Goal: Task Accomplishment & Management: Manage account settings

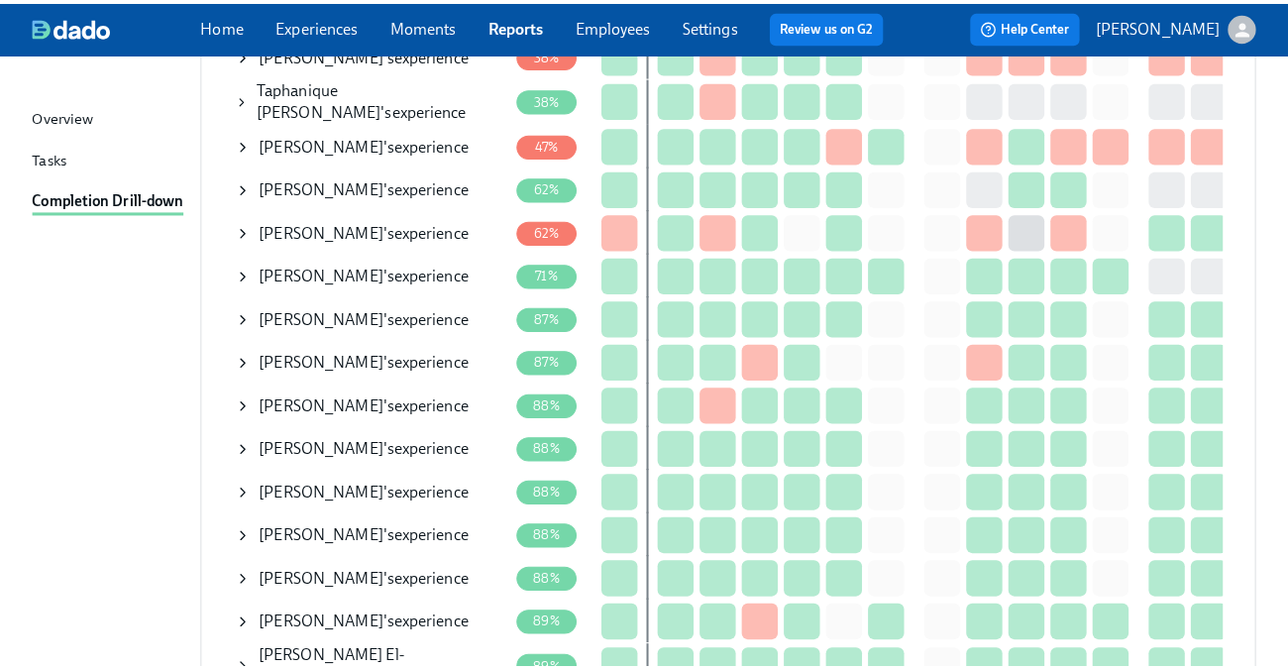
scroll to position [516, 0]
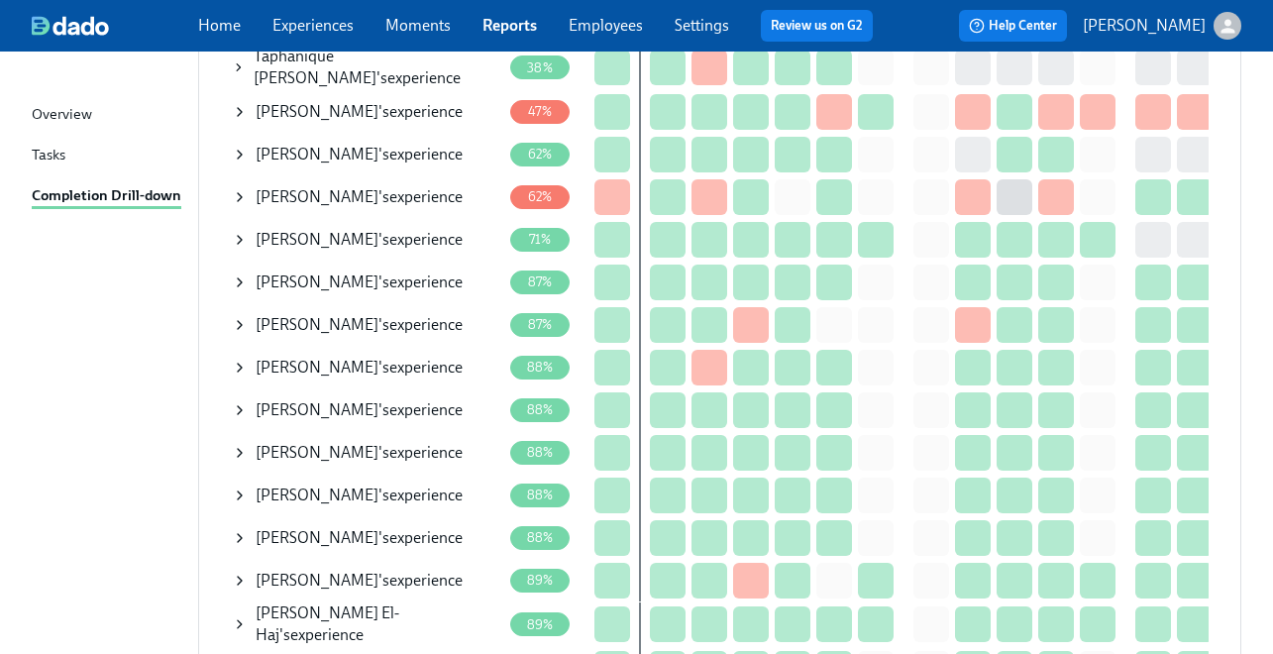
click at [237, 191] on icon at bounding box center [240, 197] width 16 height 16
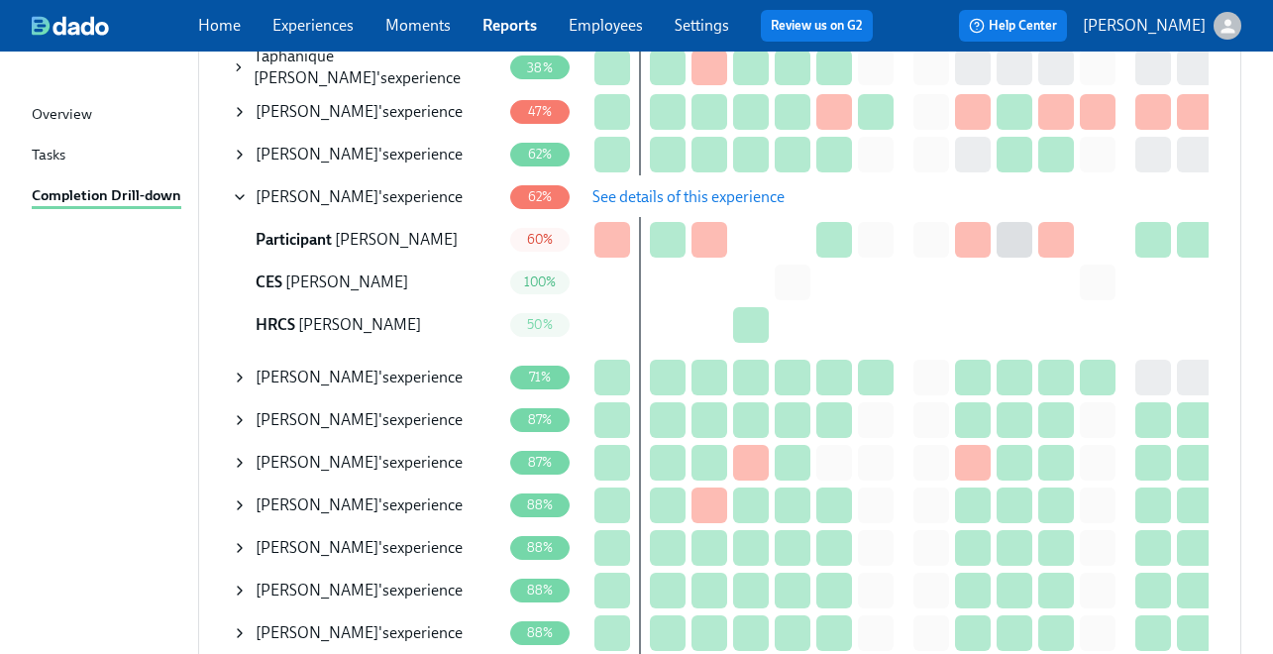
click at [680, 188] on span "See details of this experience" at bounding box center [688, 197] width 192 height 20
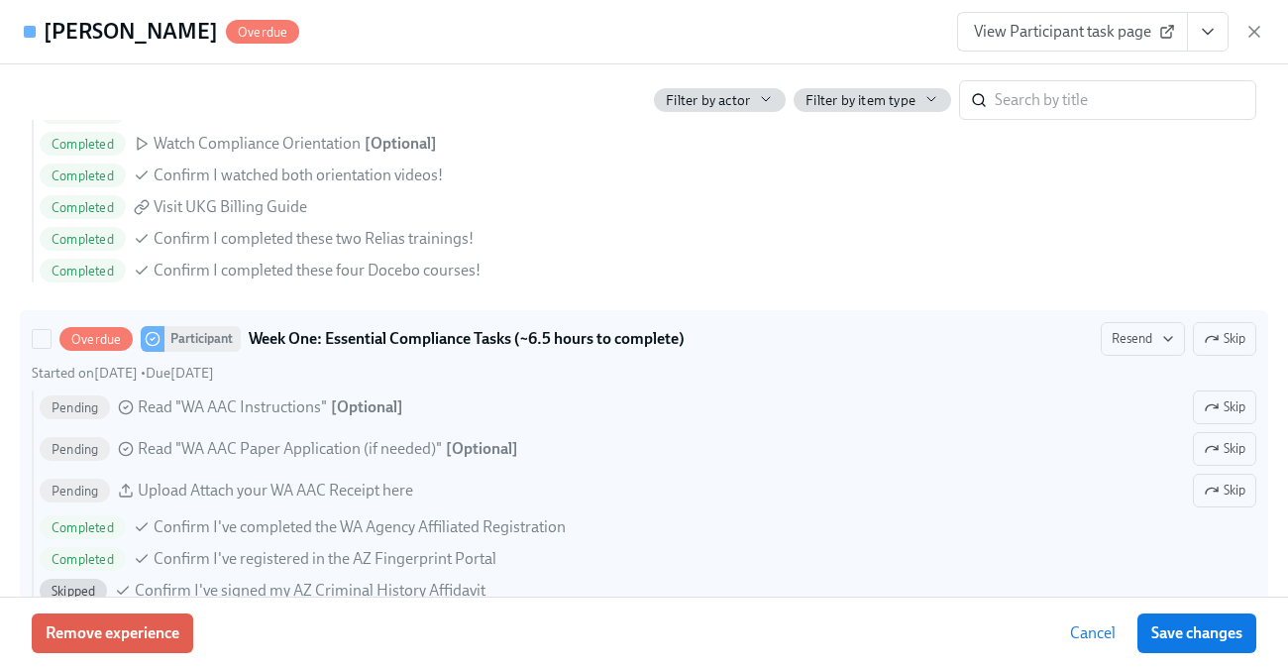
scroll to position [1446, 0]
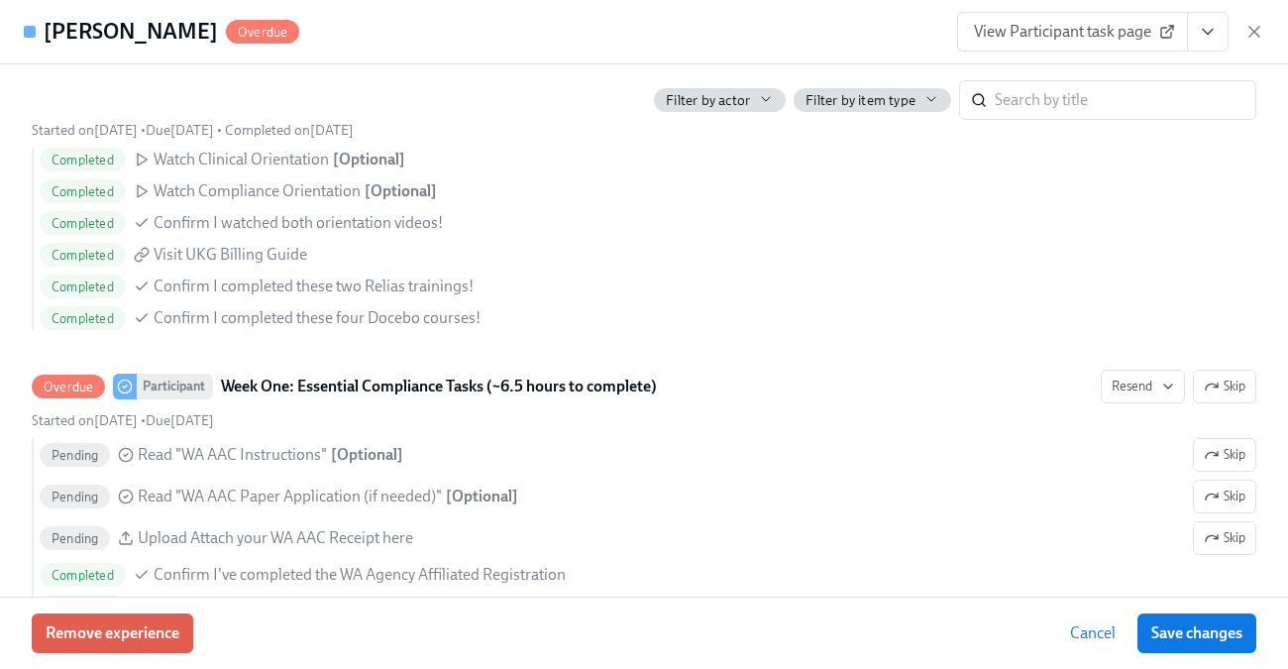
click at [1093, 39] on span "View Participant task page" at bounding box center [1072, 32] width 197 height 20
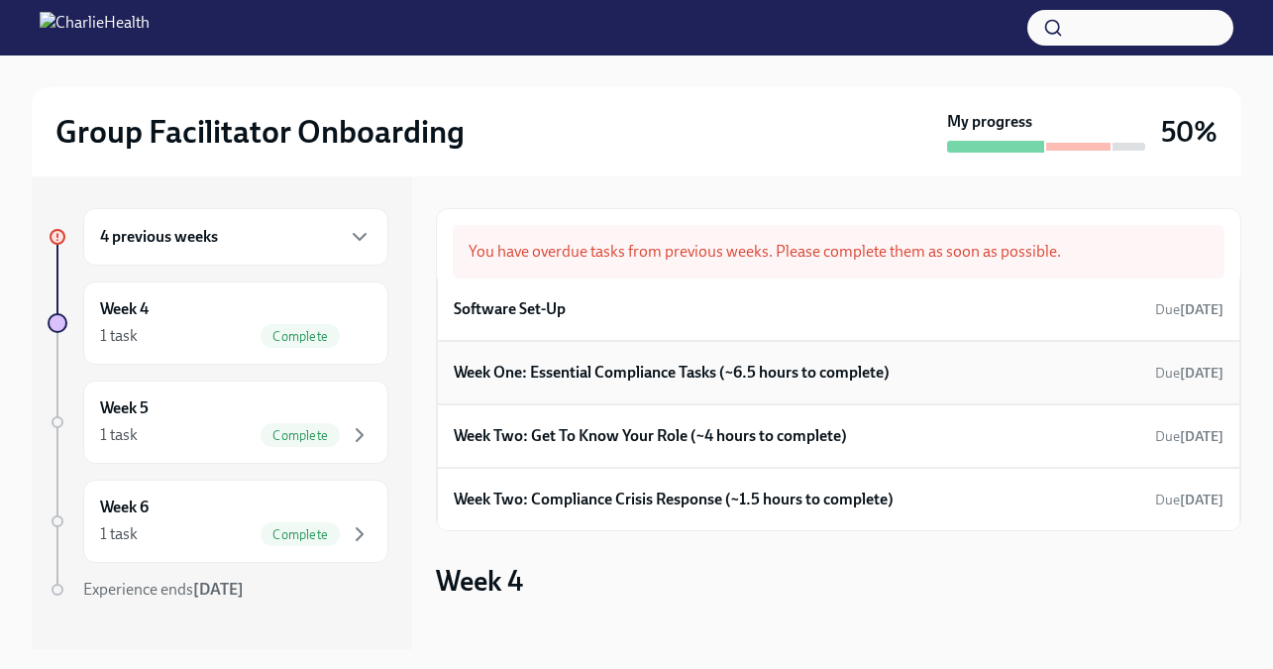
click at [596, 370] on h6 "Week One: Essential Compliance Tasks (~6.5 hours to complete)" at bounding box center [672, 373] width 436 height 22
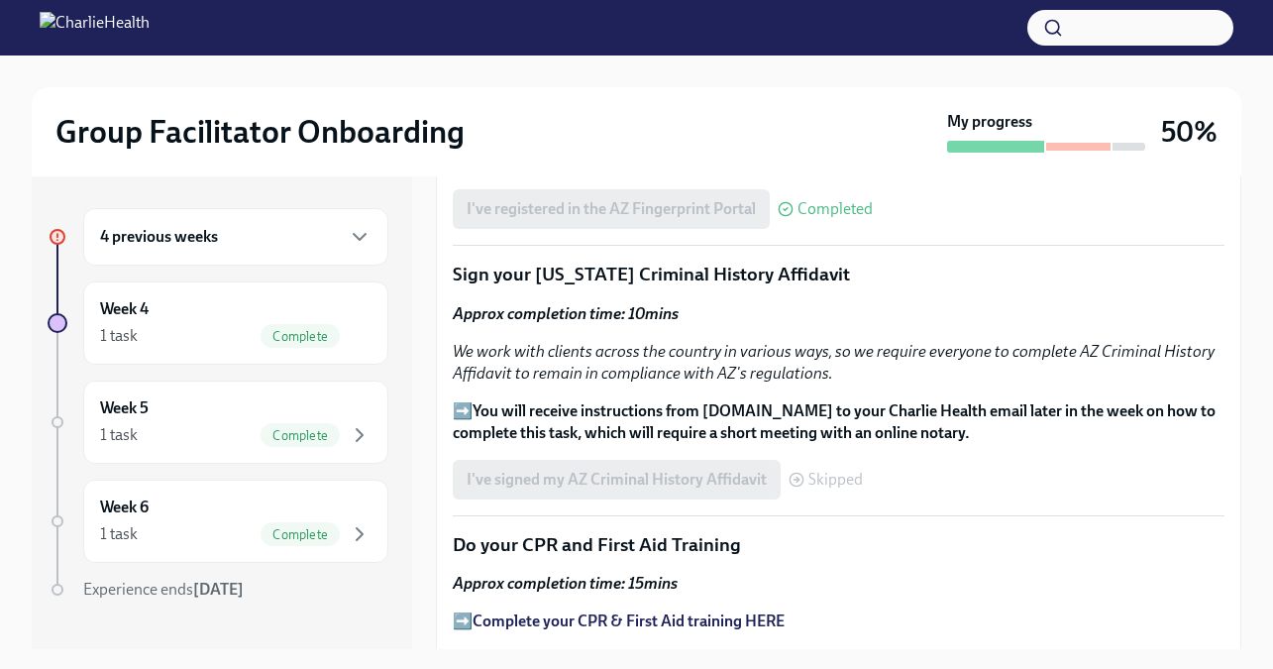
scroll to position [2550, 0]
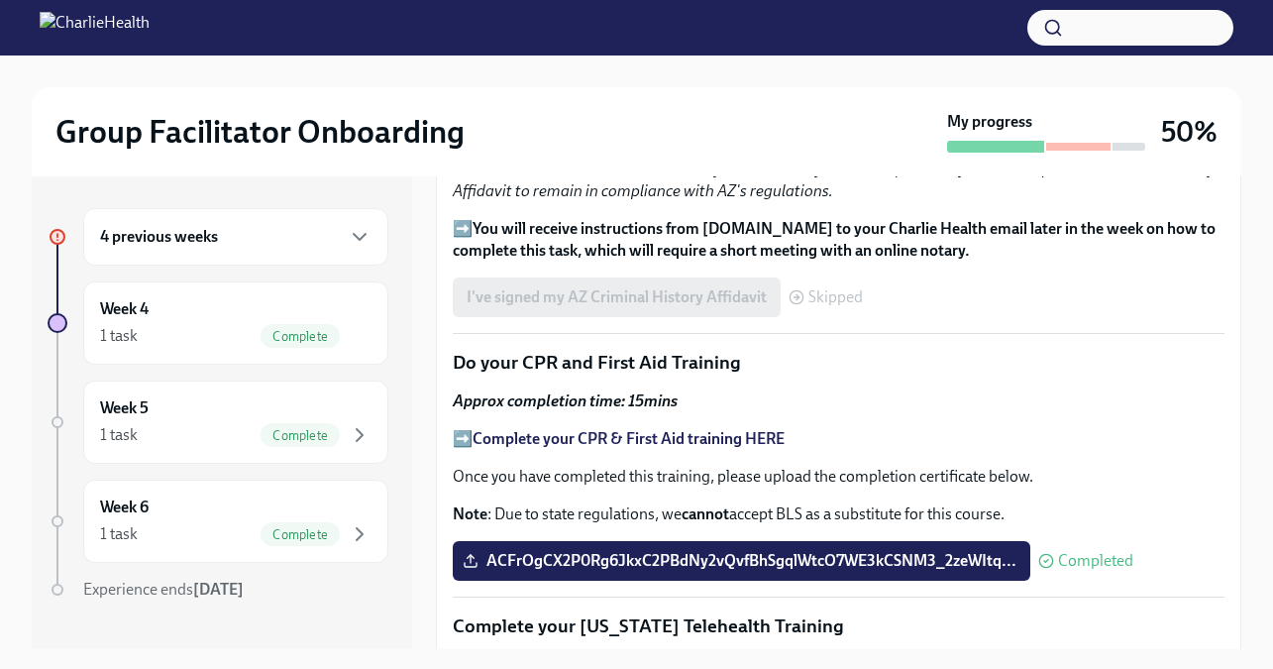
click at [583, 466] on div "Approx completion time: 15mins ➡️ Complete your CPR & First Aid training HERE O…" at bounding box center [839, 457] width 772 height 135
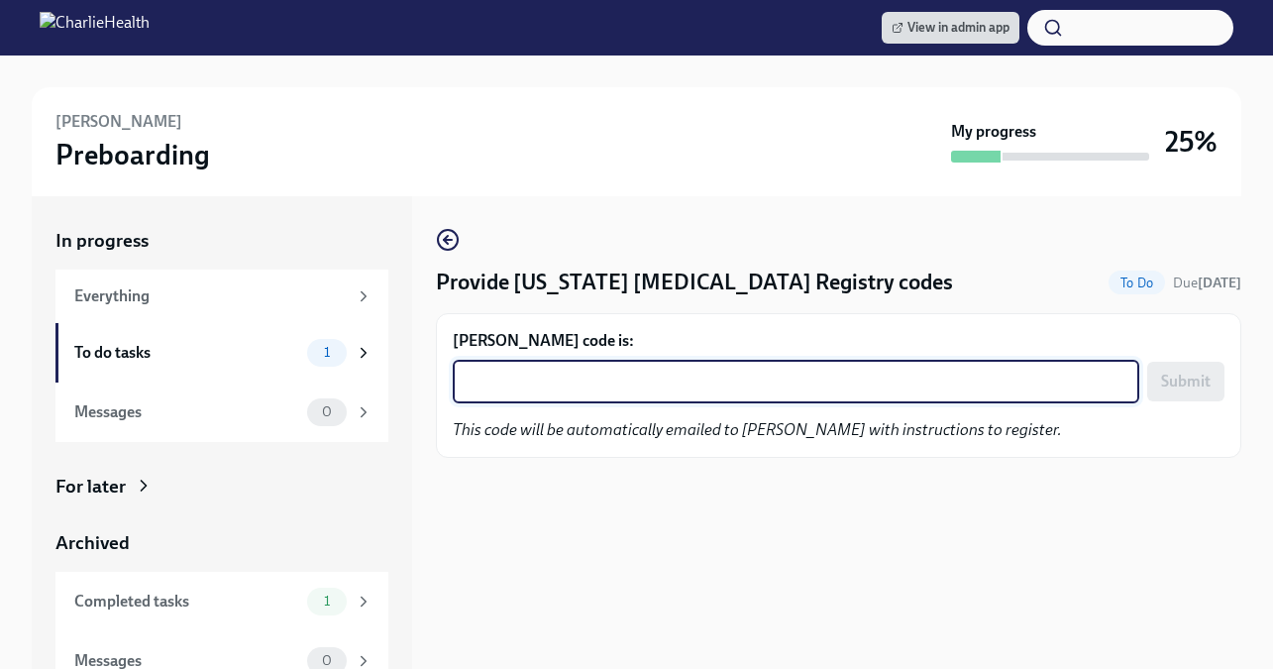
click at [650, 378] on textarea "Lawanda Harmon's code is:" at bounding box center [796, 382] width 663 height 24
click at [857, 399] on div "x ​" at bounding box center [796, 382] width 687 height 44
click at [743, 391] on textarea "Lawanda Harmon's code is:" at bounding box center [796, 382] width 663 height 24
paste textarea "PVG6EYAE65ZB"
type textarea "PVG6EYAE65ZB"
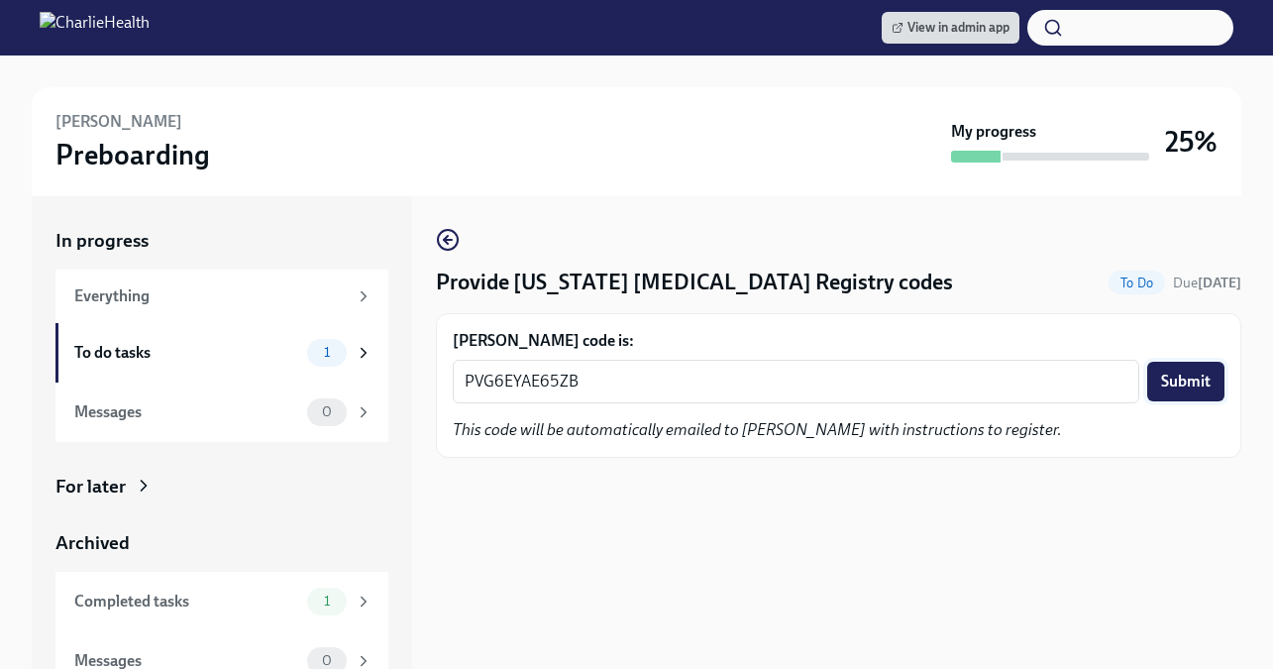
click at [1179, 381] on span "Submit" at bounding box center [1186, 381] width 50 height 20
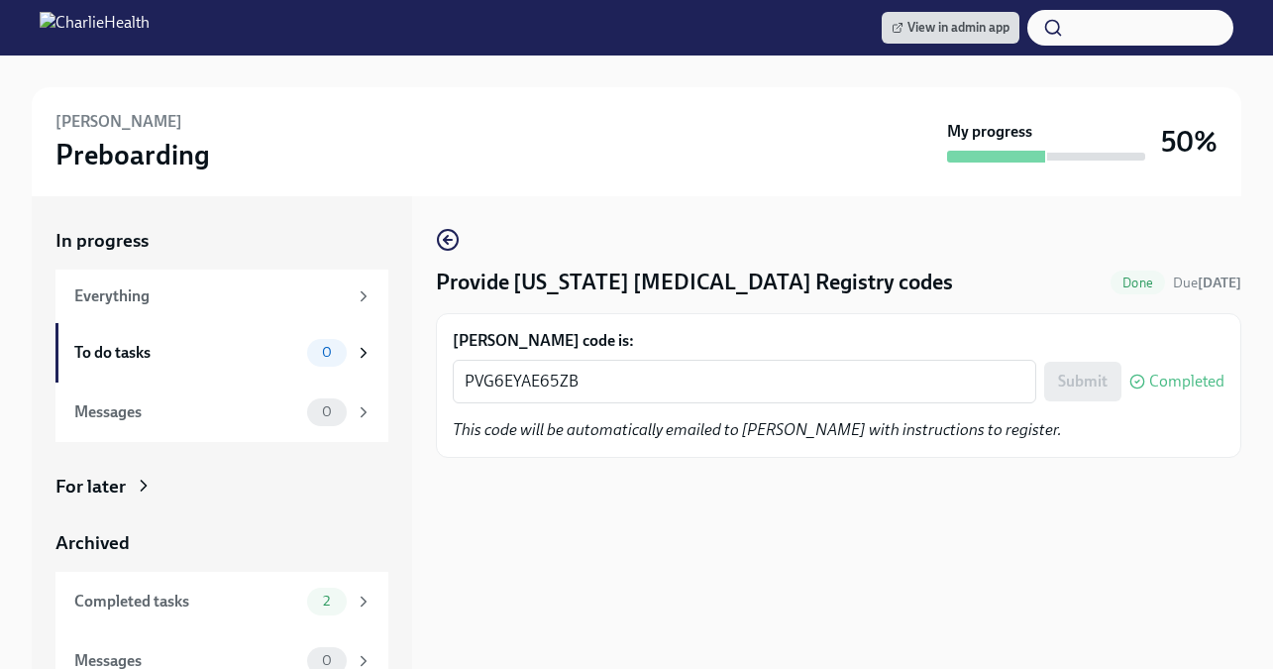
click at [689, 152] on div "Lawanda Harmon Preboarding" at bounding box center [497, 141] width 884 height 61
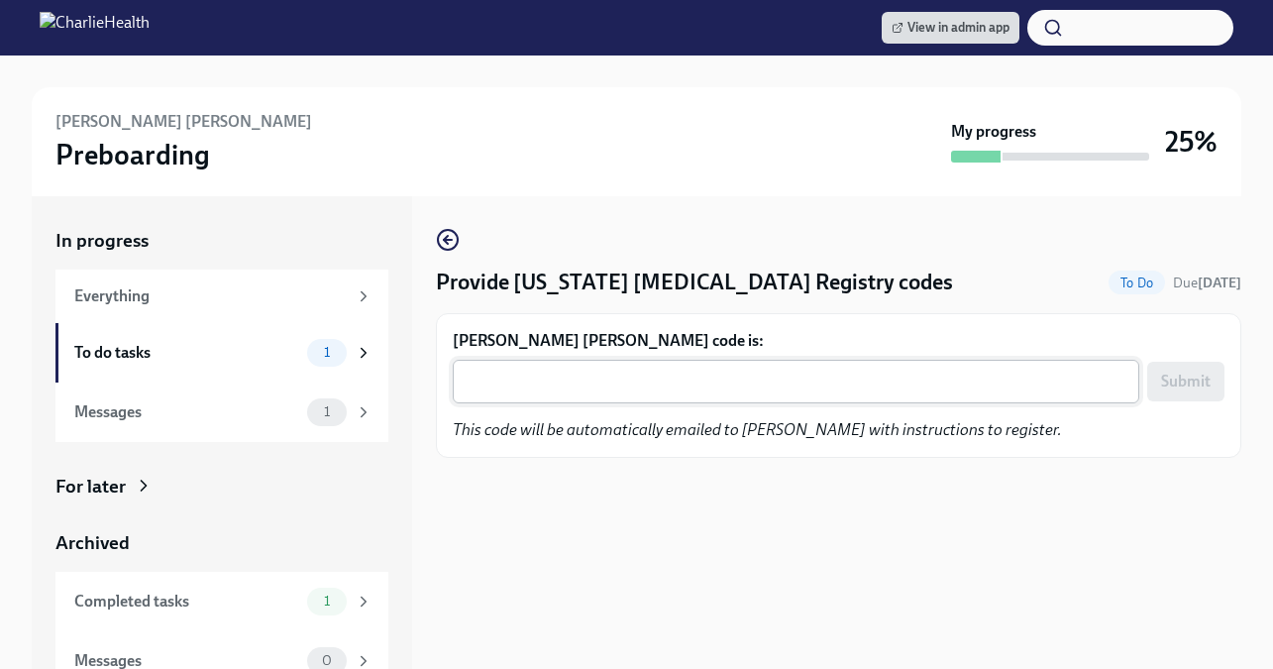
click at [535, 394] on div "x ​" at bounding box center [796, 382] width 687 height 44
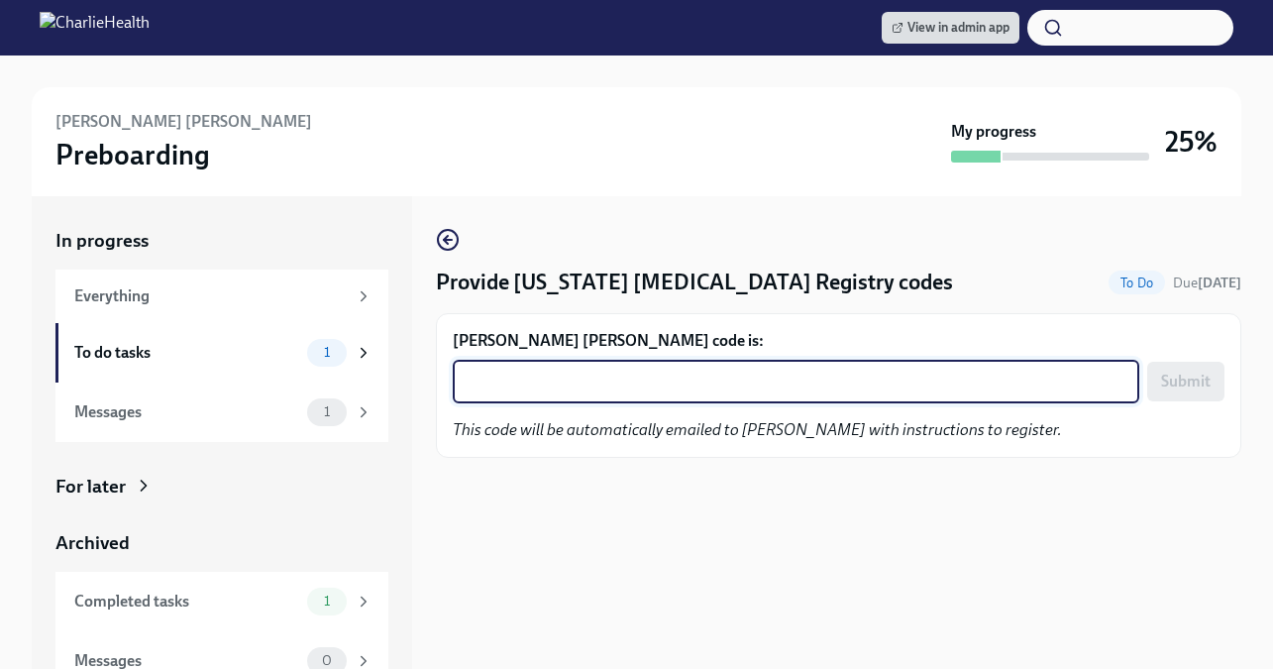
paste textarea "FDQ9UX6MG8YV"
type textarea "FDQ9UX6MG8YV"
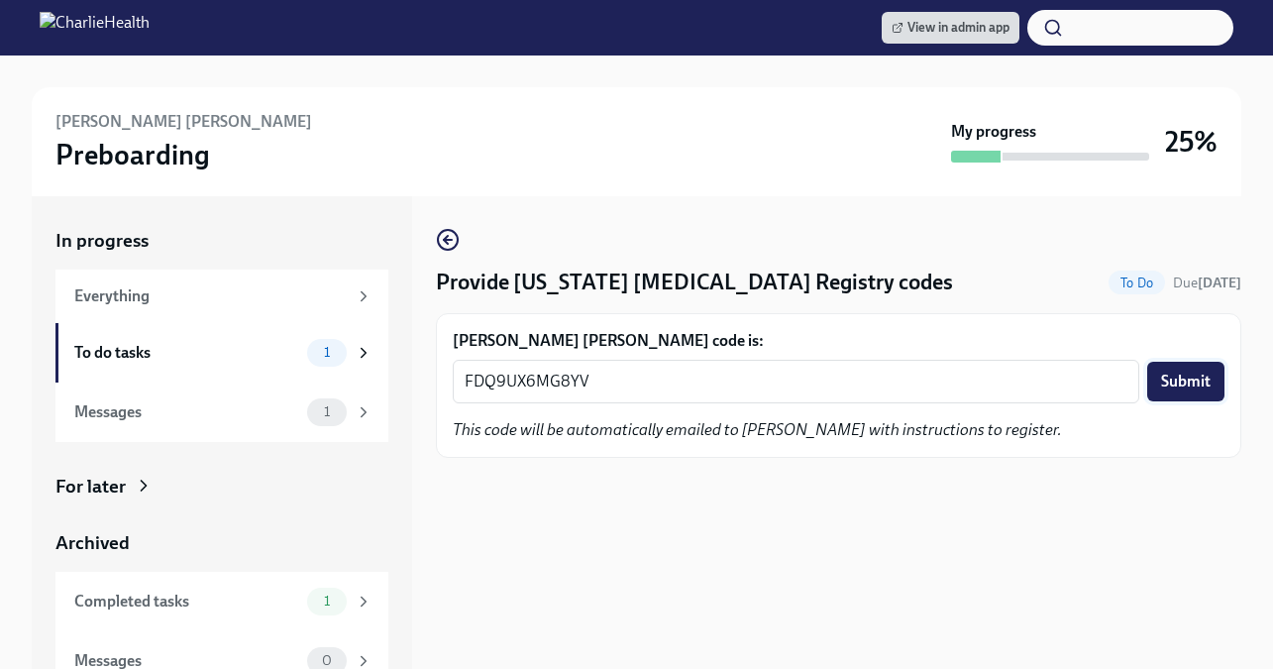
click at [1202, 371] on span "Submit" at bounding box center [1186, 381] width 50 height 20
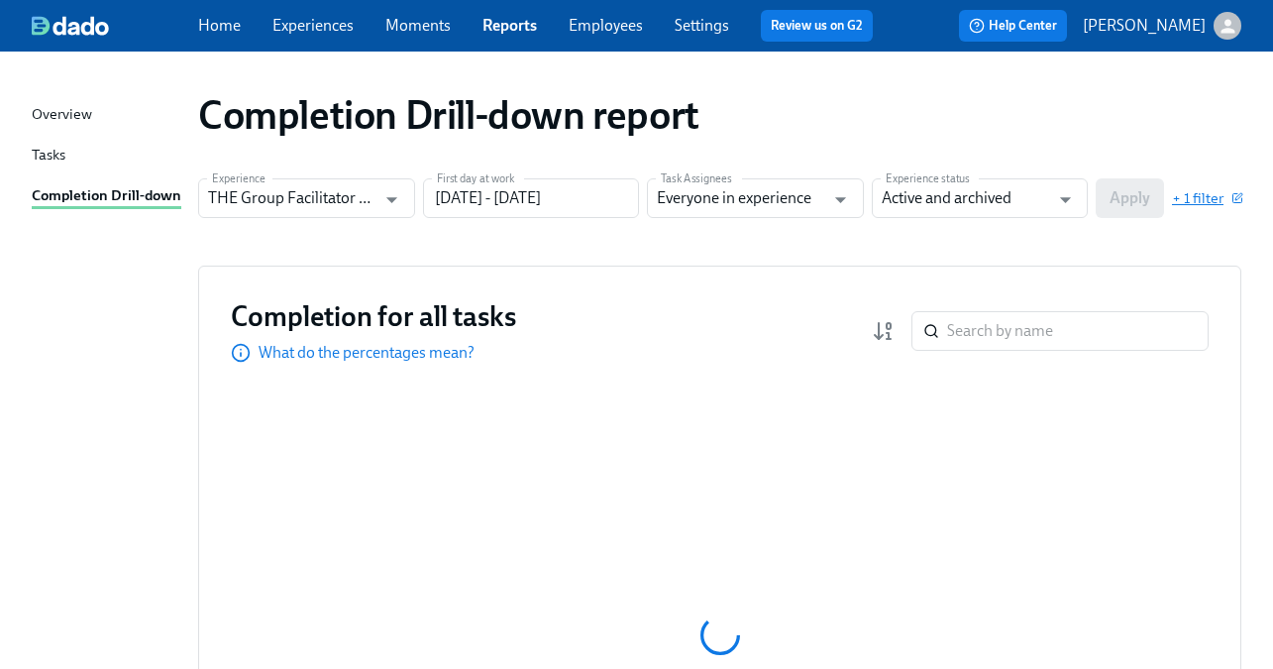
click at [1207, 194] on span "+ 1 filter" at bounding box center [1206, 198] width 69 height 20
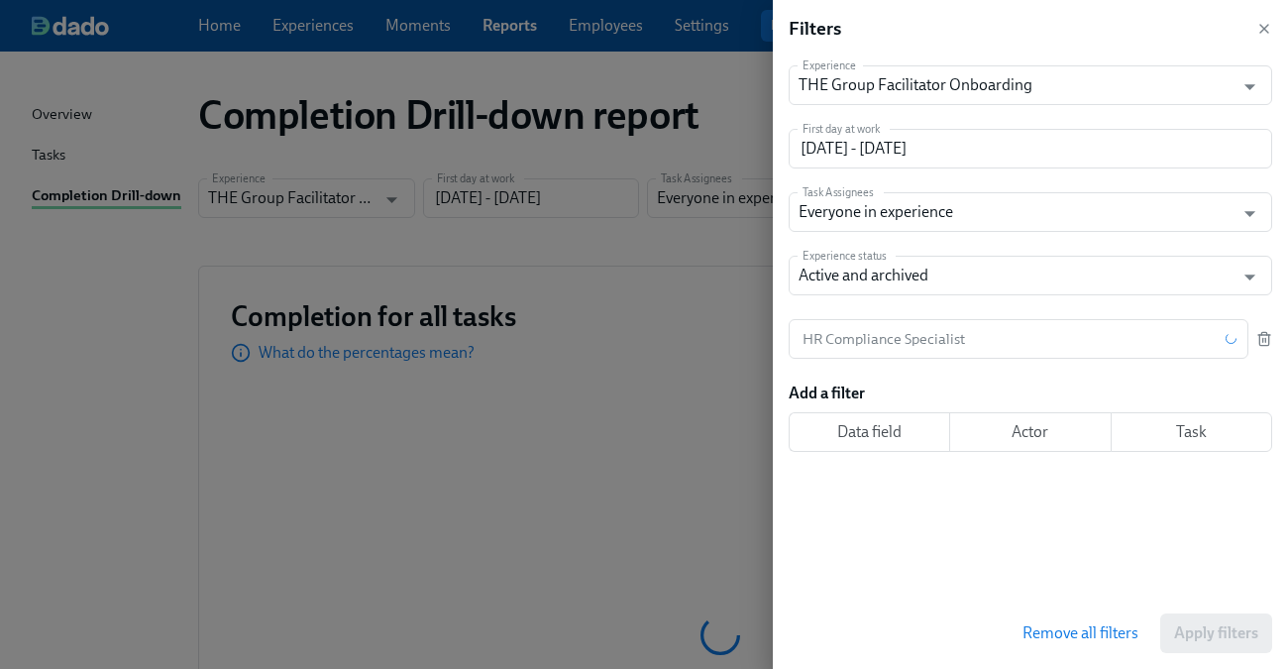
click at [1284, 332] on div "Experience THE Group Facilitator Onboarding Experience First day at work [DATE]…" at bounding box center [1038, 327] width 499 height 540
click at [1269, 345] on icon "button" at bounding box center [1264, 339] width 16 height 16
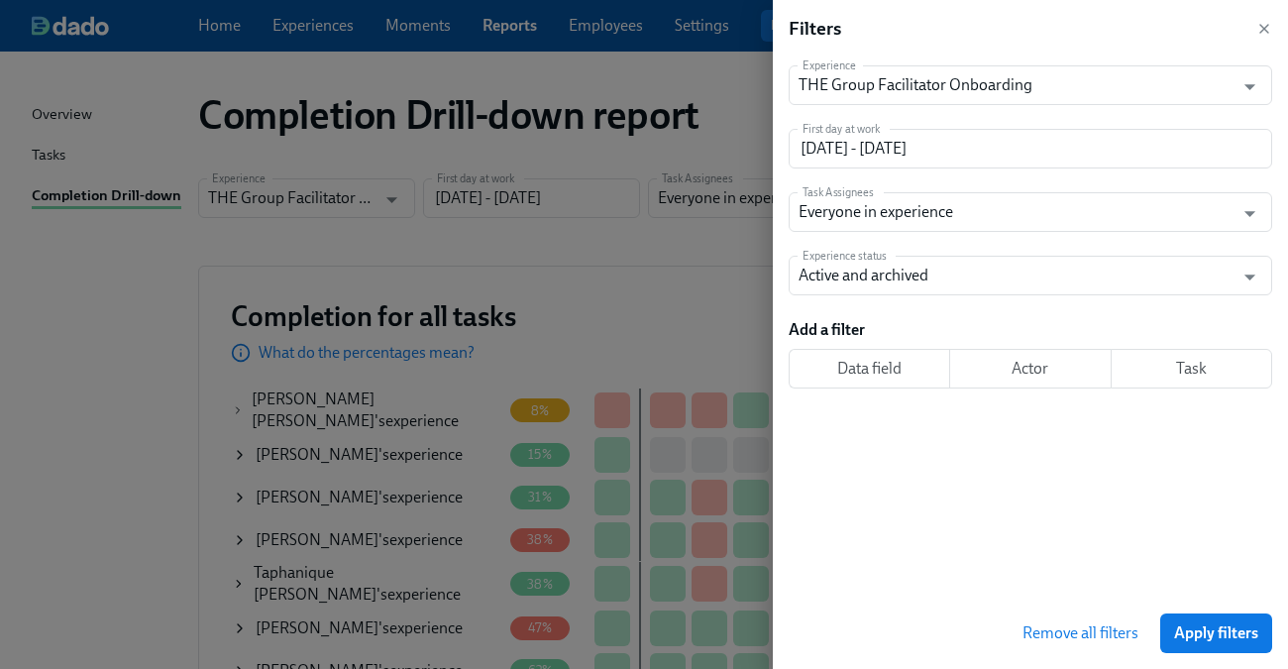
click at [1207, 613] on button "Apply filters" at bounding box center [1216, 633] width 112 height 40
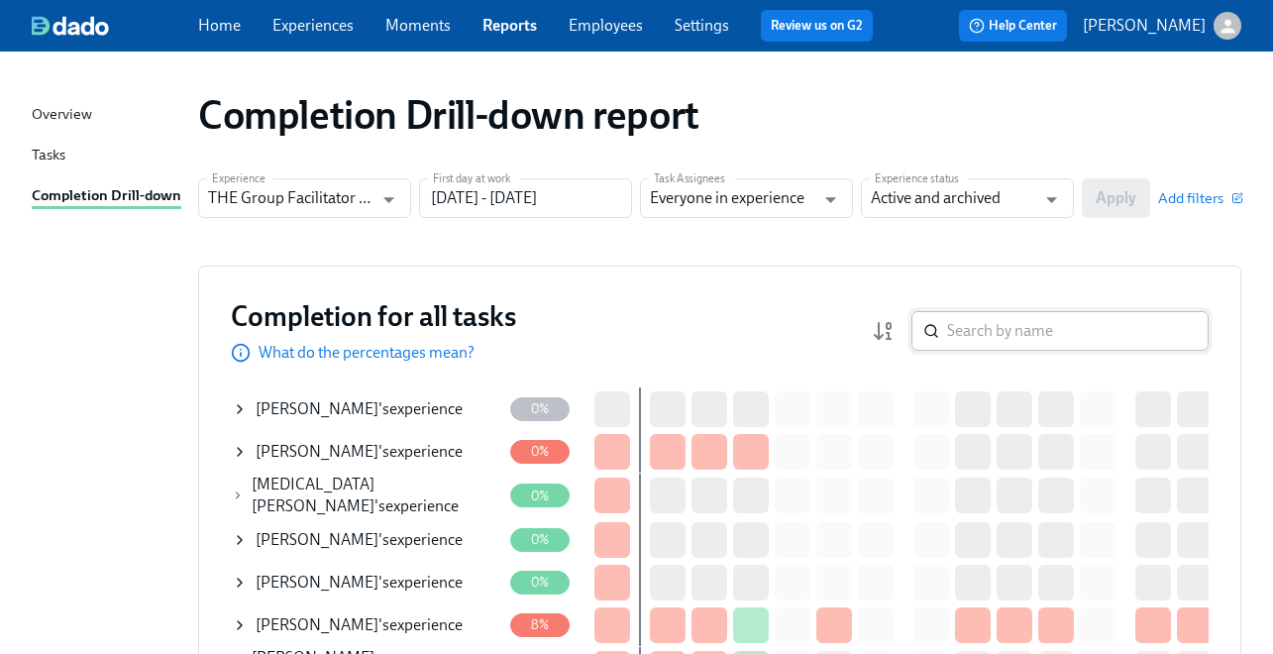
click at [1048, 341] on input "search" at bounding box center [1078, 331] width 262 height 40
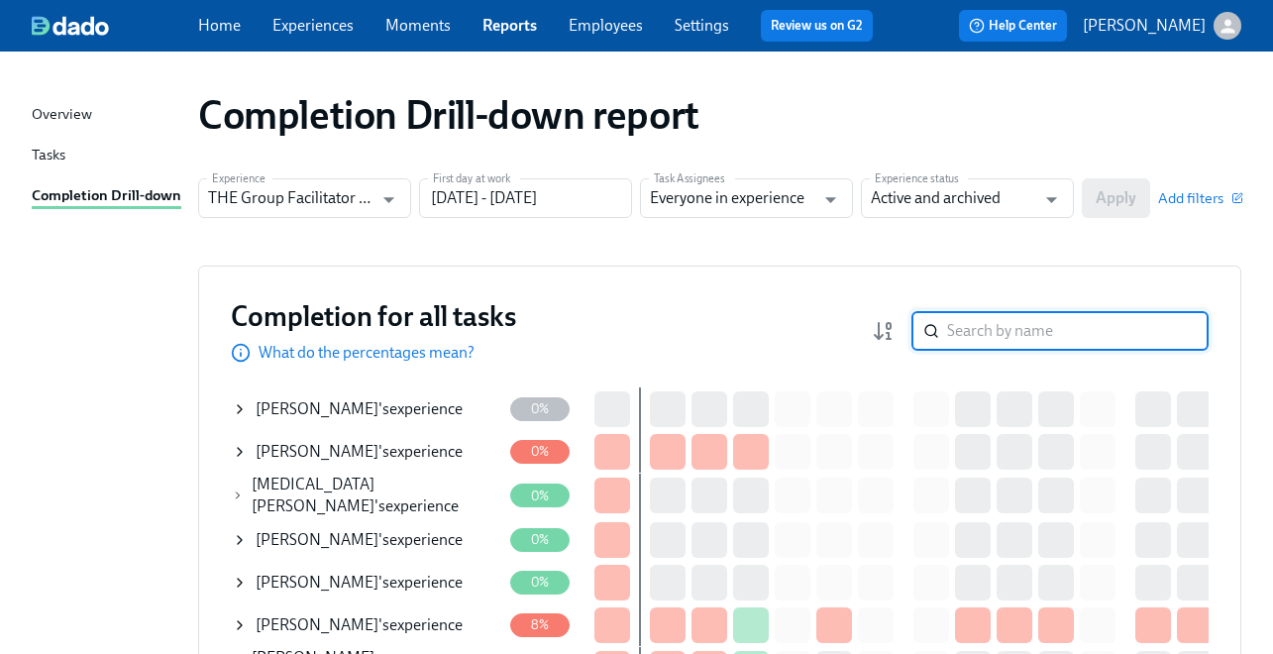
paste input "Kseniya Cherepnina"
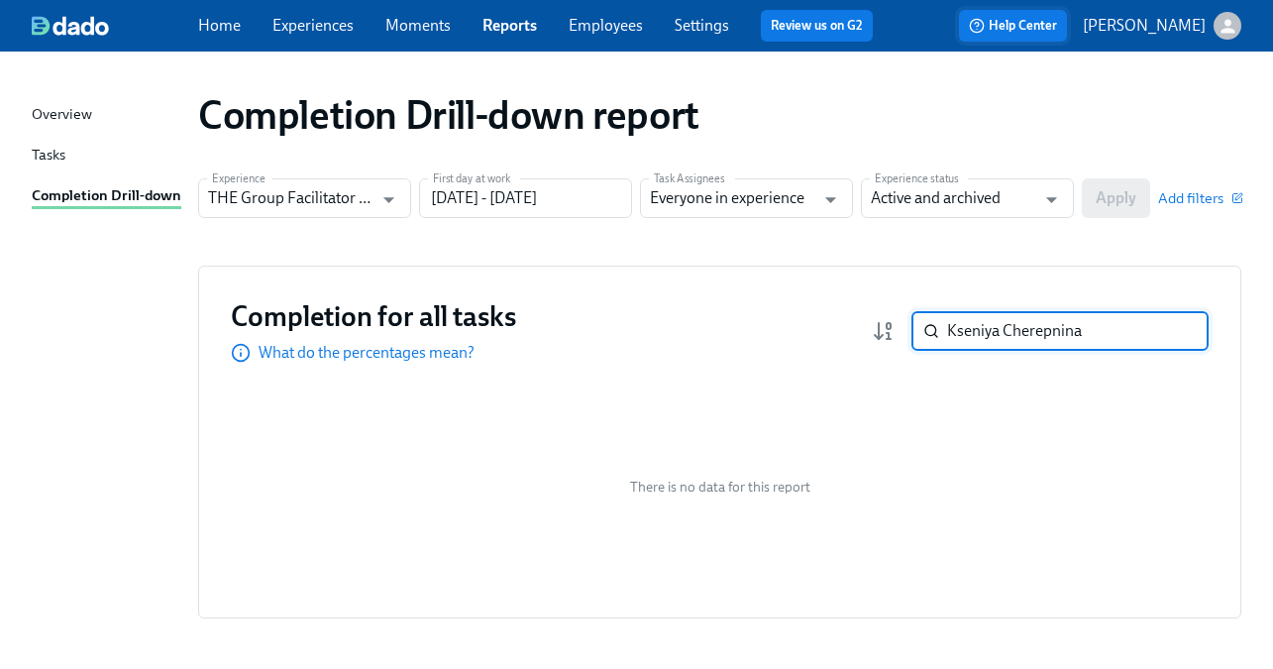
paste input "[PERSON_NAME]"
paste input "Shanequa Hunte"
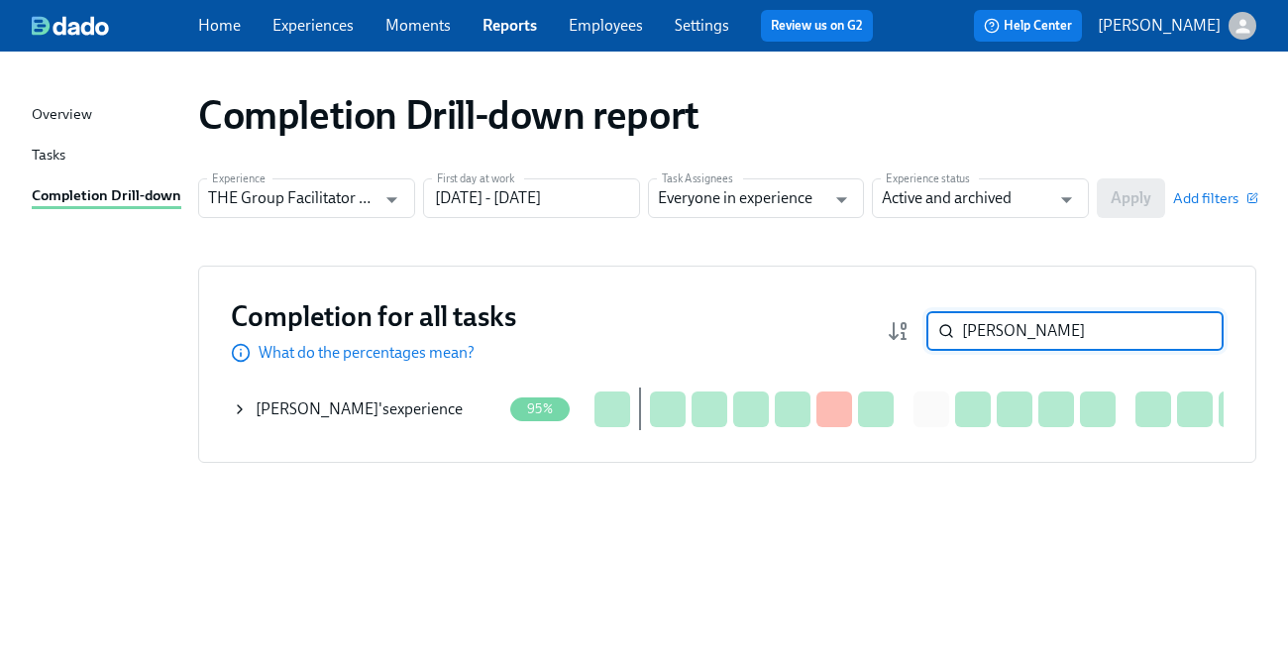
type input "Shanequa Hunter"
click at [235, 405] on icon at bounding box center [240, 409] width 16 height 16
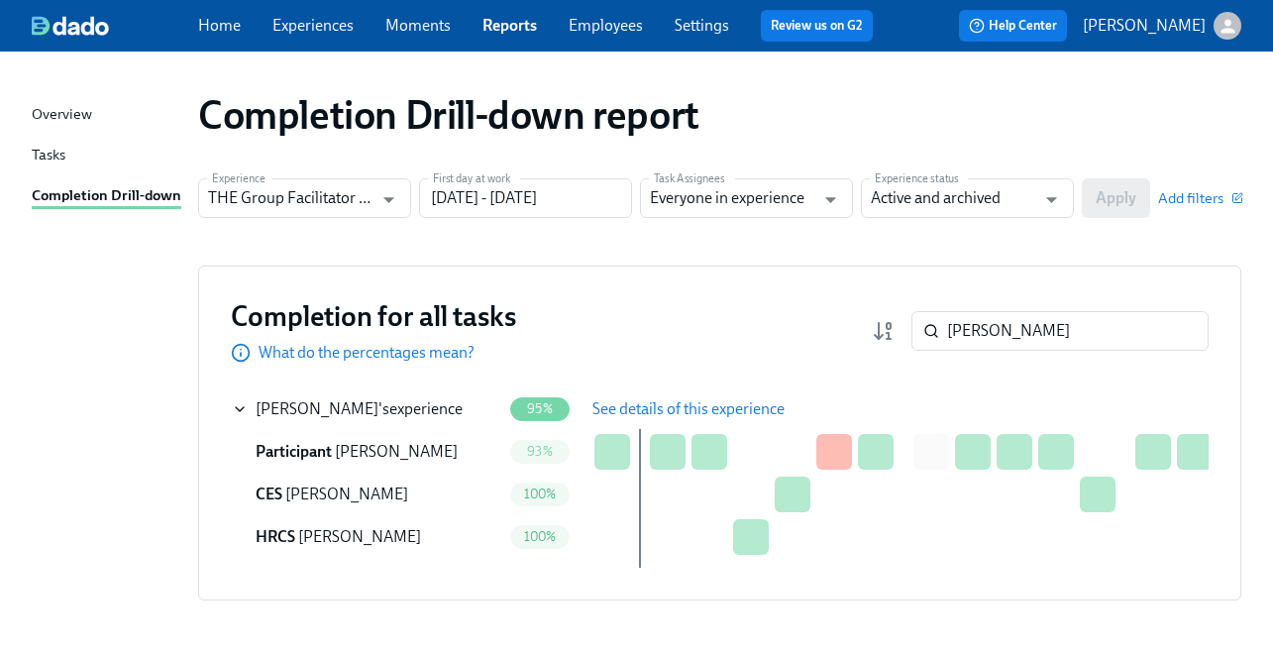
click at [602, 400] on span "See details of this experience" at bounding box center [688, 409] width 192 height 20
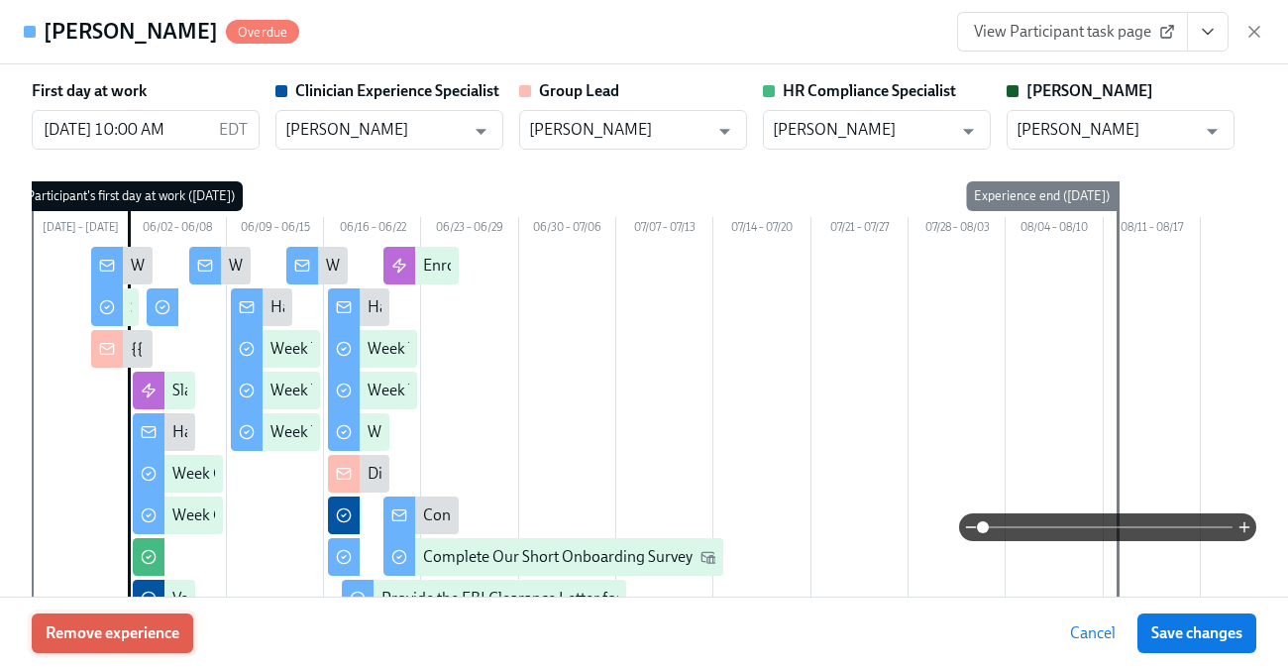
click at [132, 648] on button "Remove experience" at bounding box center [112, 633] width 161 height 40
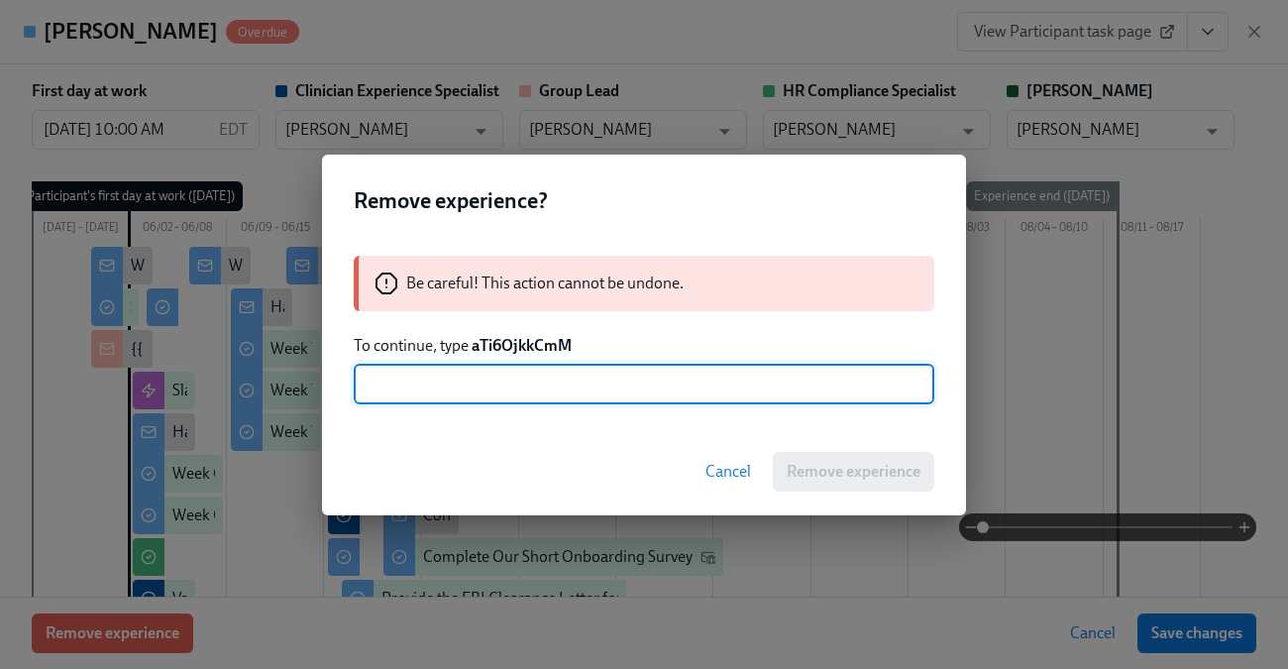
click at [515, 344] on strong "aTi6OjkkCmM" at bounding box center [522, 345] width 100 height 19
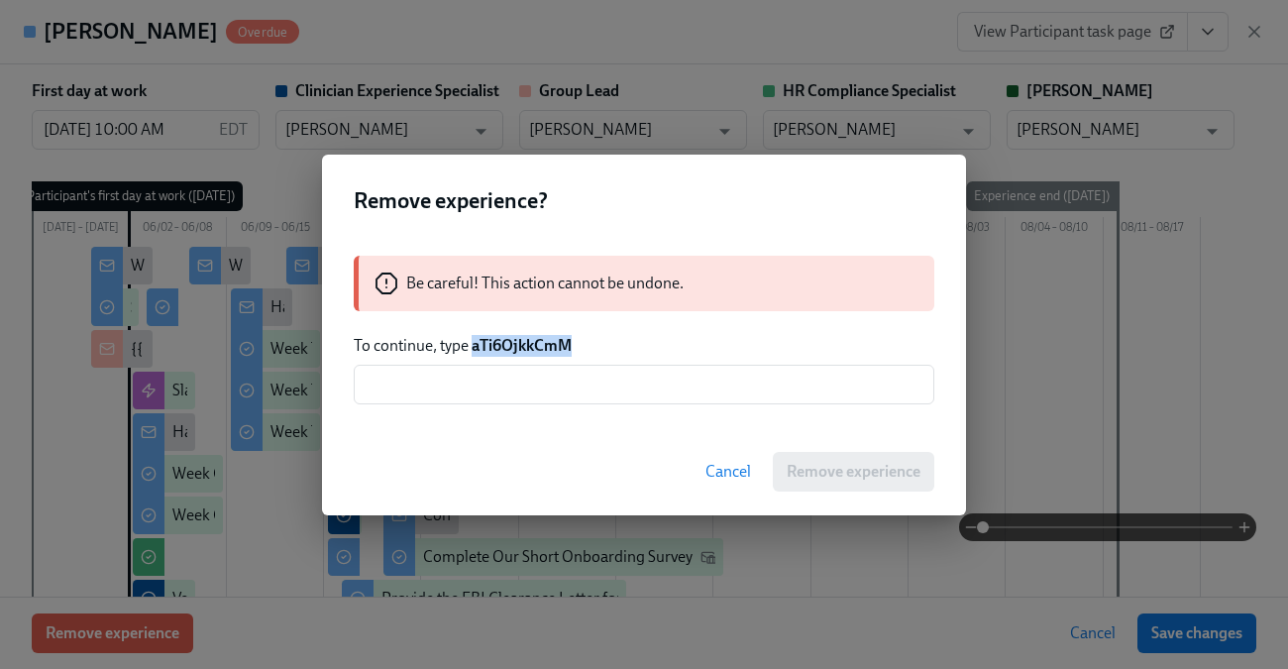
drag, startPoint x: 515, startPoint y: 344, endPoint x: 516, endPoint y: 358, distance: 13.9
click at [515, 345] on strong "aTi6OjkkCmM" at bounding box center [522, 345] width 100 height 19
copy strong "aTi6OjkkCmM"
click at [519, 404] on div "Be careful! This action cannot be undone. To continue, type aTi6OjkkCmM ​" at bounding box center [644, 330] width 644 height 196
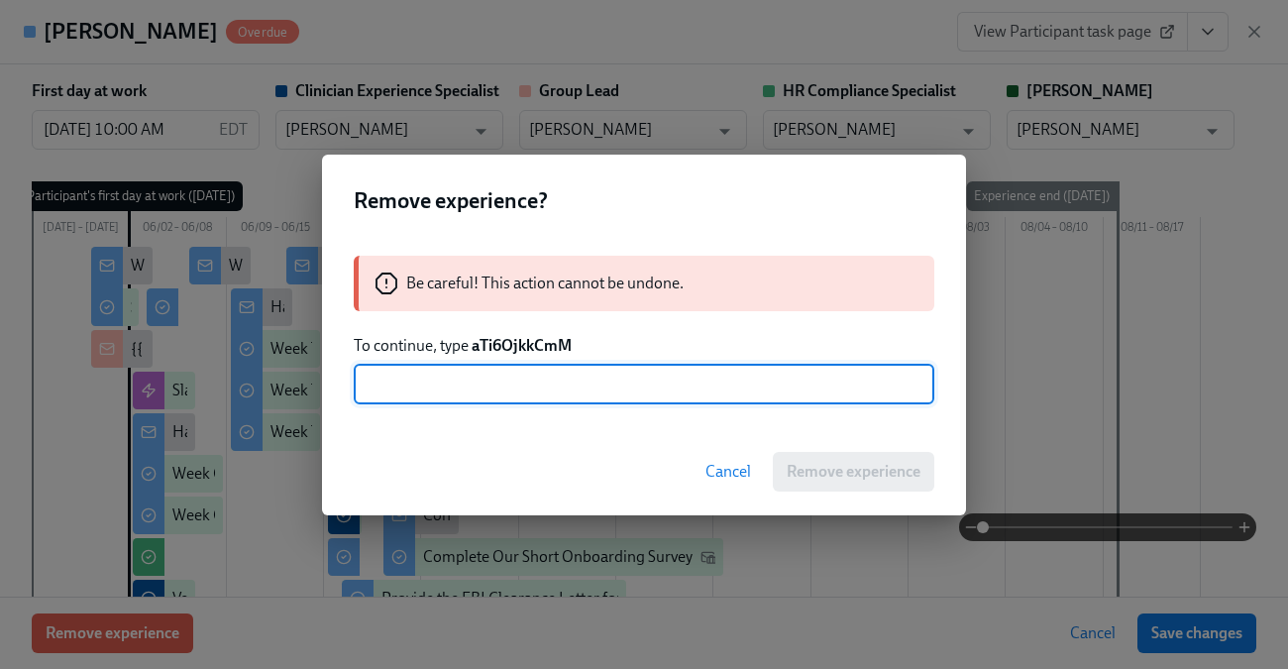
paste input "aTi6OjkkCmM"
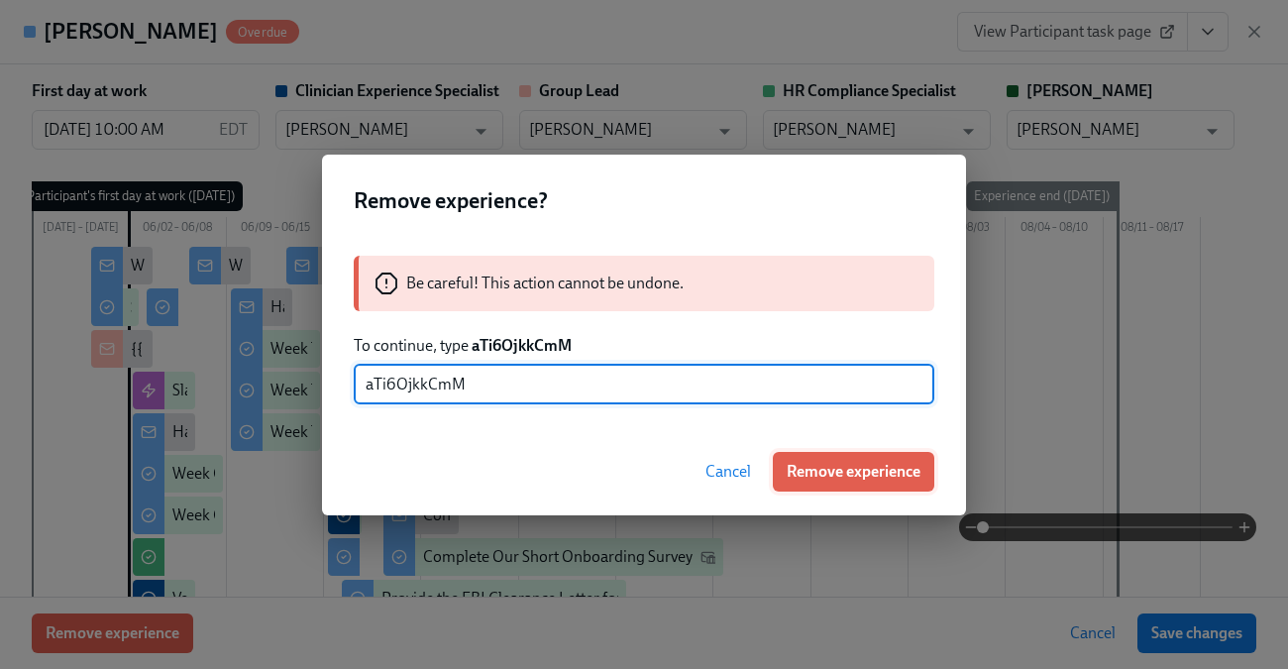
type input "aTi6OjkkCmM"
click at [819, 465] on span "Remove experience" at bounding box center [854, 472] width 134 height 20
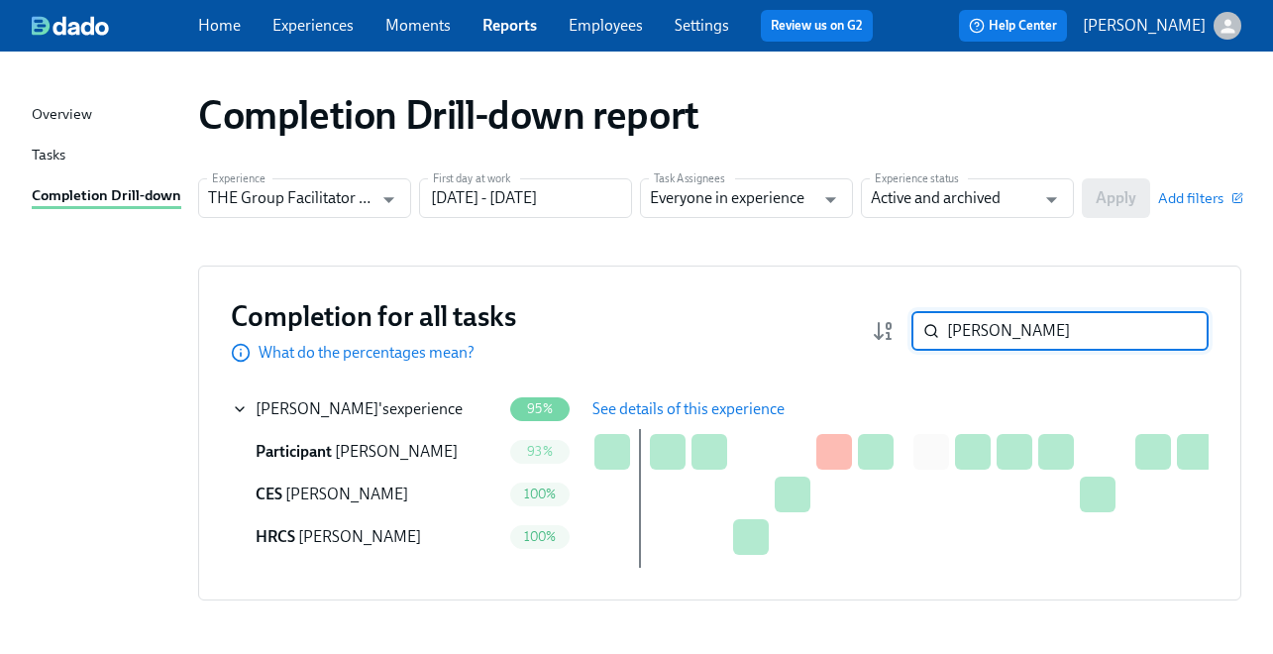
click at [1035, 336] on input "Shanequa Hunter" at bounding box center [1078, 331] width 262 height 40
paste input "[PERSON_NAME]"
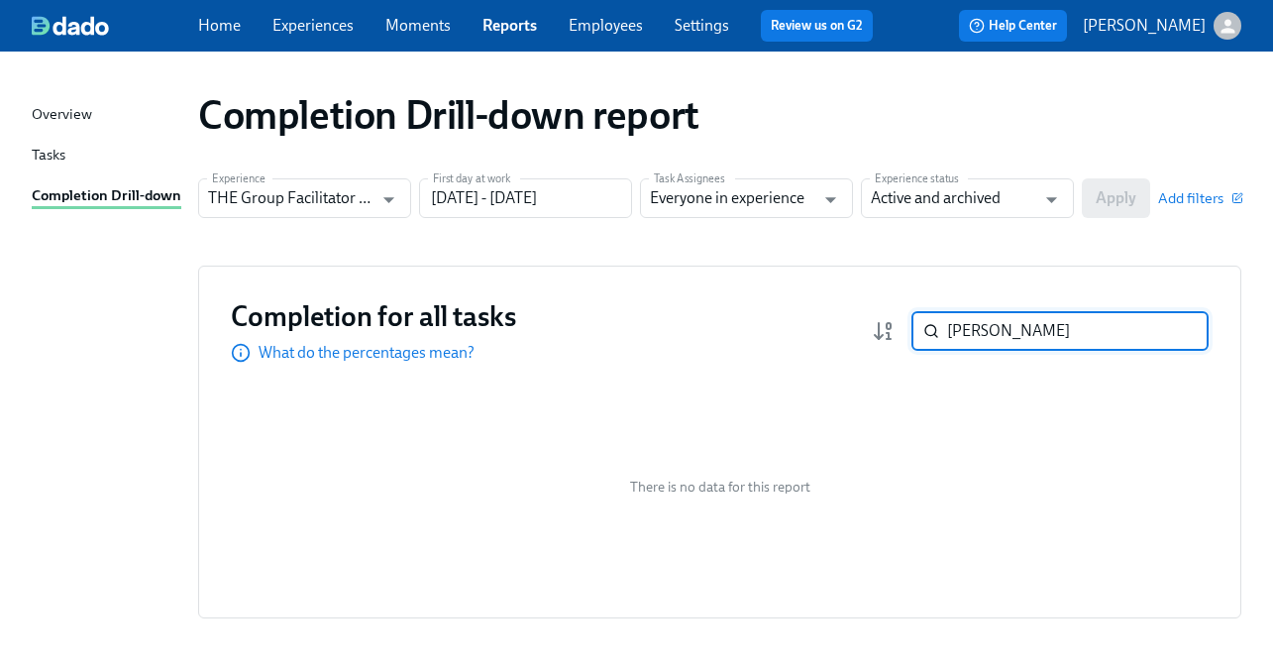
paste input "elissa Ibanez"
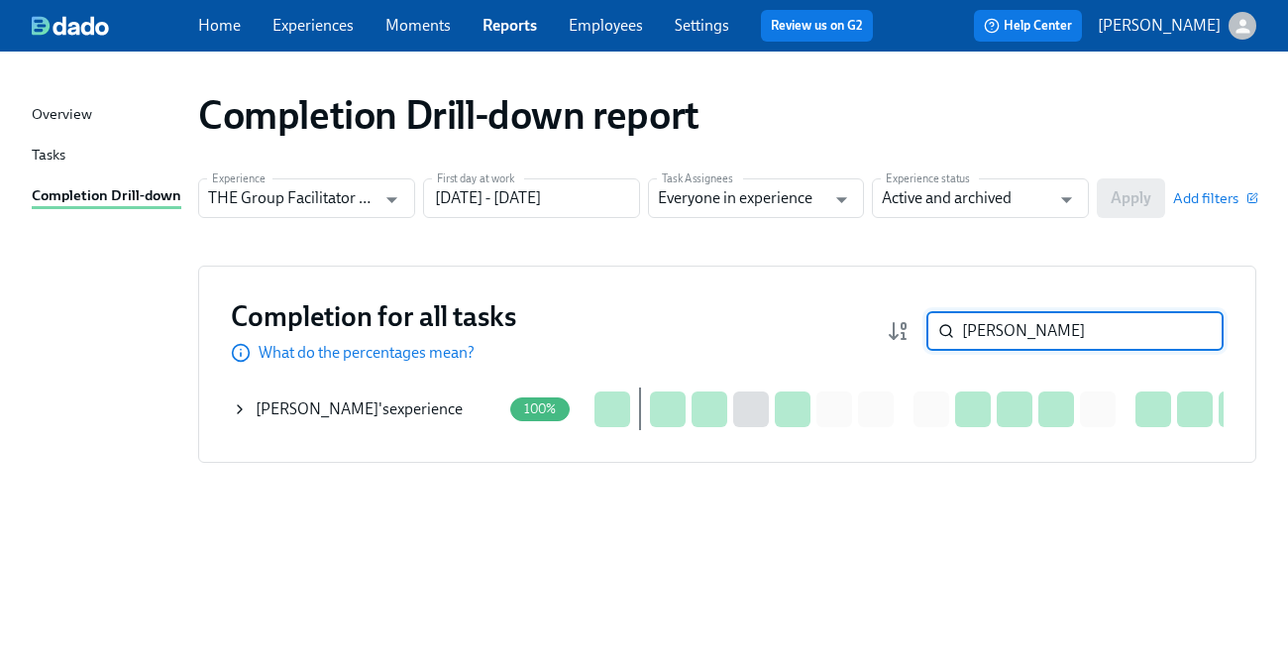
type input "Melissa Ibanez"
click at [230, 411] on div "Completion for all tasks What do the percentages mean? Melissa Ibanez ​ Complet…" at bounding box center [727, 363] width 1058 height 197
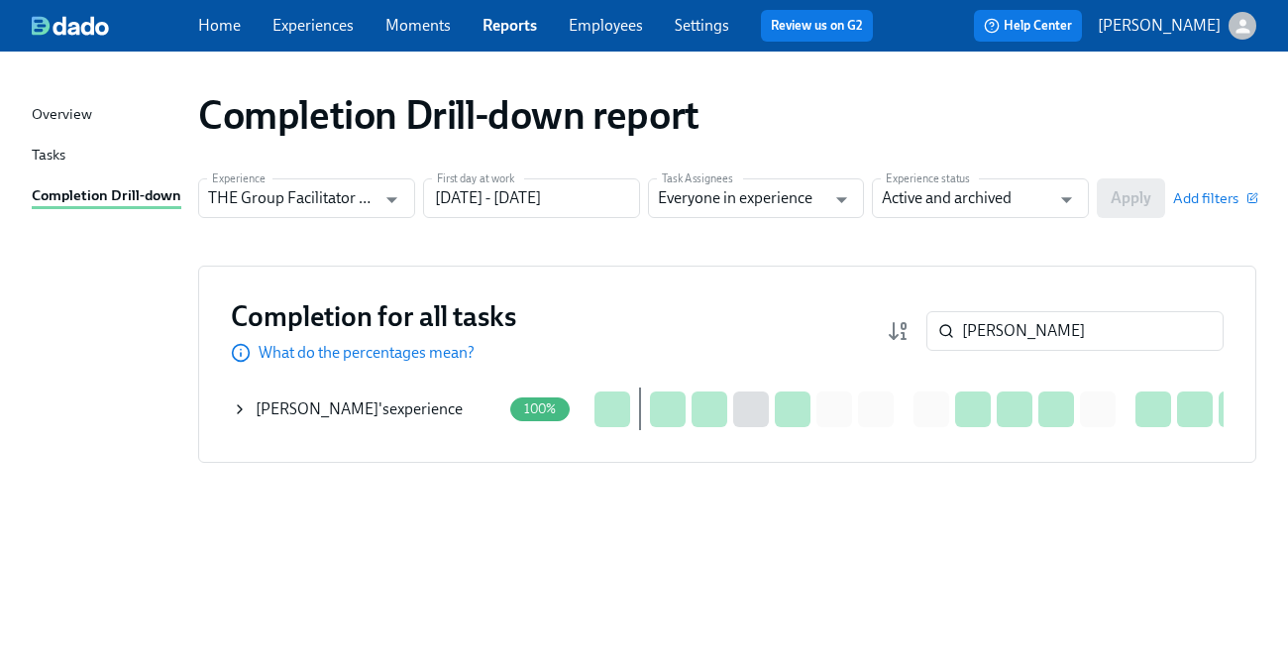
click at [240, 413] on icon at bounding box center [240, 409] width 16 height 16
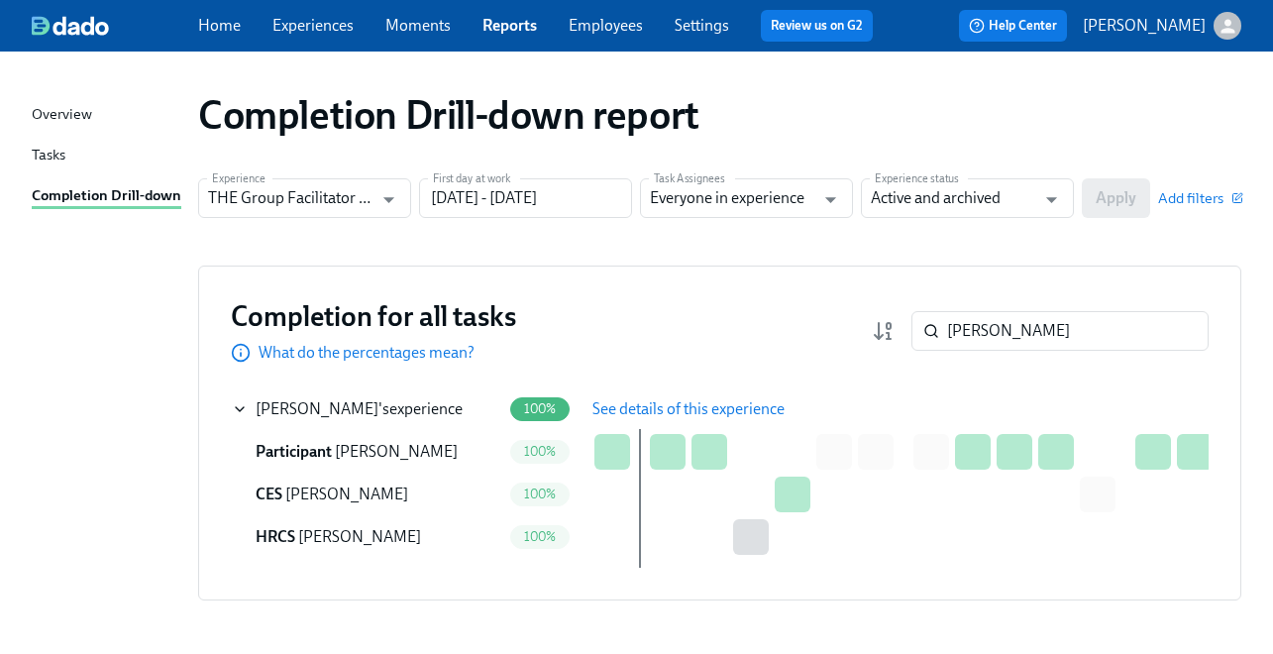
click at [715, 397] on button "See details of this experience" at bounding box center [689, 409] width 220 height 40
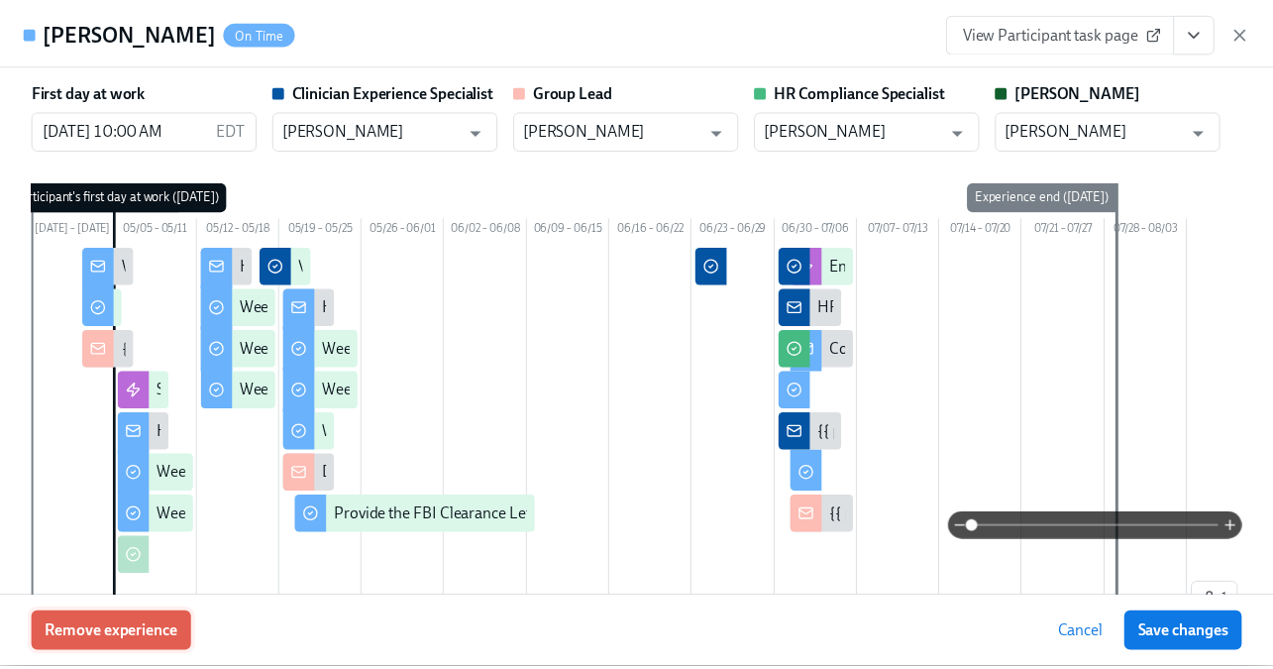
scroll to position [0, 10]
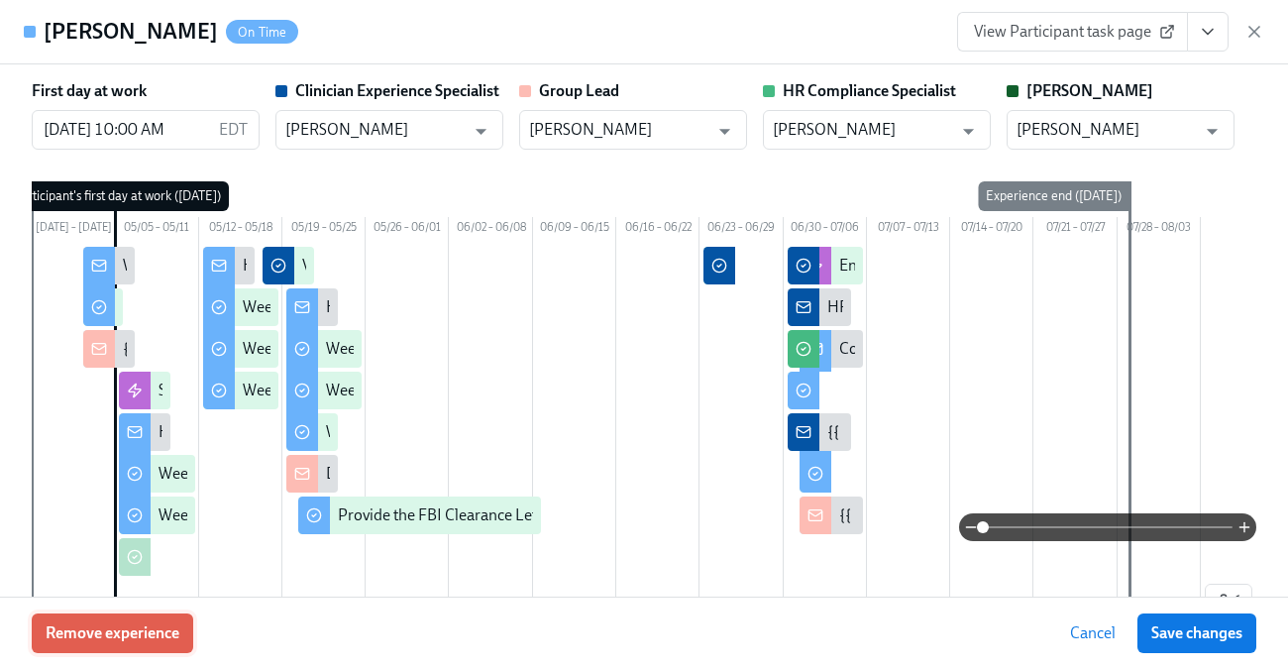
click at [125, 645] on button "Remove experience" at bounding box center [112, 633] width 161 height 40
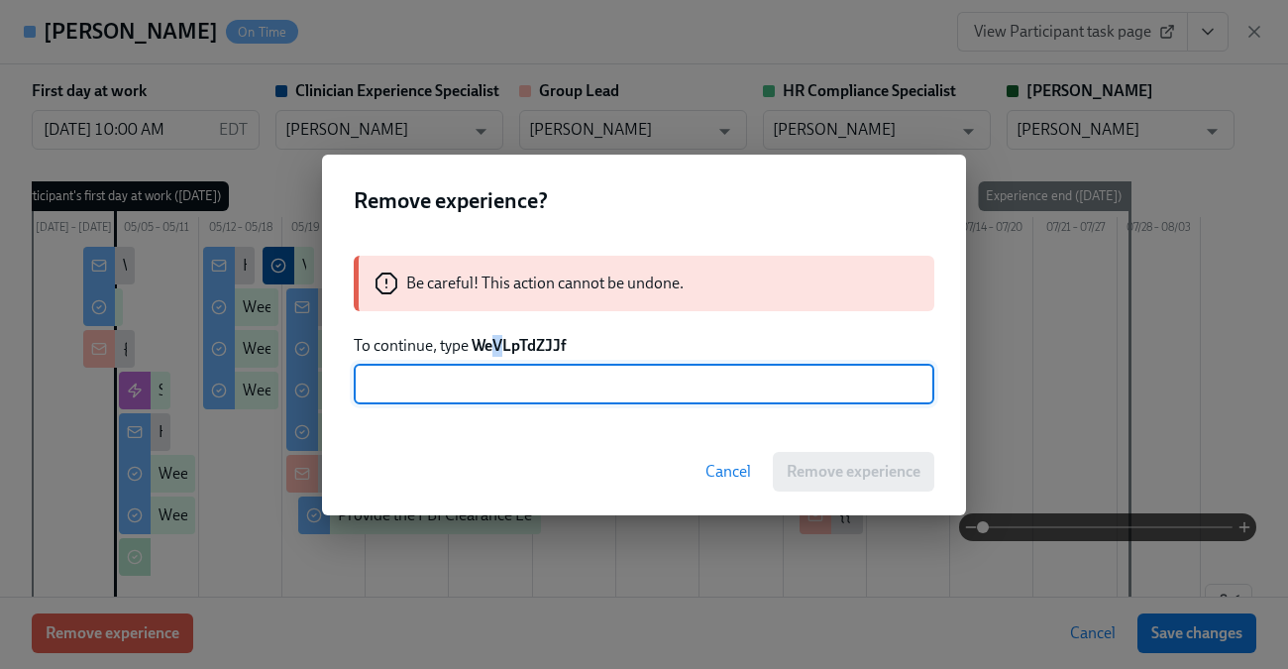
click at [498, 348] on strong "WeVLpTdZJJf" at bounding box center [519, 345] width 94 height 19
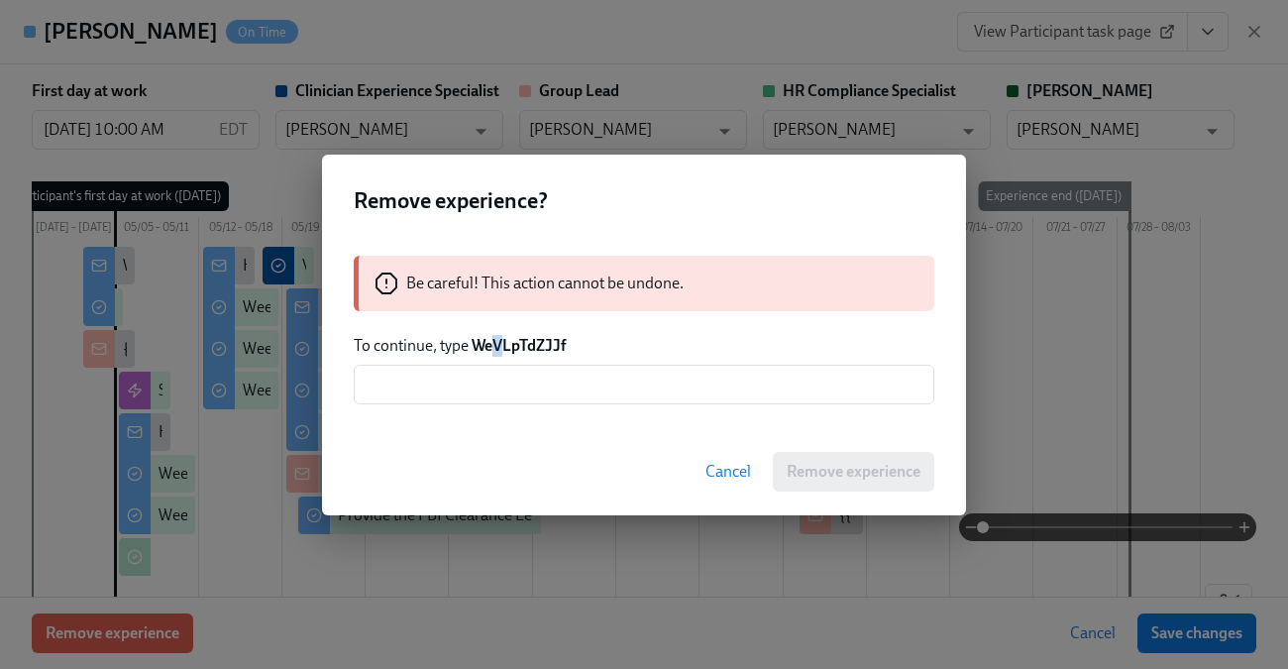
click at [497, 348] on strong "WeVLpTdZJJf" at bounding box center [519, 345] width 94 height 19
click at [552, 389] on input "text" at bounding box center [644, 385] width 581 height 40
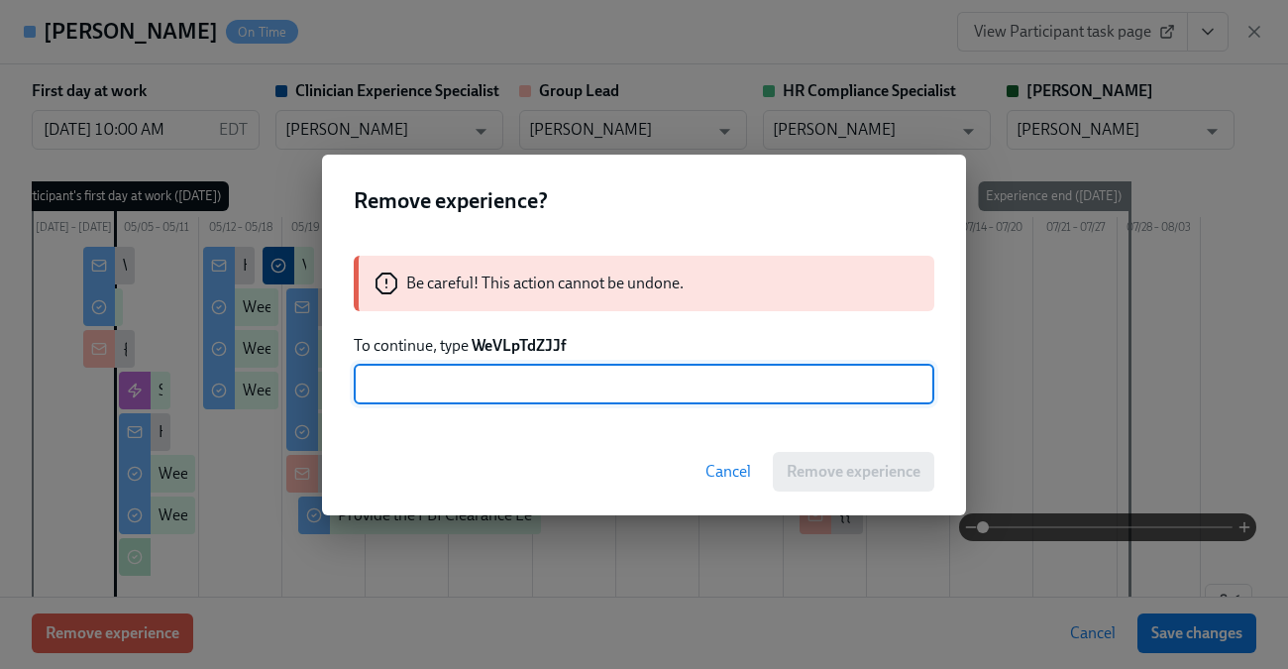
paste input "V"
click at [548, 346] on strong "WeVLpTdZJJf" at bounding box center [519, 345] width 94 height 19
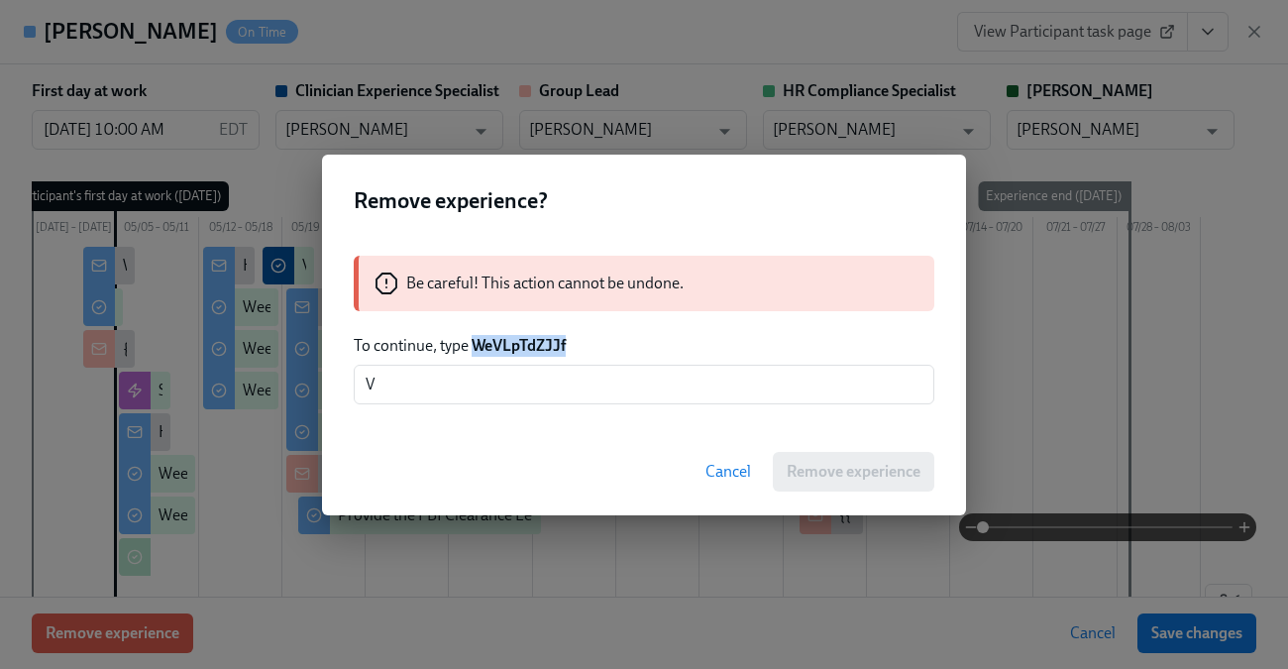
click at [548, 346] on strong "WeVLpTdZJJf" at bounding box center [519, 345] width 94 height 19
copy strong "WeVLpTdZJJf"
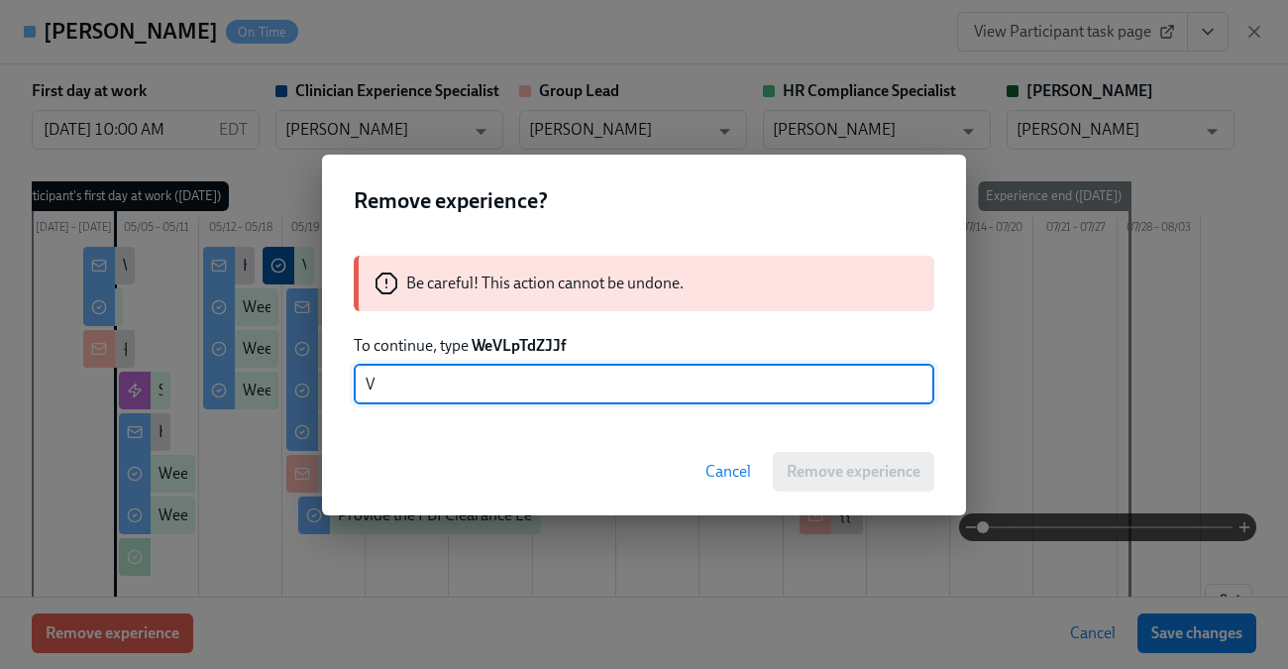
click at [535, 383] on input "V" at bounding box center [644, 385] width 581 height 40
paste input "WeVLpTdZJJf"
paste input "text"
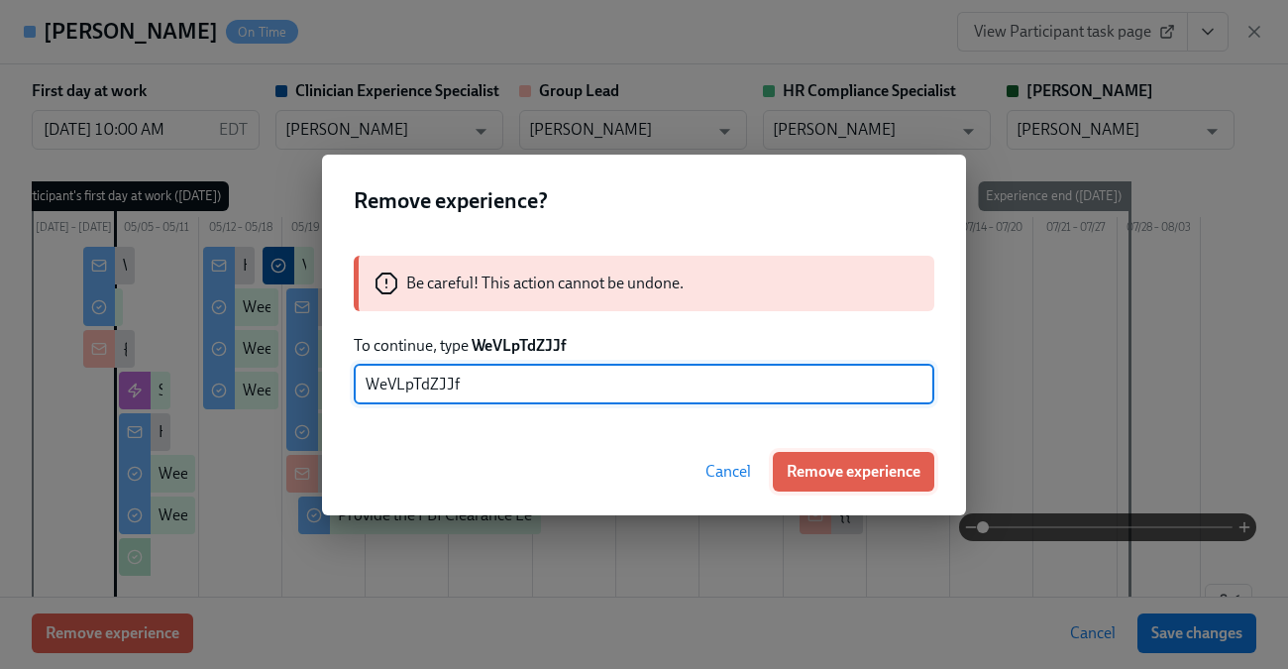
type input "WeVLpTdZJJf"
click at [860, 468] on span "Remove experience" at bounding box center [854, 472] width 134 height 20
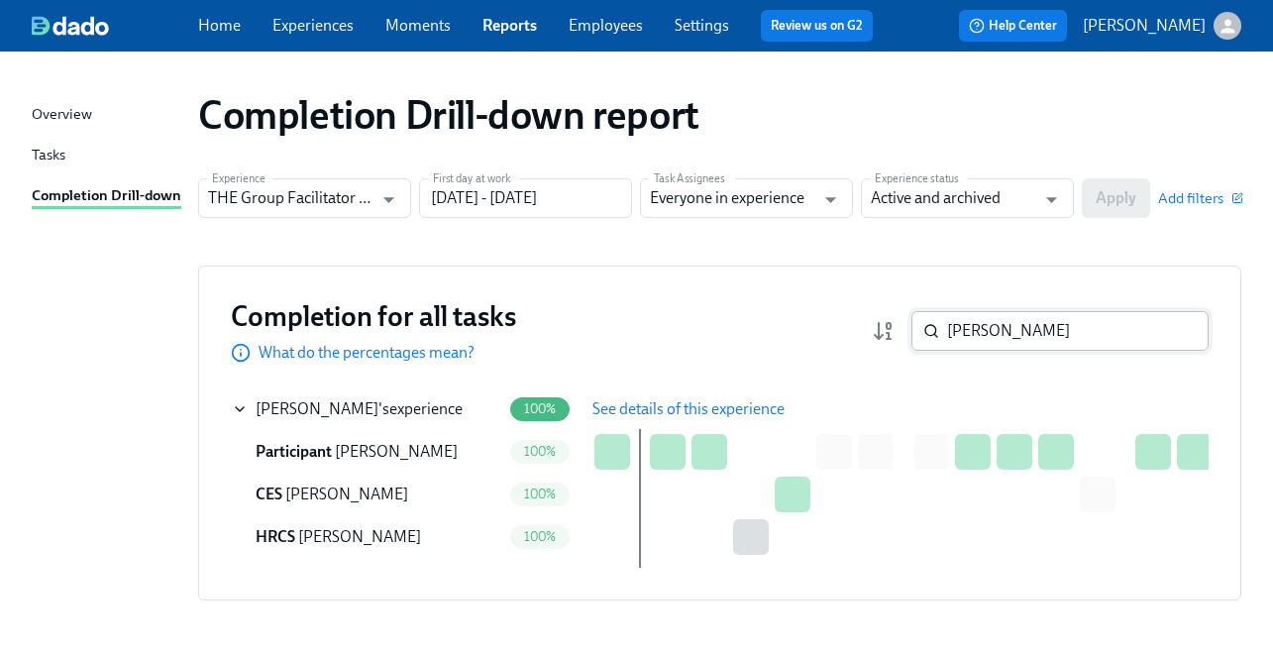
click at [1000, 322] on input "Melissa Ibanez" at bounding box center [1078, 331] width 262 height 40
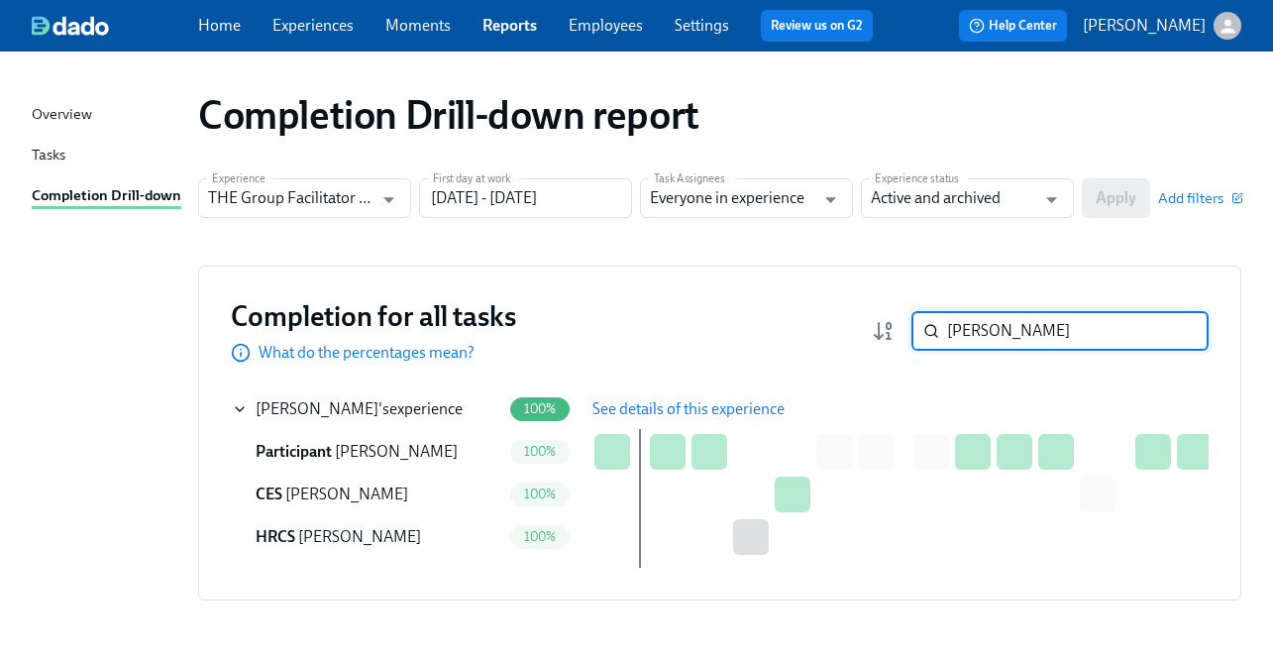
paste input "Karla Rivera"
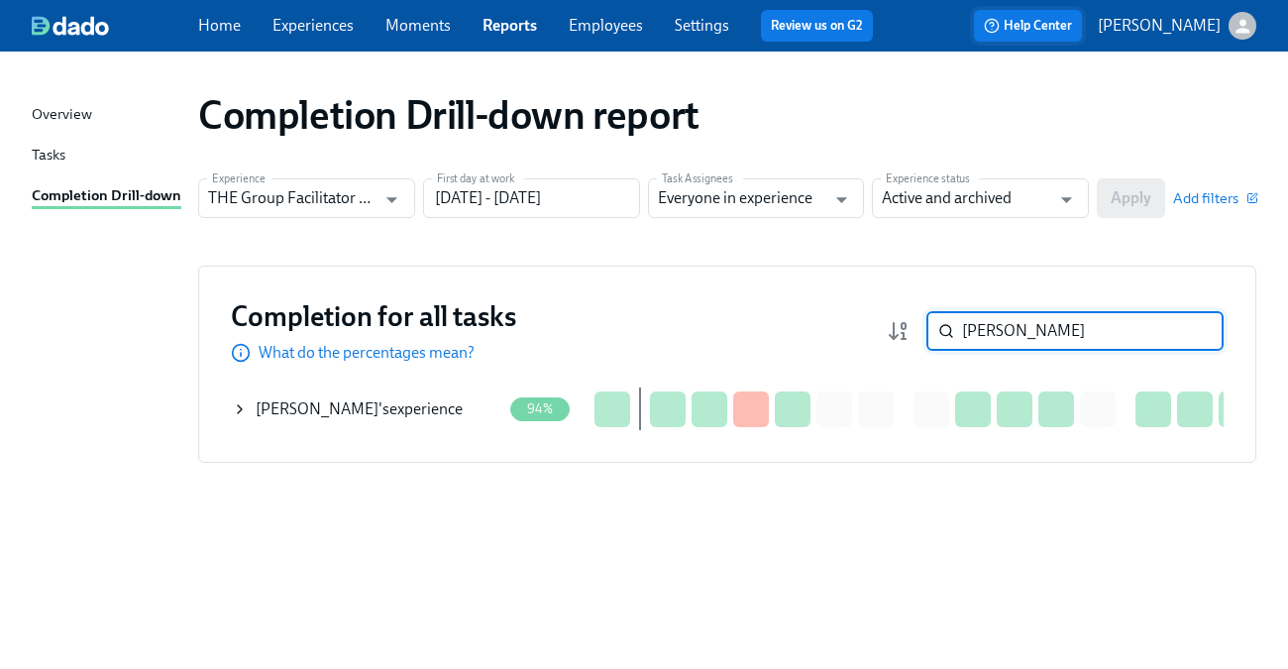
type input "Karla Rivera"
click at [243, 411] on icon at bounding box center [240, 409] width 16 height 16
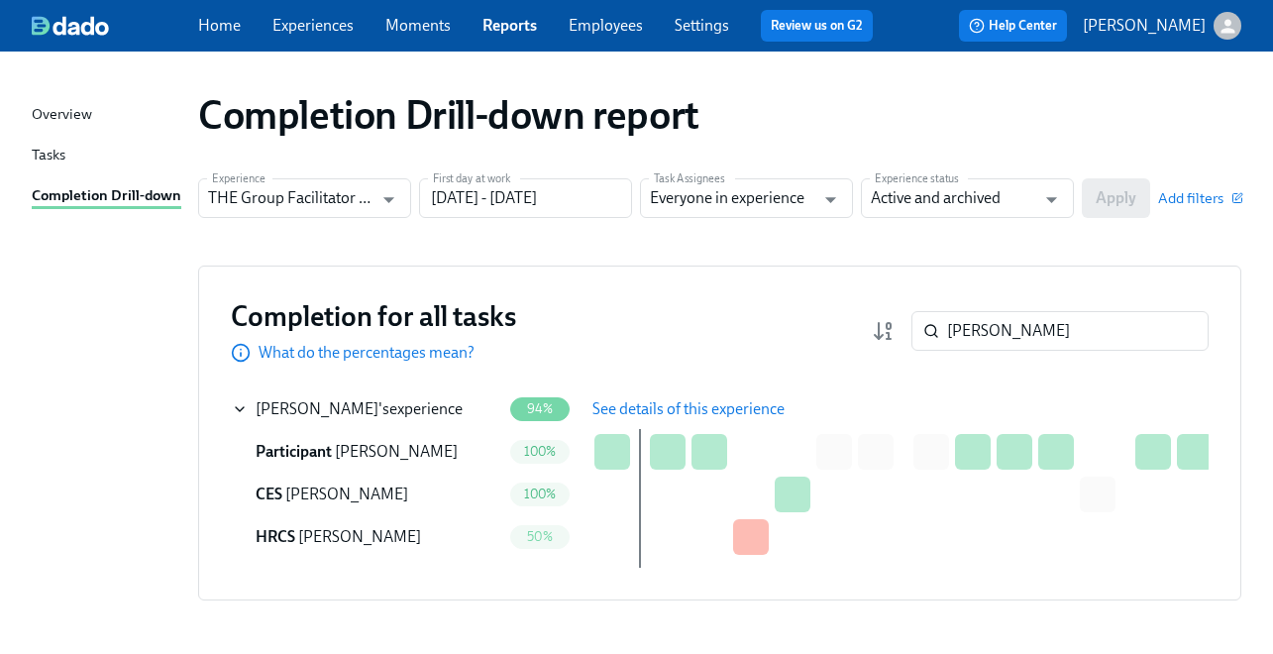
click at [599, 401] on span "See details of this experience" at bounding box center [688, 409] width 192 height 20
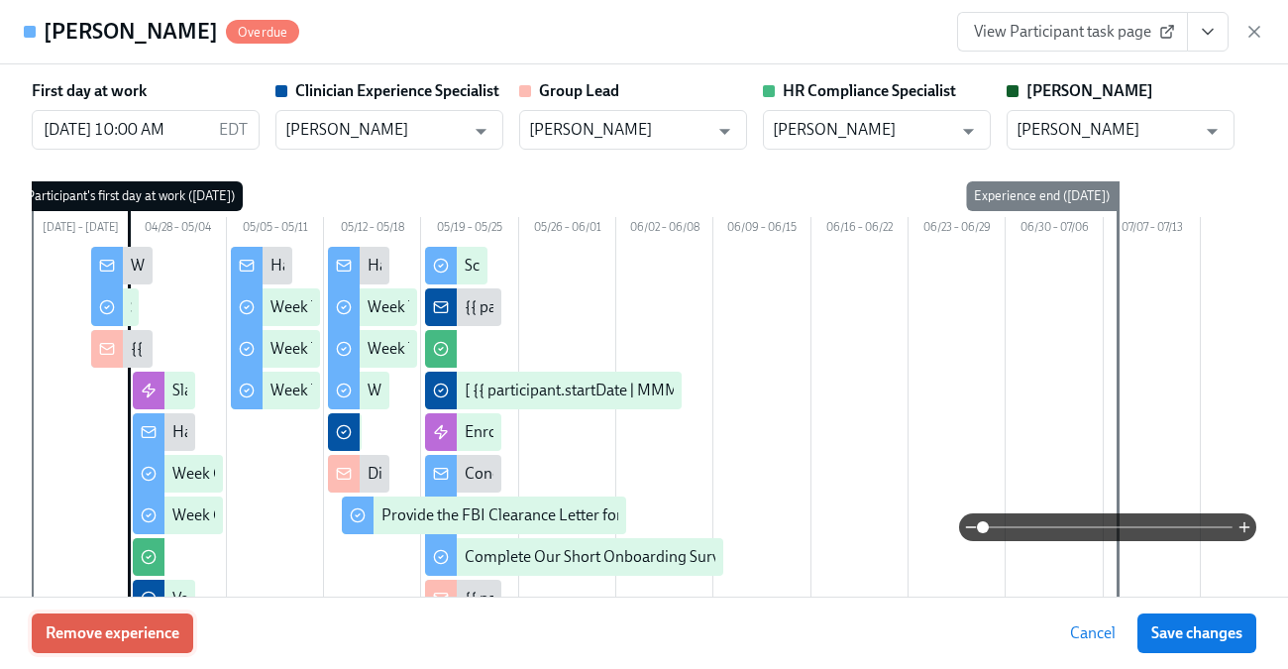
click at [132, 632] on span "Remove experience" at bounding box center [113, 633] width 134 height 20
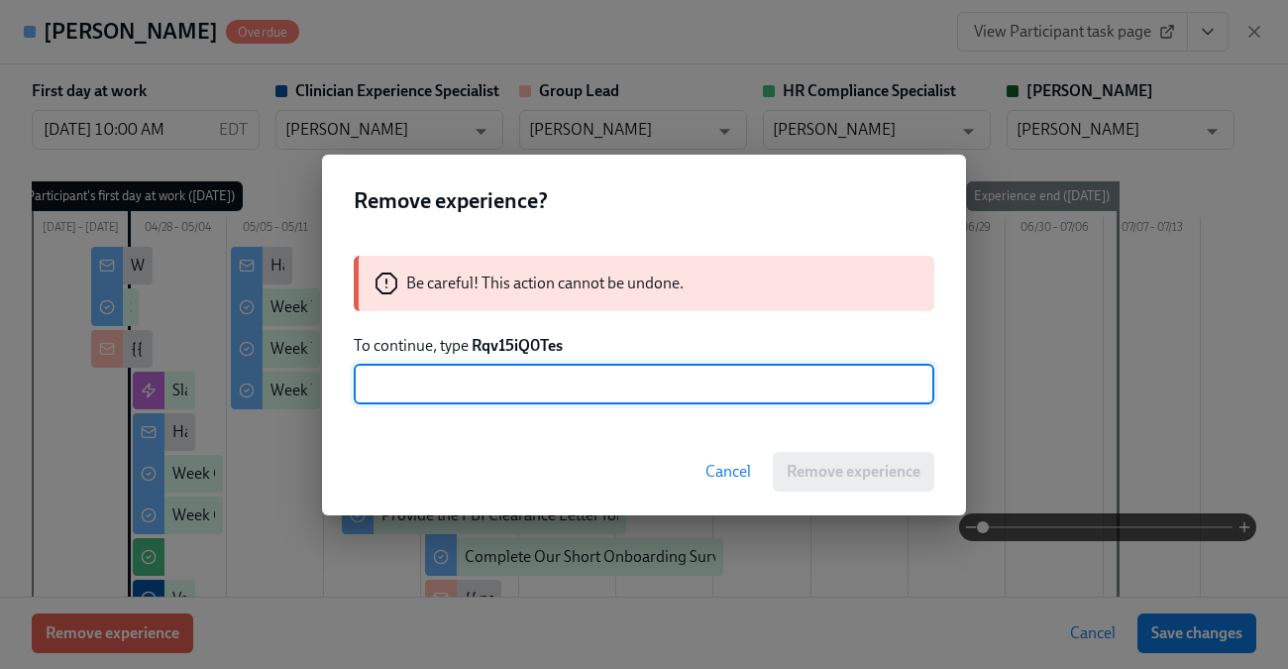
click at [518, 347] on strong "Rqv15iQ0Tes" at bounding box center [517, 345] width 91 height 19
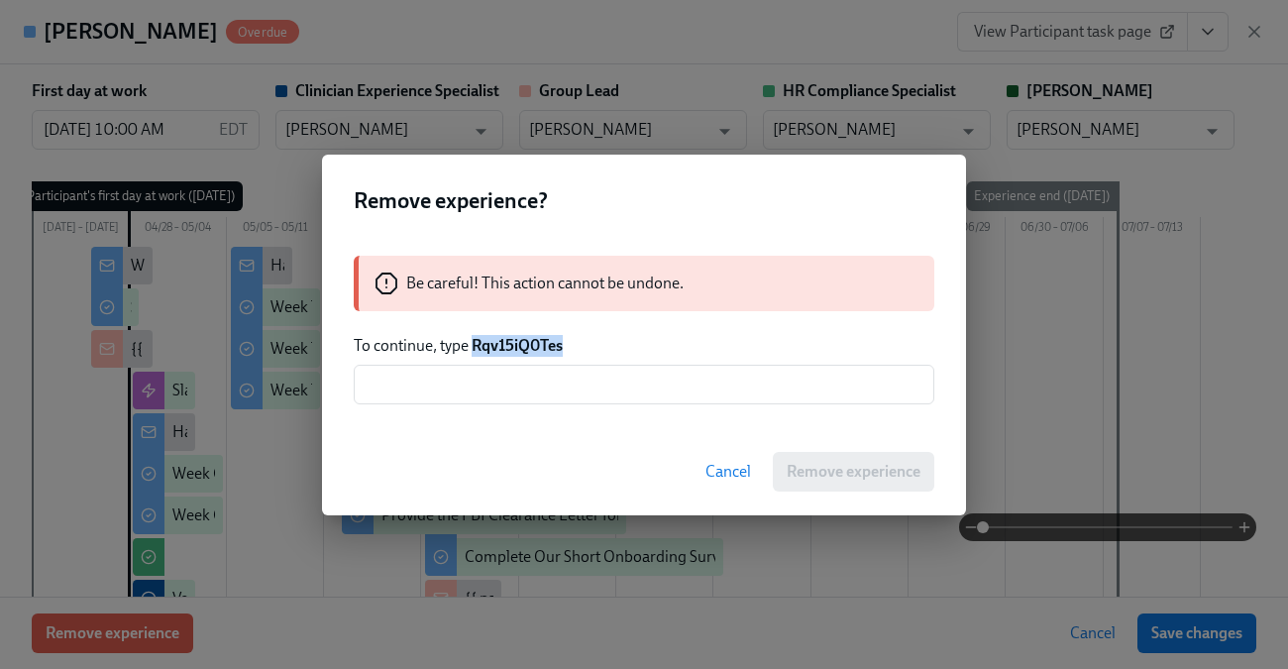
click at [518, 347] on strong "Rqv15iQ0Tes" at bounding box center [517, 345] width 91 height 19
copy strong "Rqv15iQ0Tes"
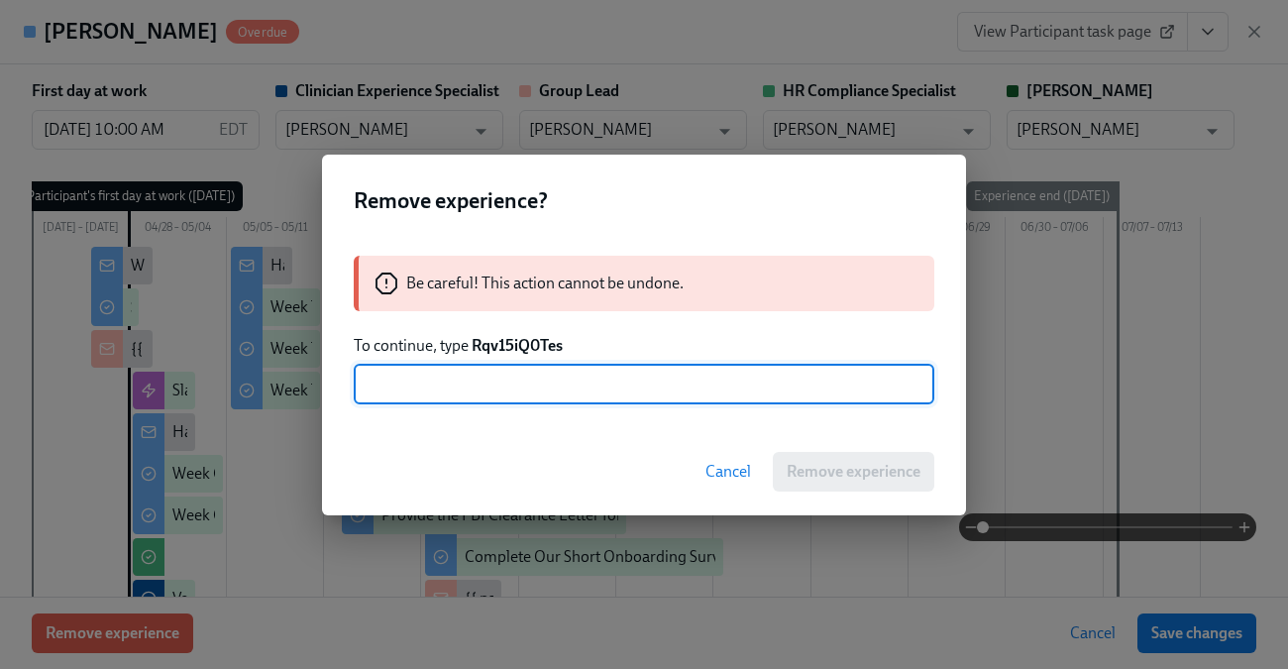
click at [520, 383] on input "text" at bounding box center [644, 385] width 581 height 40
paste input "Rqv15iQ0Tes"
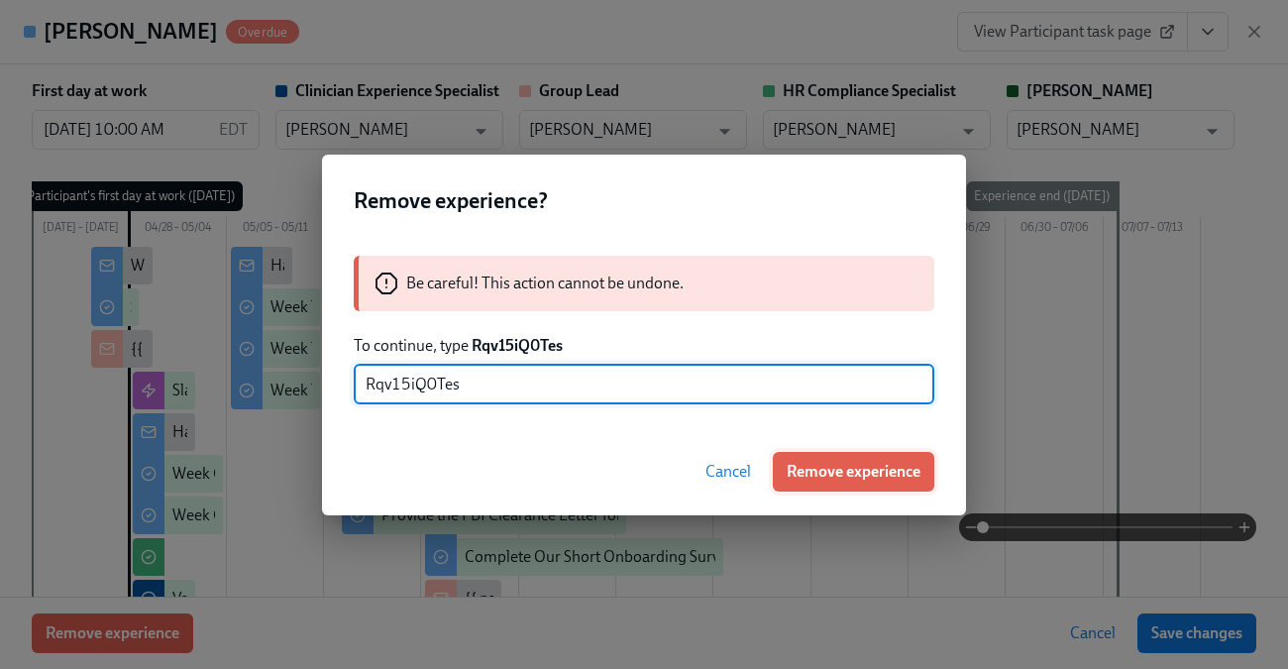
type input "Rqv15iQ0Tes"
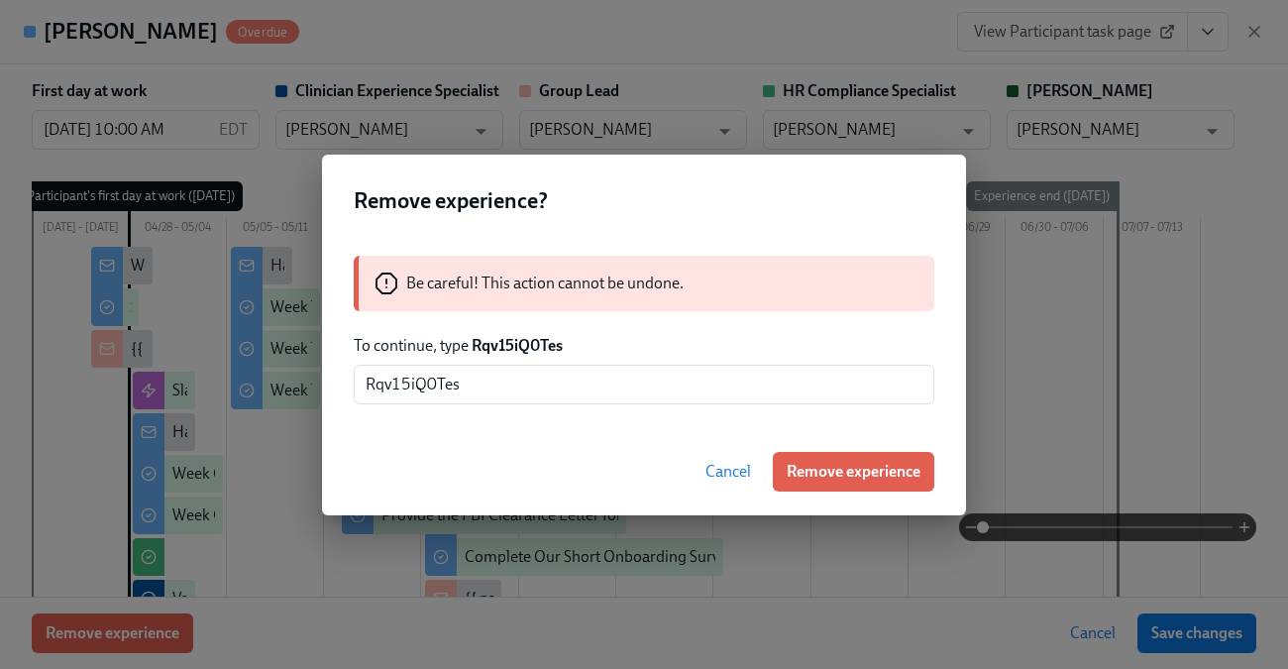
drag, startPoint x: 819, startPoint y: 468, endPoint x: 821, endPoint y: 382, distance: 85.2
click at [820, 468] on span "Remove experience" at bounding box center [854, 472] width 134 height 20
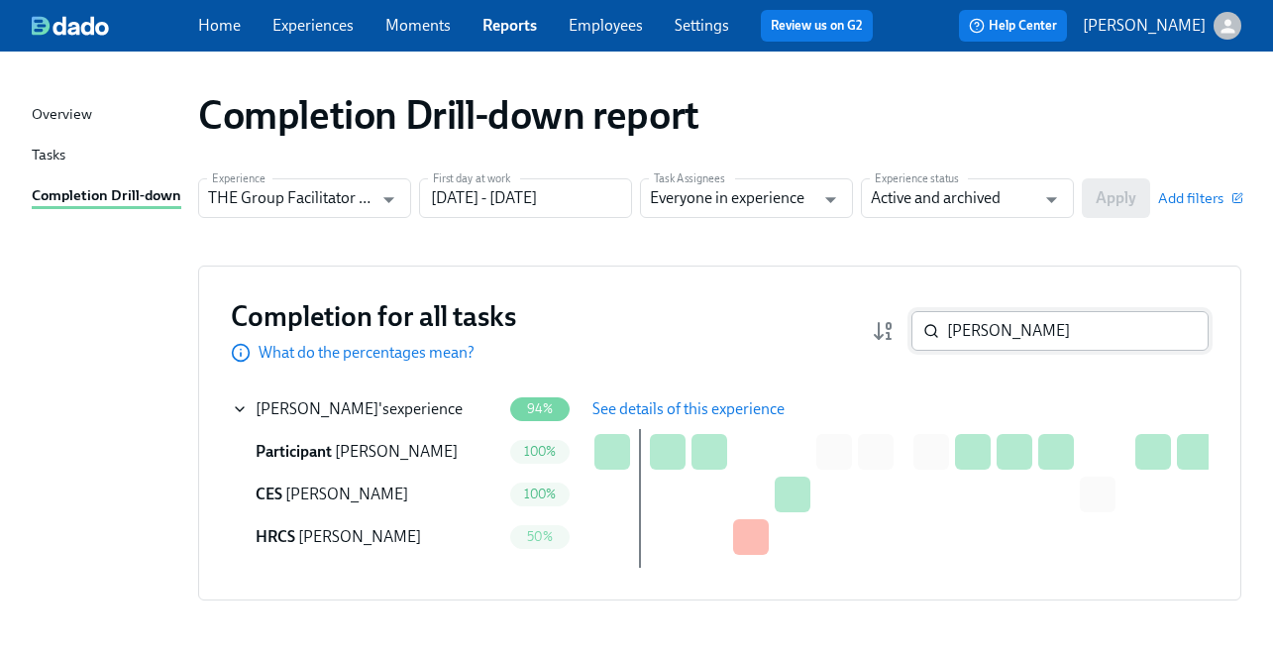
click at [997, 307] on div "Completion for all tasks What do the percentages mean? Karla Rivera ​" at bounding box center [720, 330] width 978 height 65
click at [1006, 324] on input "Karla Rivera" at bounding box center [1078, 331] width 262 height 40
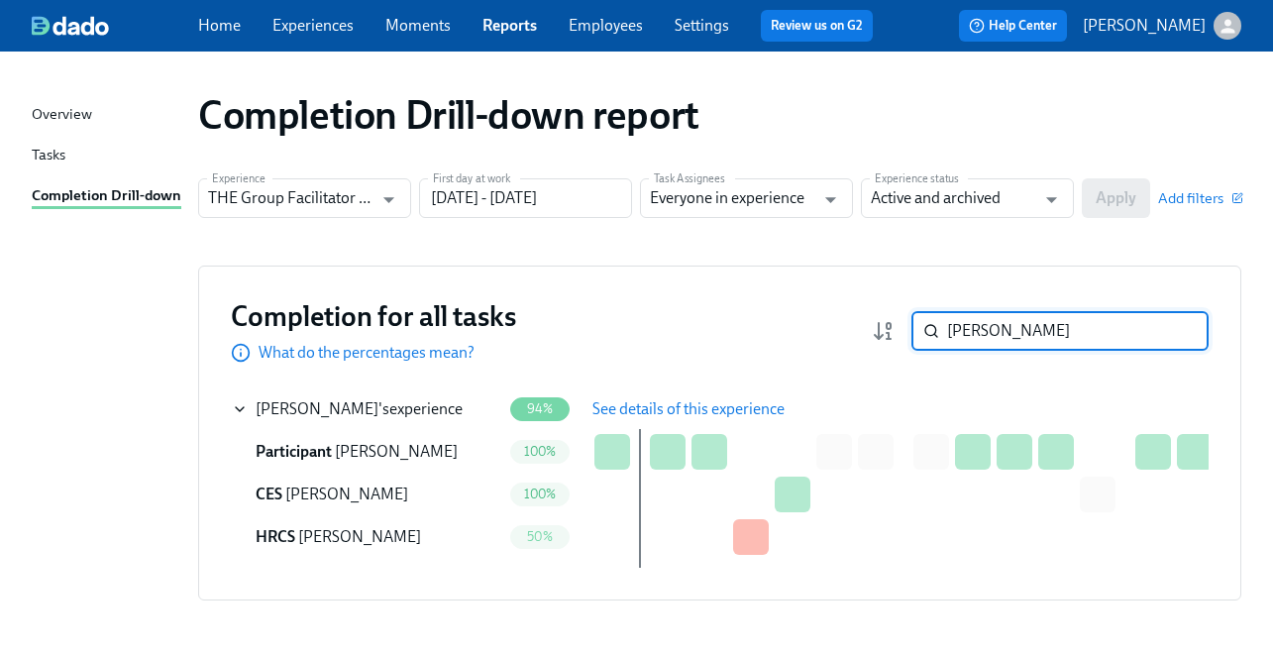
paste input "[PERSON_NAME]"
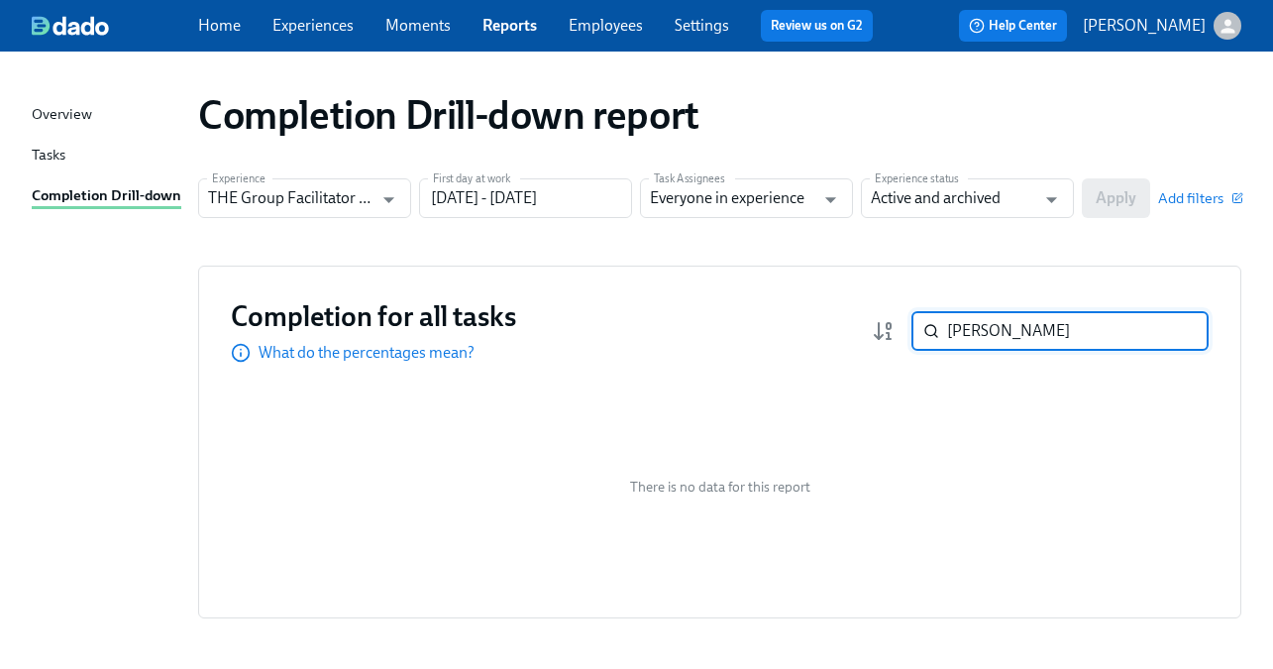
paste input "Macy Gray"
paste input "[PERSON_NAME]"
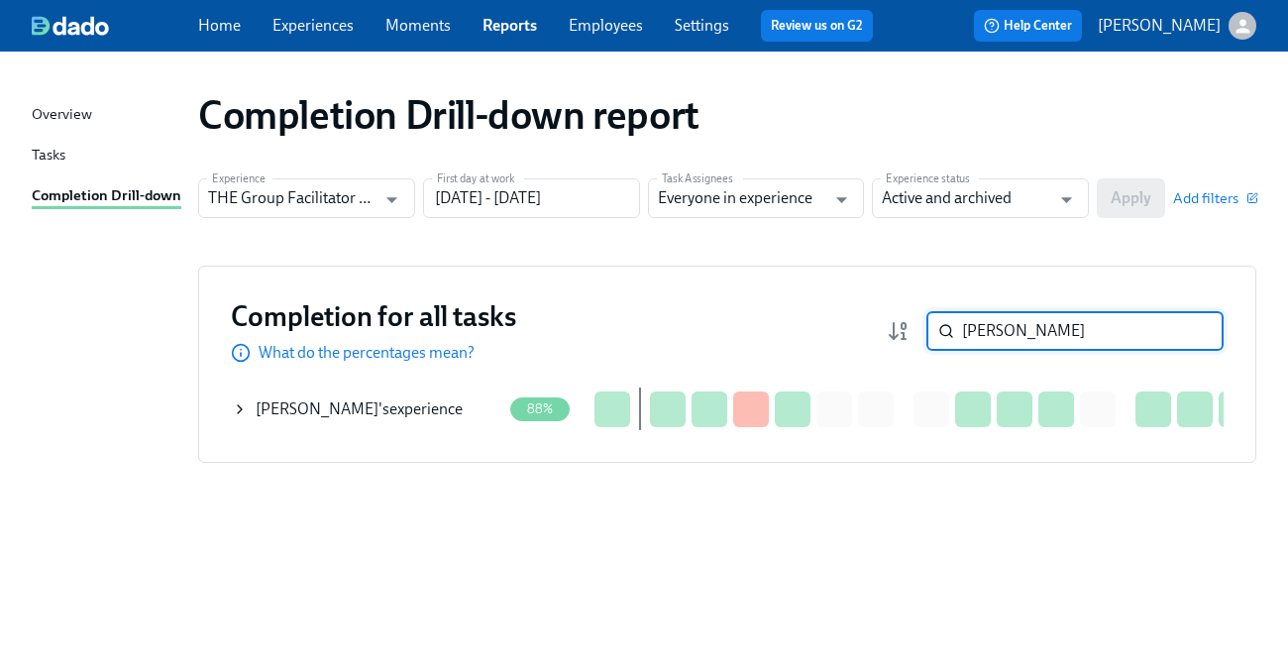
paste input "Te'[PERSON_NAME]"
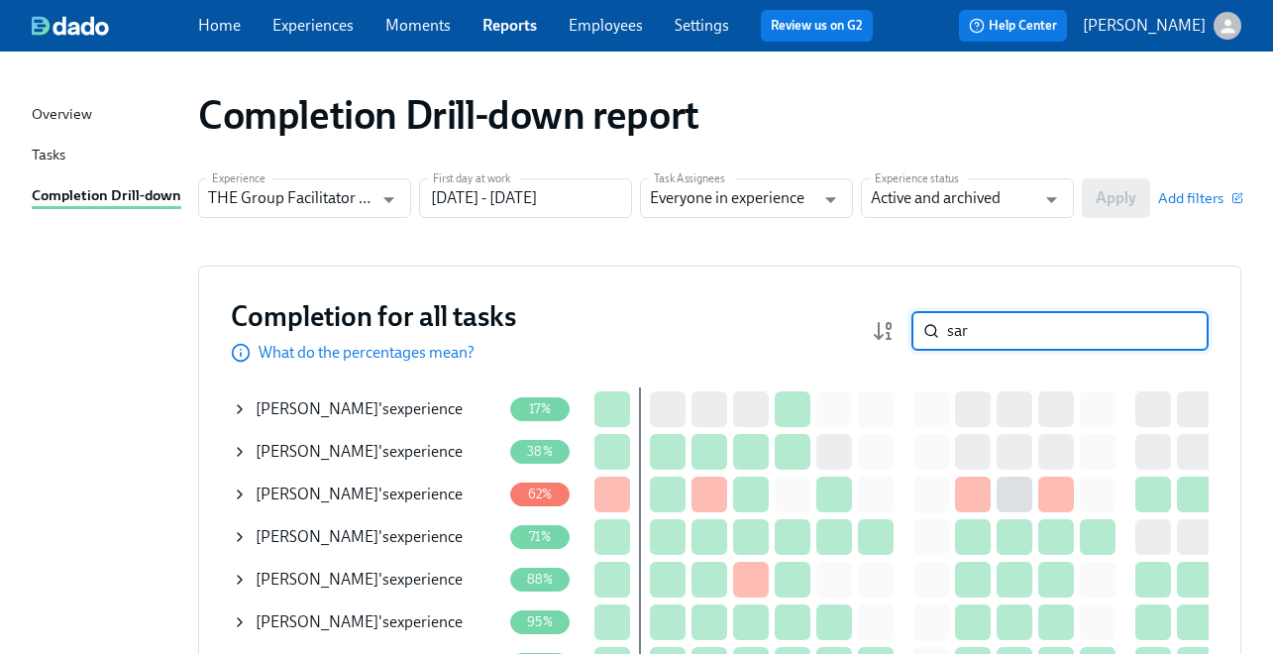
type input "sar"
click at [242, 579] on icon at bounding box center [240, 580] width 16 height 16
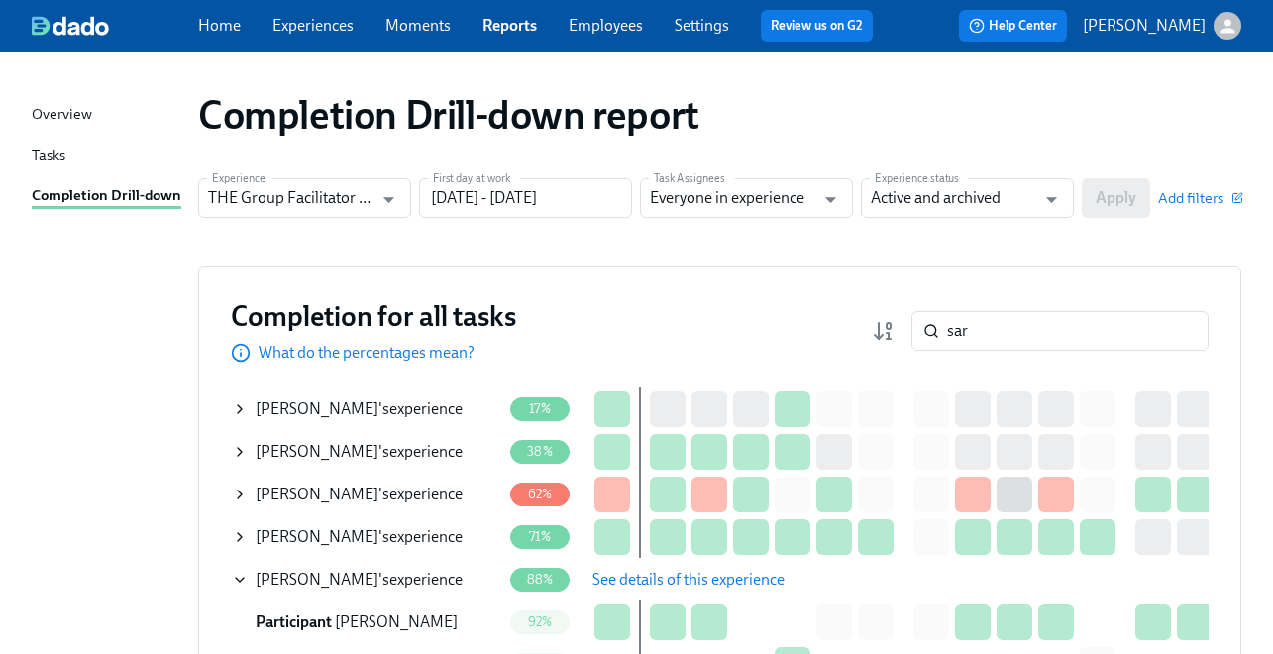
click at [609, 580] on span "See details of this experience" at bounding box center [688, 580] width 192 height 20
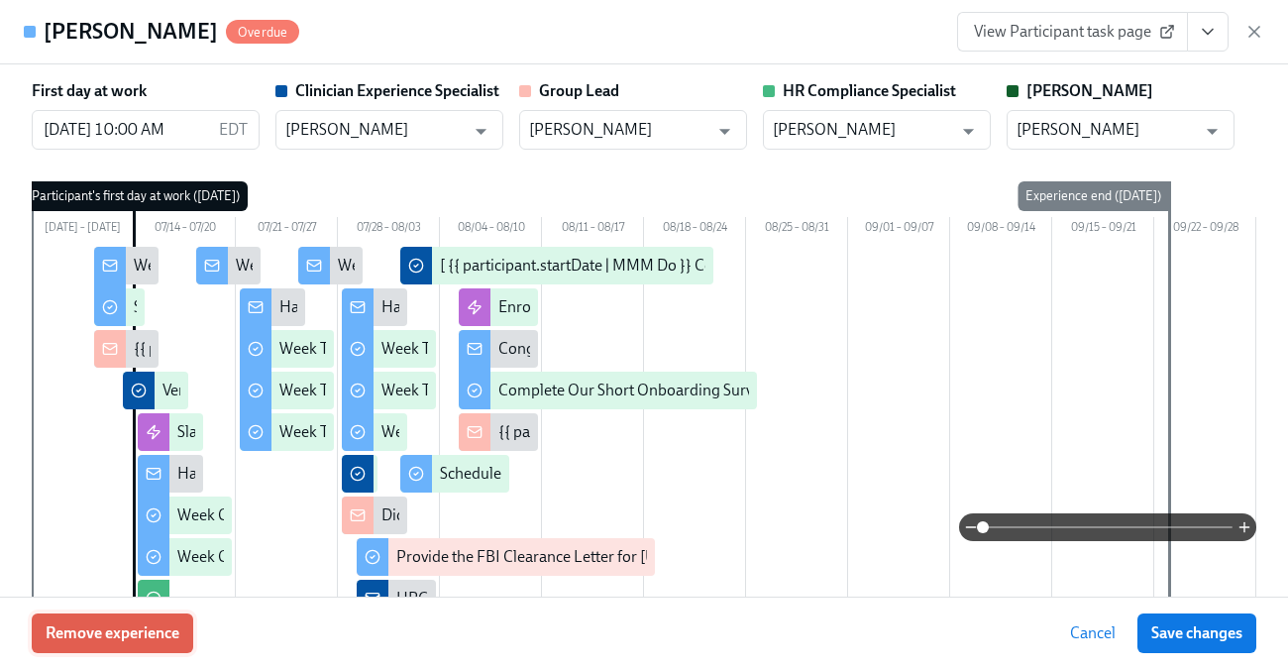
click at [161, 635] on span "Remove experience" at bounding box center [113, 633] width 134 height 20
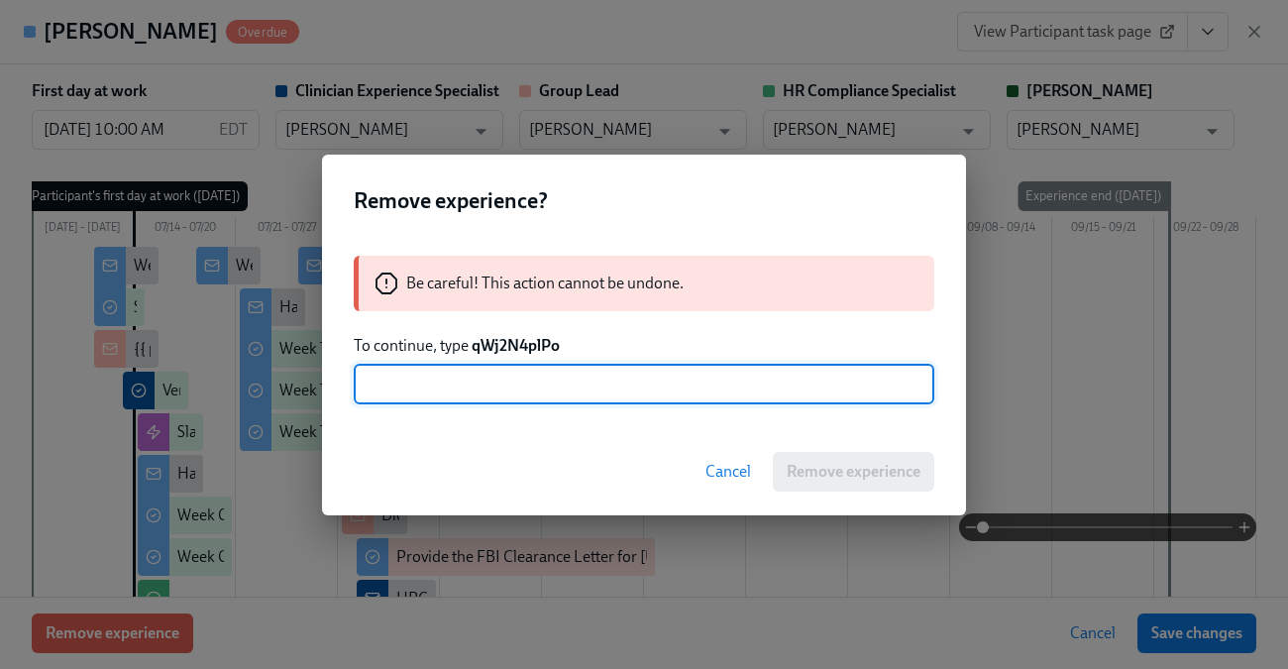
click at [516, 345] on strong "qWj2N4plPo" at bounding box center [516, 345] width 88 height 19
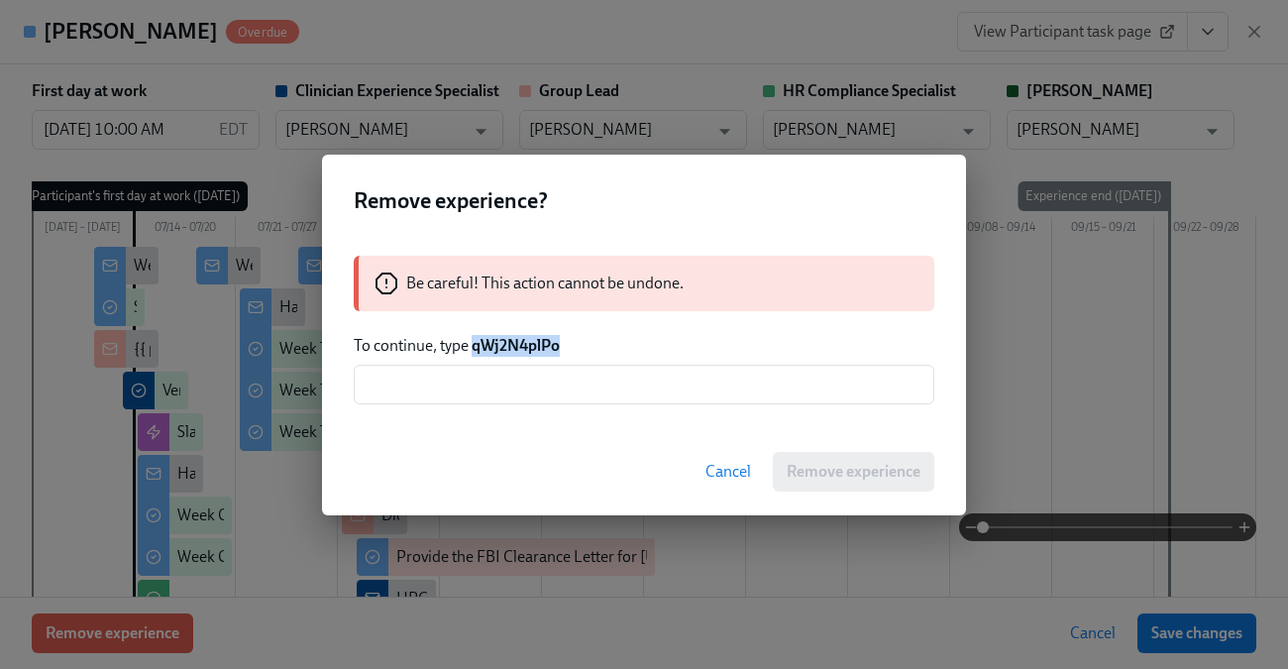
click at [516, 345] on strong "qWj2N4plPo" at bounding box center [516, 345] width 88 height 19
copy strong "qWj2N4plPo"
click at [528, 385] on input "text" at bounding box center [644, 385] width 581 height 40
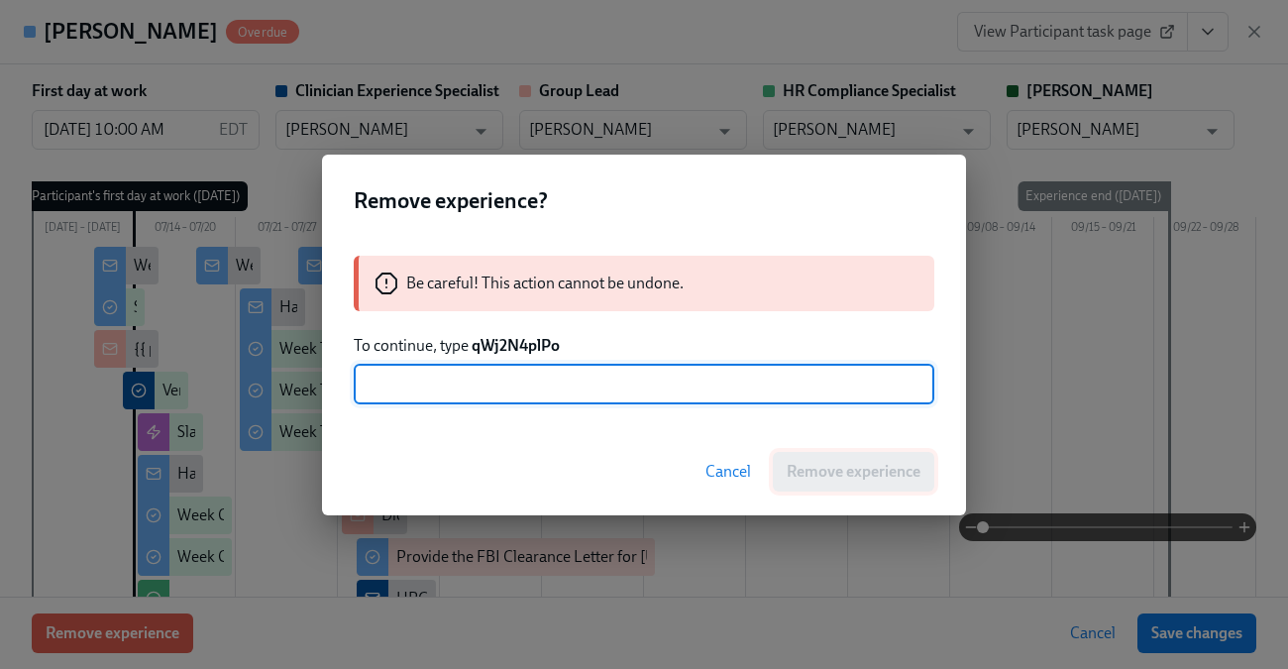
paste input "qWj2N4plPo"
type input "qWj2N4plPo"
click at [847, 468] on span "Remove experience" at bounding box center [854, 472] width 134 height 20
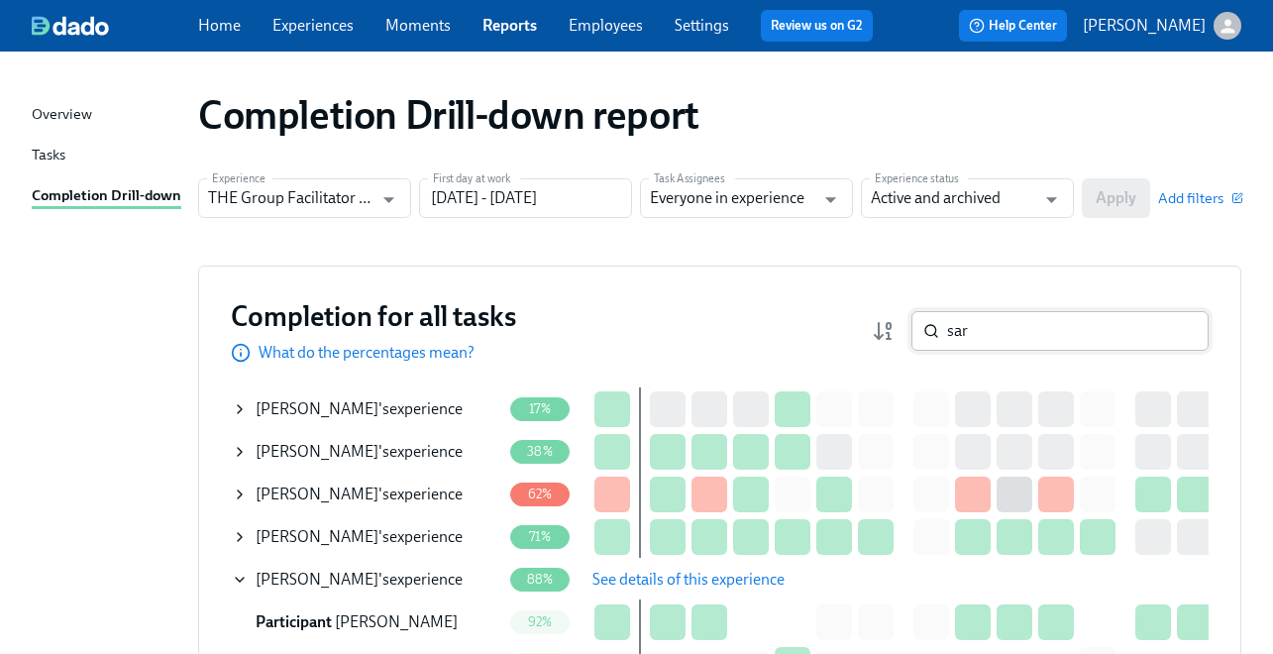
click at [1008, 340] on input "sar" at bounding box center [1078, 331] width 262 height 40
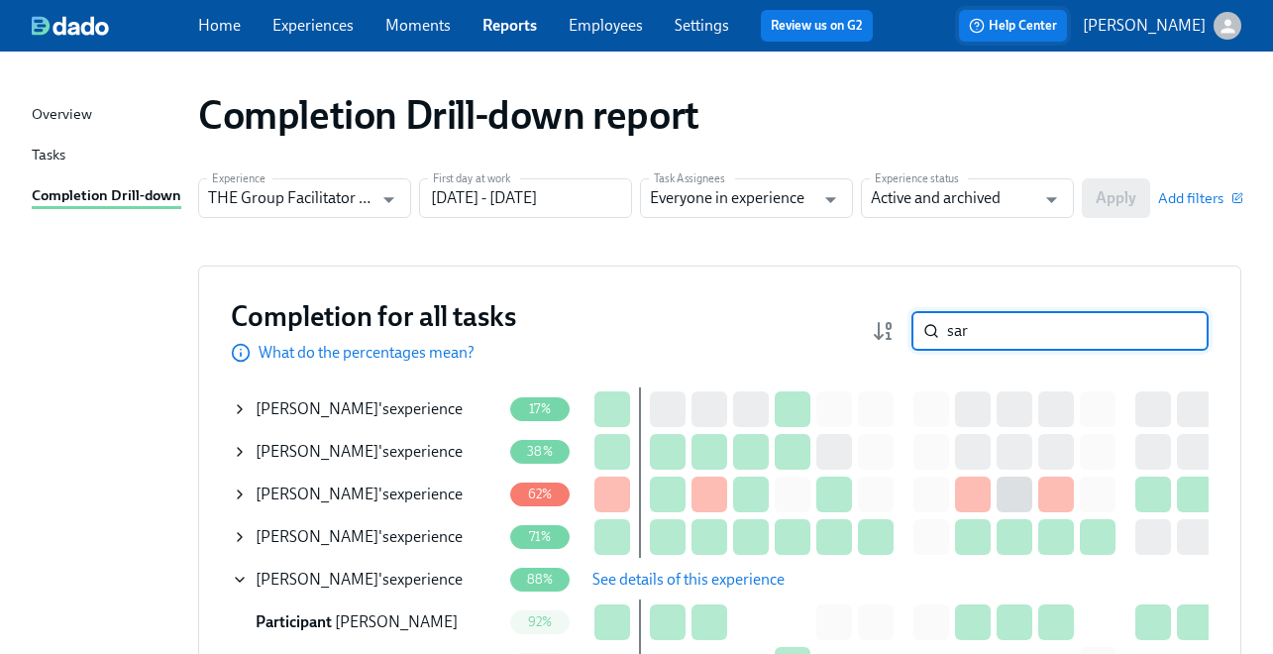
paste input "Jacob Chagoya"
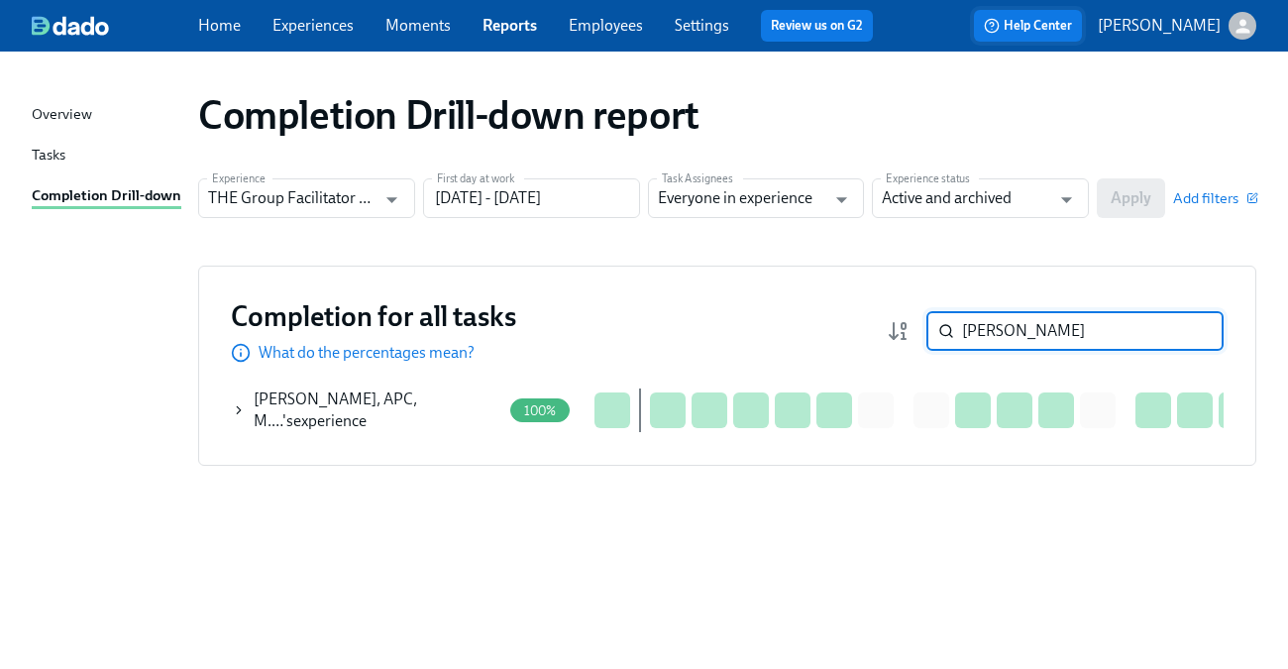
type input "Jacob Chagoya"
click at [239, 410] on icon at bounding box center [239, 409] width 4 height 7
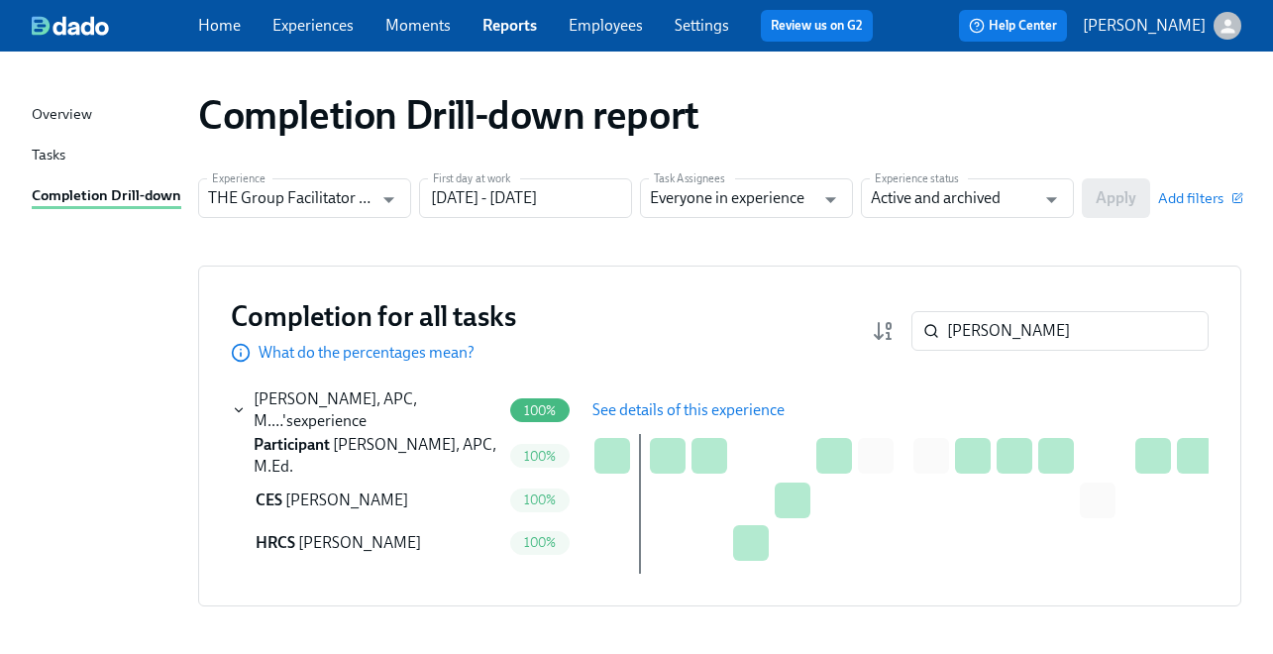
click at [575, 401] on td "100%" at bounding box center [543, 410] width 68 height 46
click at [626, 409] on span "See details of this experience" at bounding box center [688, 410] width 192 height 20
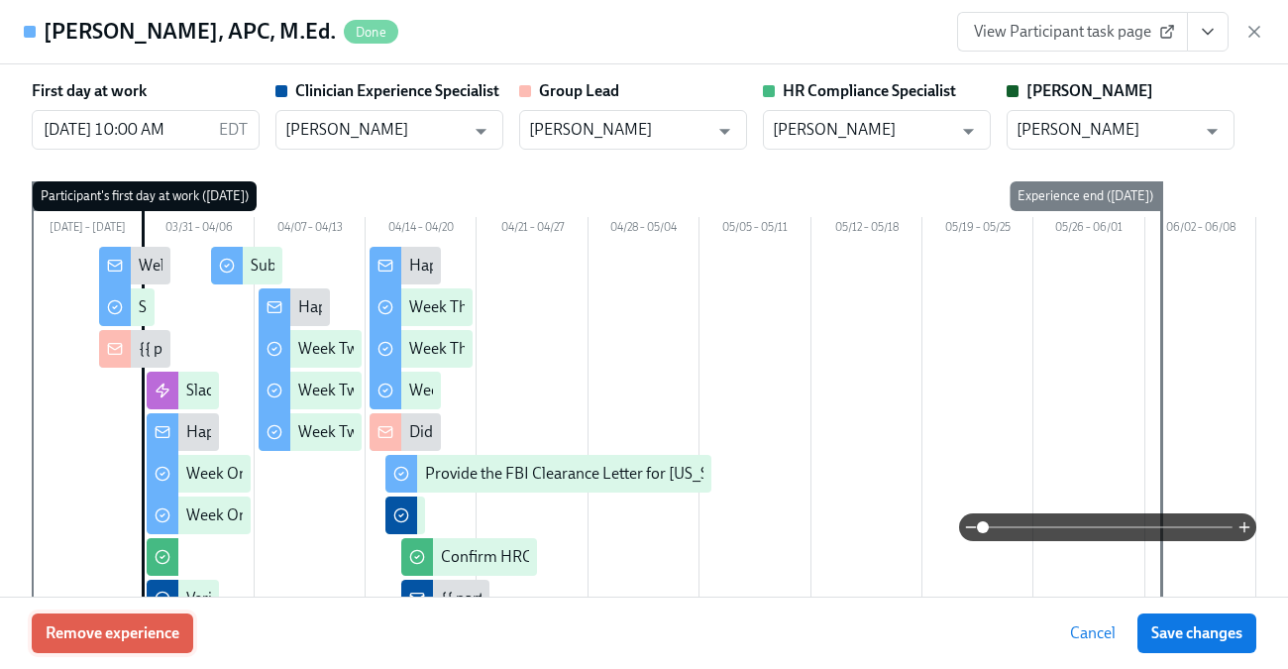
click at [151, 629] on span "Remove experience" at bounding box center [113, 633] width 134 height 20
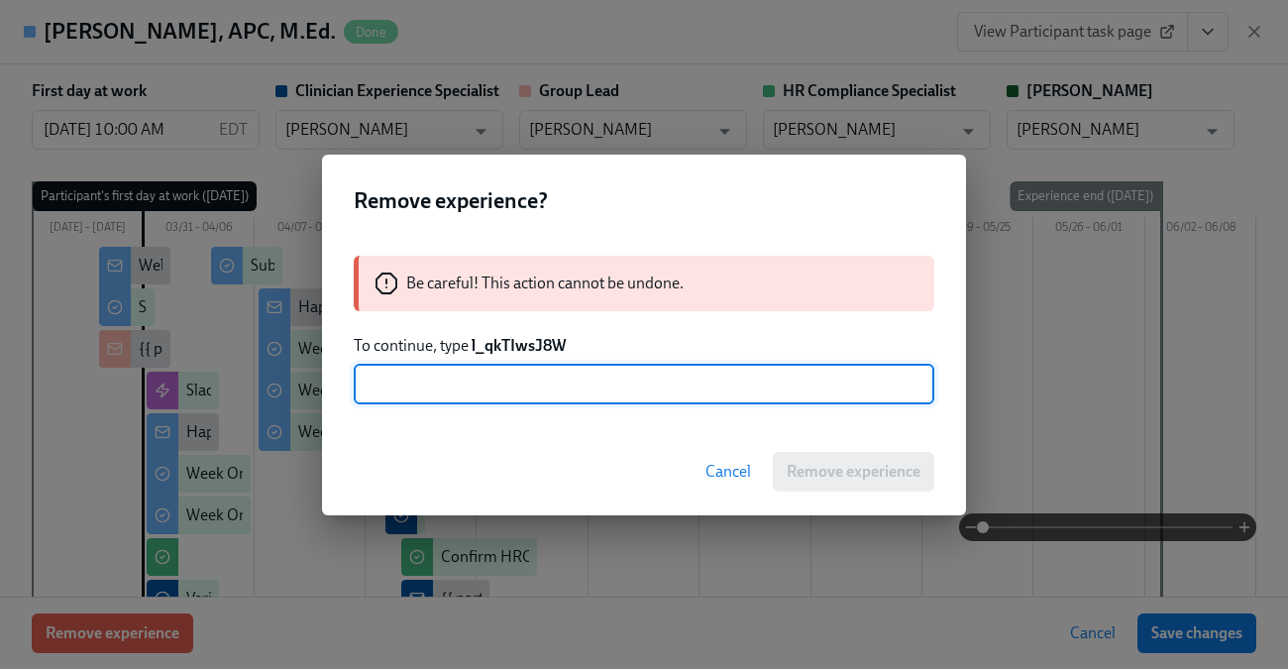
click at [515, 347] on strong "l_qkTIwsJ8W" at bounding box center [519, 345] width 94 height 19
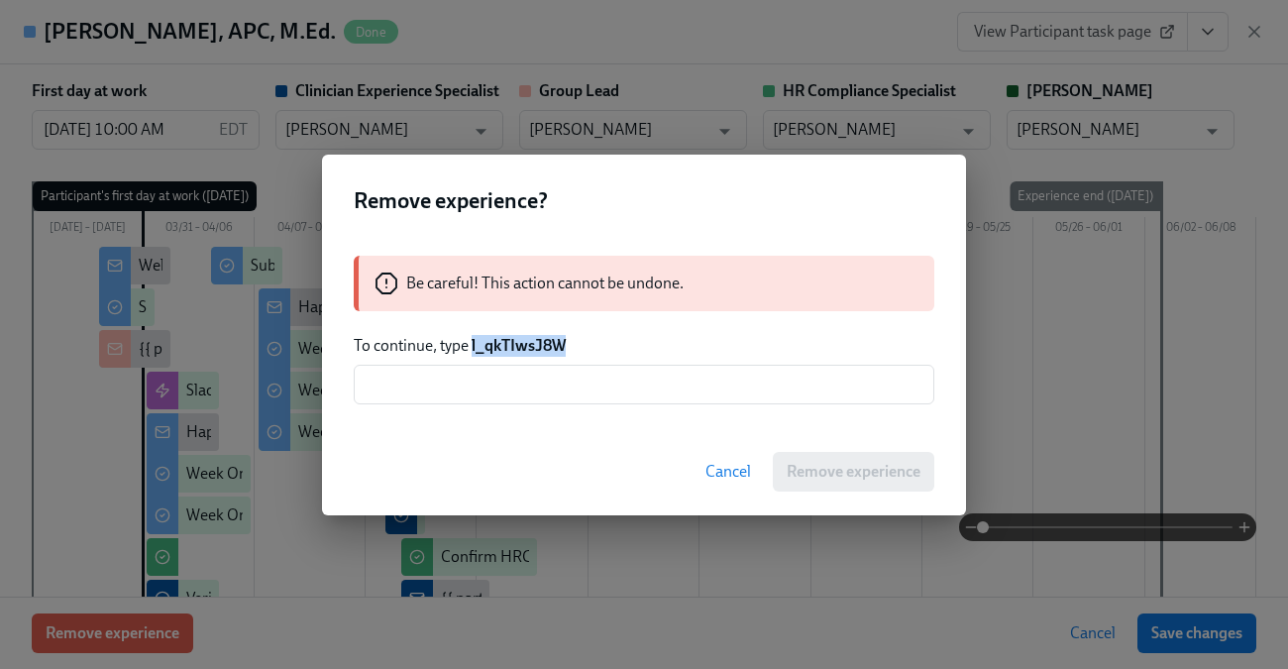
click at [515, 347] on strong "l_qkTIwsJ8W" at bounding box center [519, 345] width 94 height 19
copy strong "l_qkTIwsJ8W"
click at [508, 371] on input "text" at bounding box center [644, 385] width 581 height 40
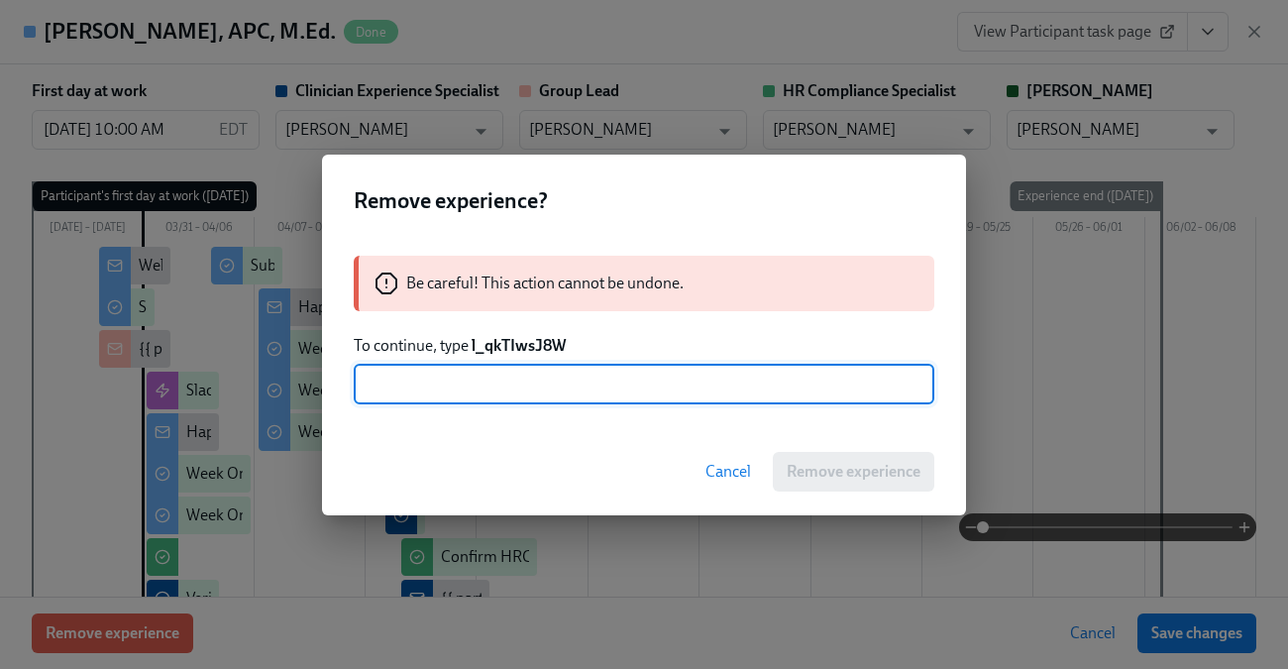
paste input "l_qkTIwsJ8W"
type input "l_qkTIwsJ8W"
click at [845, 473] on span "Remove experience" at bounding box center [854, 472] width 134 height 20
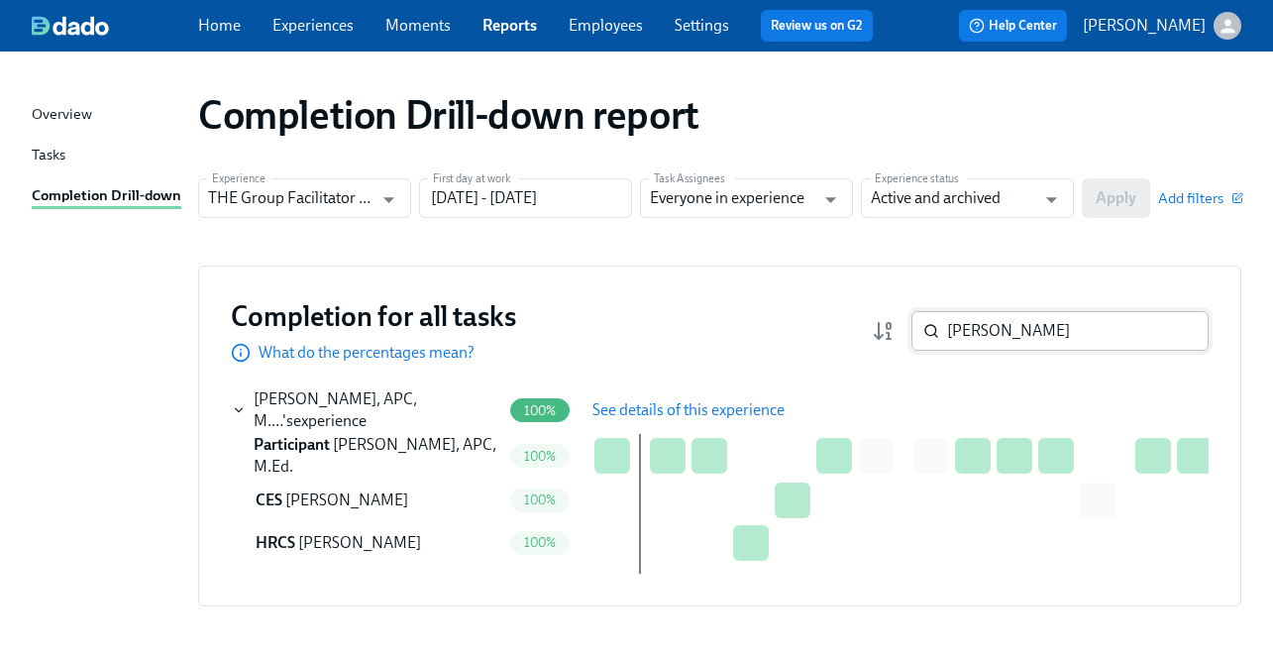
click at [1044, 325] on input "Jacob Chagoya" at bounding box center [1078, 331] width 262 height 40
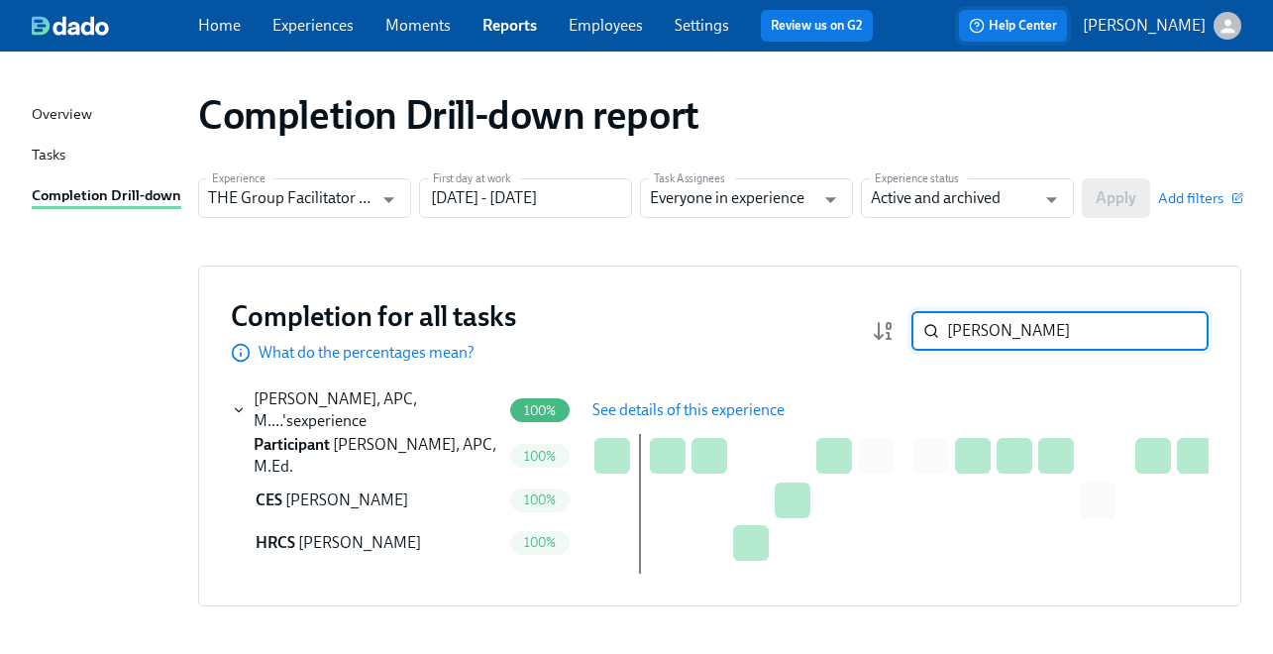
paste input "Bernadette Scott"
type input "Bernadette Scott"
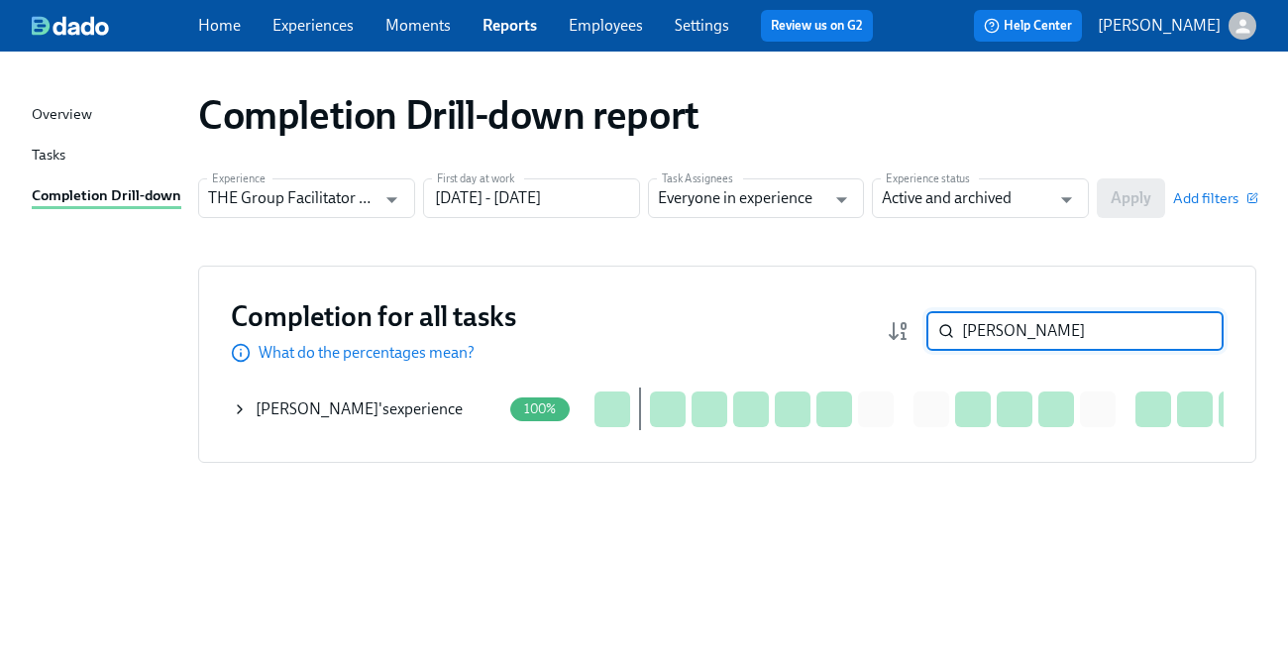
click at [243, 403] on icon at bounding box center [240, 409] width 16 height 16
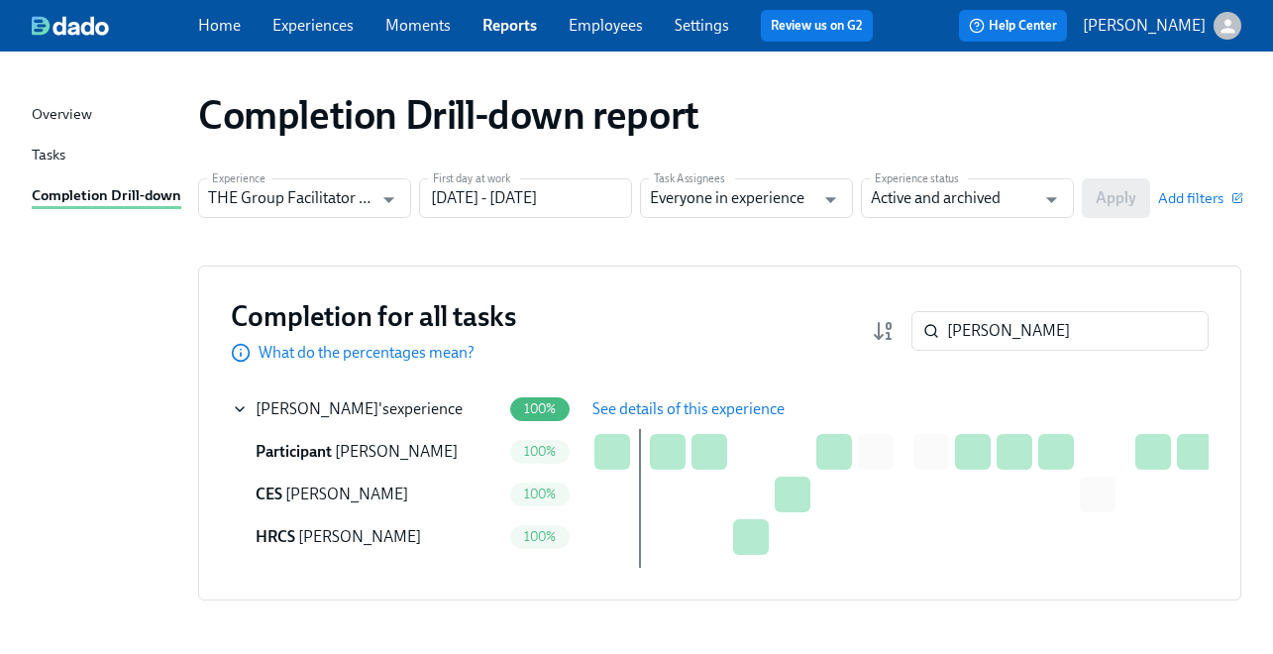
click at [640, 419] on button "See details of this experience" at bounding box center [689, 409] width 220 height 40
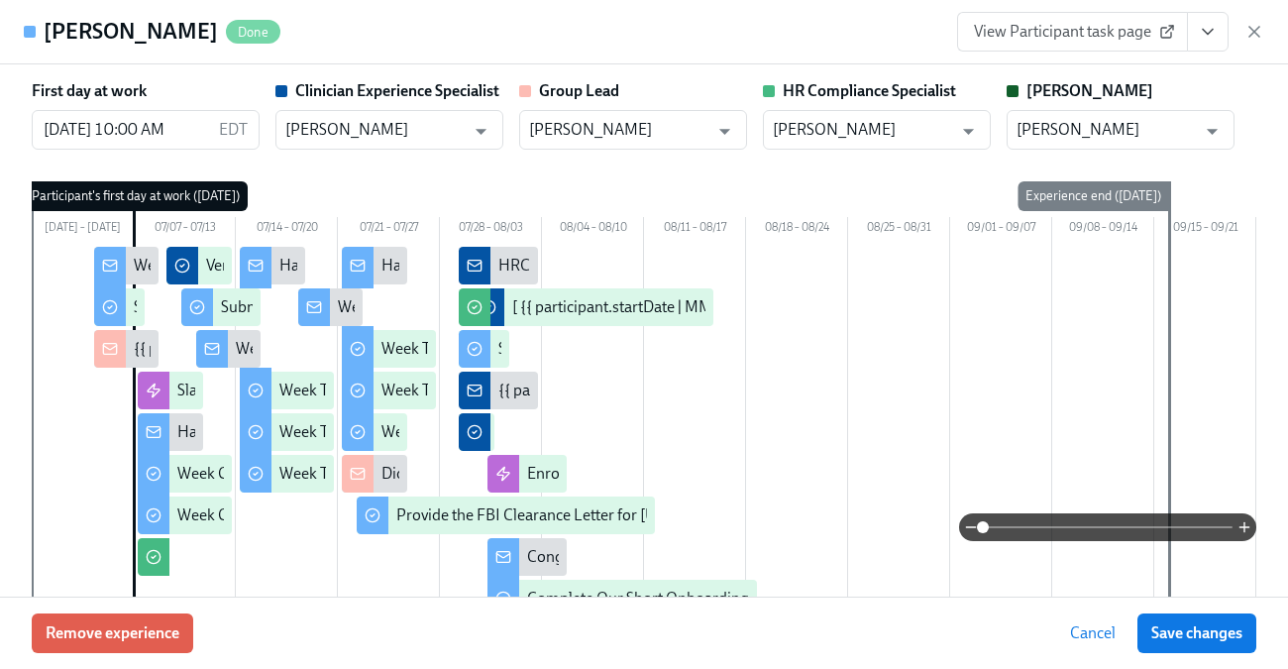
drag, startPoint x: 161, startPoint y: 655, endPoint x: 169, endPoint y: 618, distance: 37.5
click at [161, 655] on div "Remove experience Cancel Save changes" at bounding box center [644, 632] width 1288 height 72
click at [168, 619] on button "Remove experience" at bounding box center [112, 633] width 161 height 40
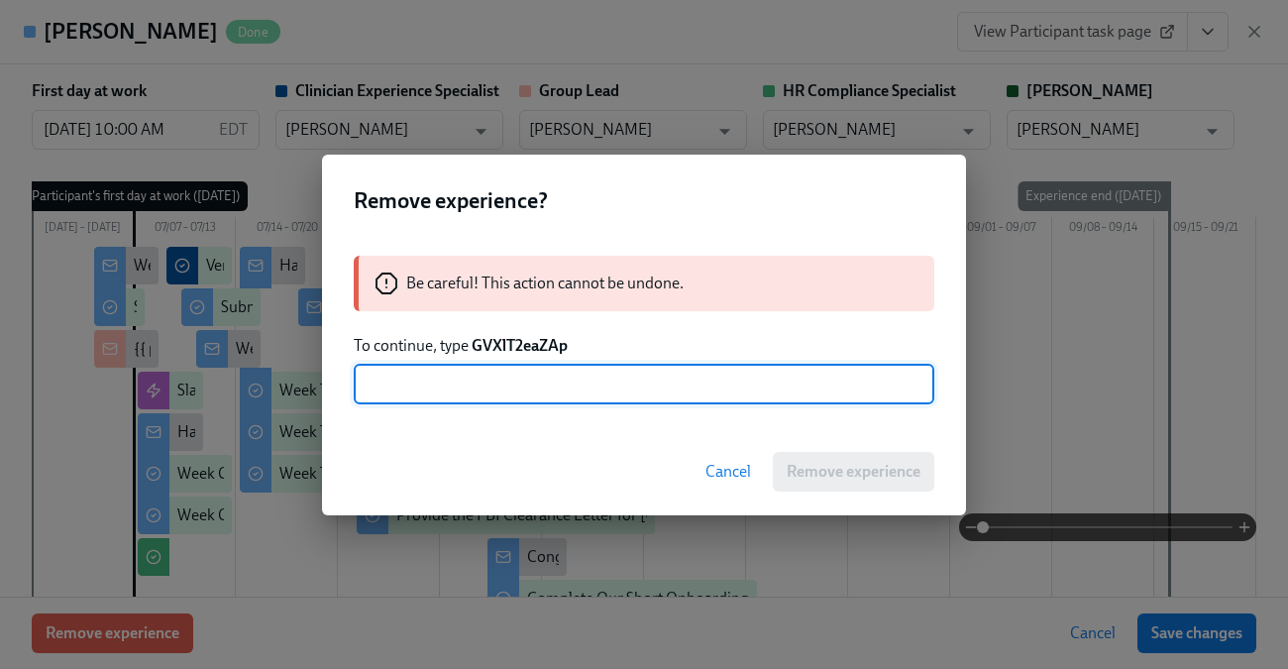
click at [517, 353] on strong "GVXlT2eaZAp" at bounding box center [520, 345] width 96 height 19
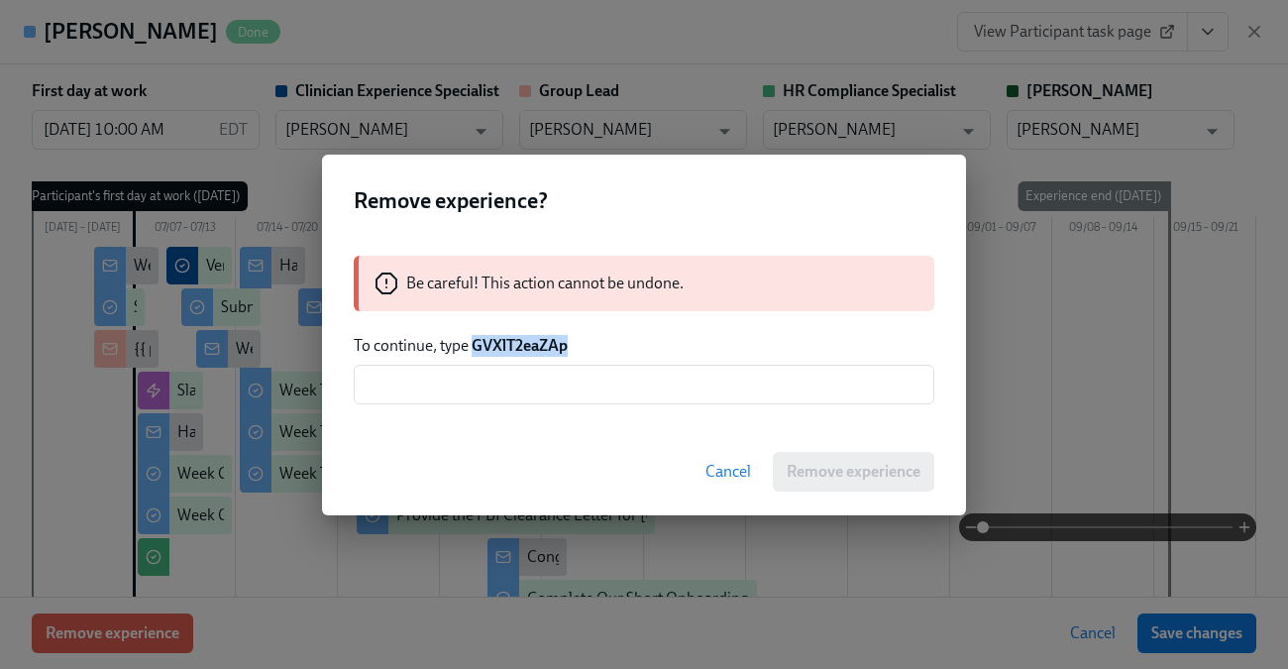
click at [517, 353] on strong "GVXlT2eaZAp" at bounding box center [520, 345] width 96 height 19
copy strong "GVXlT2eaZAp"
click at [489, 396] on input "text" at bounding box center [644, 385] width 581 height 40
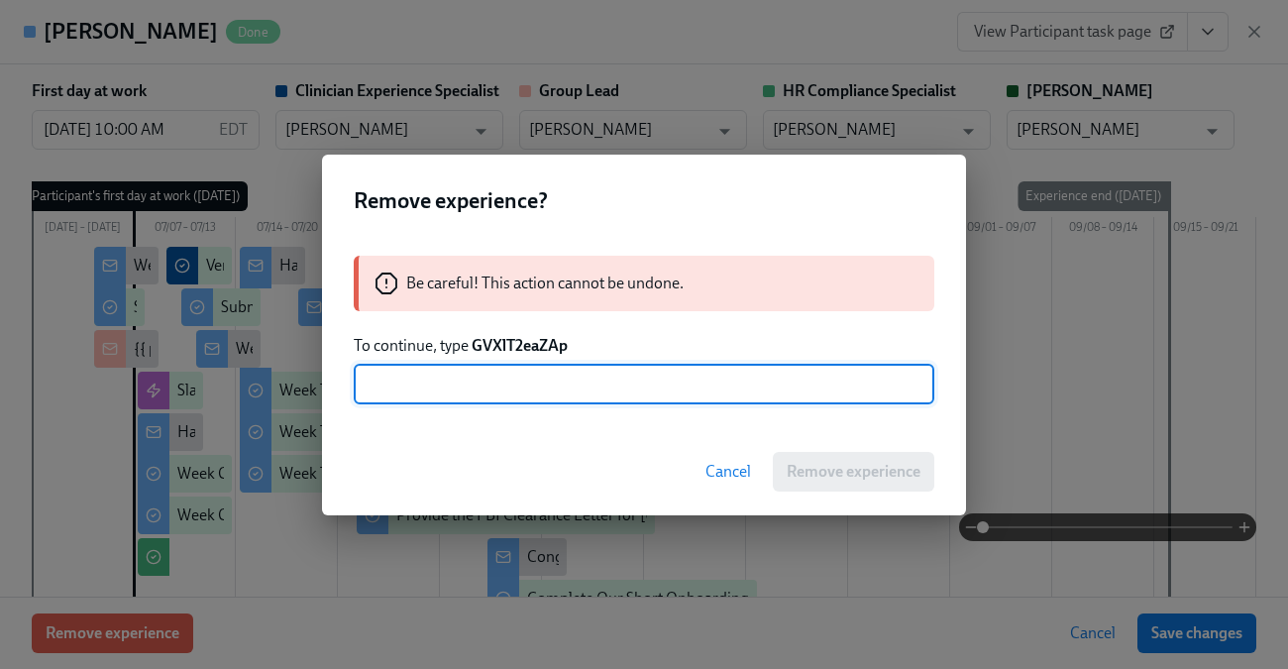
paste input "GVXlT2eaZAp"
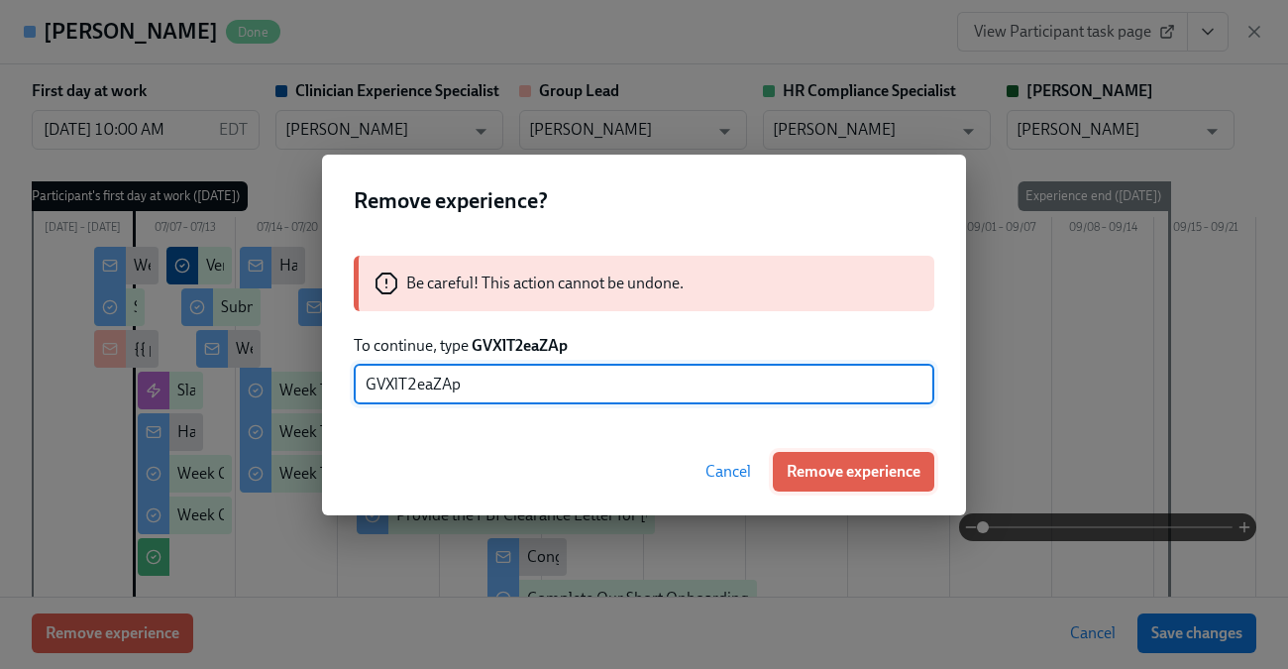
type input "GVXlT2eaZAp"
click at [848, 469] on span "Remove experience" at bounding box center [854, 472] width 134 height 20
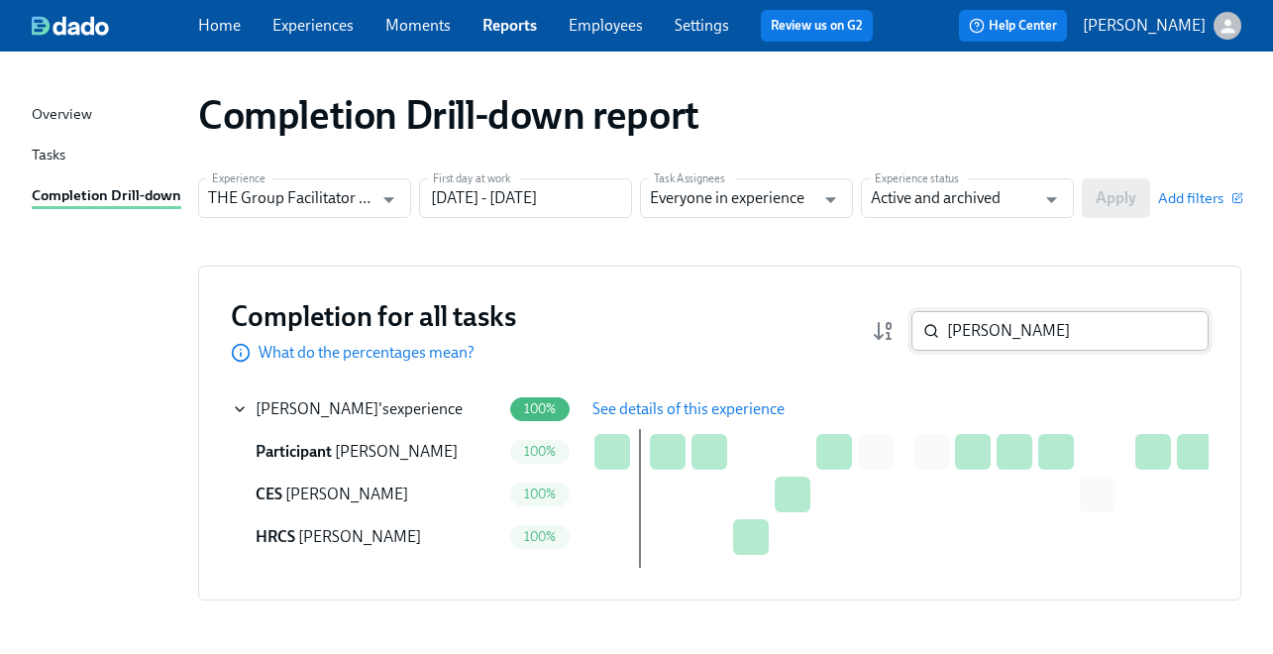
click at [1038, 318] on input "Bernadette Scott" at bounding box center [1078, 331] width 262 height 40
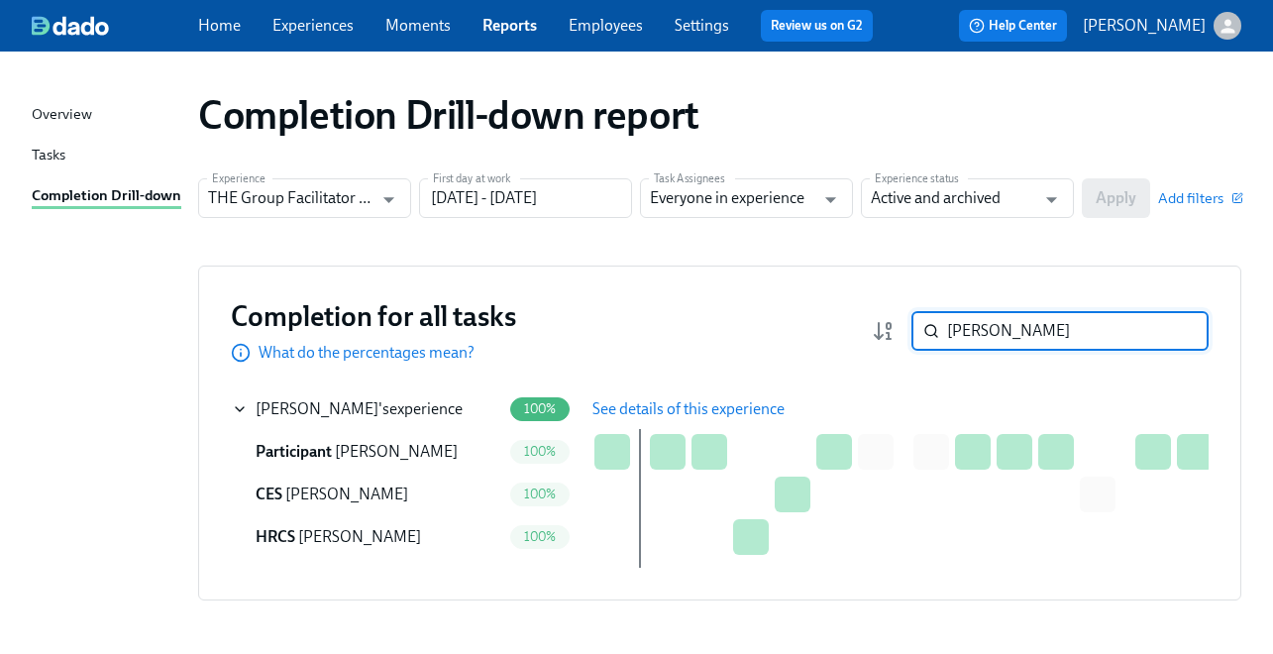
paste input "[PERSON_NAME]"
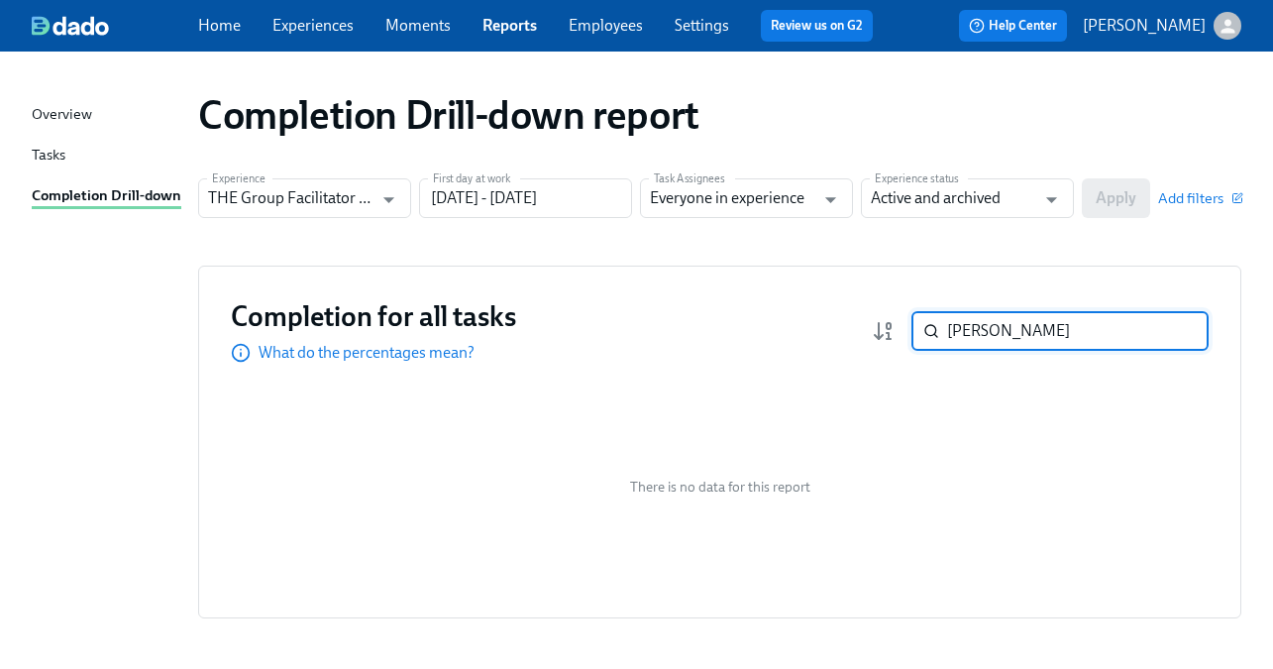
paste input "[PERSON_NAME]"
paste input "Lavender Love"
type input "Lavender Love"
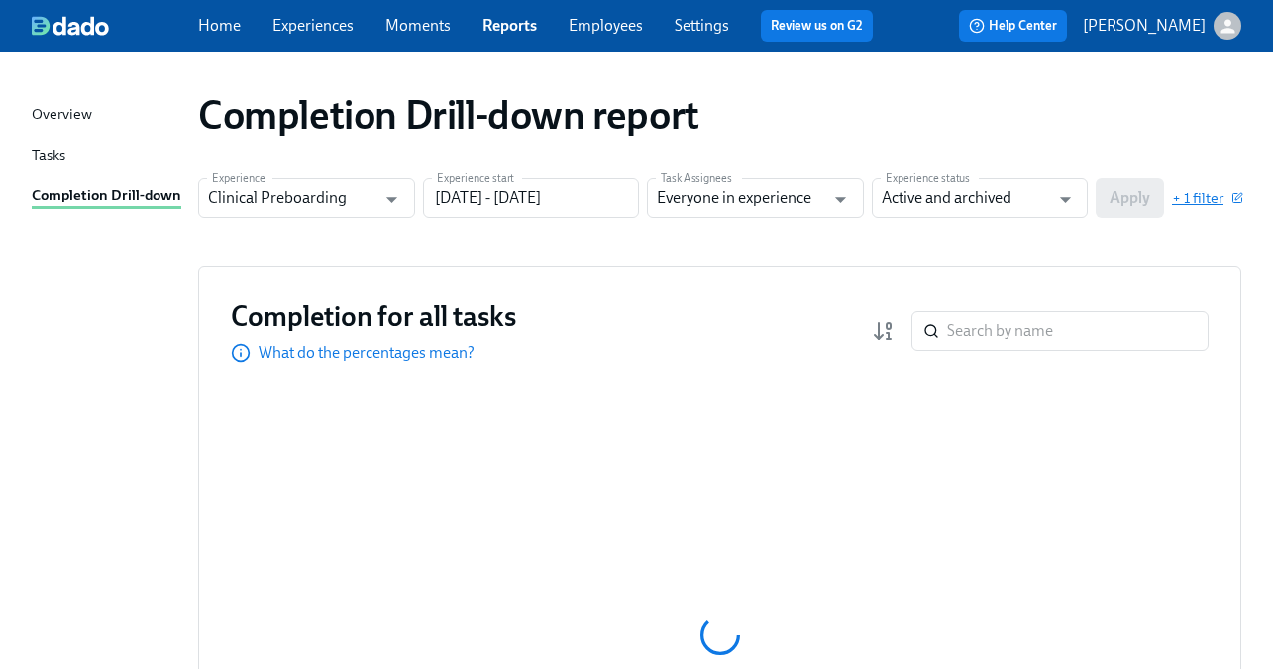
click at [1219, 195] on span "+ 1 filter" at bounding box center [1206, 198] width 69 height 20
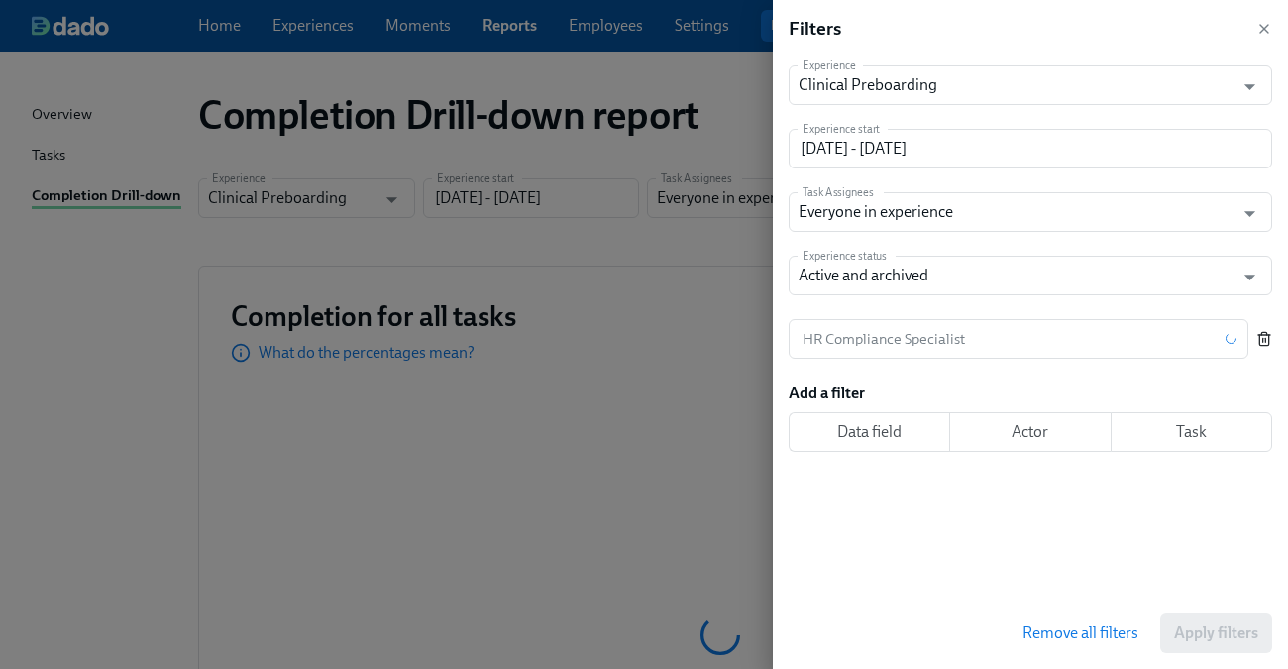
click at [1259, 338] on icon "button" at bounding box center [1263, 340] width 9 height 11
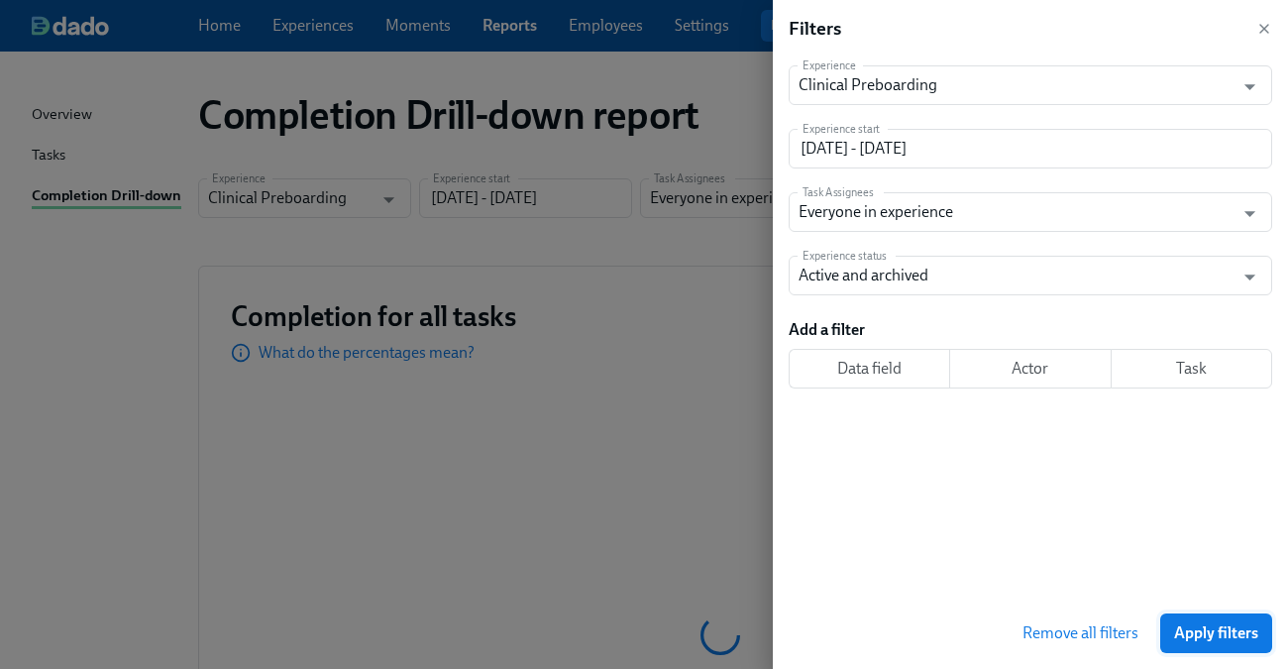
click at [1204, 638] on span "Apply filters" at bounding box center [1216, 633] width 84 height 20
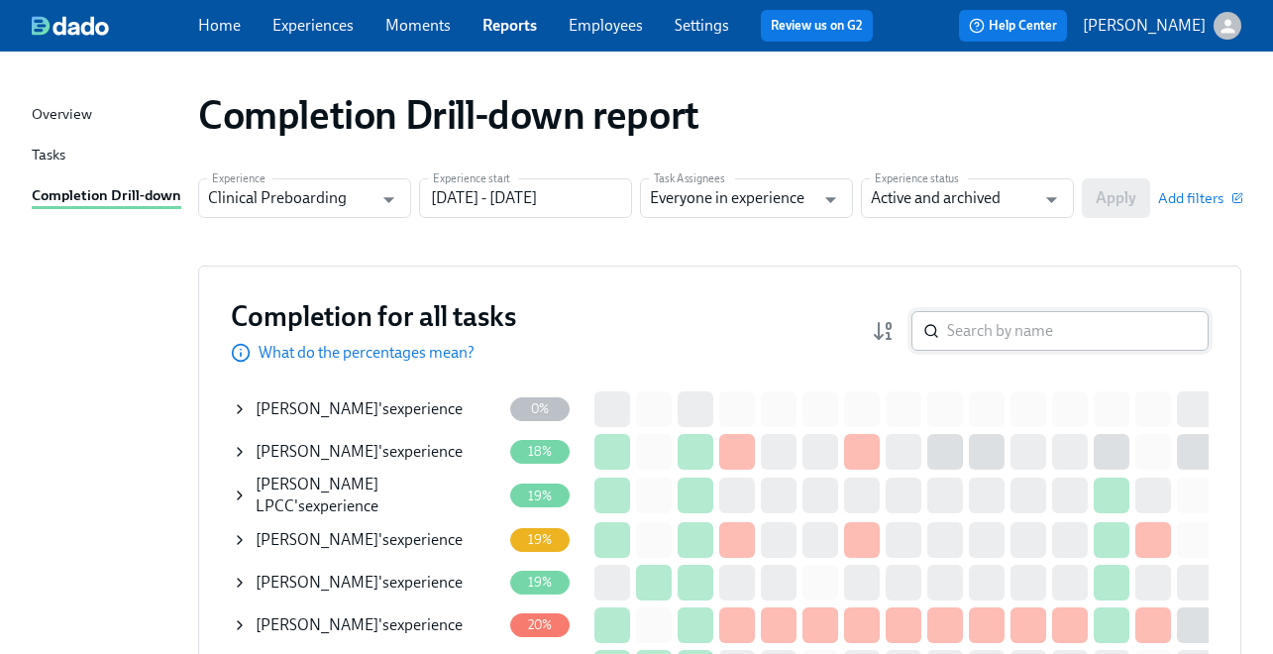
click at [1018, 334] on input "search" at bounding box center [1078, 331] width 262 height 40
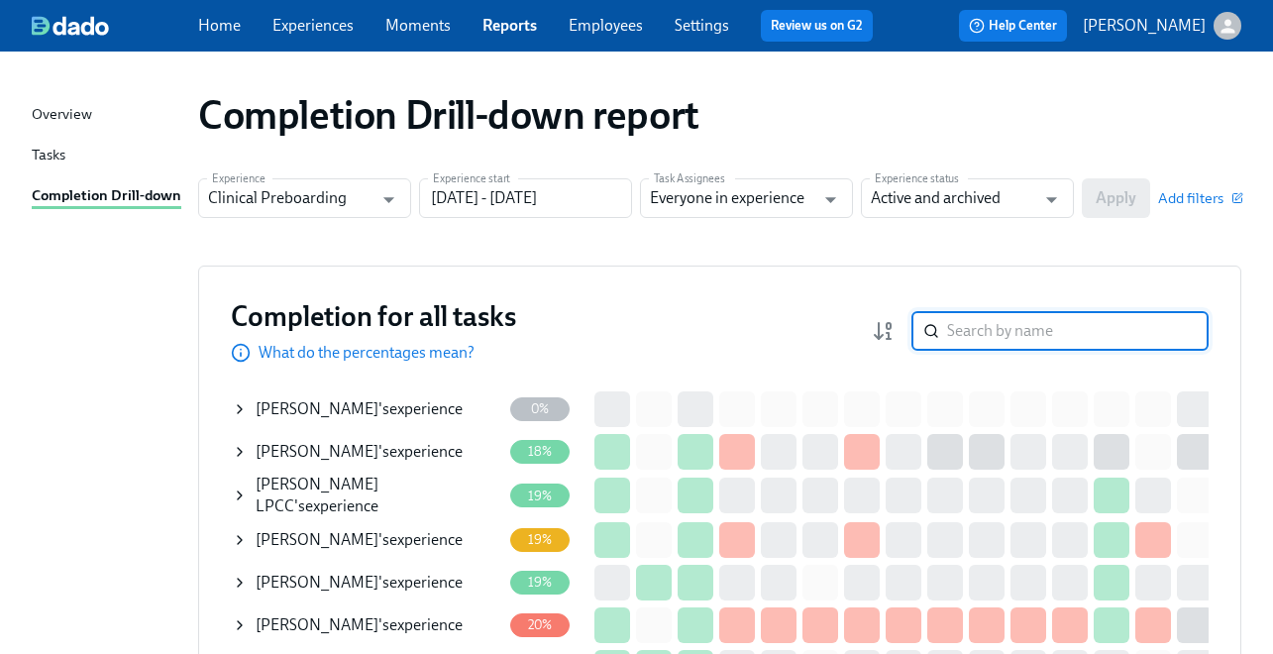
paste input "Kseniya Cherepnina"
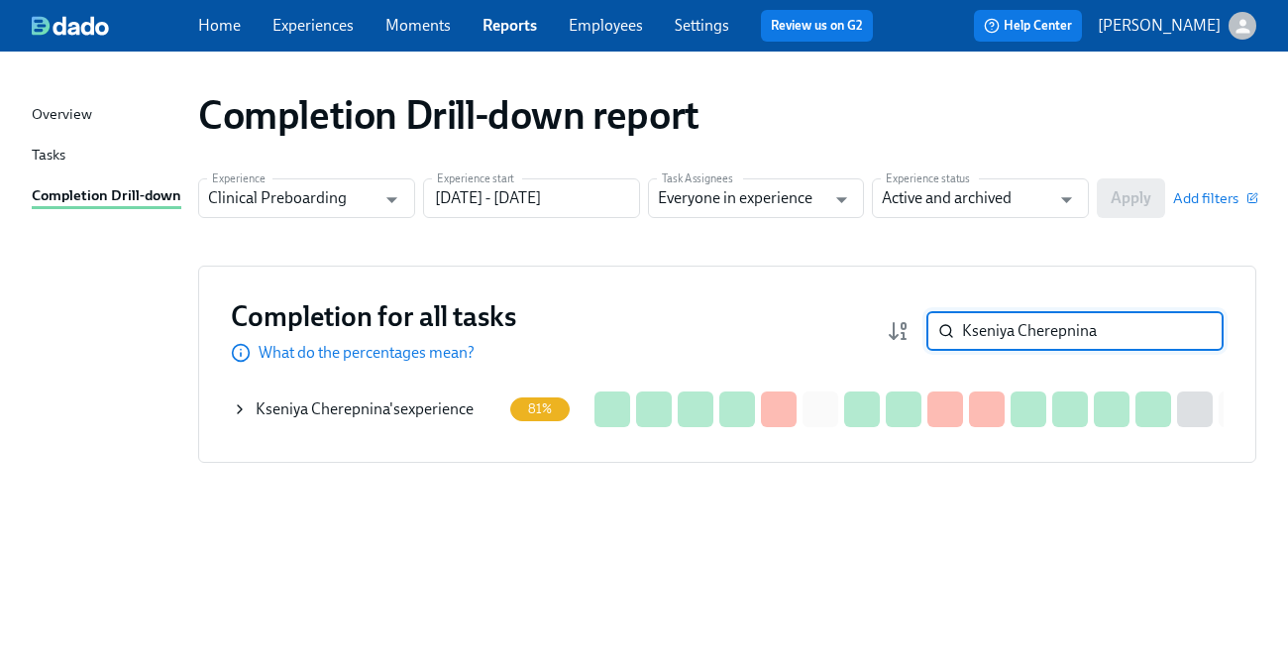
type input "Kseniya Cherepnina"
click at [242, 408] on icon at bounding box center [240, 409] width 16 height 16
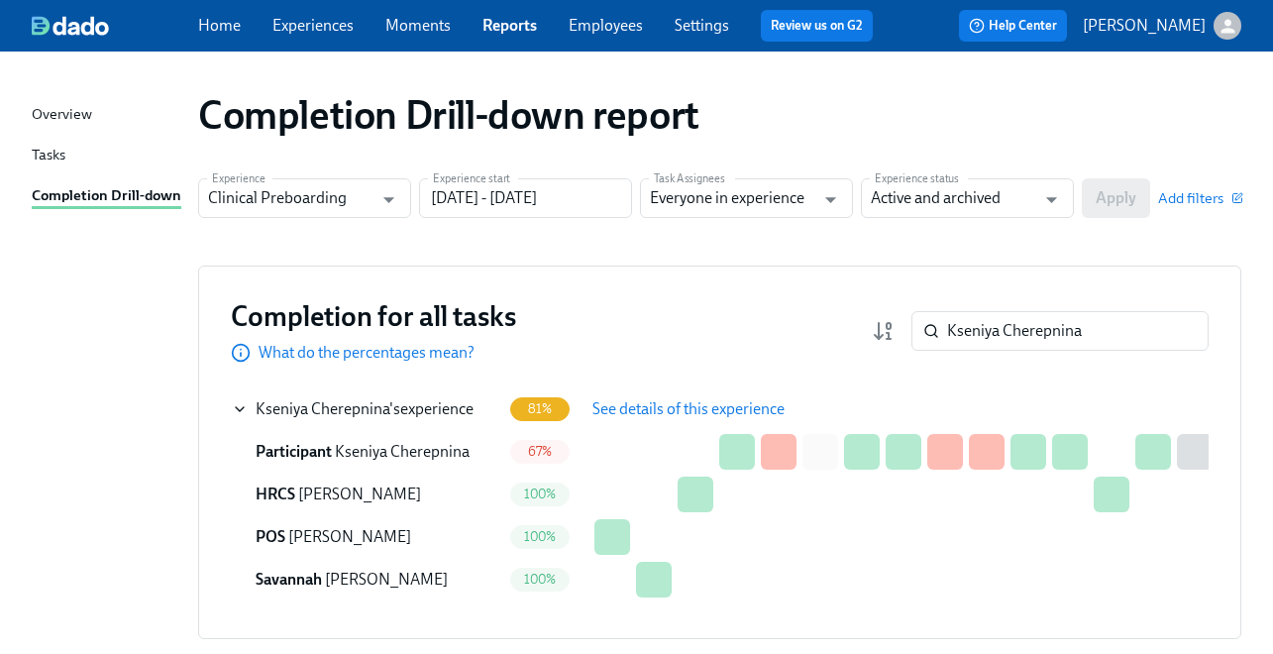
click at [712, 397] on button "See details of this experience" at bounding box center [689, 409] width 220 height 40
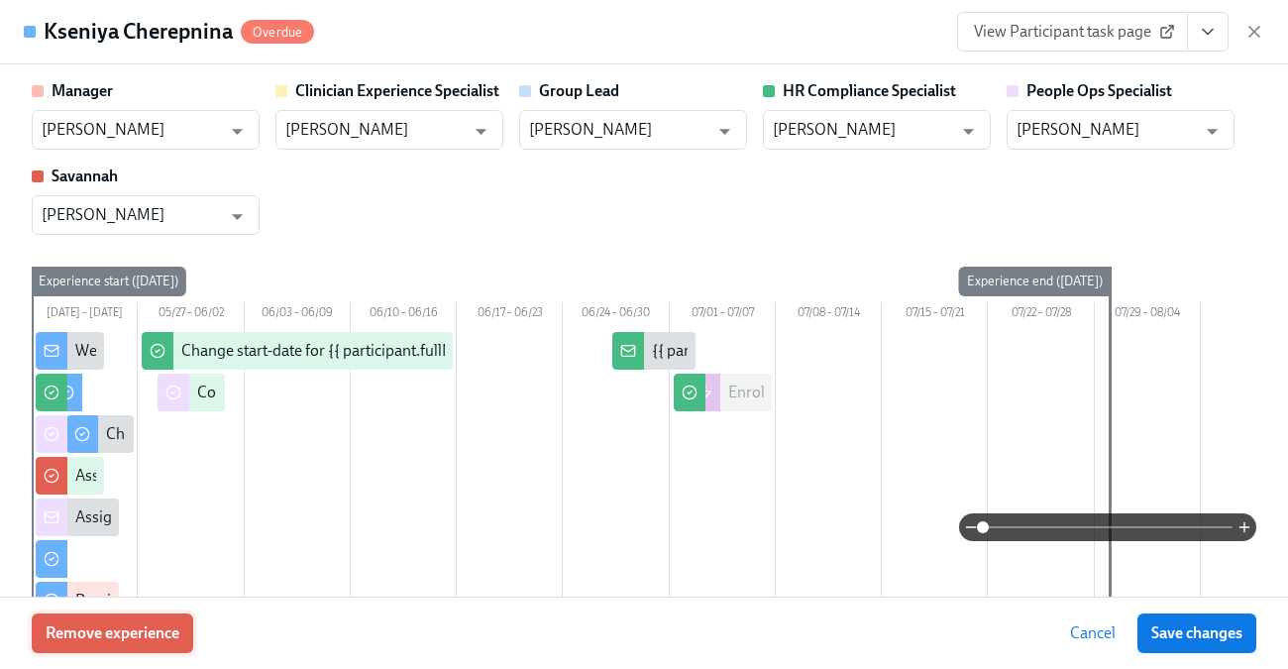
click at [94, 631] on span "Remove experience" at bounding box center [113, 633] width 134 height 20
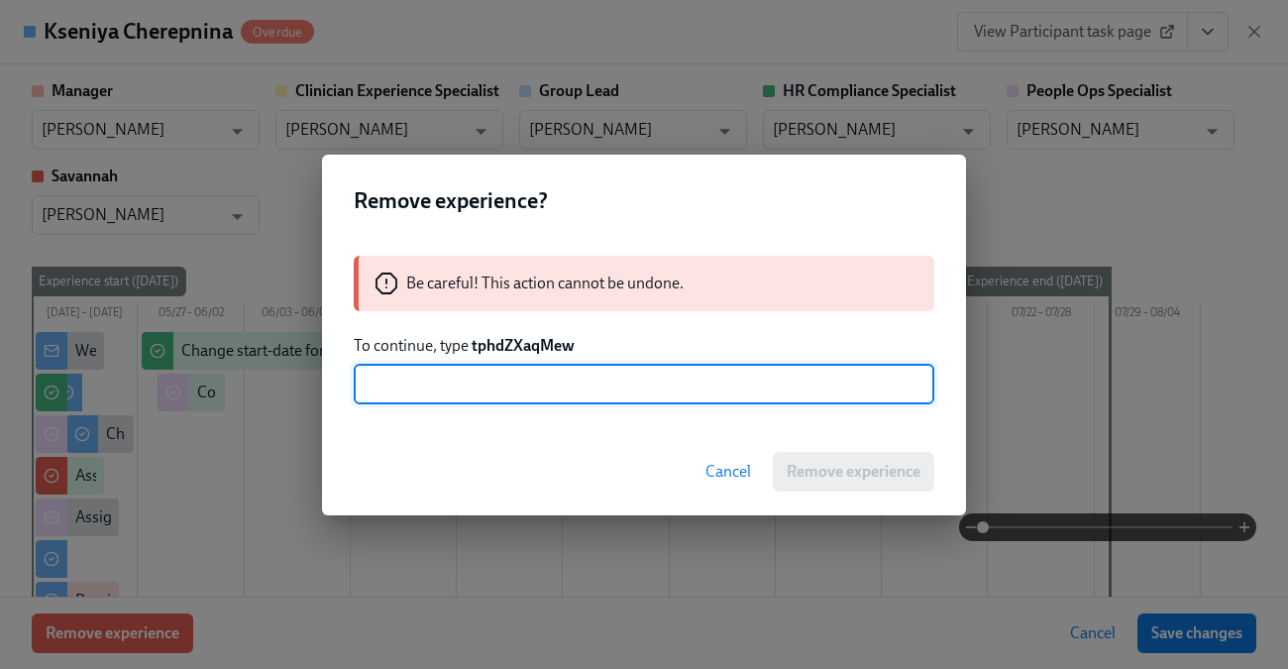
click at [491, 345] on strong "tphdZXaqMew" at bounding box center [523, 345] width 103 height 19
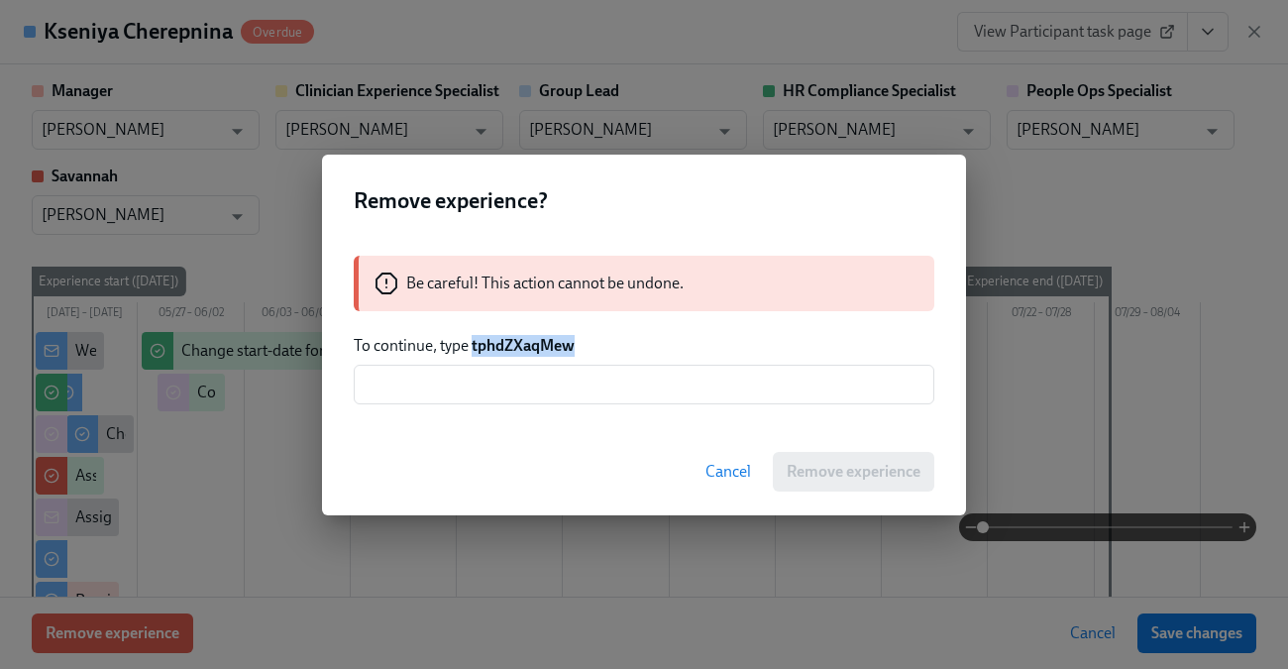
click at [491, 345] on strong "tphdZXaqMew" at bounding box center [523, 345] width 103 height 19
copy strong "tphdZXaqMew"
click at [460, 408] on div "Be careful! This action cannot be undone. To continue, type tphdZXaqMew ​" at bounding box center [644, 330] width 644 height 196
click at [460, 393] on input "text" at bounding box center [644, 385] width 581 height 40
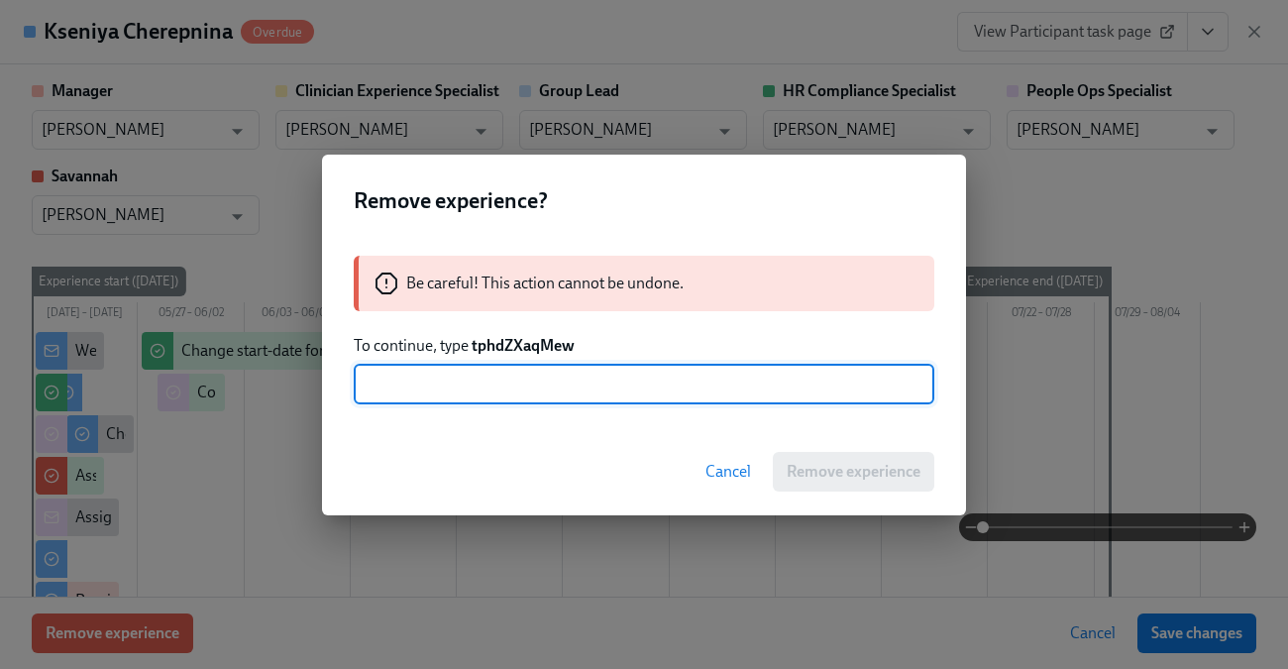
paste input "tphdZXaqMew"
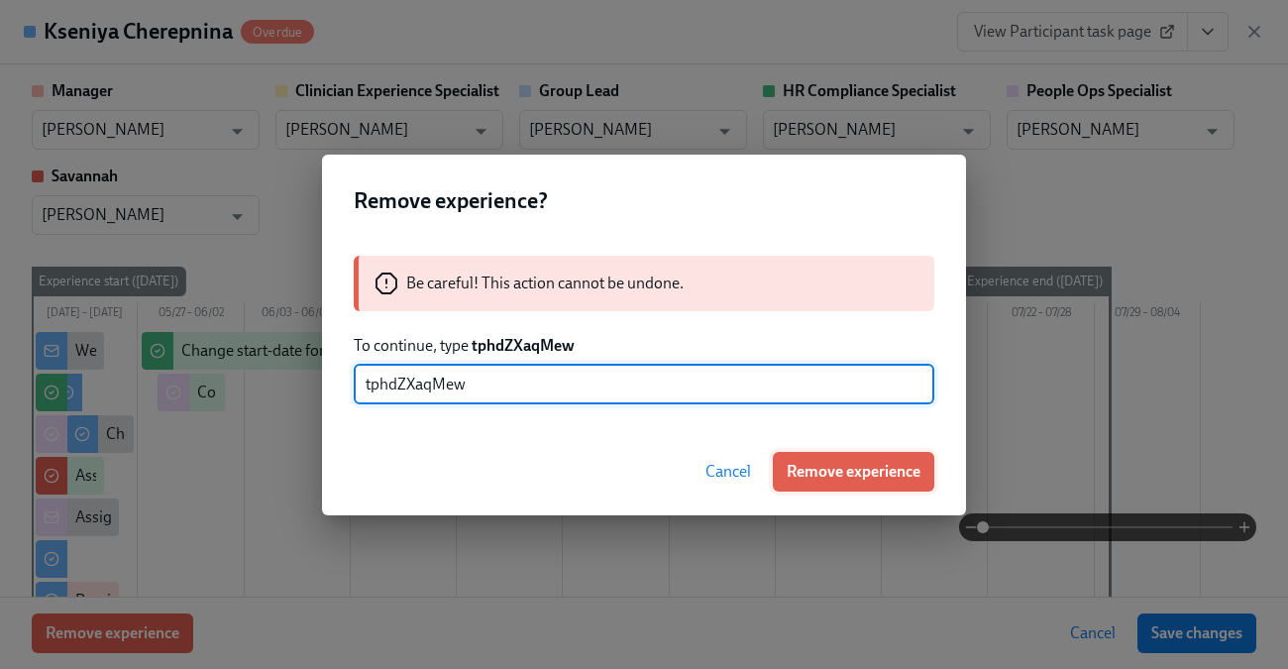
type input "tphdZXaqMew"
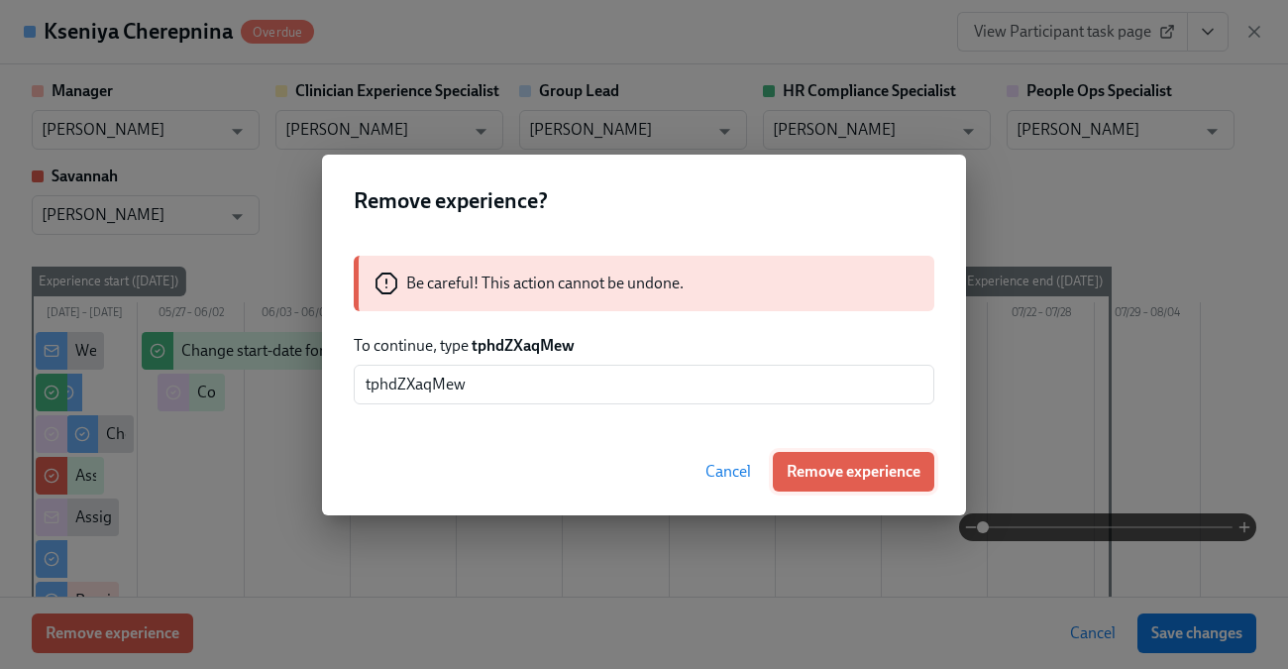
click at [819, 457] on button "Remove experience" at bounding box center [853, 472] width 161 height 40
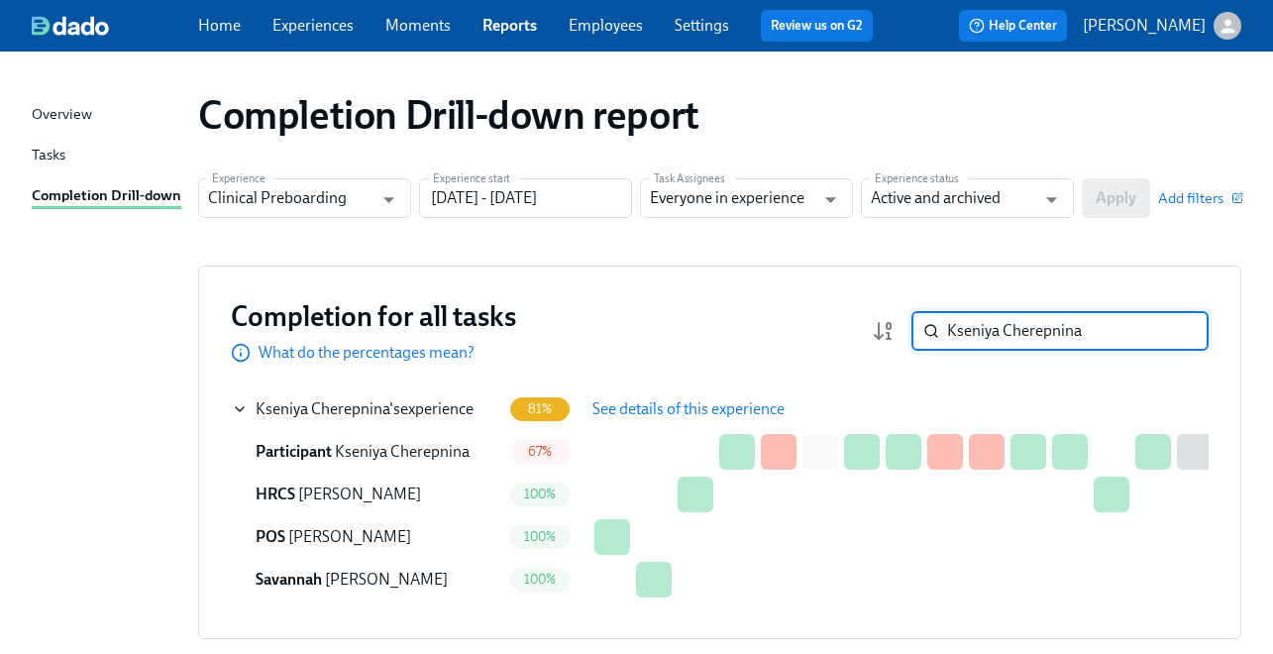
click at [1046, 341] on input "Kseniya Cherepnina" at bounding box center [1078, 331] width 262 height 40
paste input "[PERSON_NAME]"
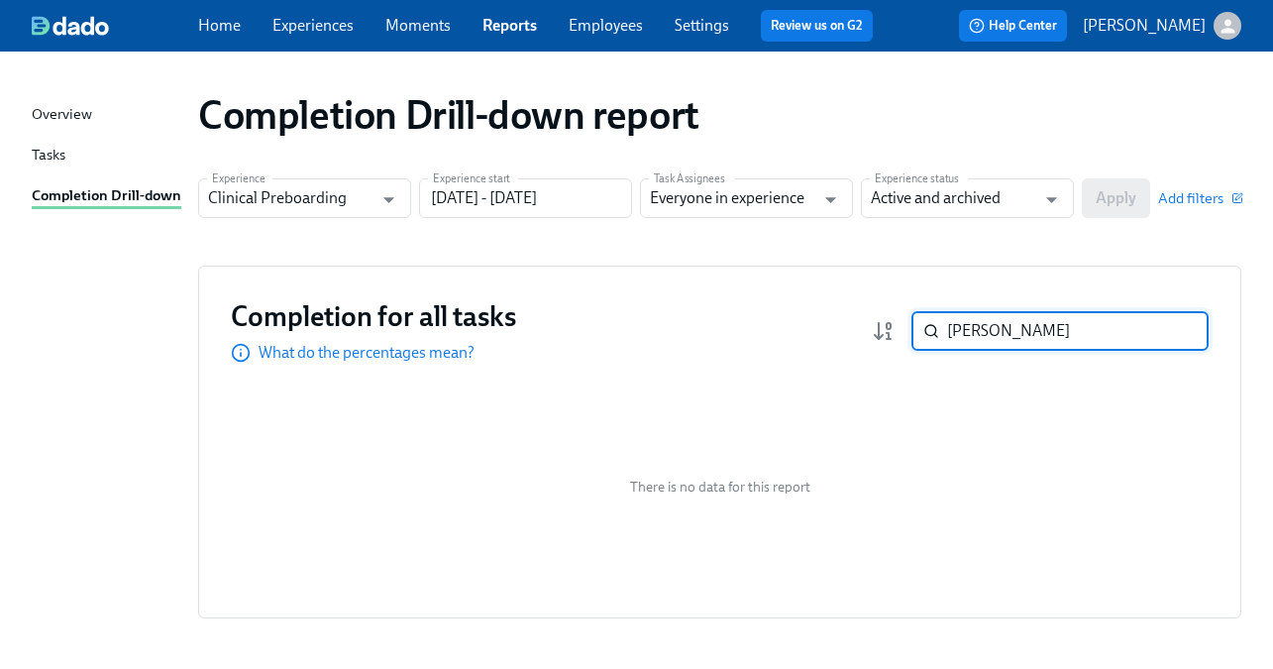
paste input "Shanequa Hunte"
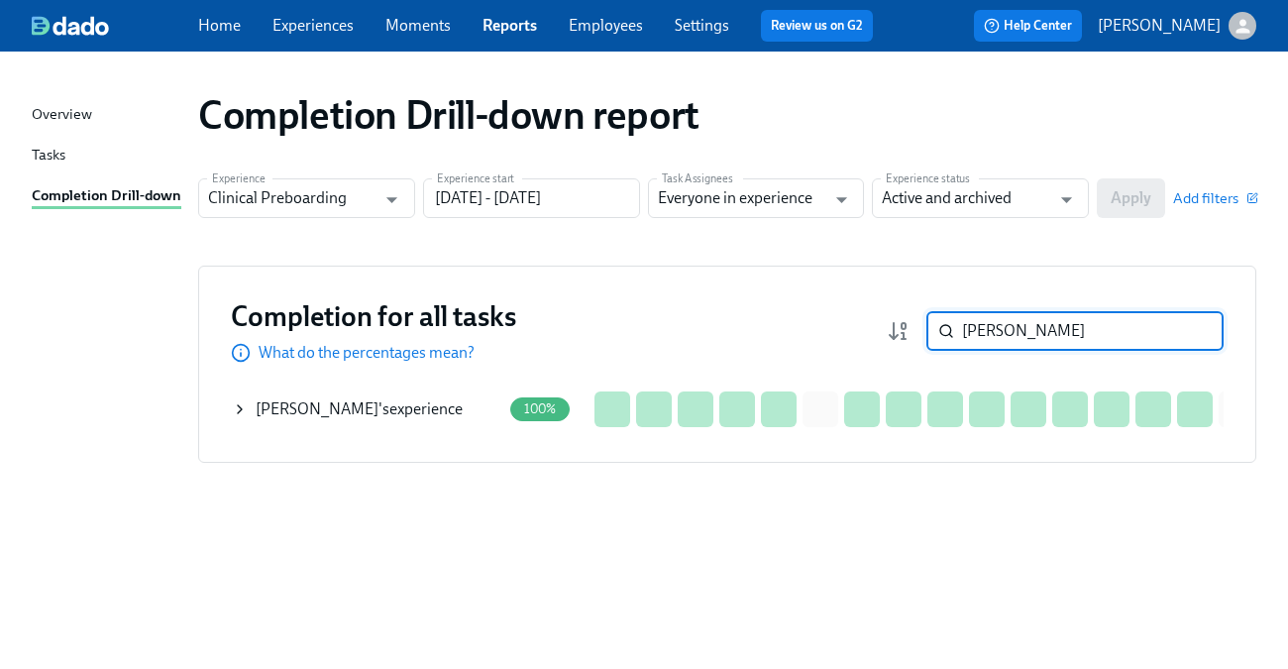
type input "Shanequa Hunter"
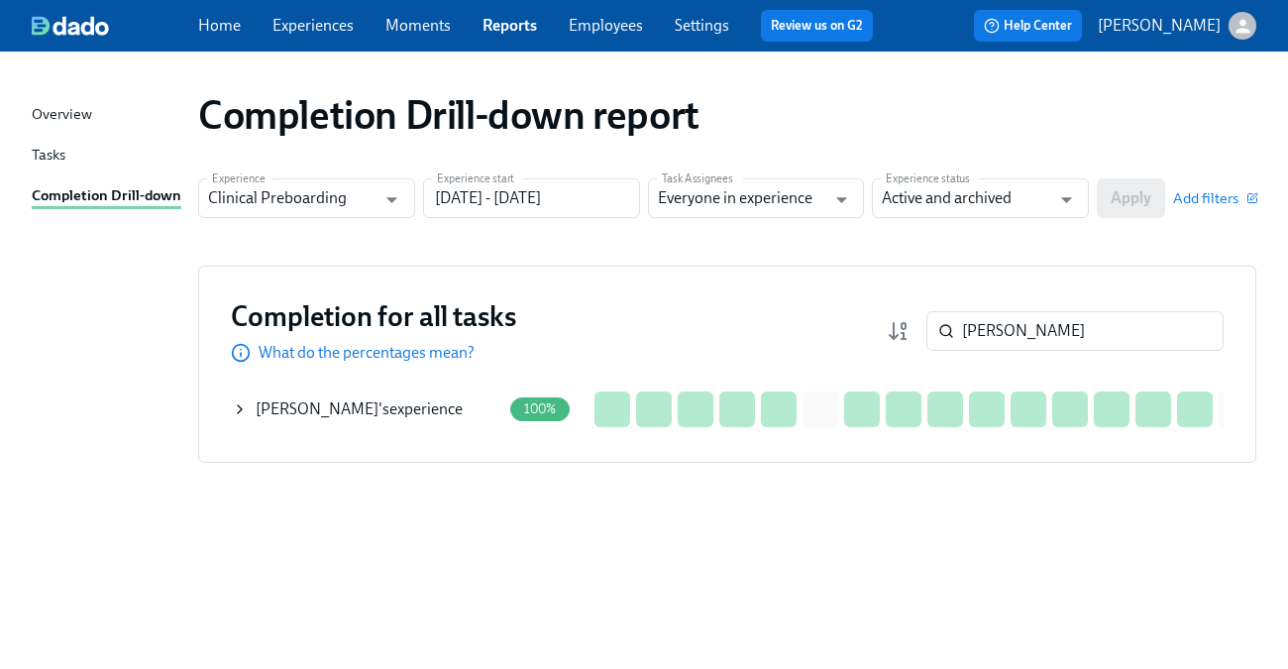
drag, startPoint x: 248, startPoint y: 405, endPoint x: 361, endPoint y: 402, distance: 113.0
click at [248, 405] on div "Shanequa Hunter 's experience" at bounding box center [366, 409] width 269 height 40
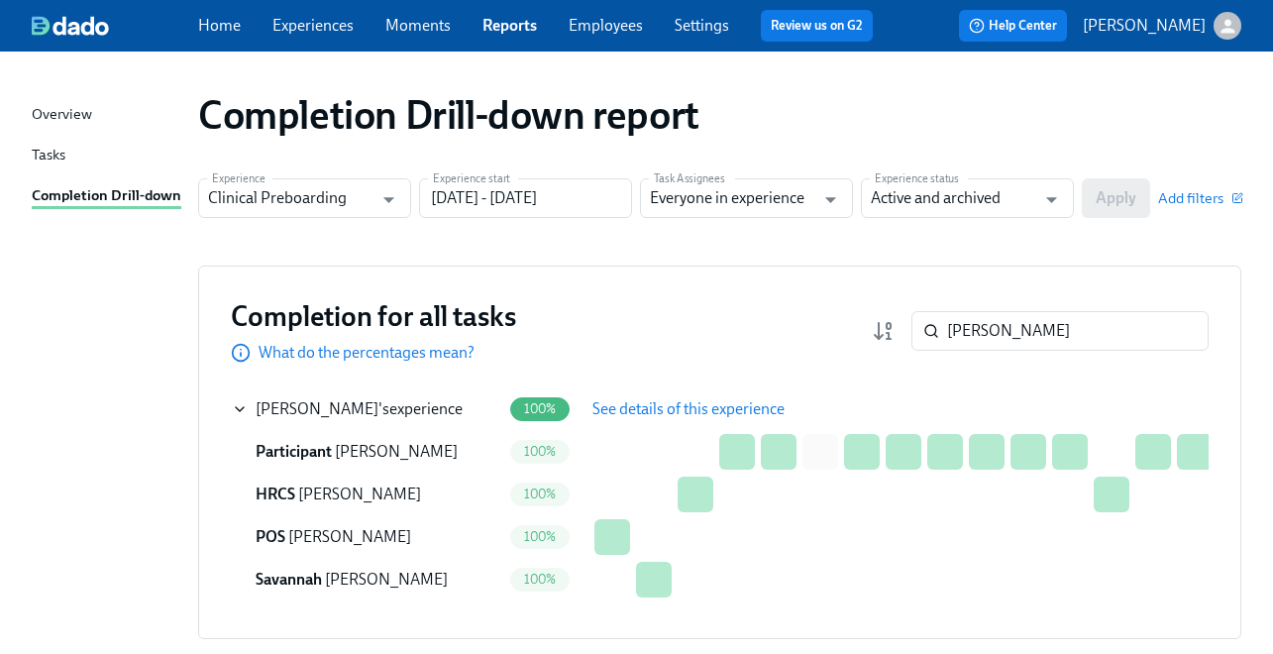
drag, startPoint x: 654, startPoint y: 396, endPoint x: 609, endPoint y: 426, distance: 53.6
click at [654, 397] on button "See details of this experience" at bounding box center [689, 409] width 220 height 40
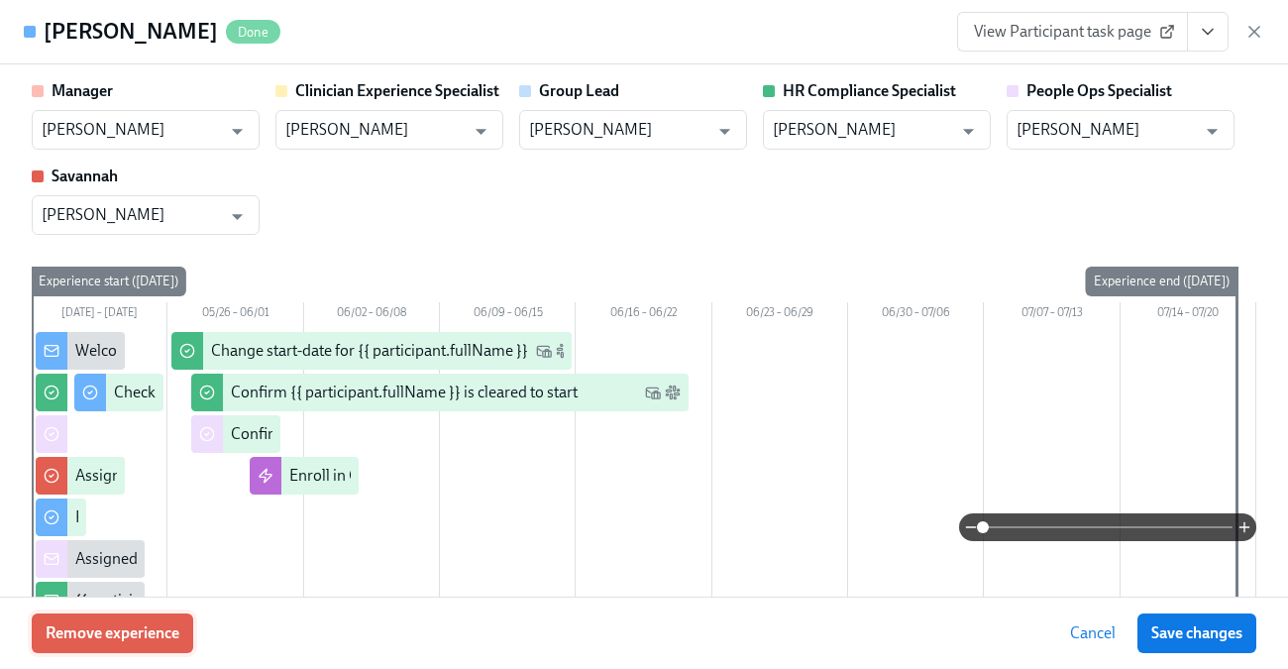
click at [135, 635] on span "Remove experience" at bounding box center [113, 633] width 134 height 20
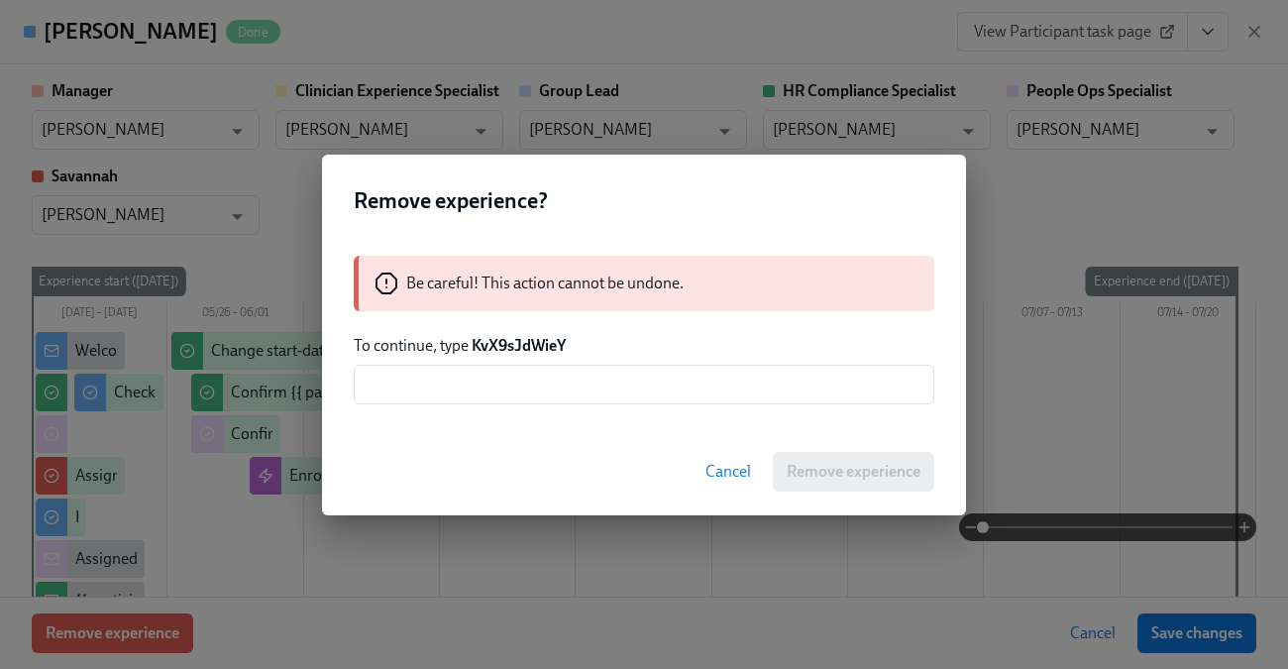
click at [523, 349] on strong "KvX9sJdWieY" at bounding box center [519, 345] width 94 height 19
copy strong "KvX9sJdWieY"
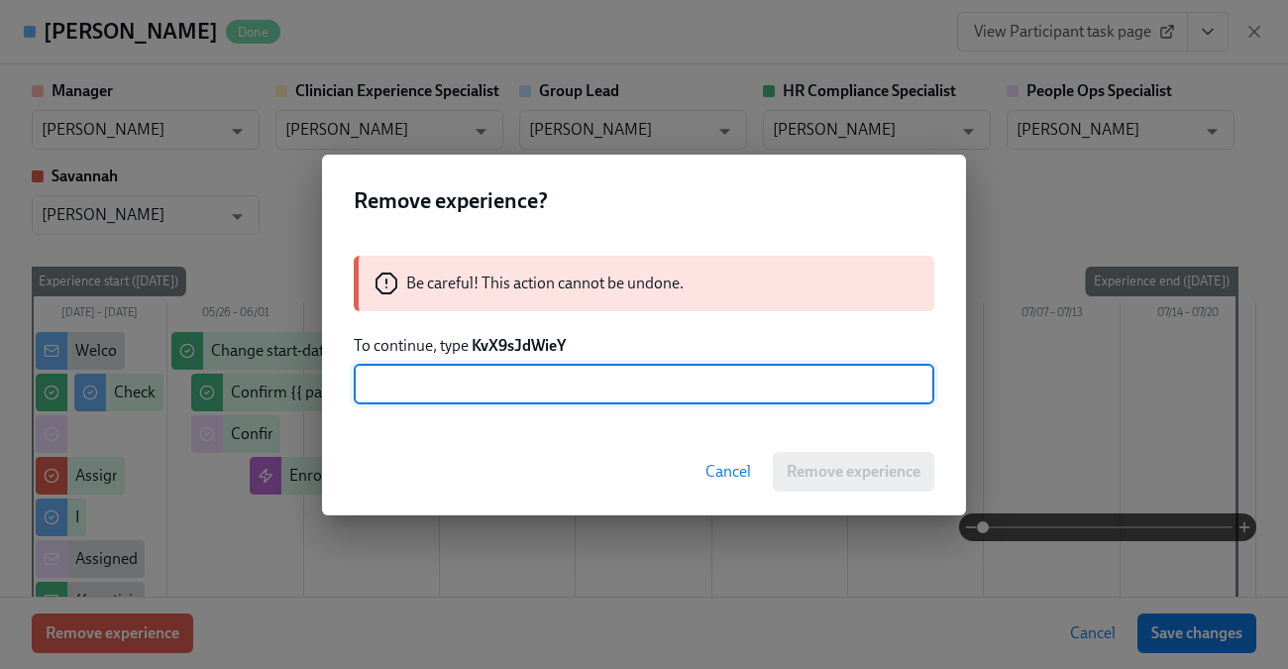
drag, startPoint x: 506, startPoint y: 378, endPoint x: 533, endPoint y: 378, distance: 26.7
click at [506, 379] on input "text" at bounding box center [644, 385] width 581 height 40
paste input "KvX9sJdWieY"
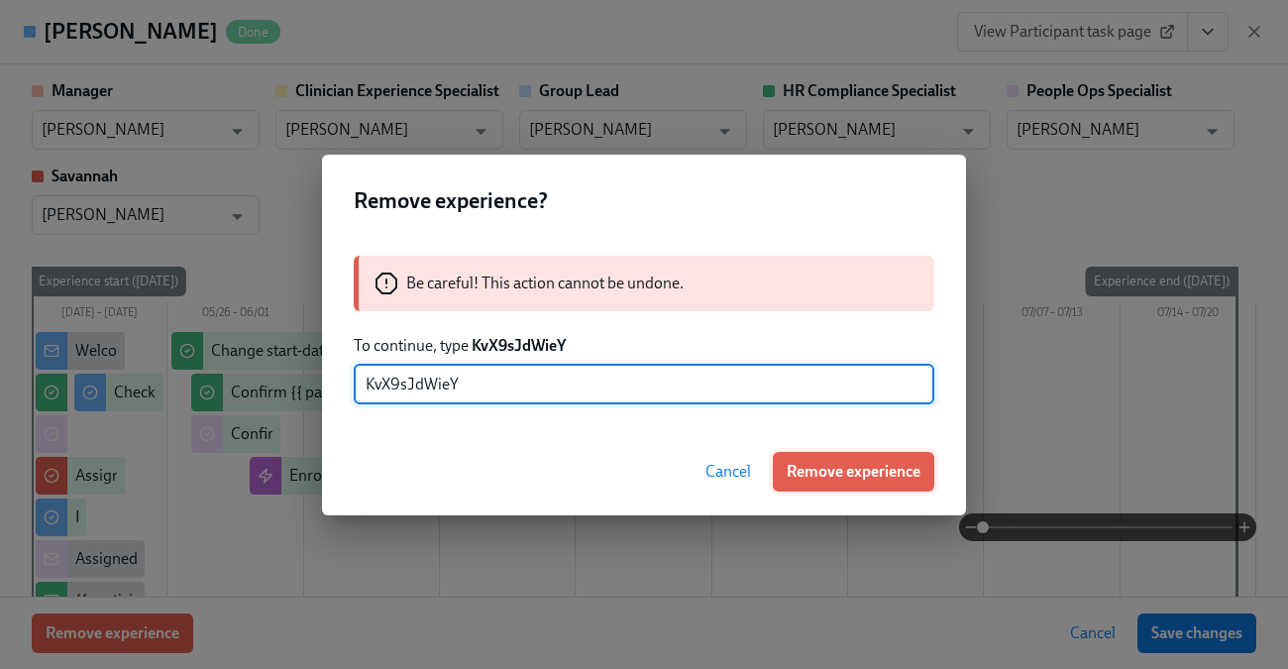
type input "KvX9sJdWieY"
drag, startPoint x: 821, startPoint y: 469, endPoint x: 816, endPoint y: 426, distance: 42.9
click at [821, 470] on span "Remove experience" at bounding box center [854, 472] width 134 height 20
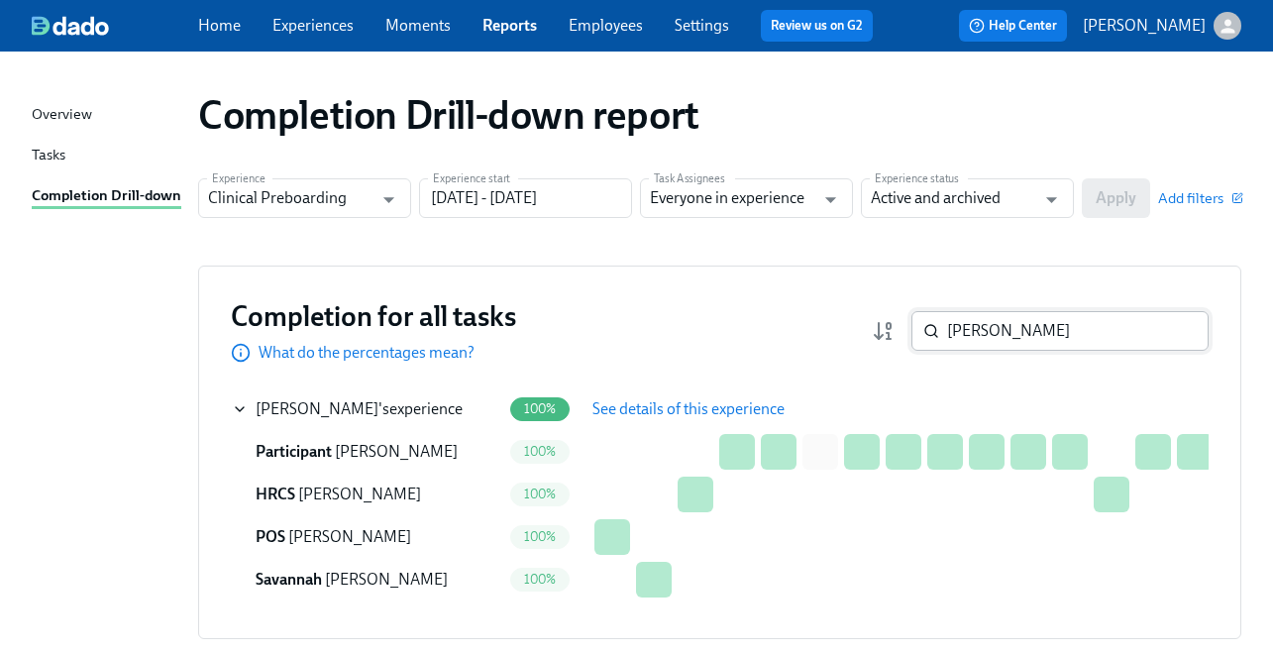
click at [1035, 336] on input "Shanequa Hunter" at bounding box center [1078, 331] width 262 height 40
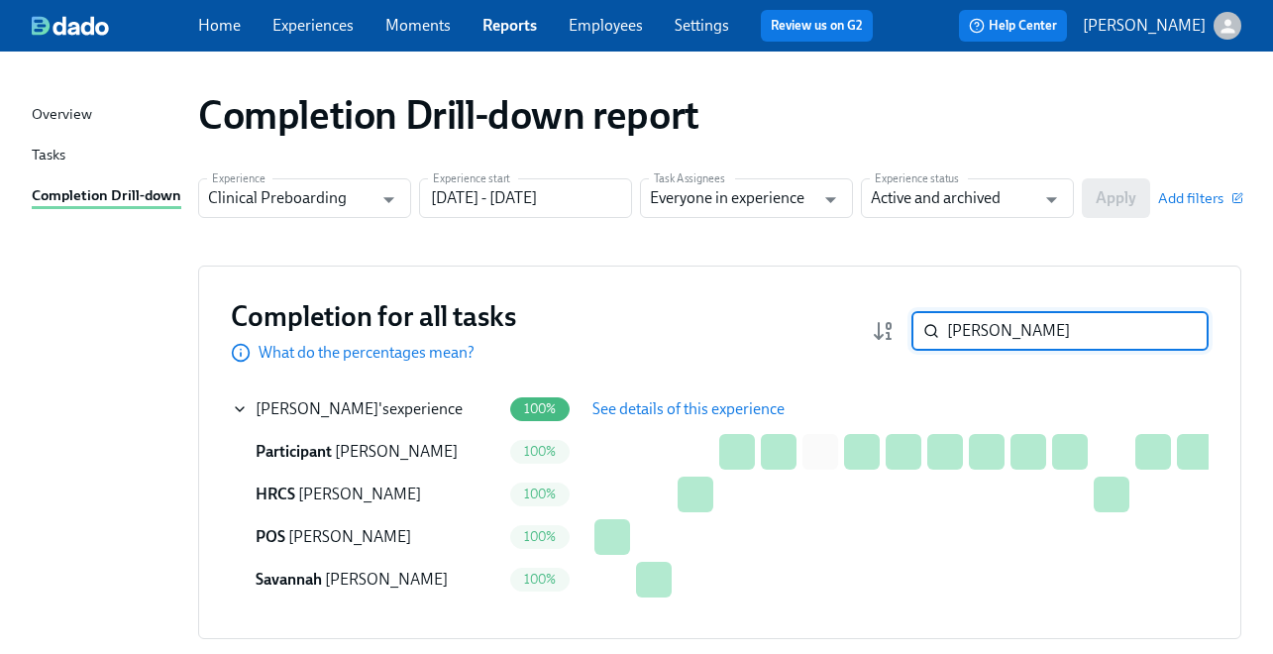
paste input "[PERSON_NAME]"
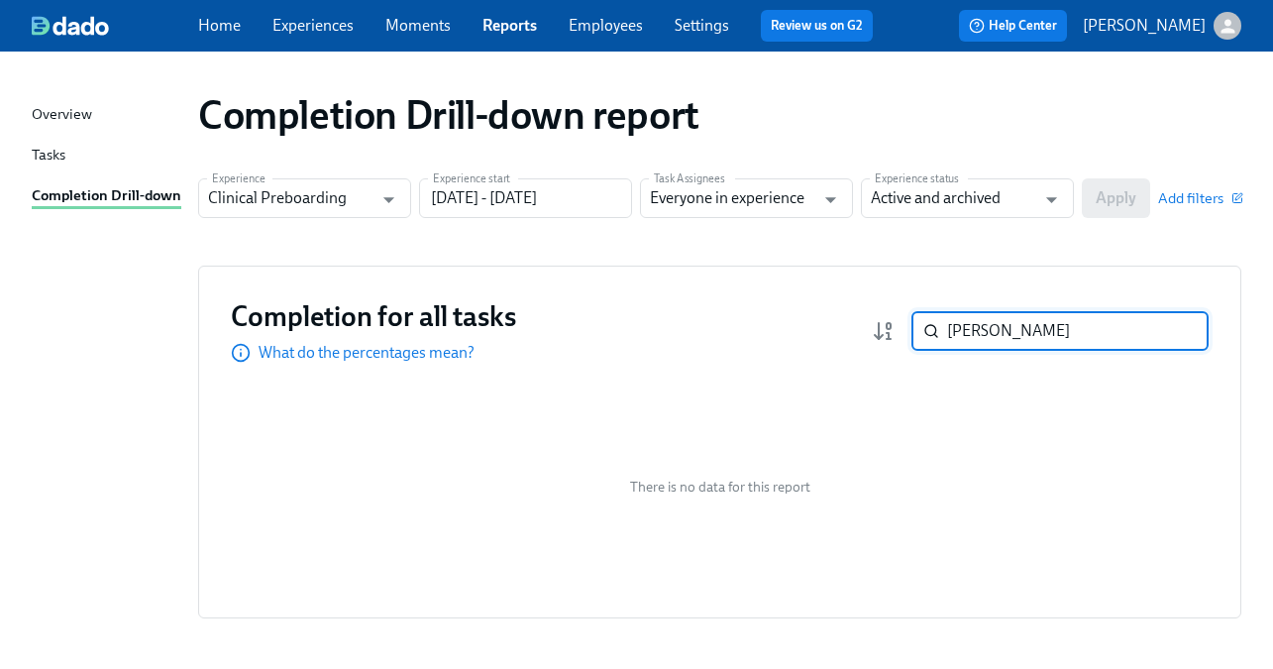
paste input "elissa Ibanez"
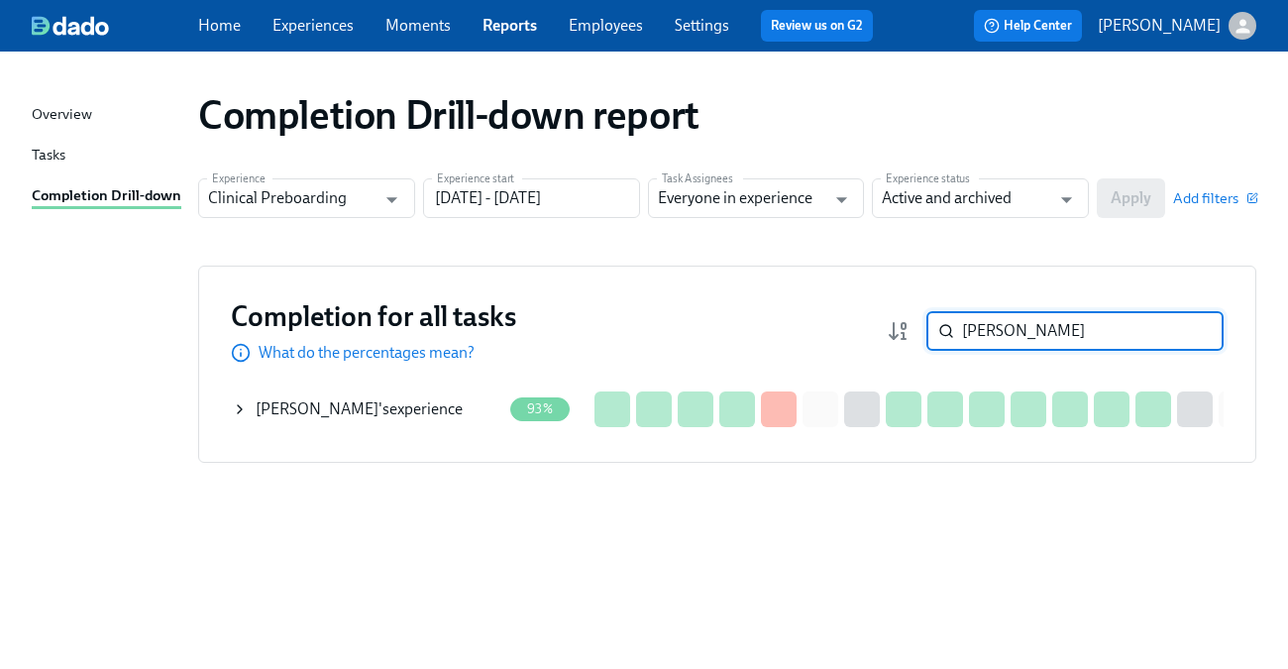
type input "Melissa Ibanez"
click at [237, 407] on icon at bounding box center [240, 409] width 16 height 16
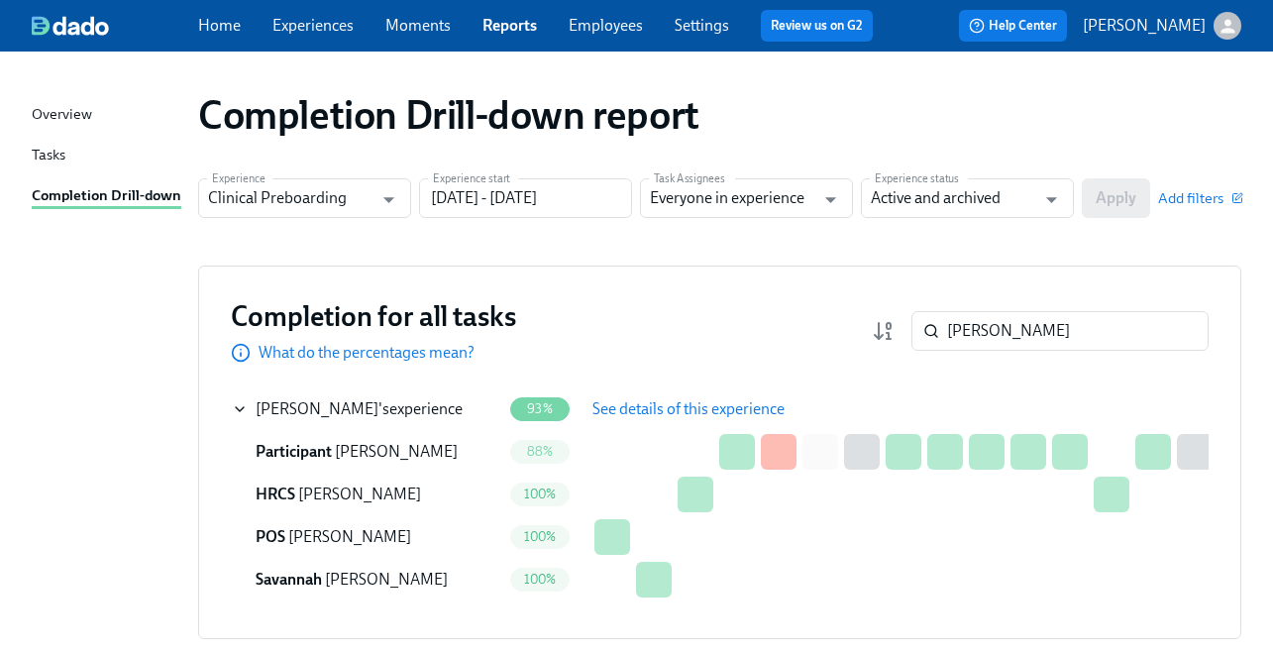
drag, startPoint x: 679, startPoint y: 402, endPoint x: 506, endPoint y: 434, distance: 175.3
click at [679, 402] on span "See details of this experience" at bounding box center [688, 409] width 192 height 20
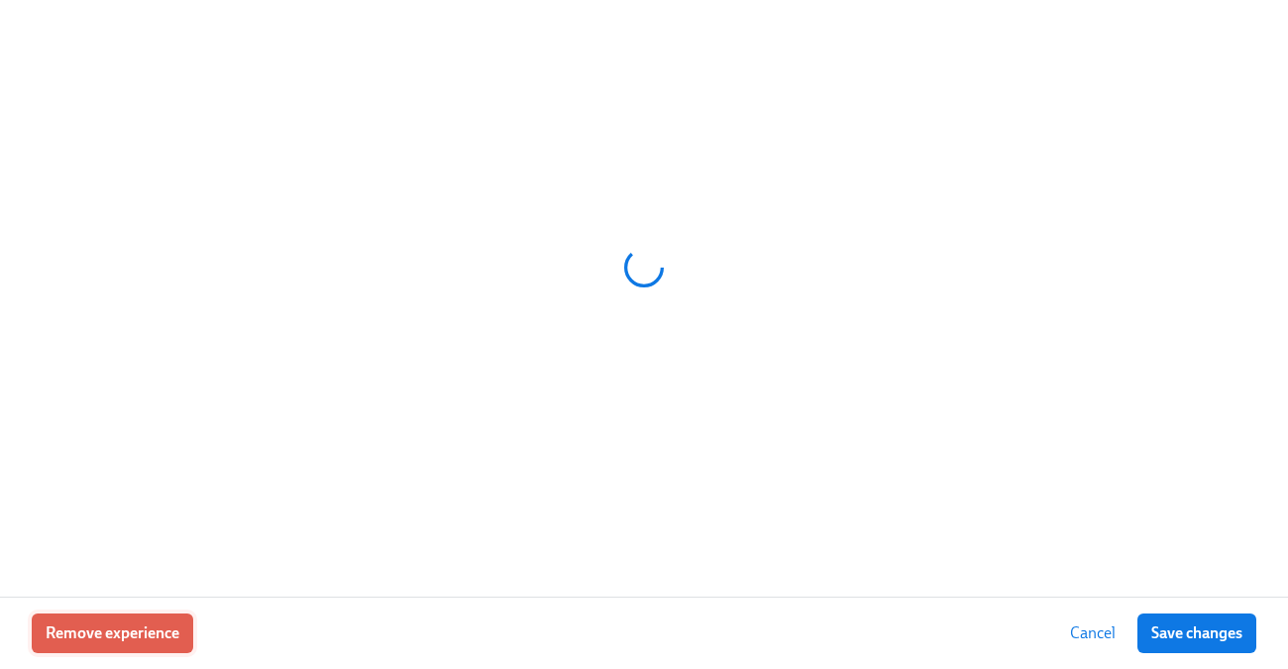
click at [89, 631] on span "Remove experience" at bounding box center [113, 633] width 134 height 20
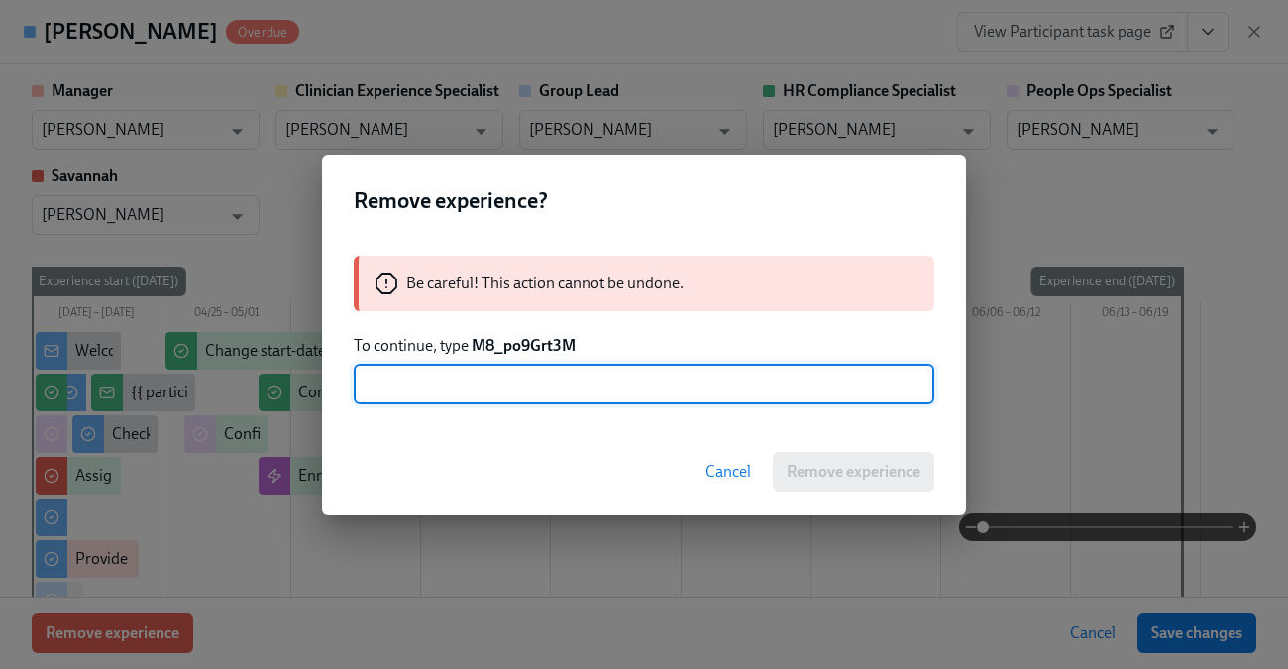
click at [502, 346] on strong "M8_po9Grt3M" at bounding box center [524, 345] width 104 height 19
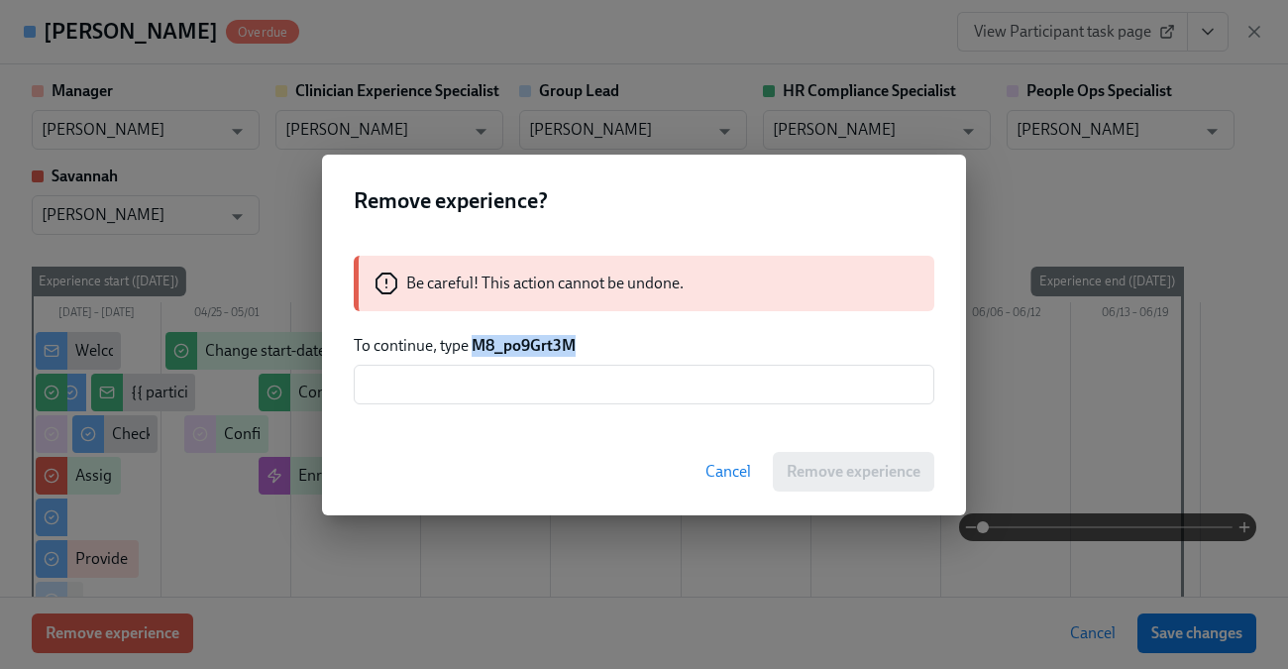
click at [502, 346] on strong "M8_po9Grt3M" at bounding box center [524, 345] width 104 height 19
copy strong "M8_po9Grt3M"
click at [586, 387] on input "text" at bounding box center [644, 385] width 581 height 40
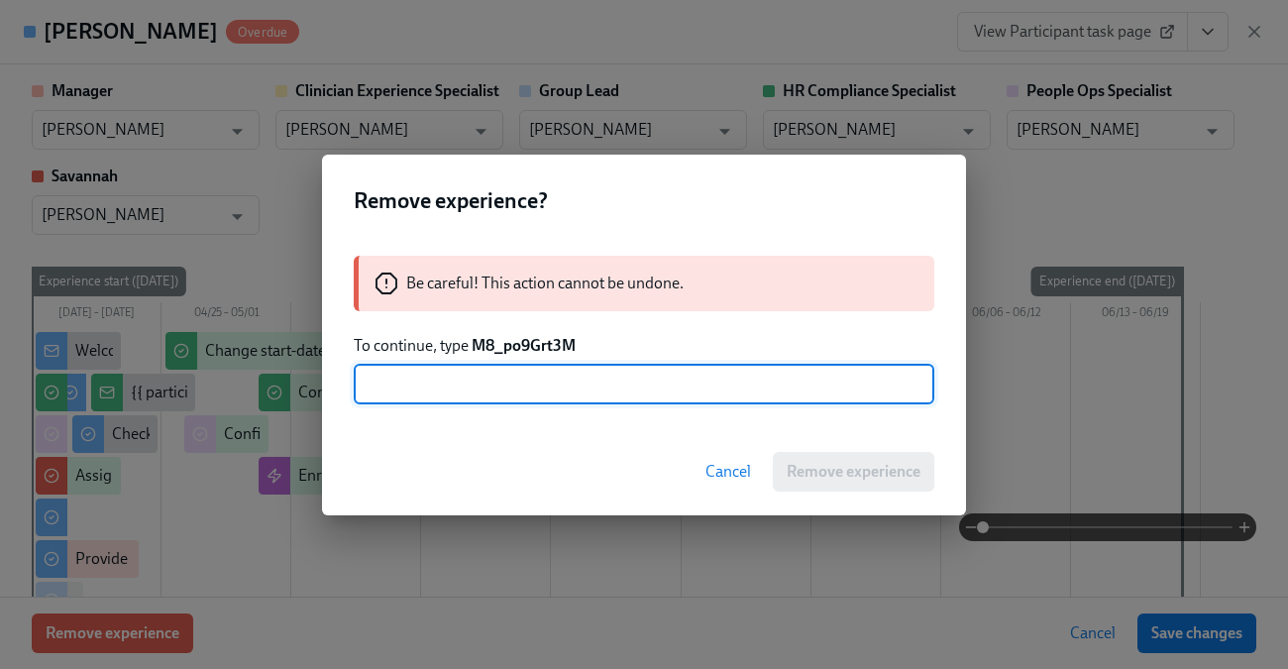
paste input "M8_po9Grt3M"
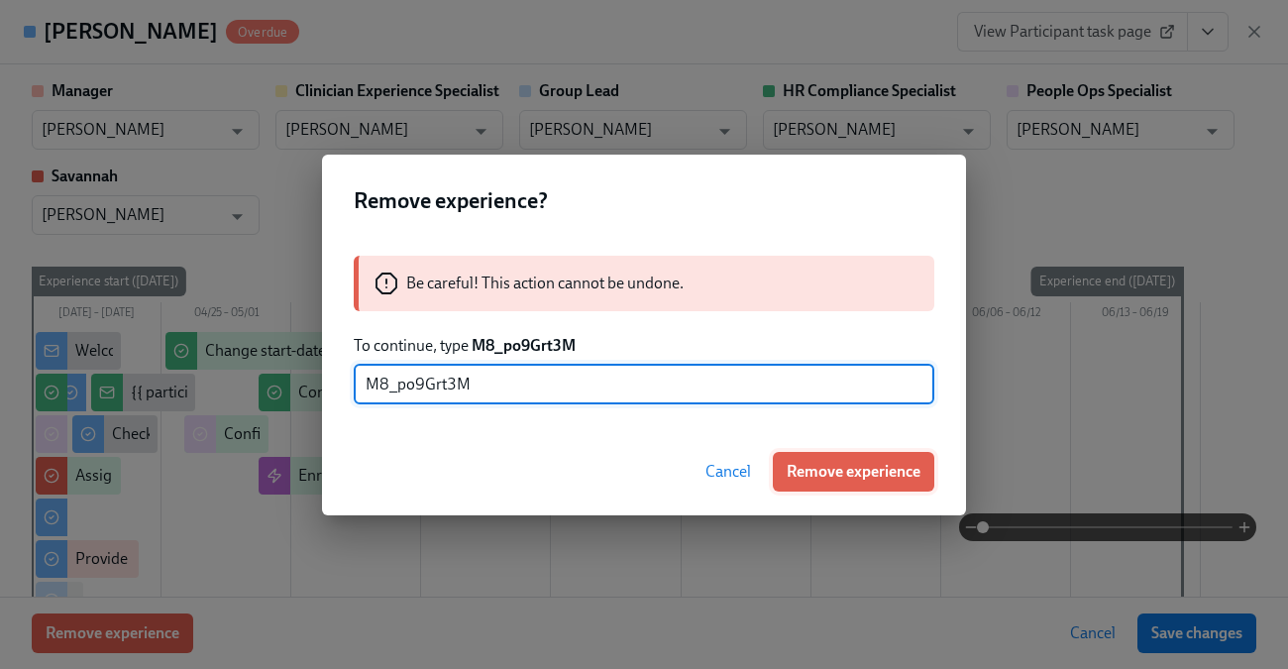
type input "M8_po9Grt3M"
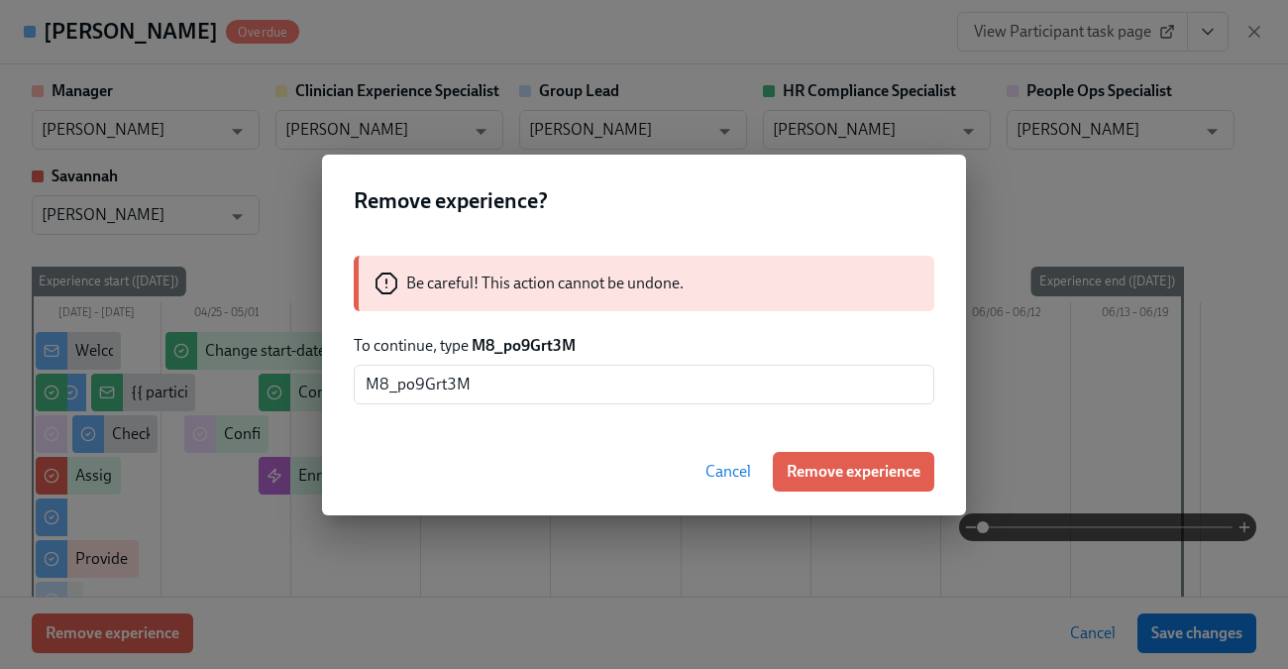
drag, startPoint x: 843, startPoint y: 461, endPoint x: 845, endPoint y: 430, distance: 30.8
click at [844, 460] on button "Remove experience" at bounding box center [853, 472] width 161 height 40
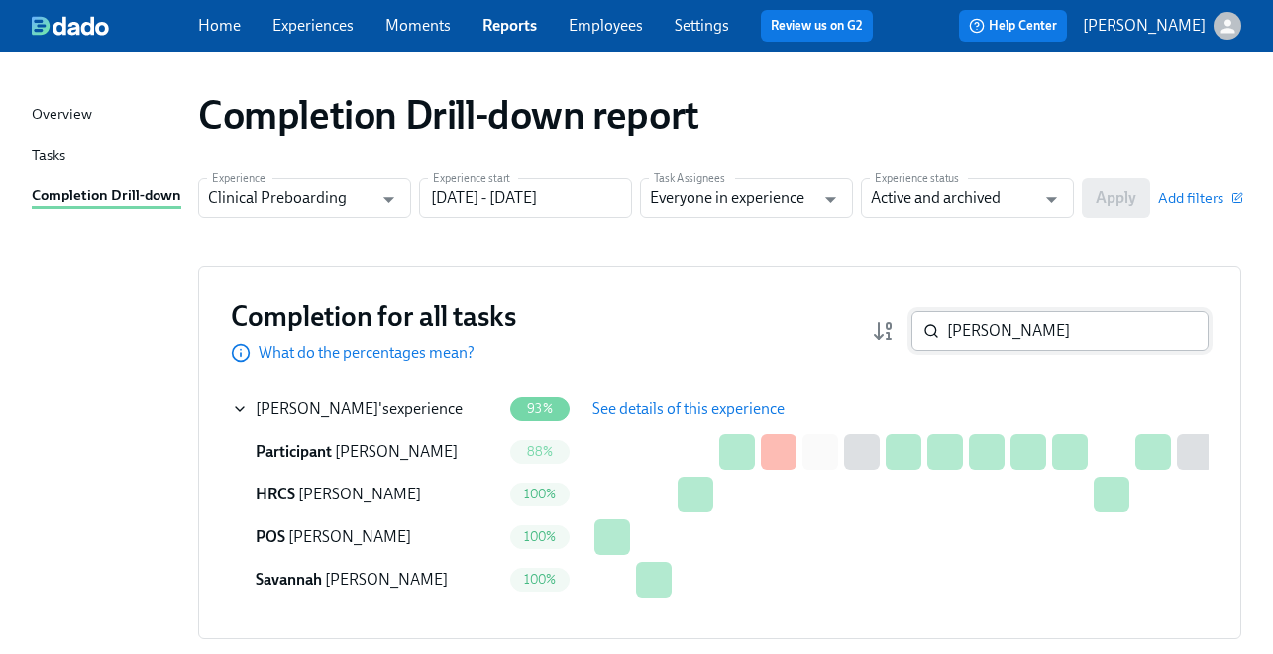
click at [1050, 335] on input "Melissa Ibanez" at bounding box center [1078, 331] width 262 height 40
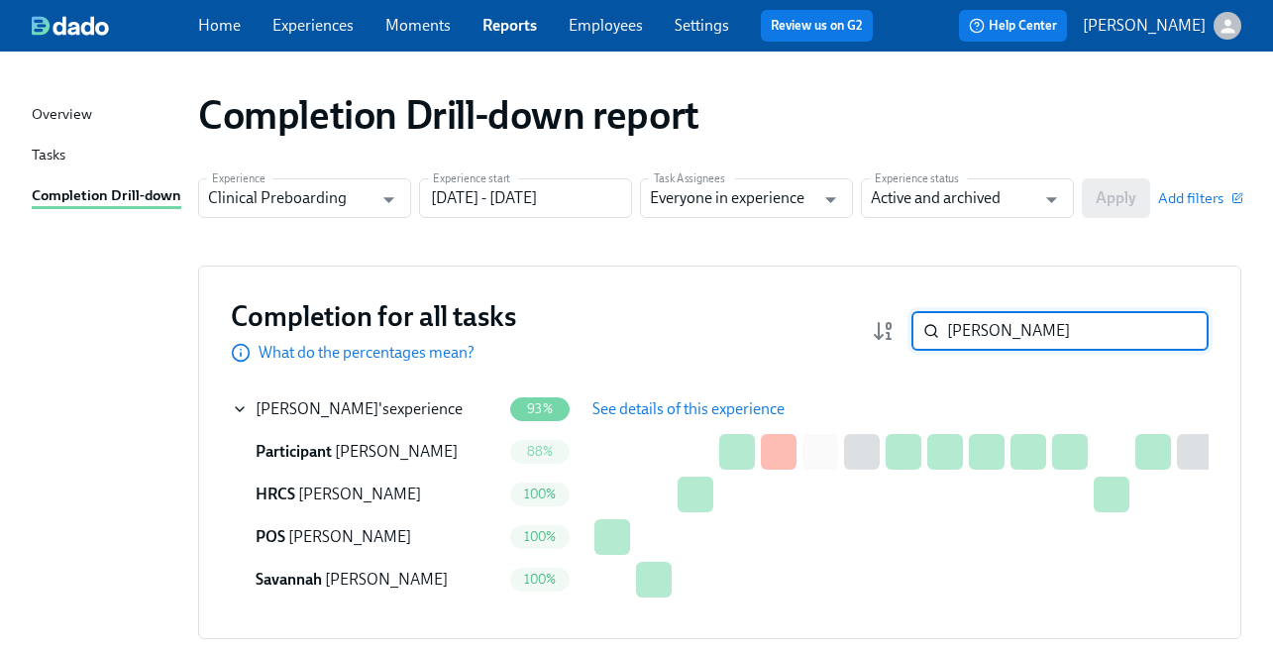
paste input "Karla Rivera"
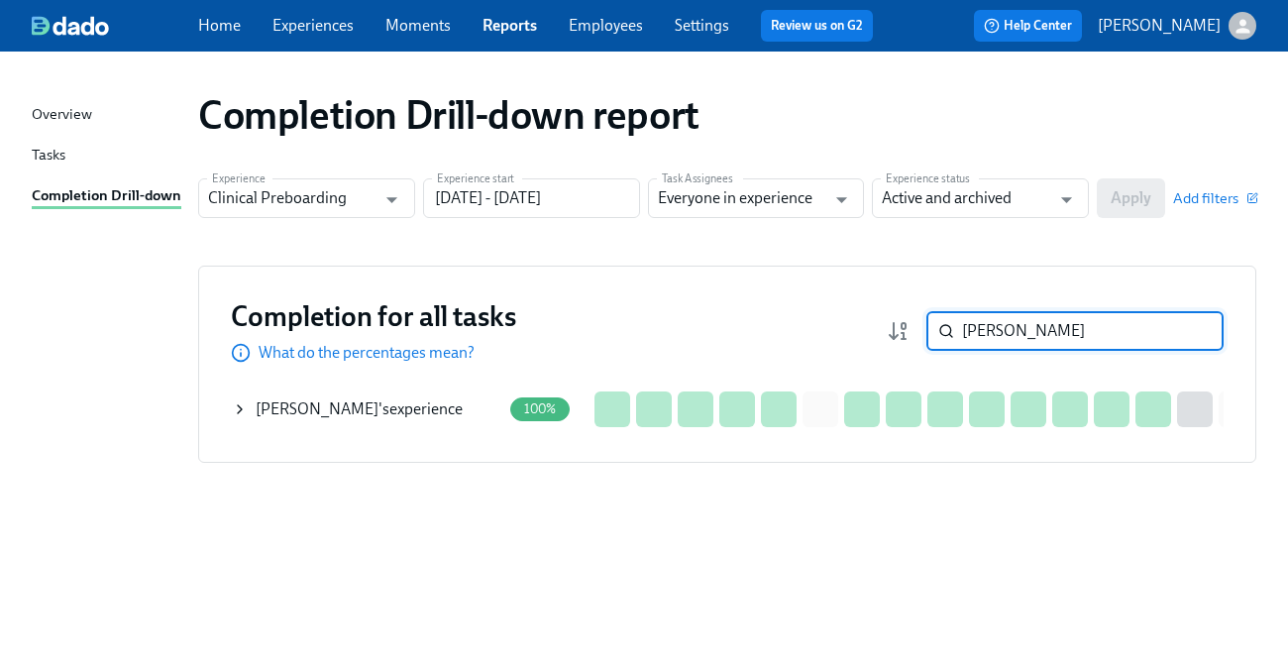
type input "Karla Rivera"
click at [235, 409] on icon at bounding box center [240, 409] width 16 height 16
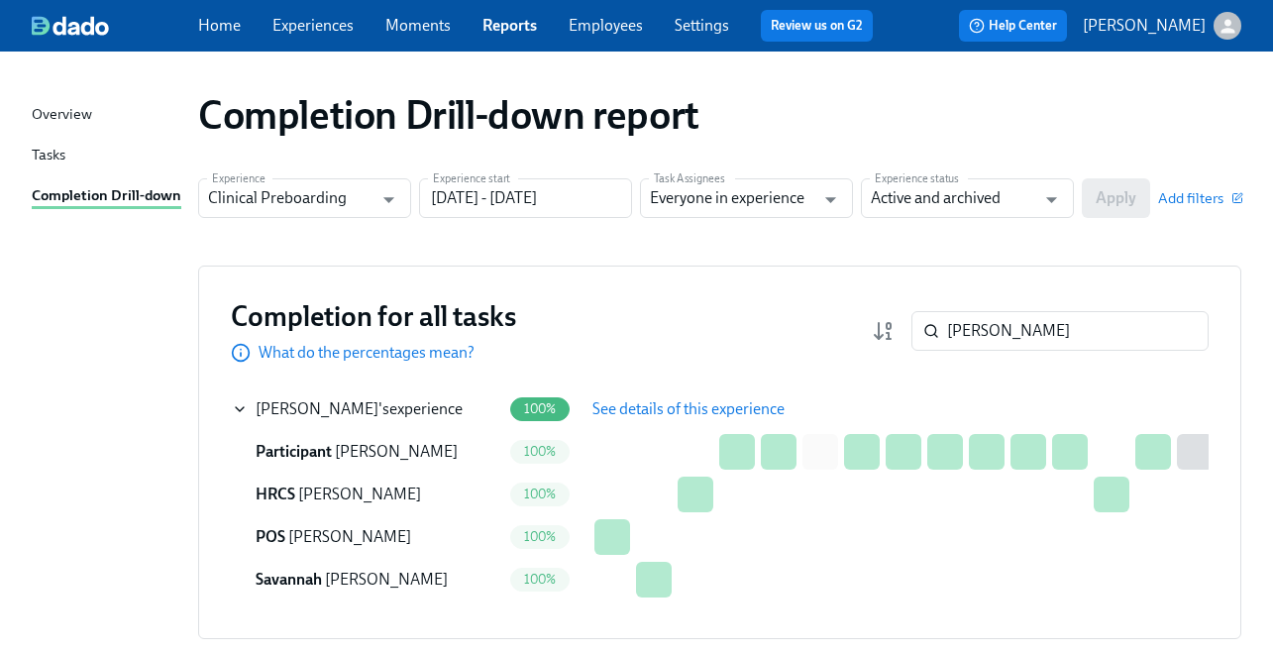
click at [634, 403] on span "See details of this experience" at bounding box center [688, 409] width 192 height 20
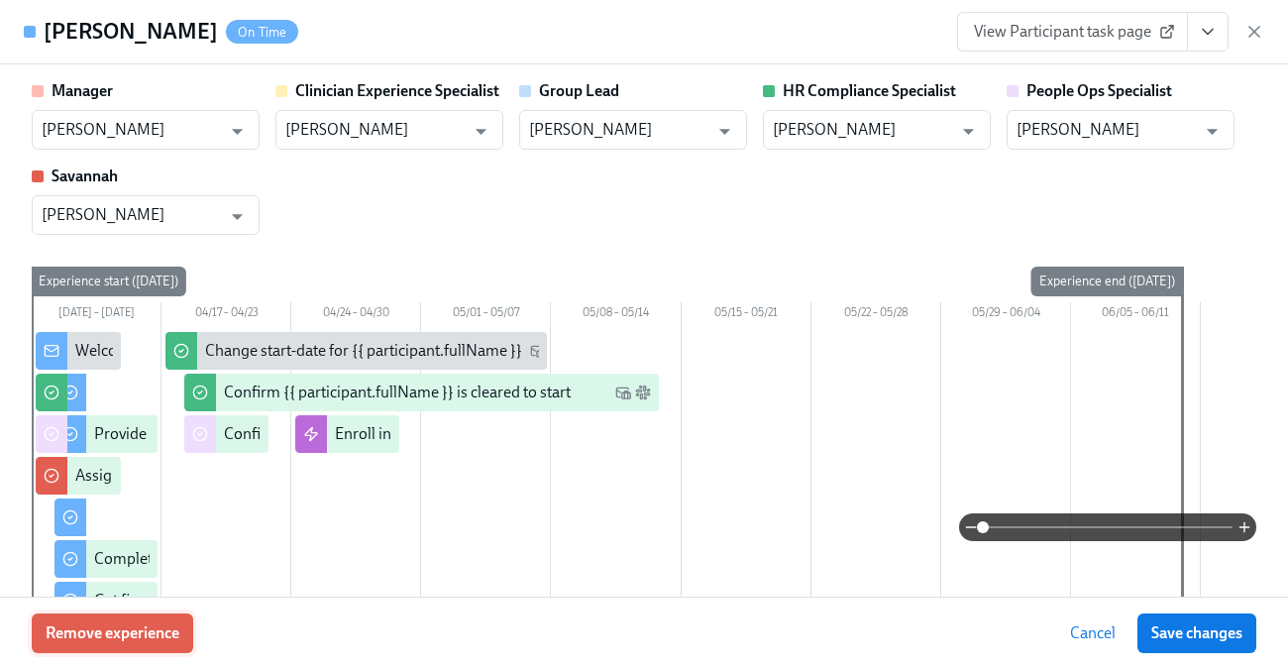
click at [110, 640] on span "Remove experience" at bounding box center [113, 633] width 134 height 20
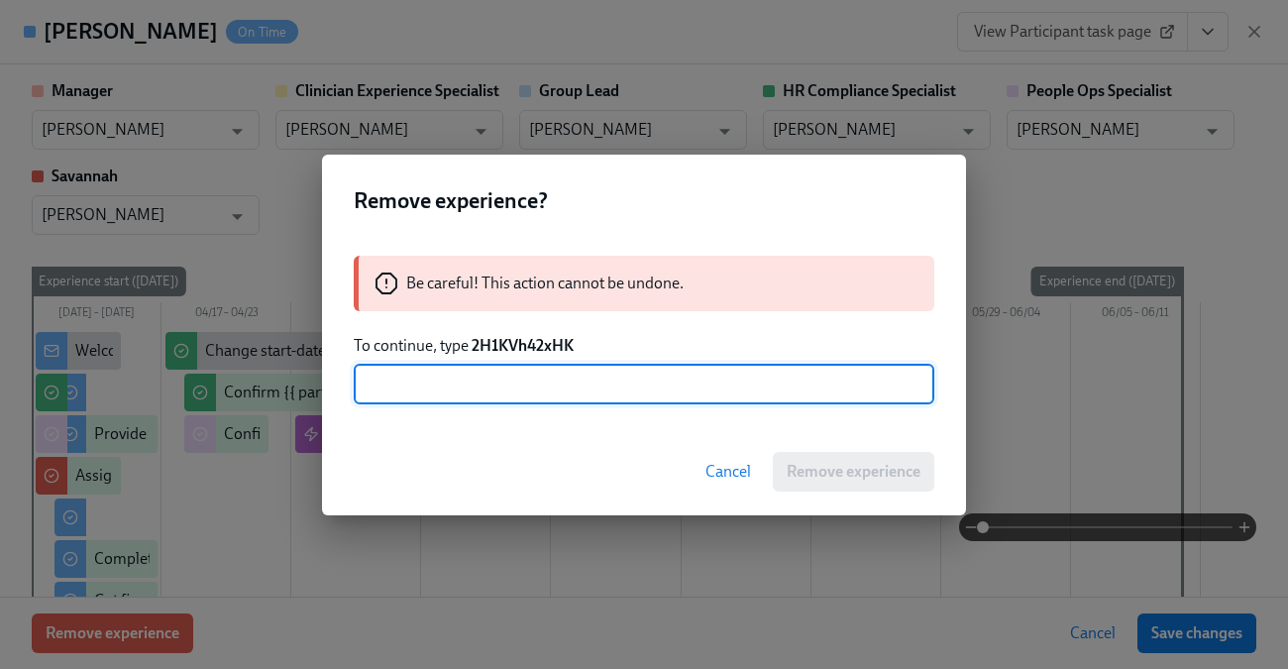
click at [510, 346] on strong "2H1KVh42xHK" at bounding box center [523, 345] width 102 height 19
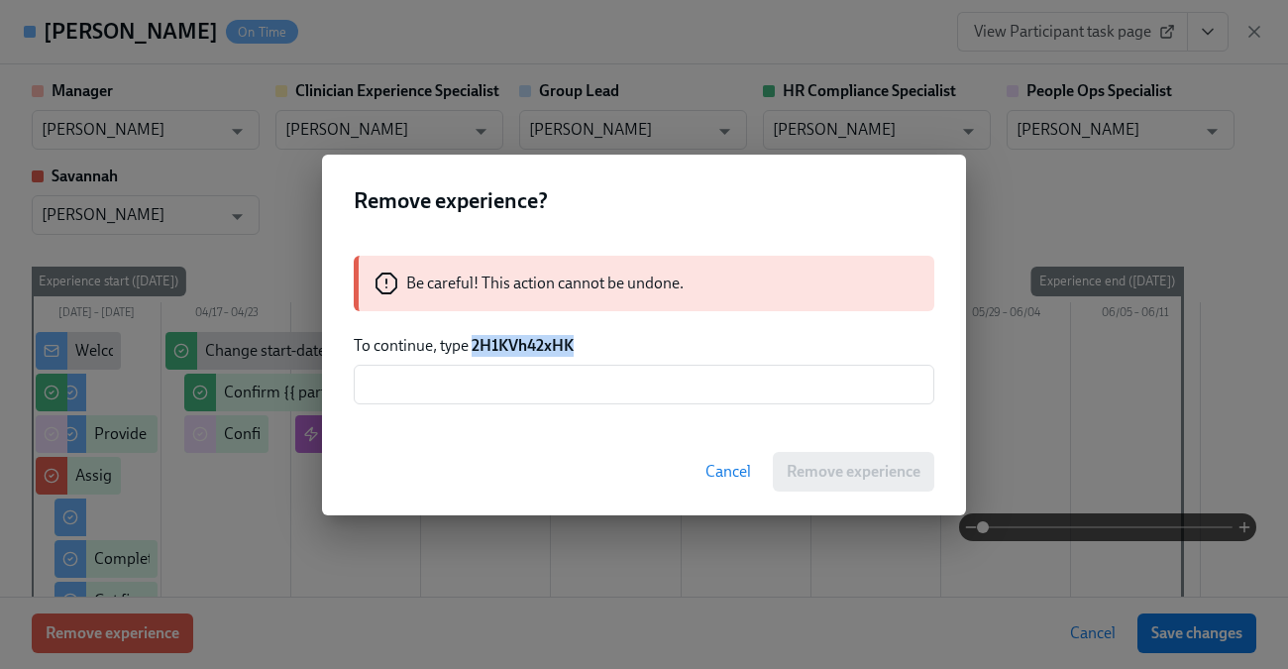
click at [510, 346] on strong "2H1KVh42xHK" at bounding box center [523, 345] width 102 height 19
copy strong "2H1KVh42xHK"
click at [520, 381] on input "text" at bounding box center [644, 385] width 581 height 40
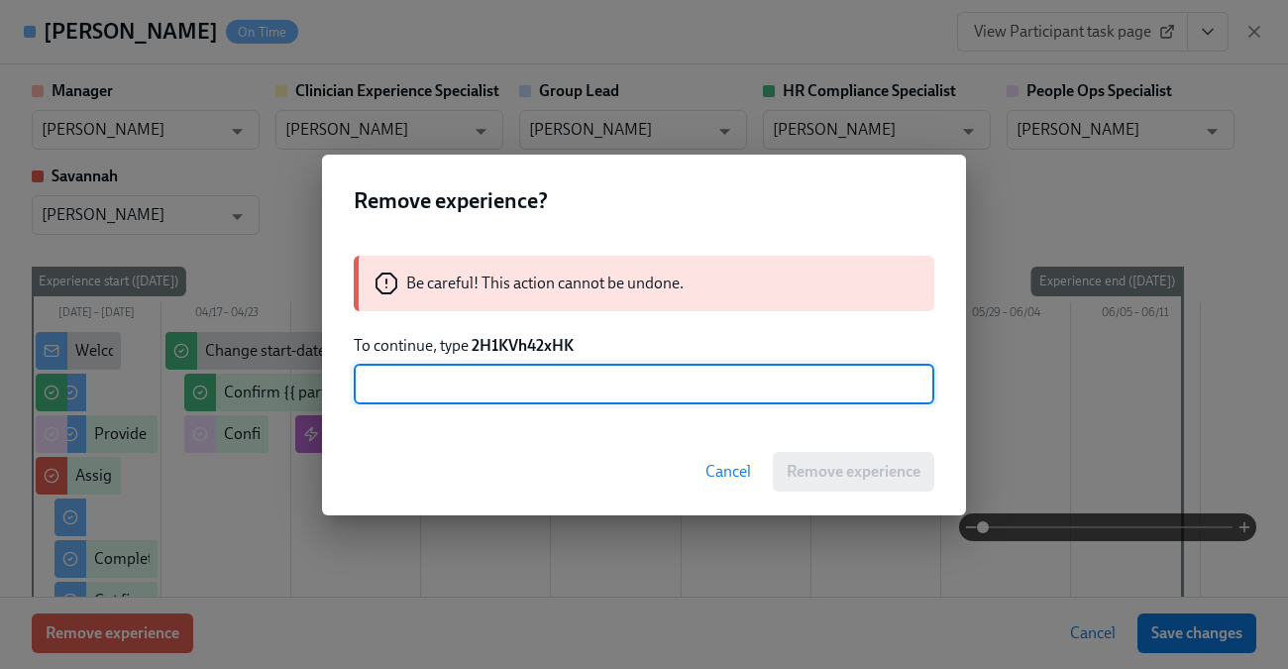
paste input "2H1KVh42xHK"
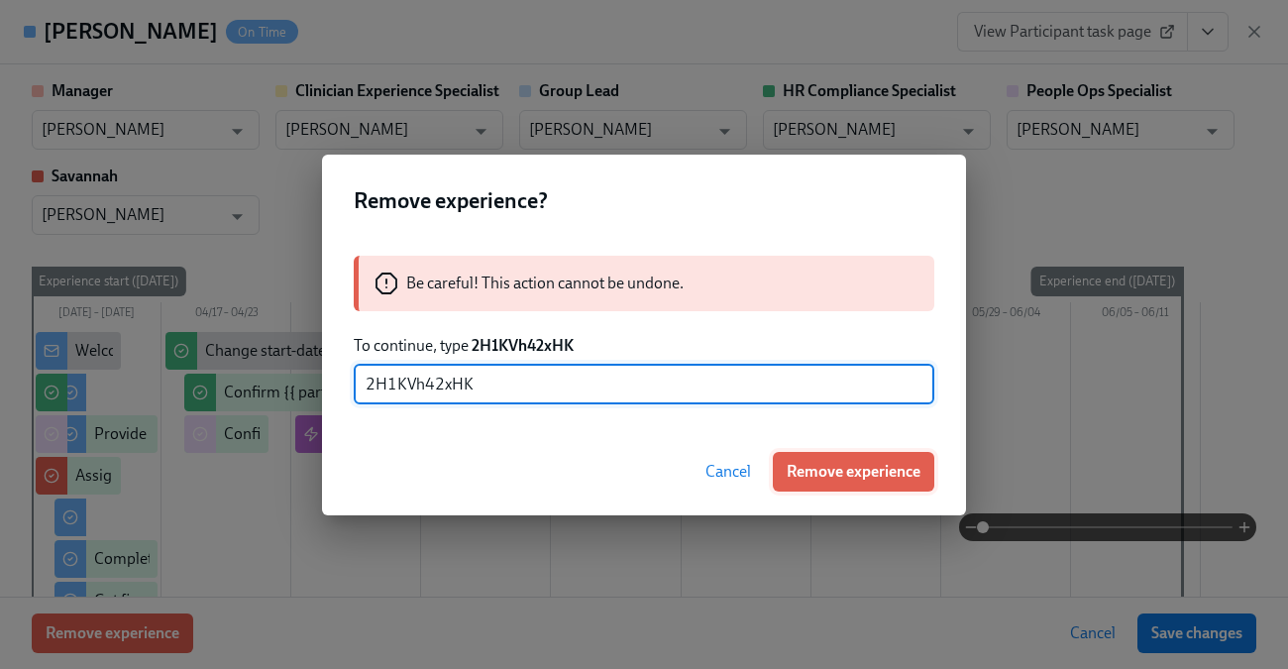
type input "2H1KVh42xHK"
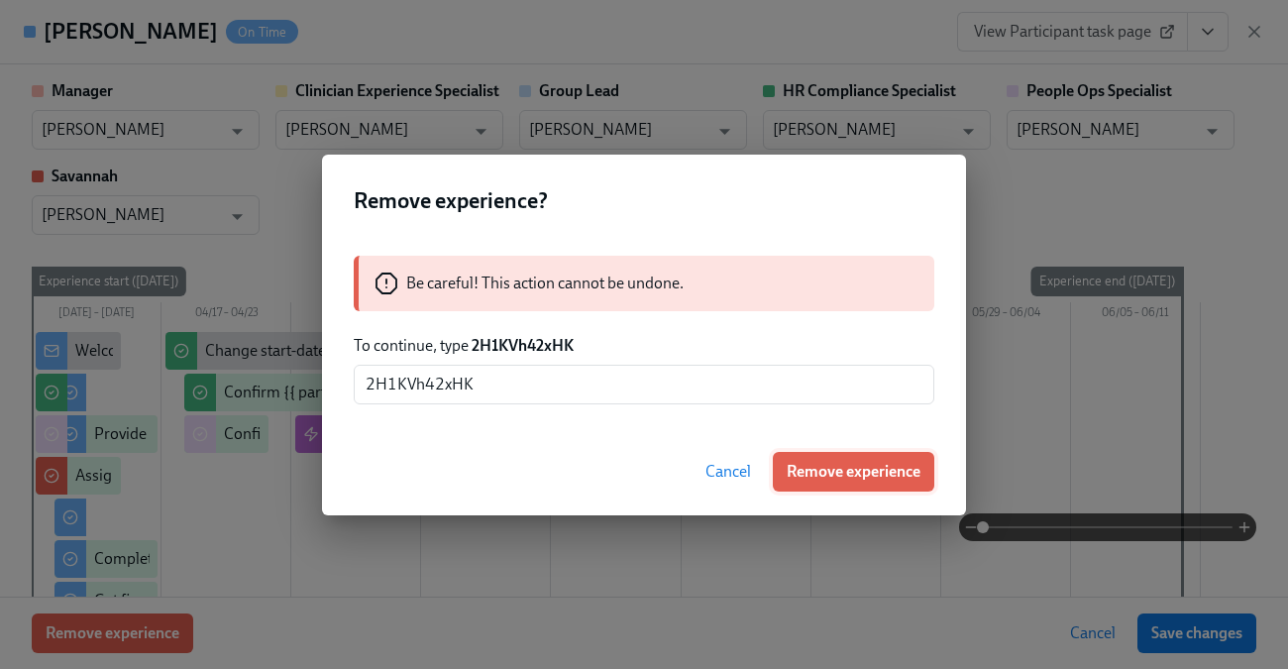
click at [864, 452] on button "Remove experience" at bounding box center [853, 472] width 161 height 40
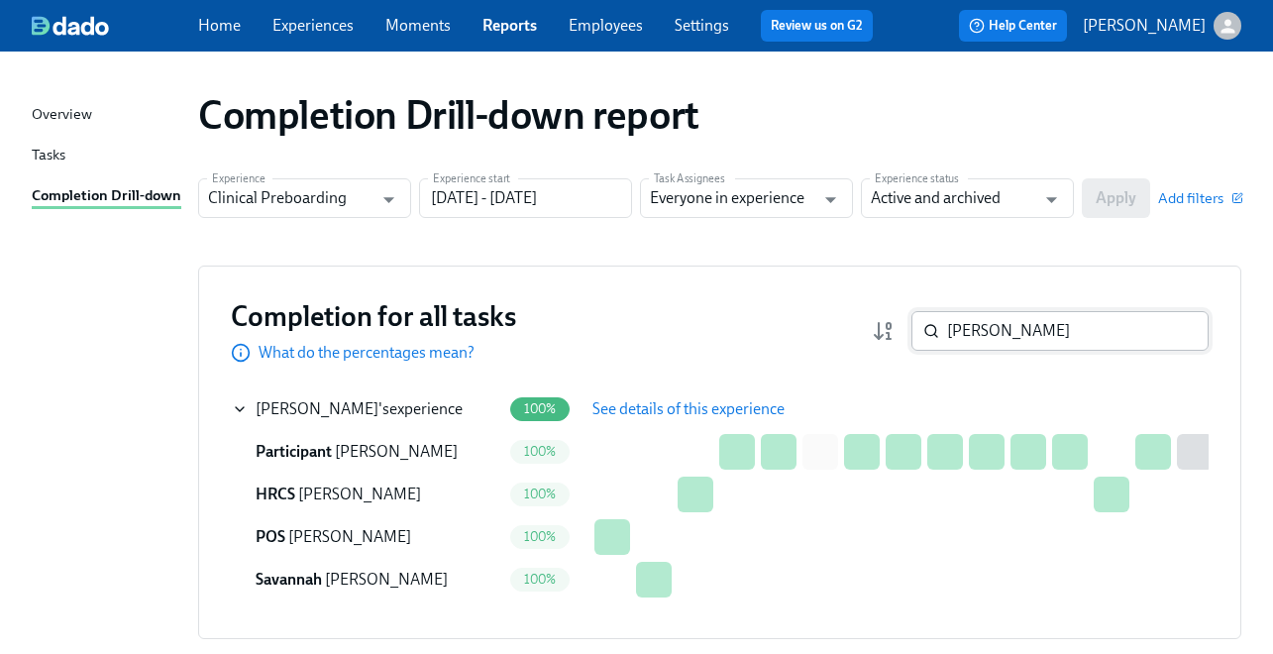
click at [1037, 336] on input "Karla Rivera" at bounding box center [1078, 331] width 262 height 40
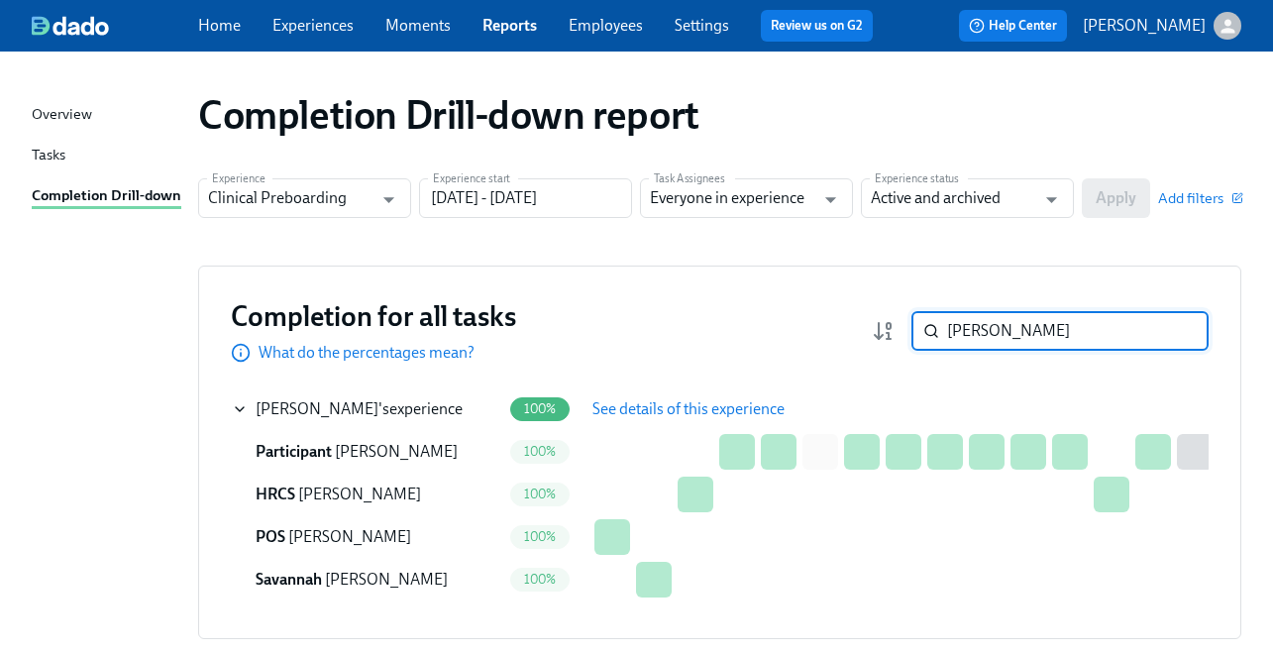
paste input "[PERSON_NAME]"
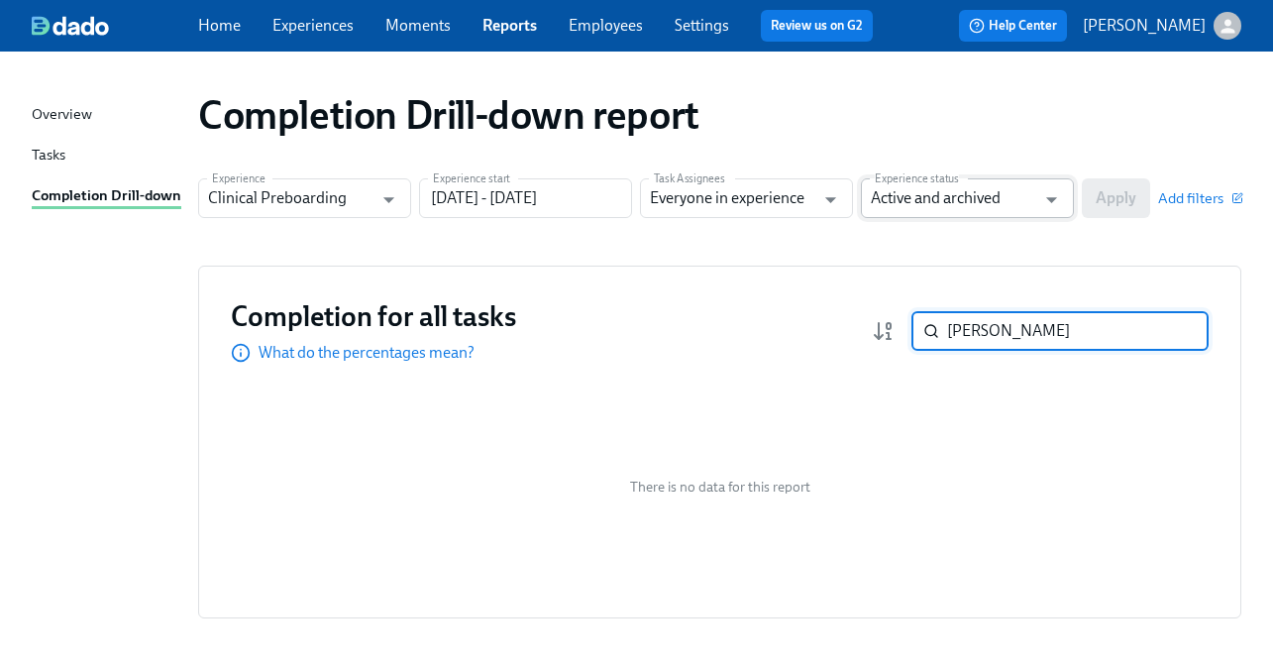
paste input "Macy Gray"
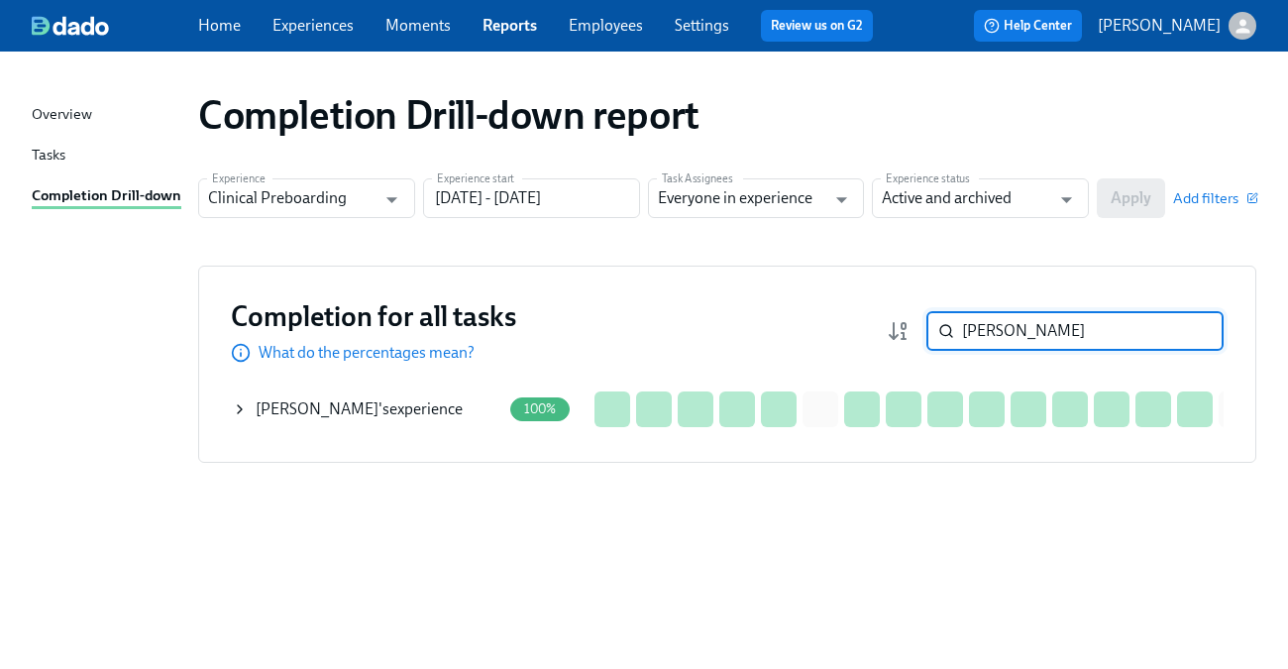
type input "Macy Gray"
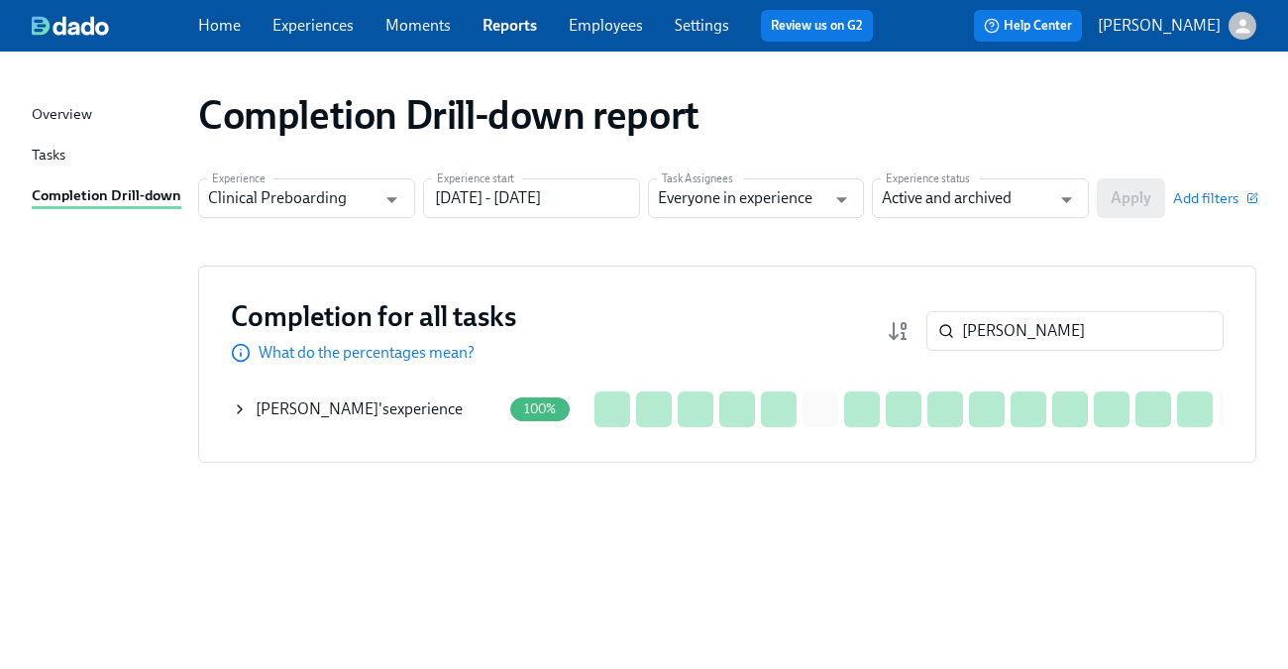
click at [239, 417] on div "Macy Gray 's experience" at bounding box center [366, 409] width 269 height 40
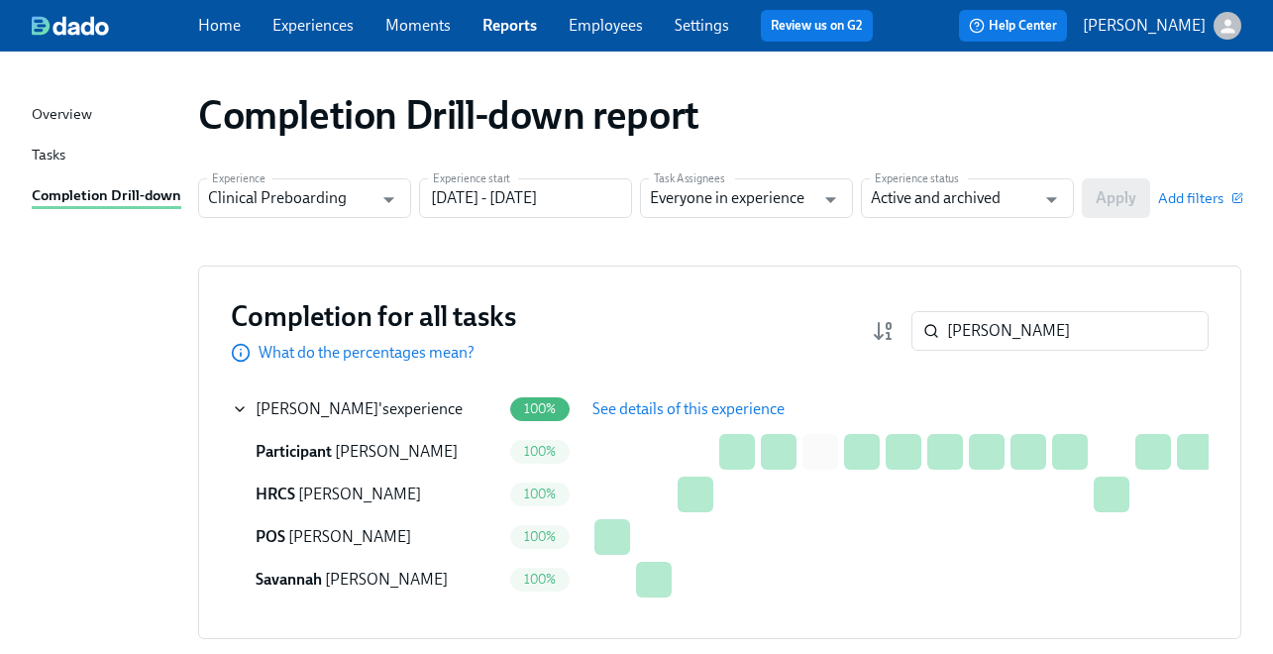
click at [633, 406] on span "See details of this experience" at bounding box center [688, 409] width 192 height 20
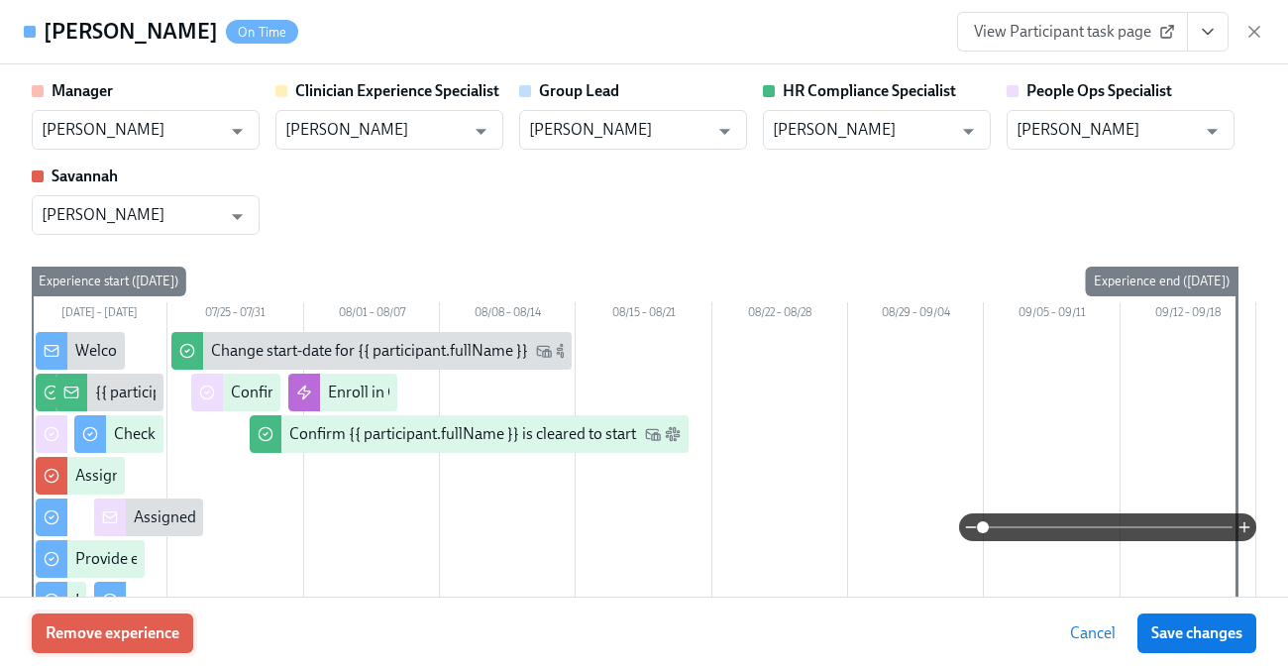
click at [83, 631] on span "Remove experience" at bounding box center [113, 633] width 134 height 20
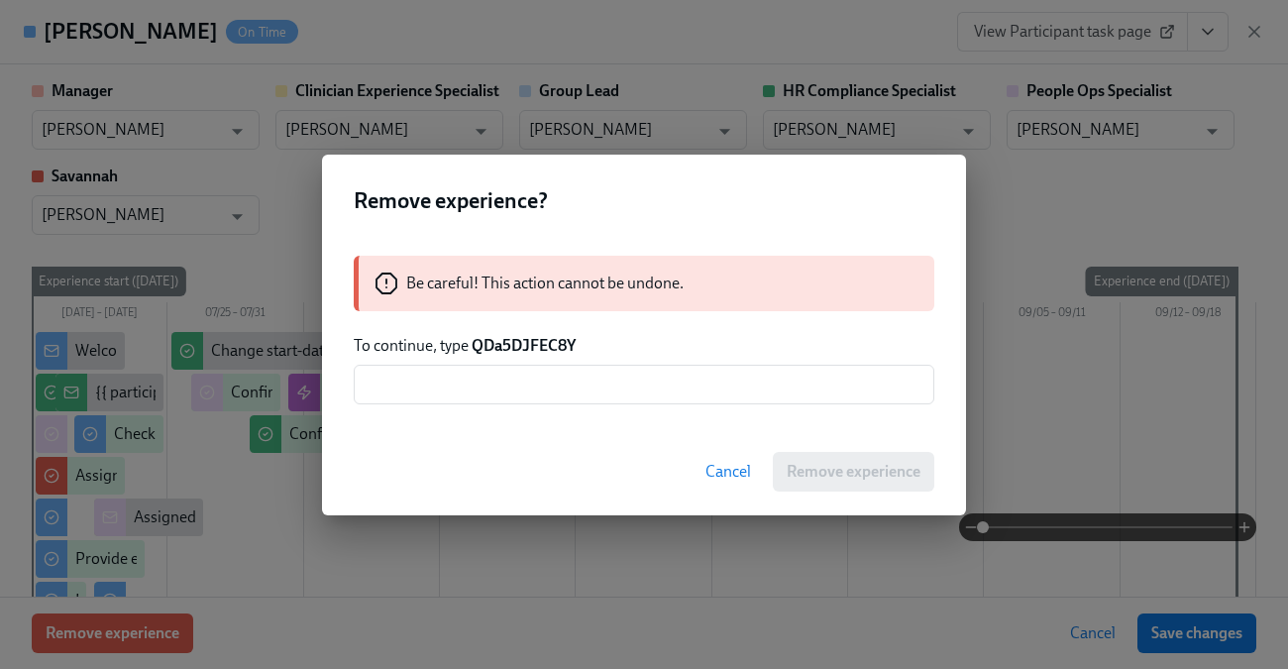
click at [502, 347] on strong "QDa5DJFEC8Y" at bounding box center [524, 345] width 104 height 19
copy strong "QDa5DJFEC8Y"
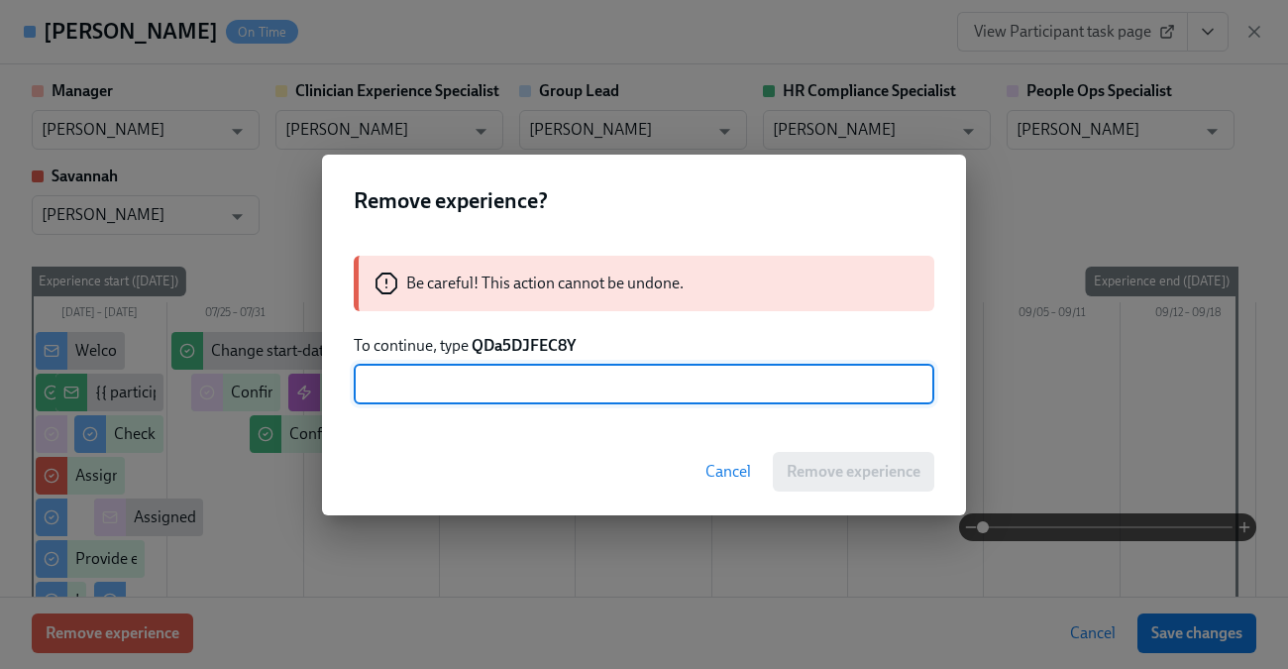
click at [534, 386] on input "text" at bounding box center [644, 385] width 581 height 40
paste input "QDa5DJFEC8Y"
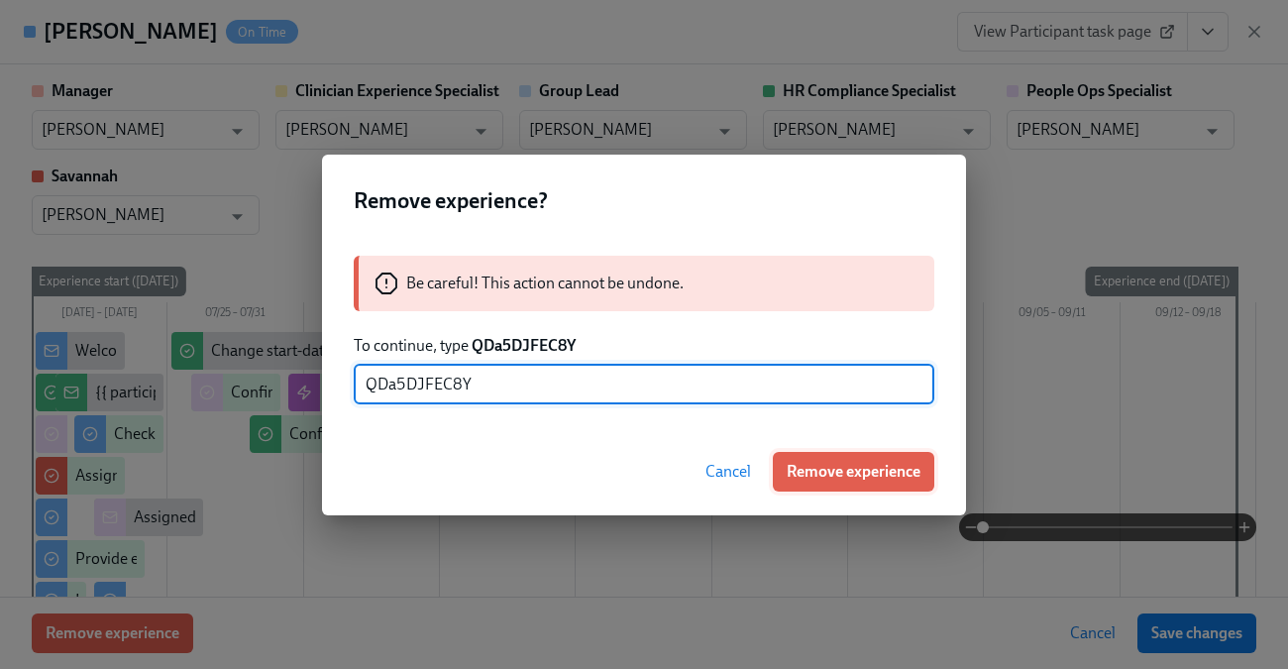
type input "QDa5DJFEC8Y"
click at [827, 462] on span "Remove experience" at bounding box center [854, 472] width 134 height 20
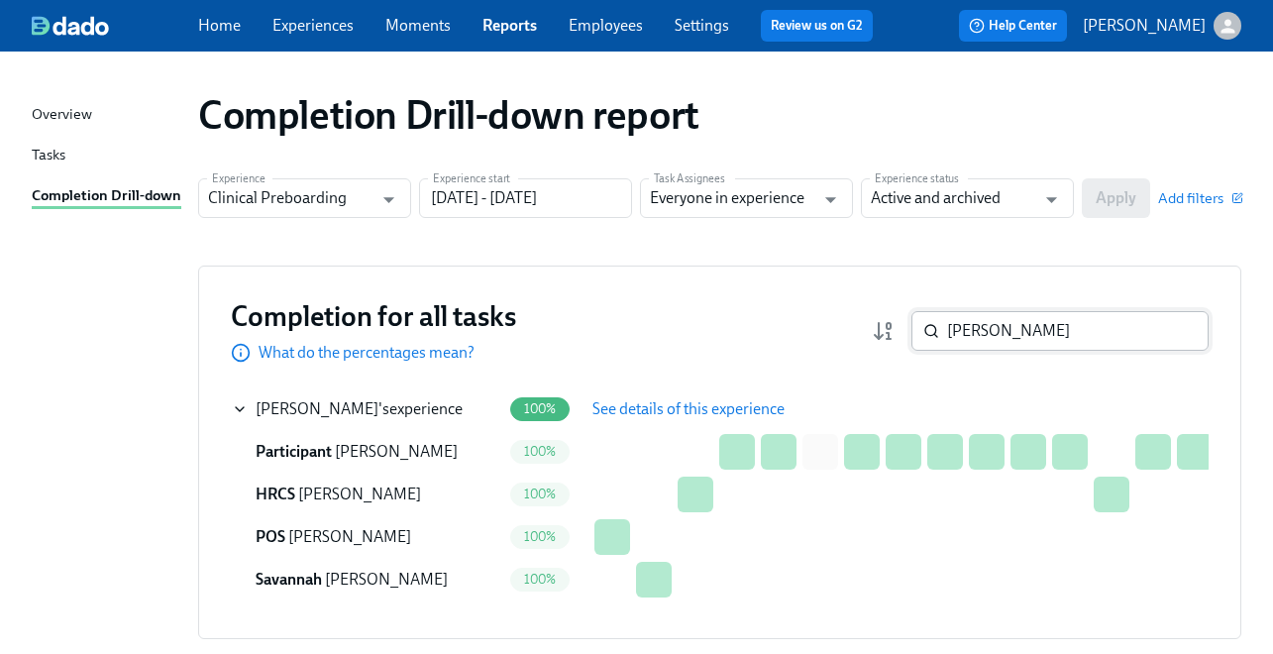
click at [1026, 320] on input "Macy Gray" at bounding box center [1078, 331] width 262 height 40
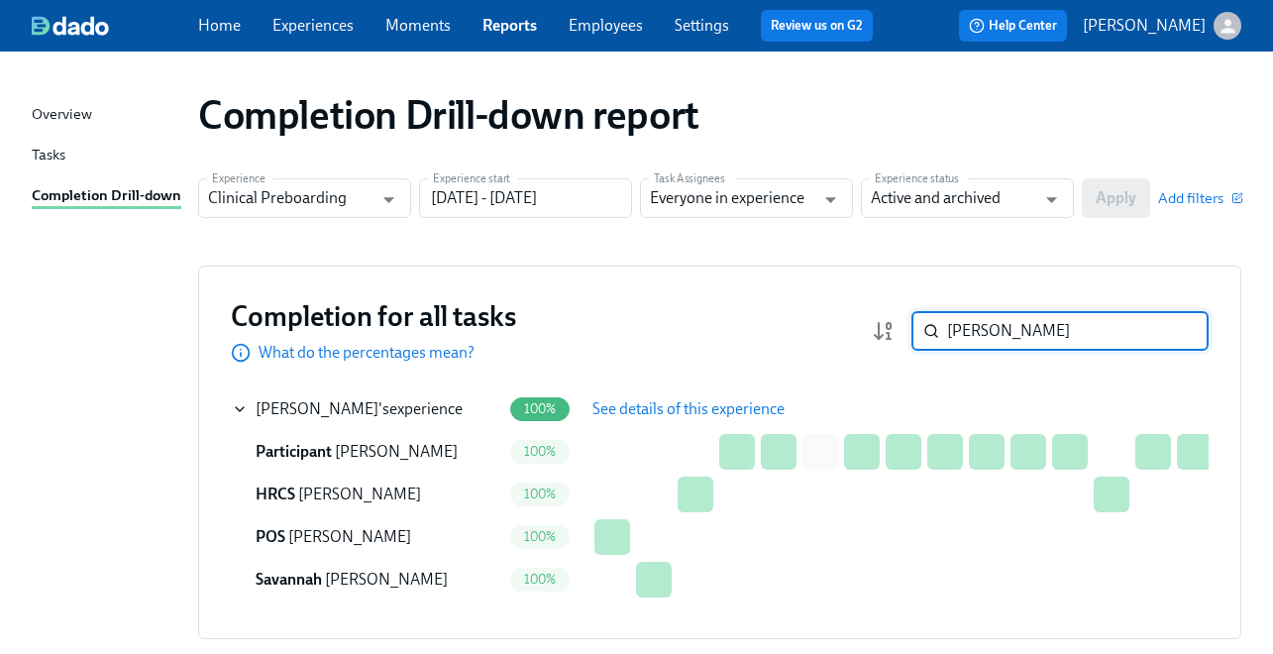
paste input "[PERSON_NAME]"
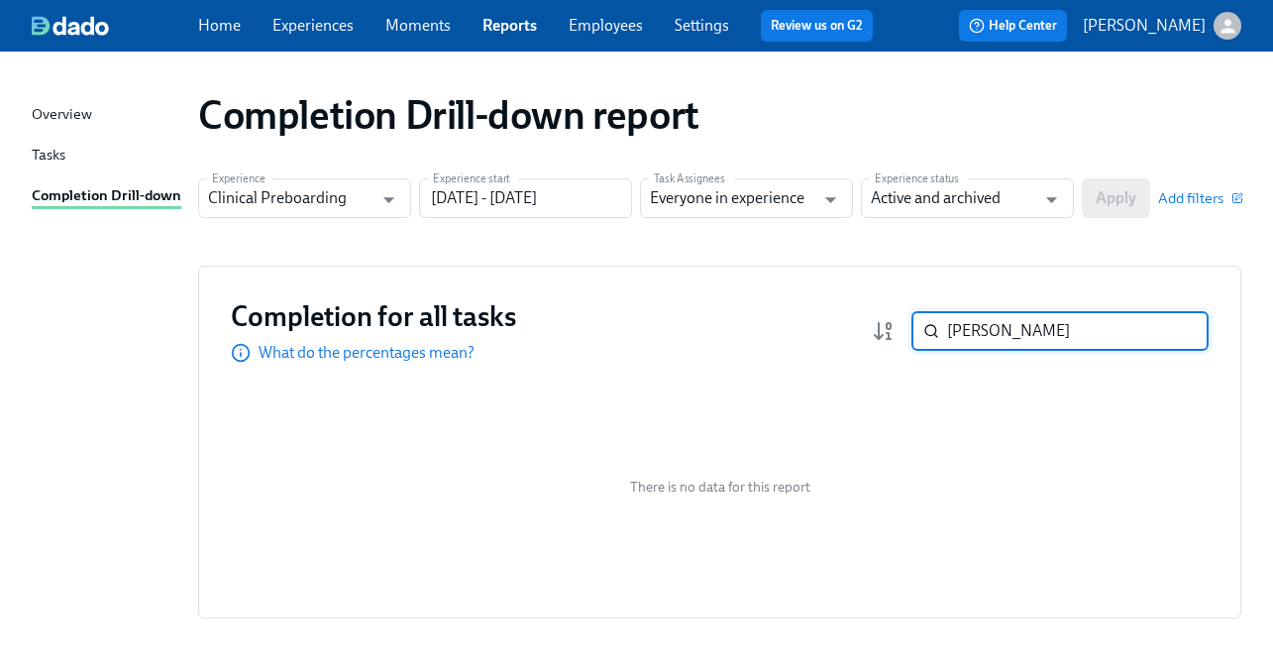
paste input "[PERSON_NAME]"
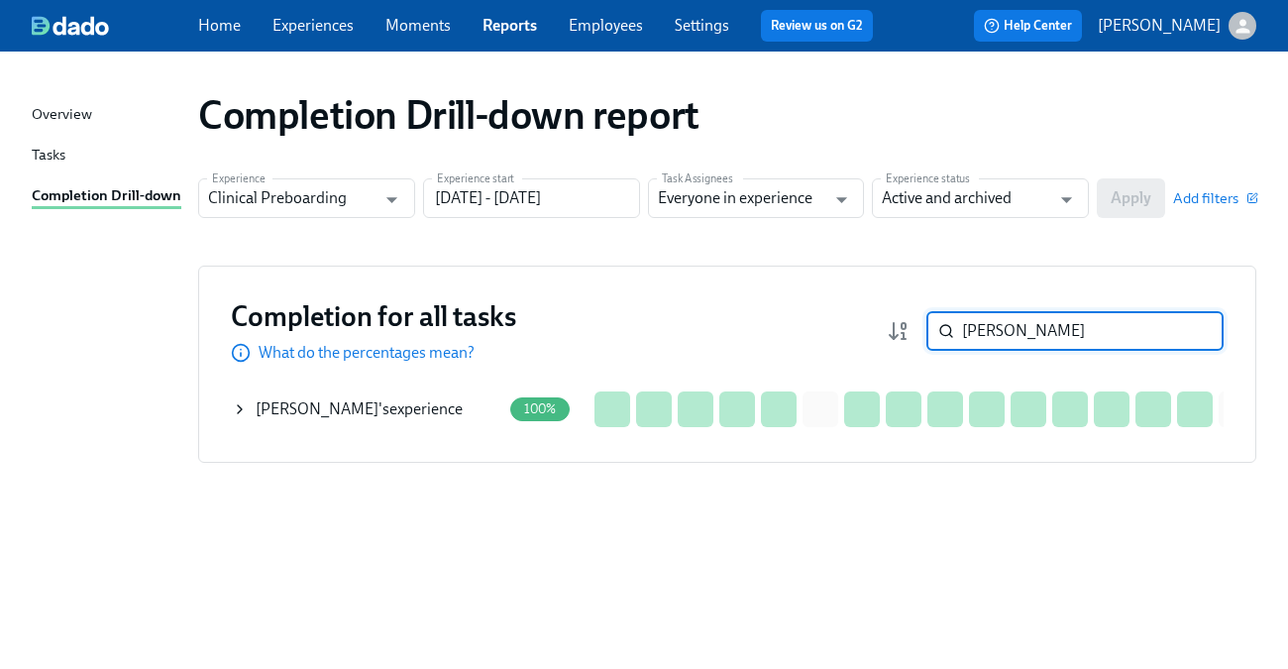
type input "[PERSON_NAME]"
click at [242, 409] on icon at bounding box center [240, 409] width 16 height 16
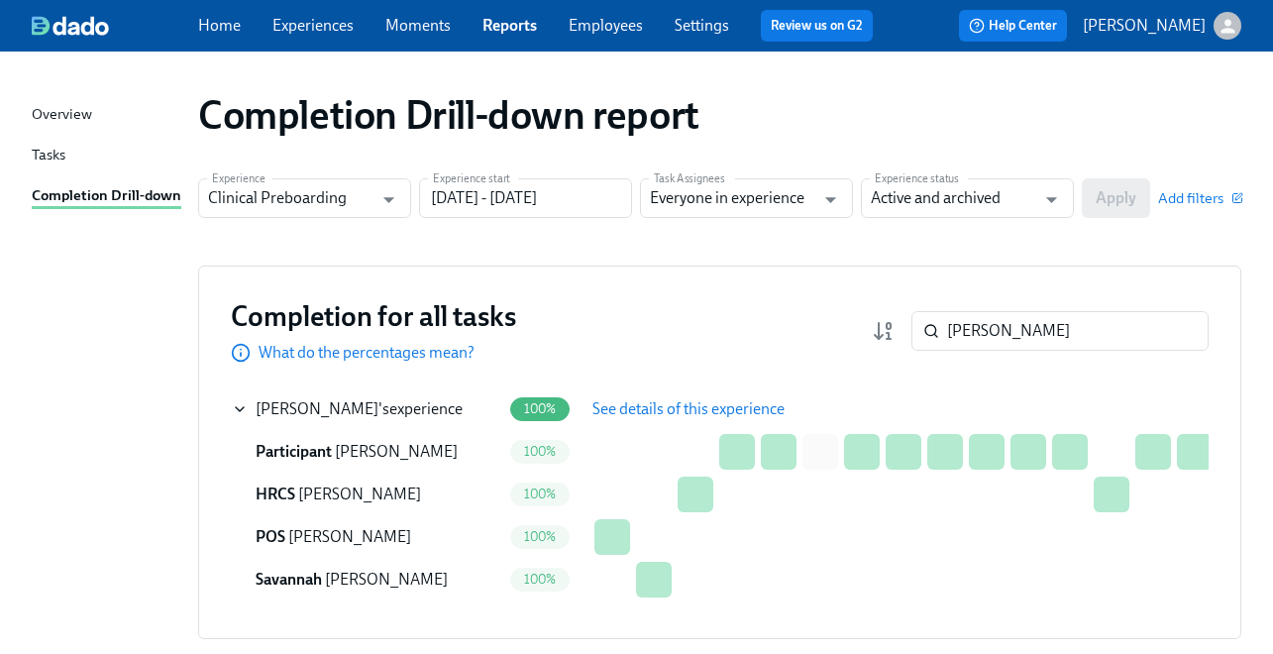
click at [622, 406] on span "See details of this experience" at bounding box center [688, 409] width 192 height 20
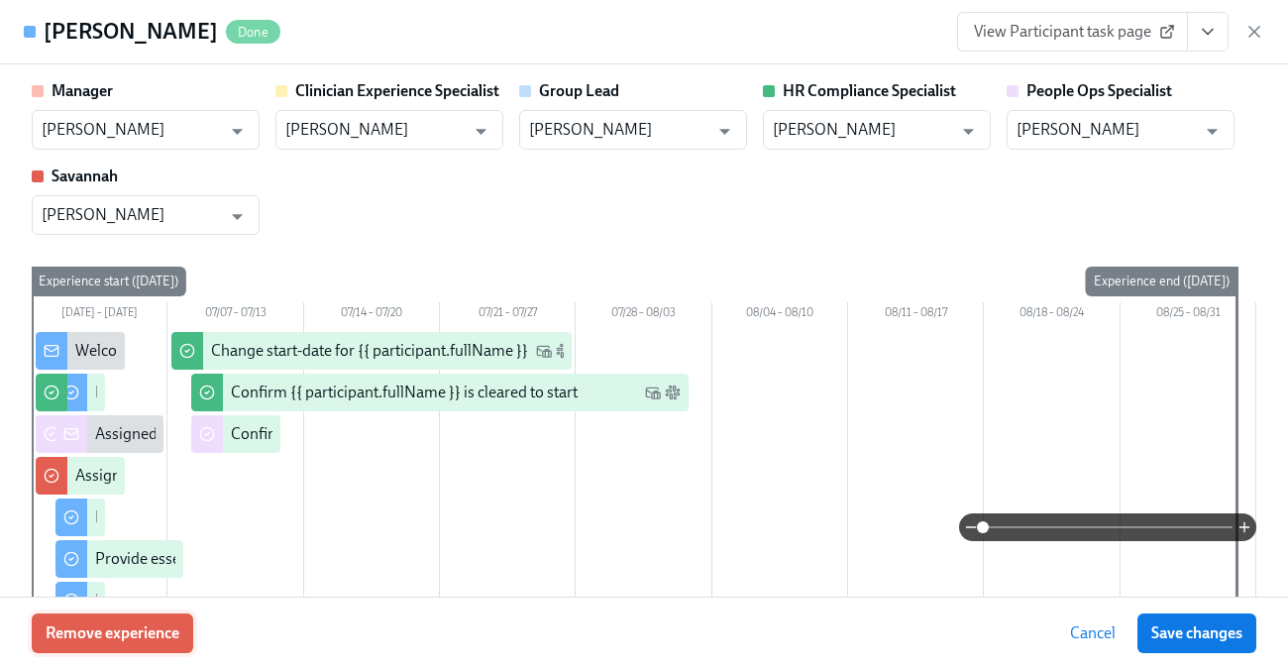
click at [111, 629] on span "Remove experience" at bounding box center [113, 633] width 134 height 20
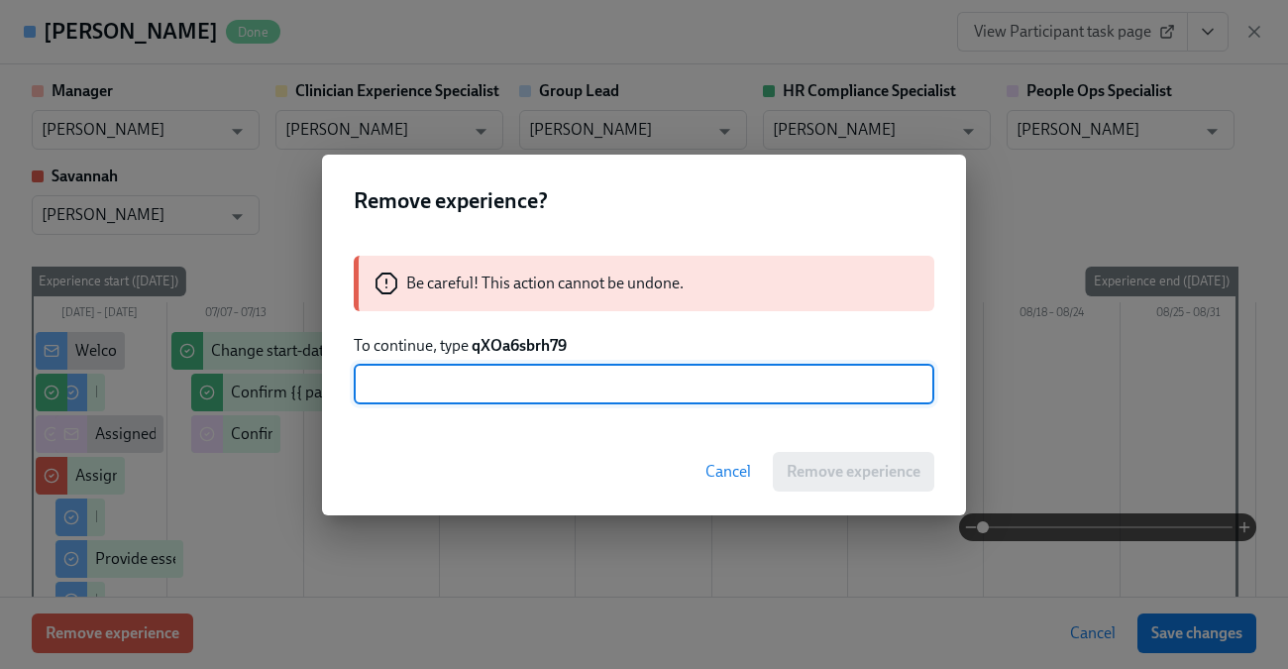
click at [513, 357] on div "Be careful! This action cannot be undone. To continue, type qXOa6sbrh79 ​" at bounding box center [644, 330] width 644 height 196
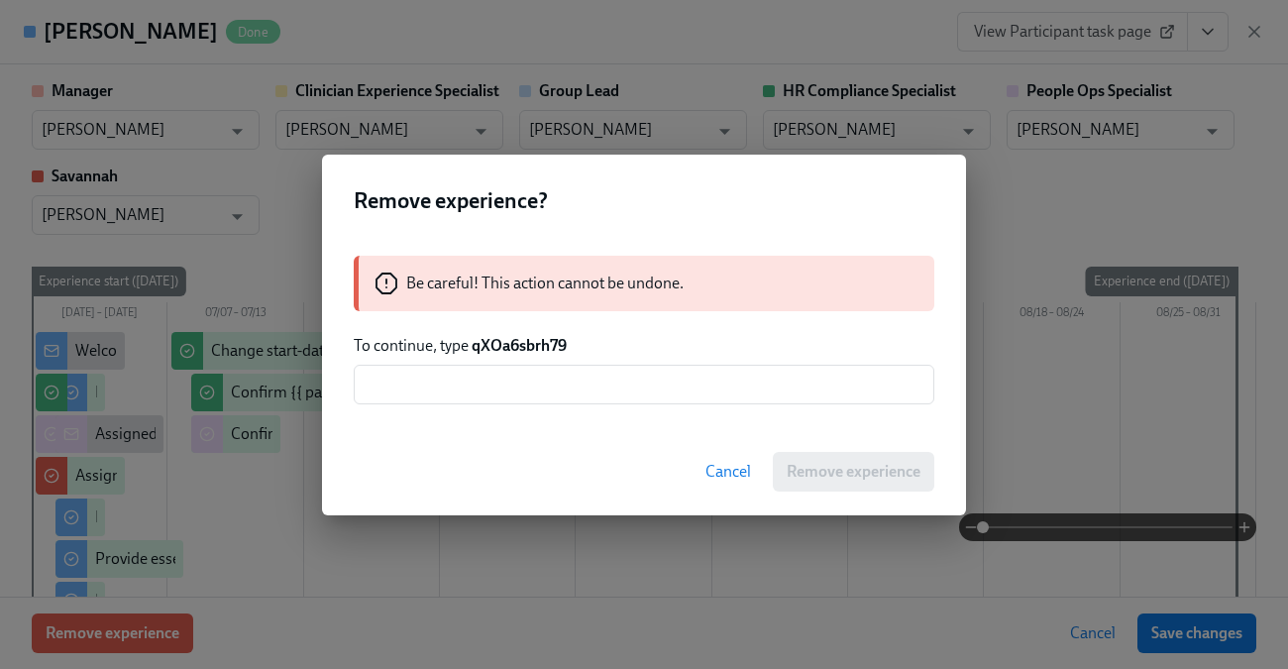
click at [517, 350] on strong "qXOa6sbrh79" at bounding box center [519, 345] width 95 height 19
copy strong "qXOa6sbrh79"
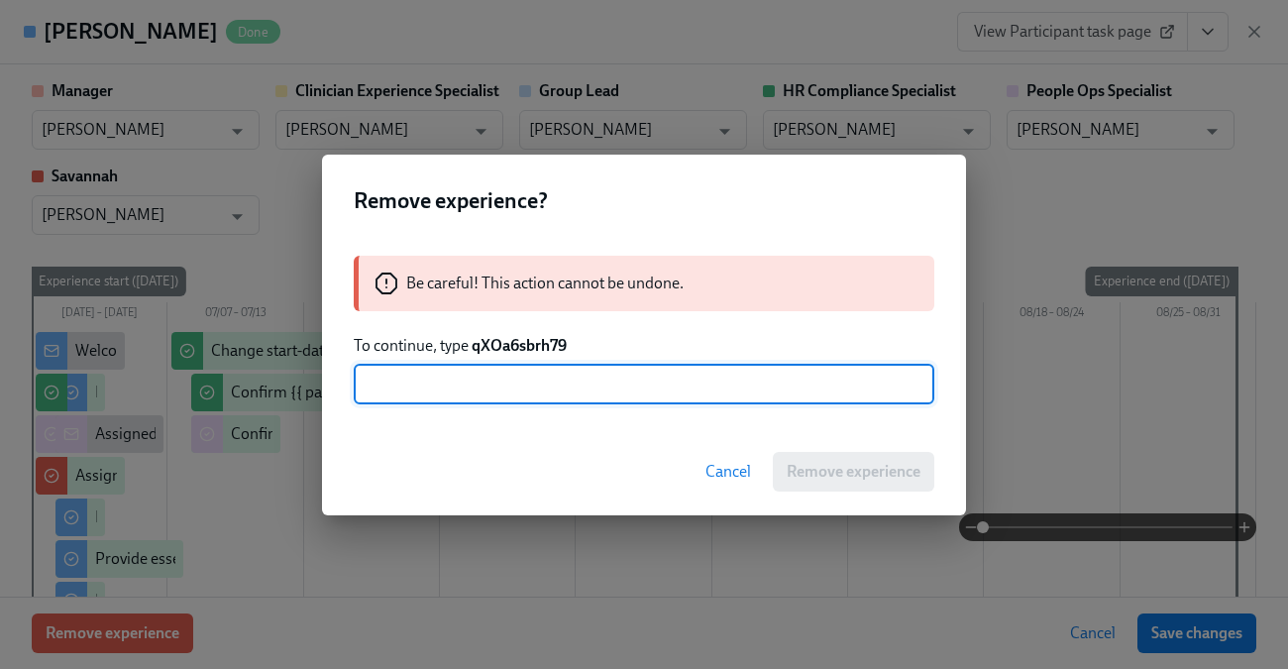
click at [513, 393] on input "text" at bounding box center [644, 385] width 581 height 40
paste input "qXOa6sbrh79"
type input "qXOa6sbrh79"
click at [817, 468] on span "Remove experience" at bounding box center [854, 472] width 134 height 20
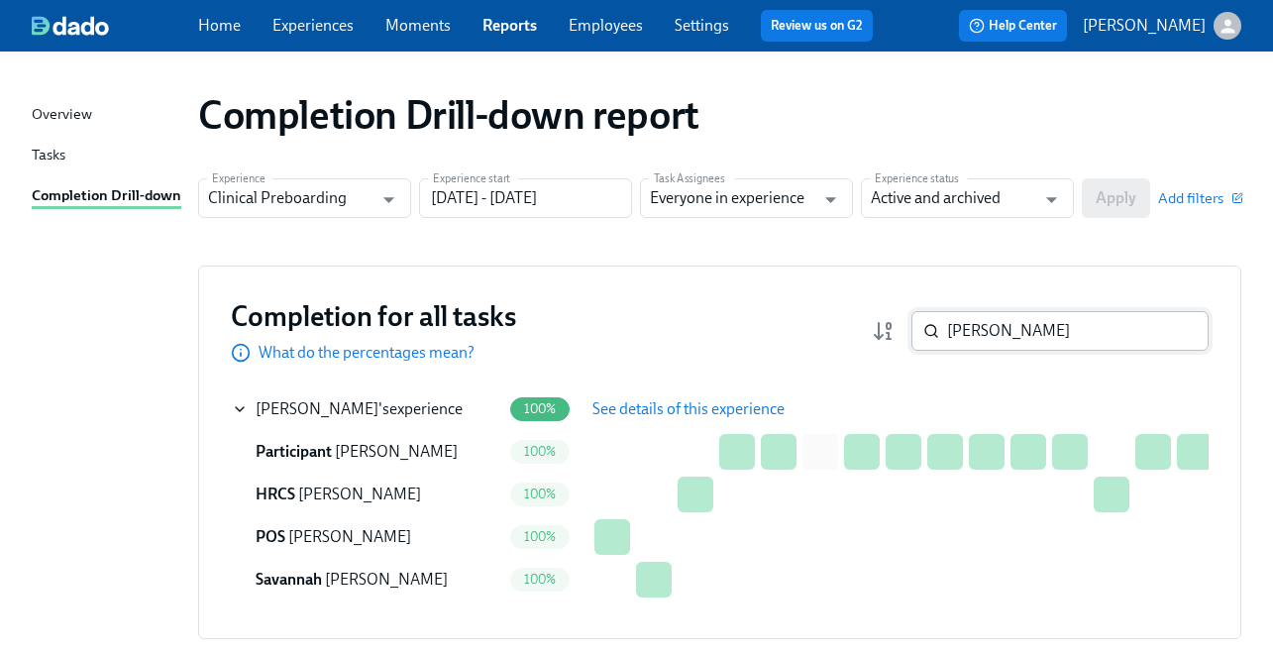
click at [1007, 331] on input "[PERSON_NAME]" at bounding box center [1078, 331] width 262 height 40
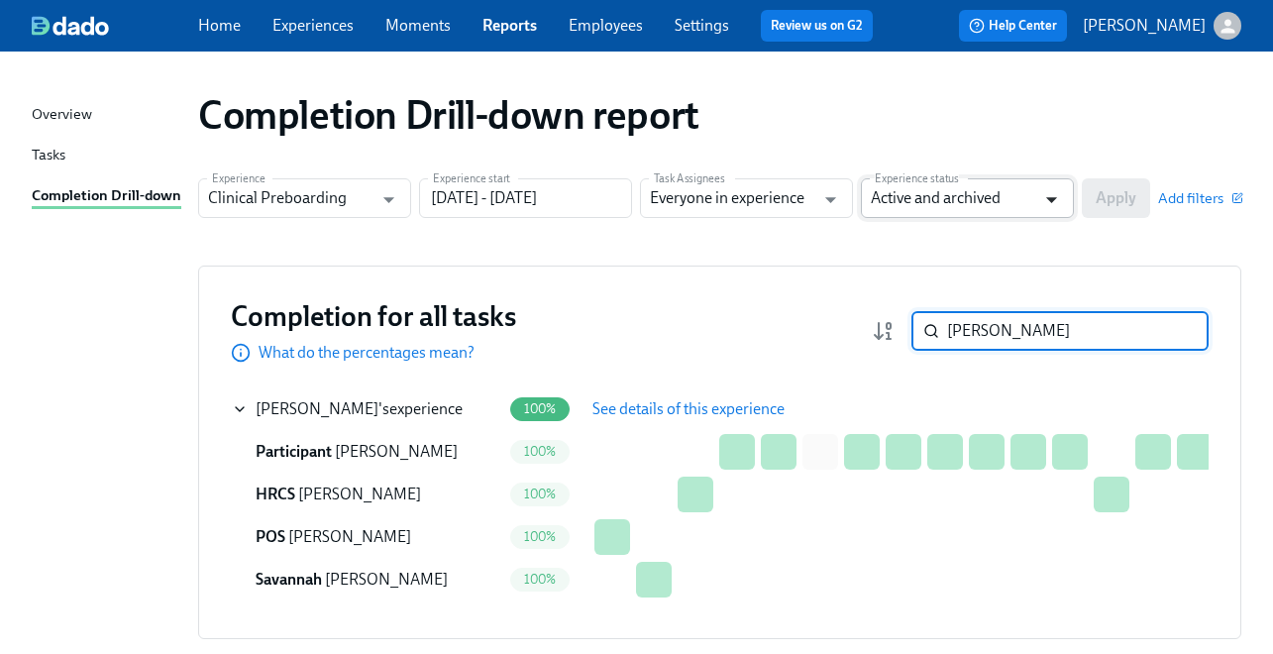
paste input "Te'[PERSON_NAME]"
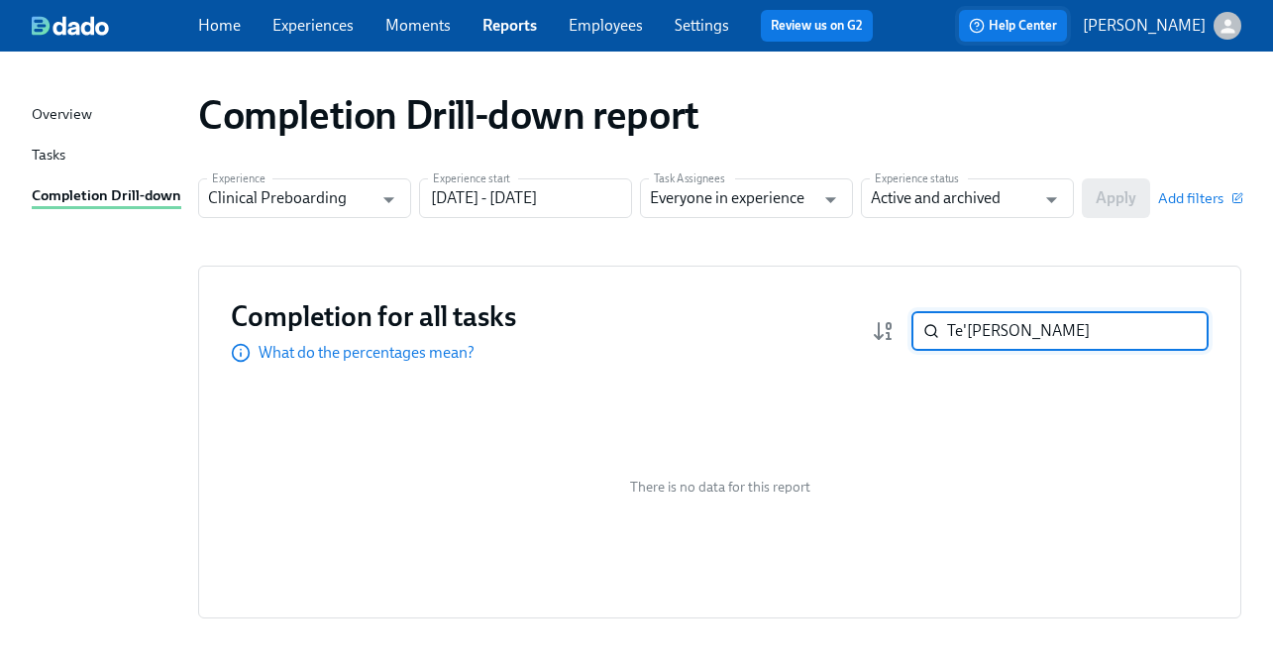
paste input "Jacob Chagoya"
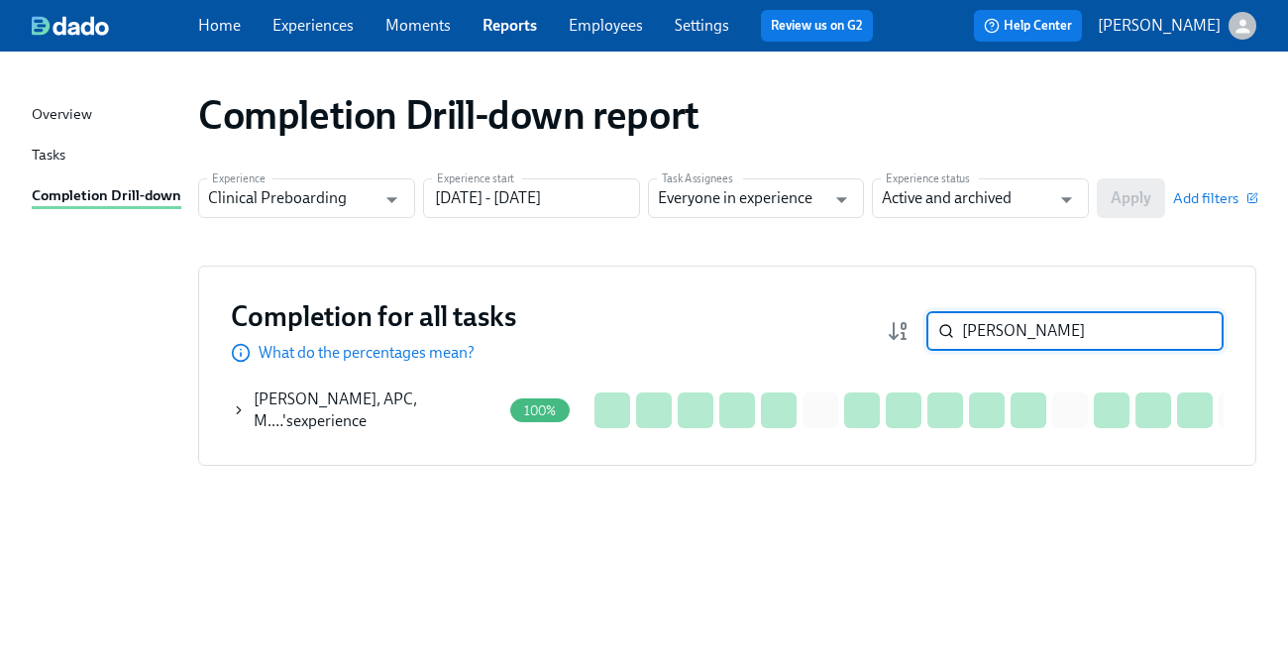
type input "Jacob Chagoya"
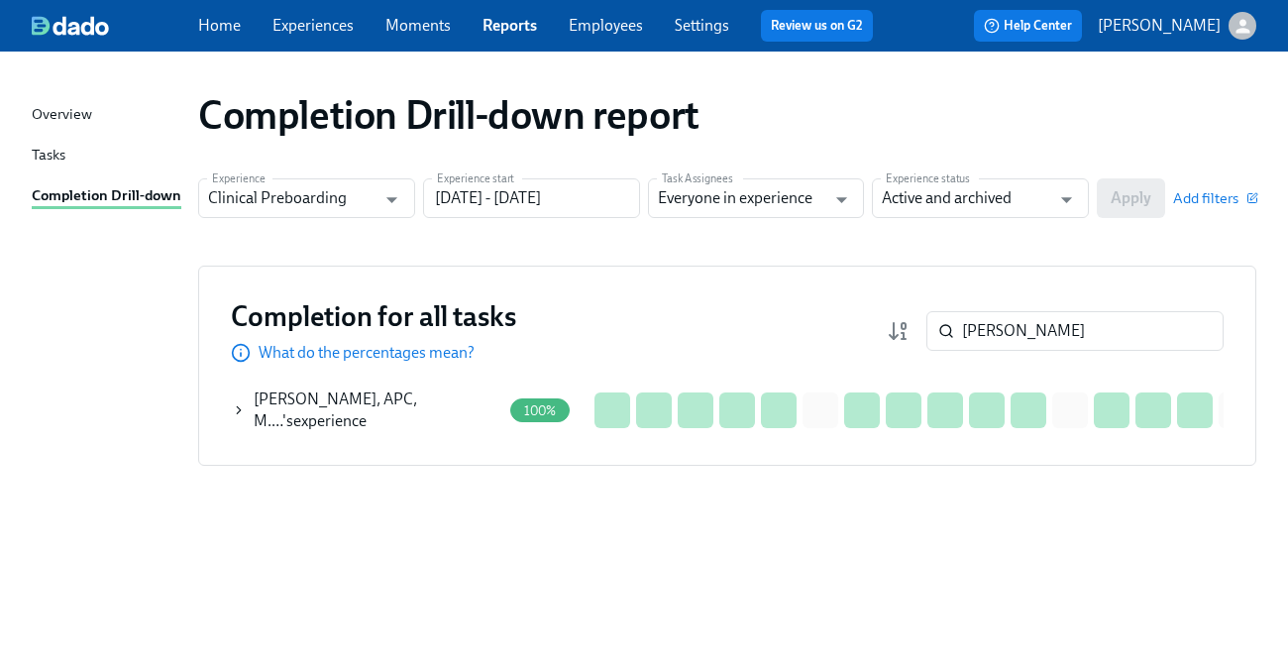
click at [236, 407] on icon at bounding box center [239, 410] width 14 height 16
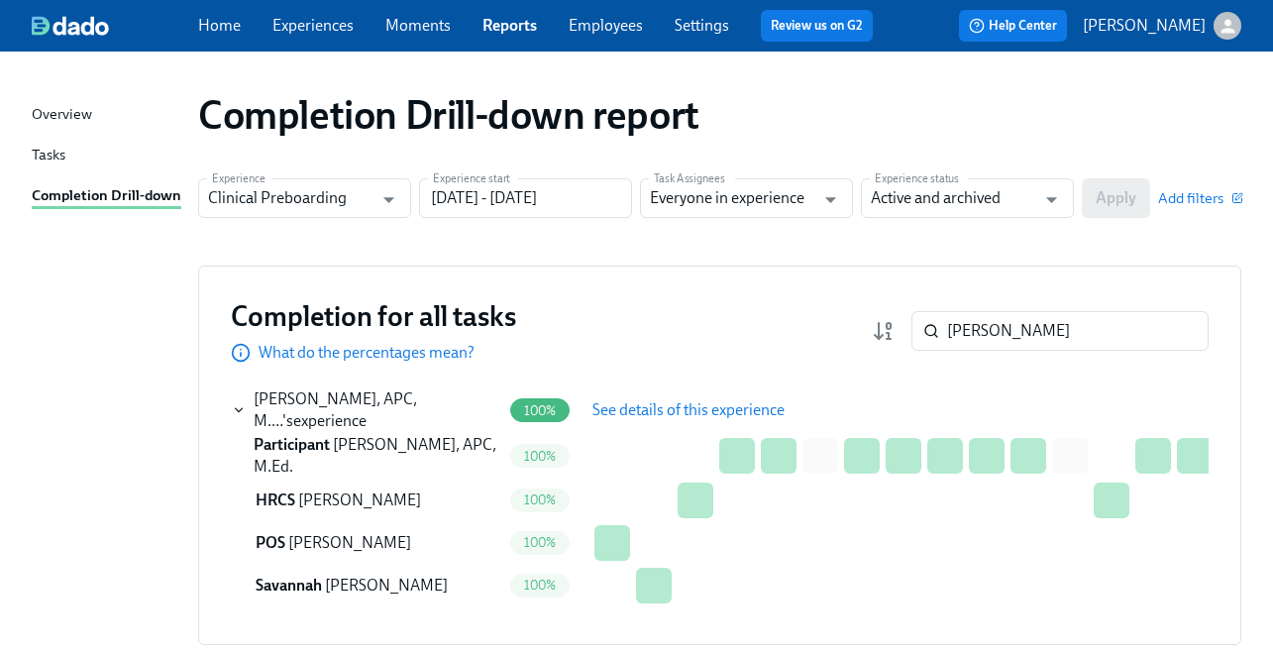
click at [630, 397] on button "See details of this experience" at bounding box center [689, 410] width 220 height 40
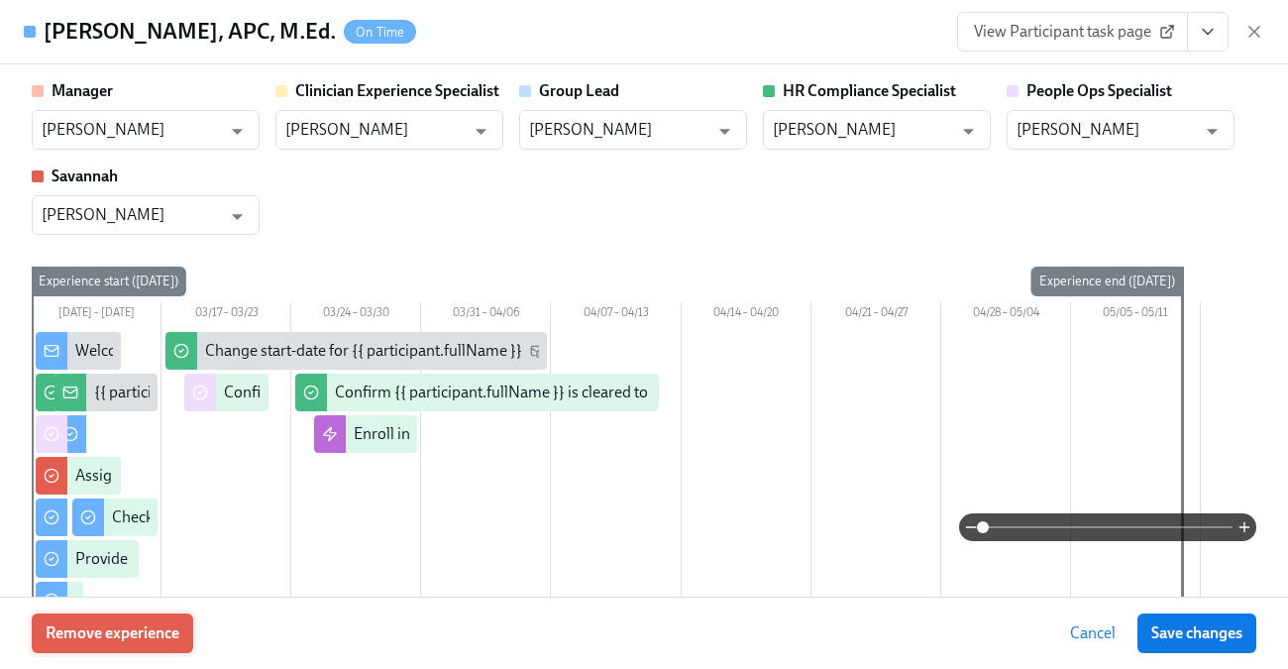
click at [117, 644] on button "Remove experience" at bounding box center [112, 633] width 161 height 40
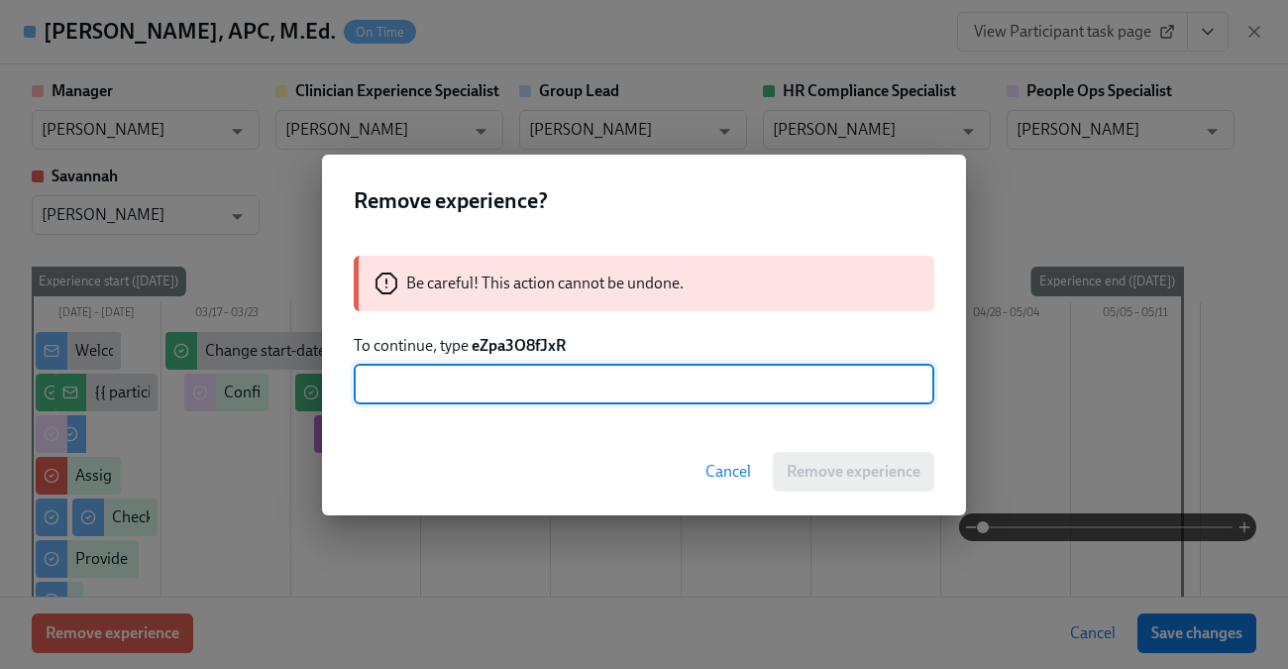
click at [519, 336] on strong "eZpa3O8fJxR" at bounding box center [519, 345] width 94 height 19
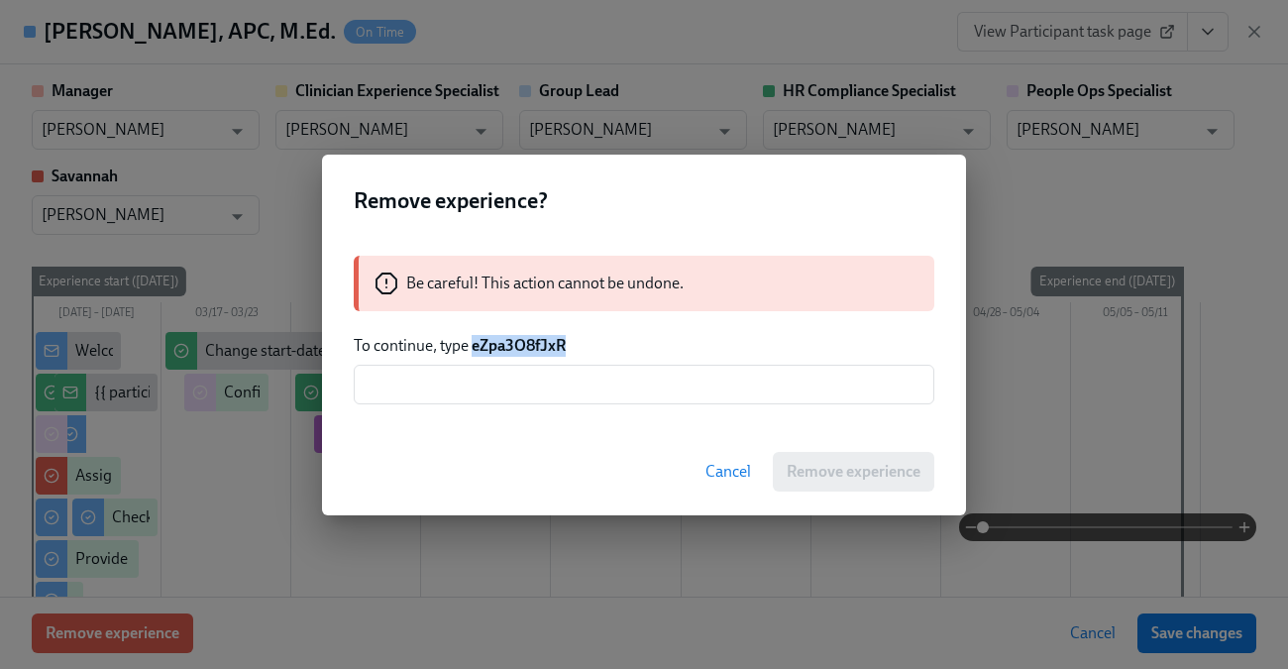
click at [519, 336] on strong "eZpa3O8fJxR" at bounding box center [519, 345] width 94 height 19
copy strong "eZpa3O8fJxR"
click at [536, 405] on div "Be careful! This action cannot be undone. To continue, type eZpa3O8fJxR ​" at bounding box center [644, 330] width 644 height 196
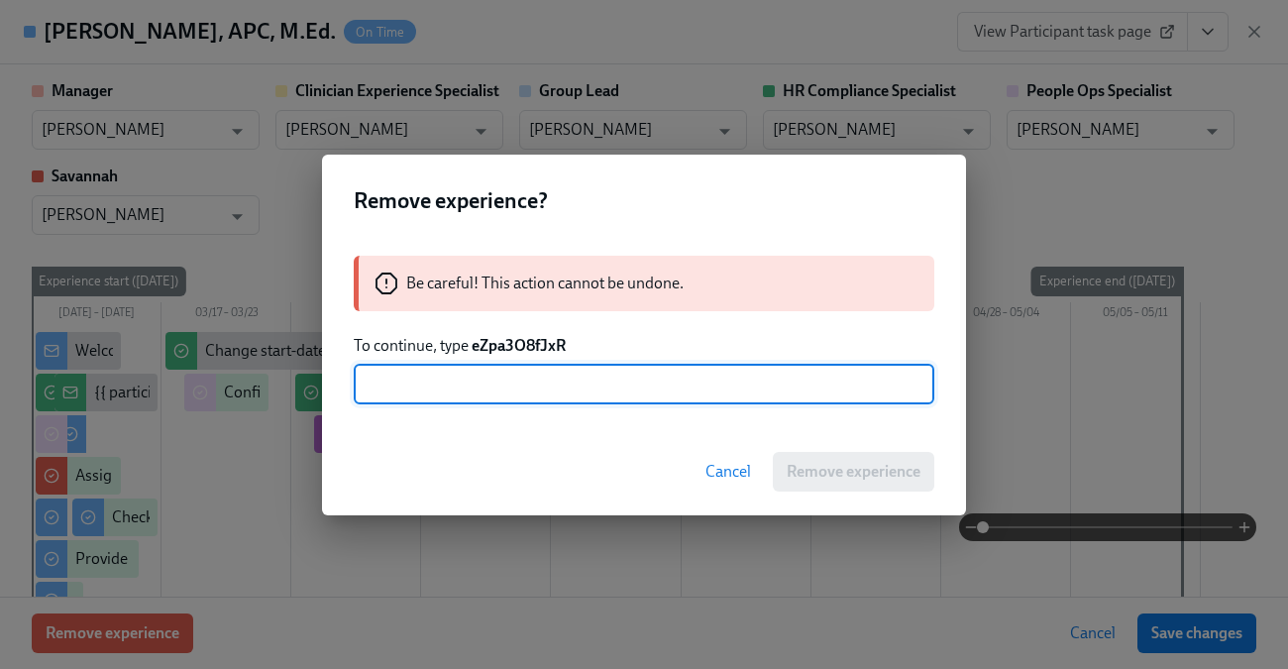
click at [539, 366] on input "text" at bounding box center [644, 385] width 581 height 40
paste input "eZpa3O8fJxR"
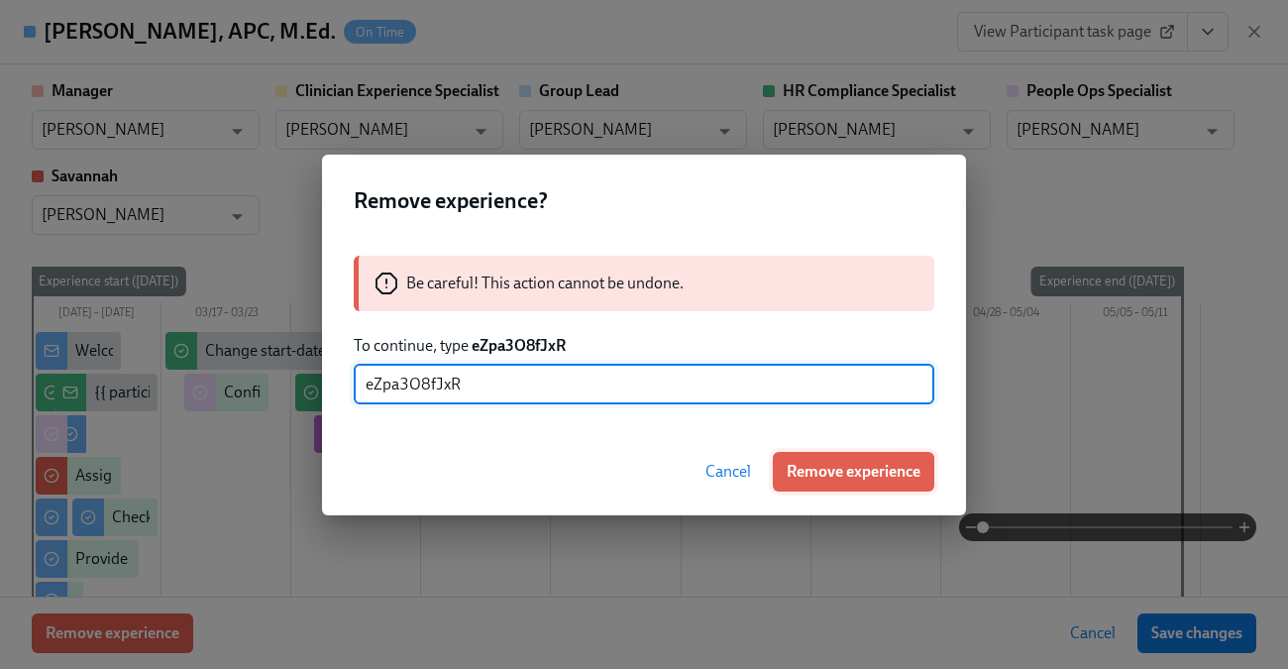
type input "eZpa3O8fJxR"
click at [826, 483] on button "Remove experience" at bounding box center [853, 472] width 161 height 40
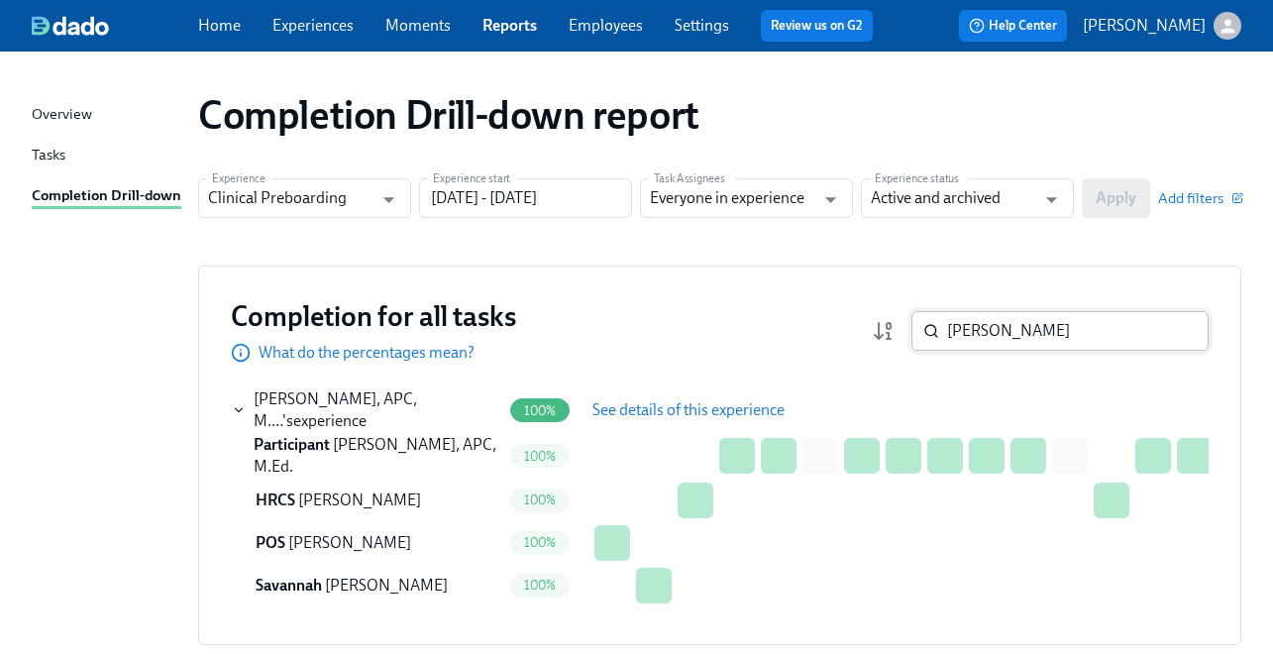
click at [1036, 345] on input "Jacob Chagoya" at bounding box center [1078, 331] width 262 height 40
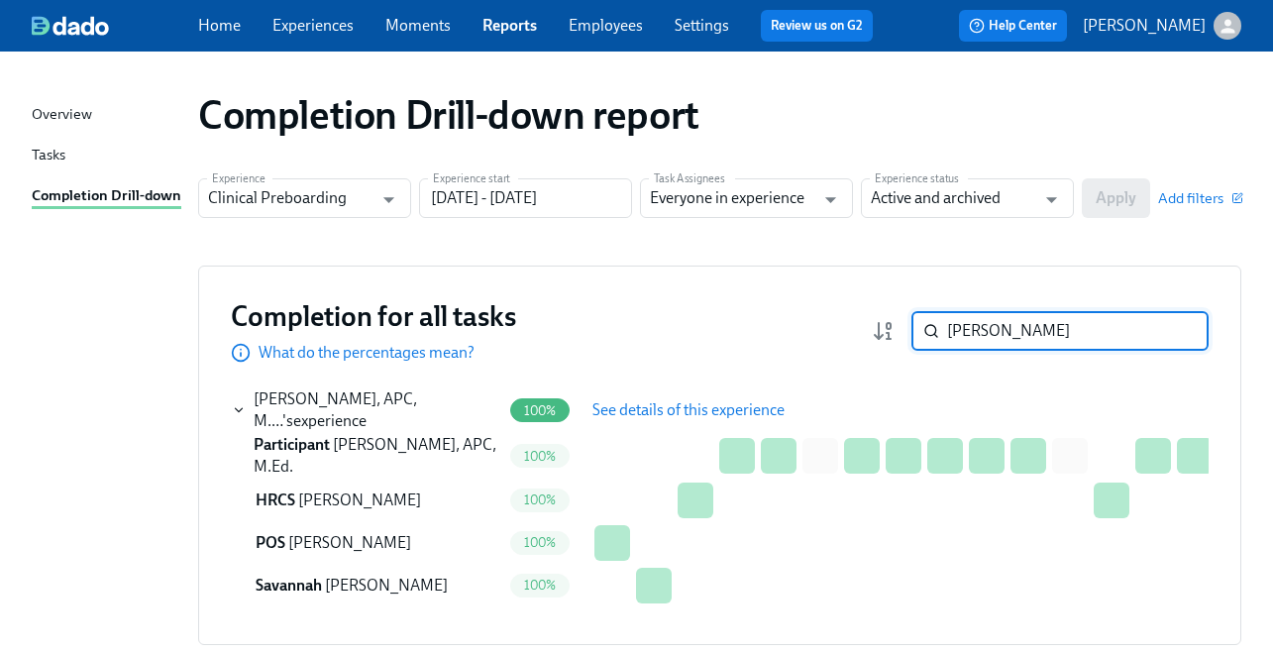
paste input "Bernadette Scott"
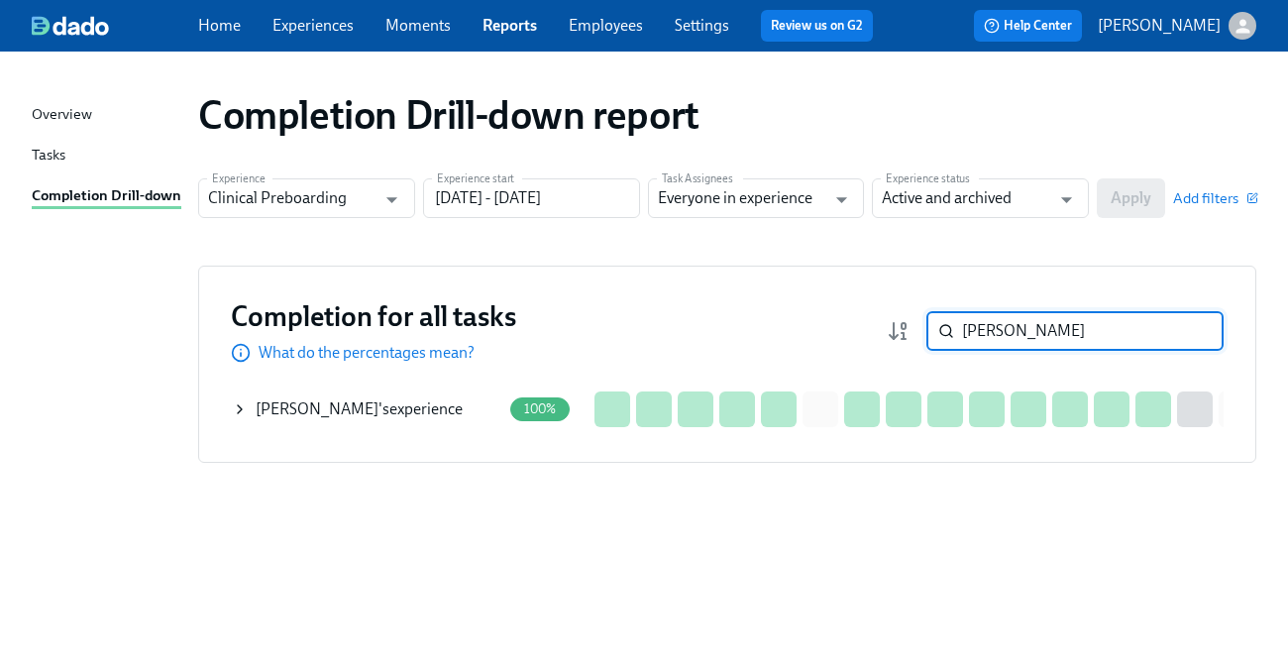
type input "Bernadette Scott"
click at [238, 412] on icon at bounding box center [240, 409] width 4 height 8
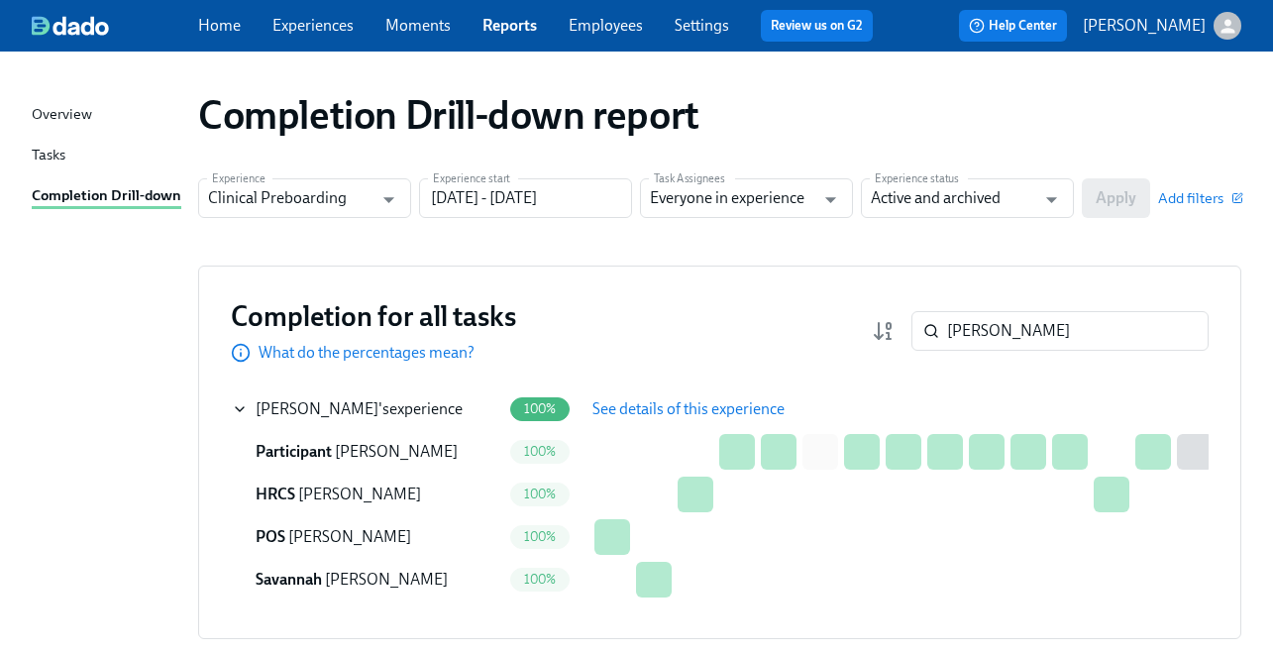
click at [623, 396] on button "See details of this experience" at bounding box center [689, 409] width 220 height 40
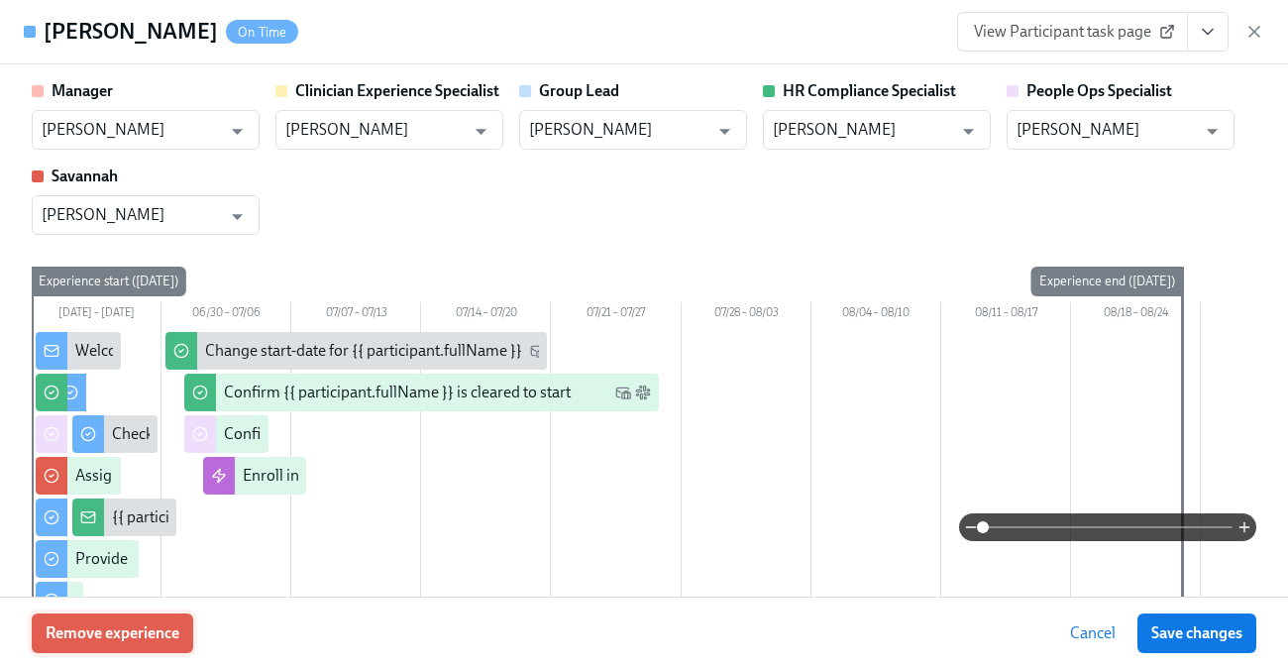
click at [153, 629] on span "Remove experience" at bounding box center [113, 633] width 134 height 20
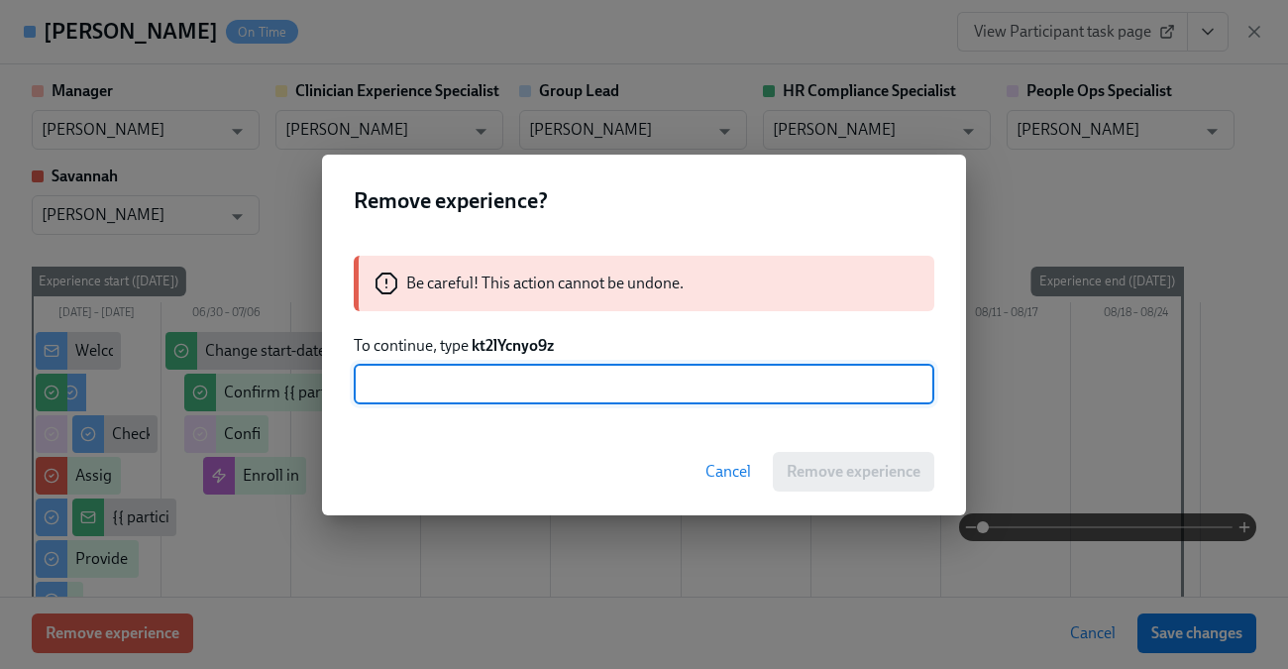
click at [504, 348] on strong "kt2lYcnyo9z" at bounding box center [513, 345] width 82 height 19
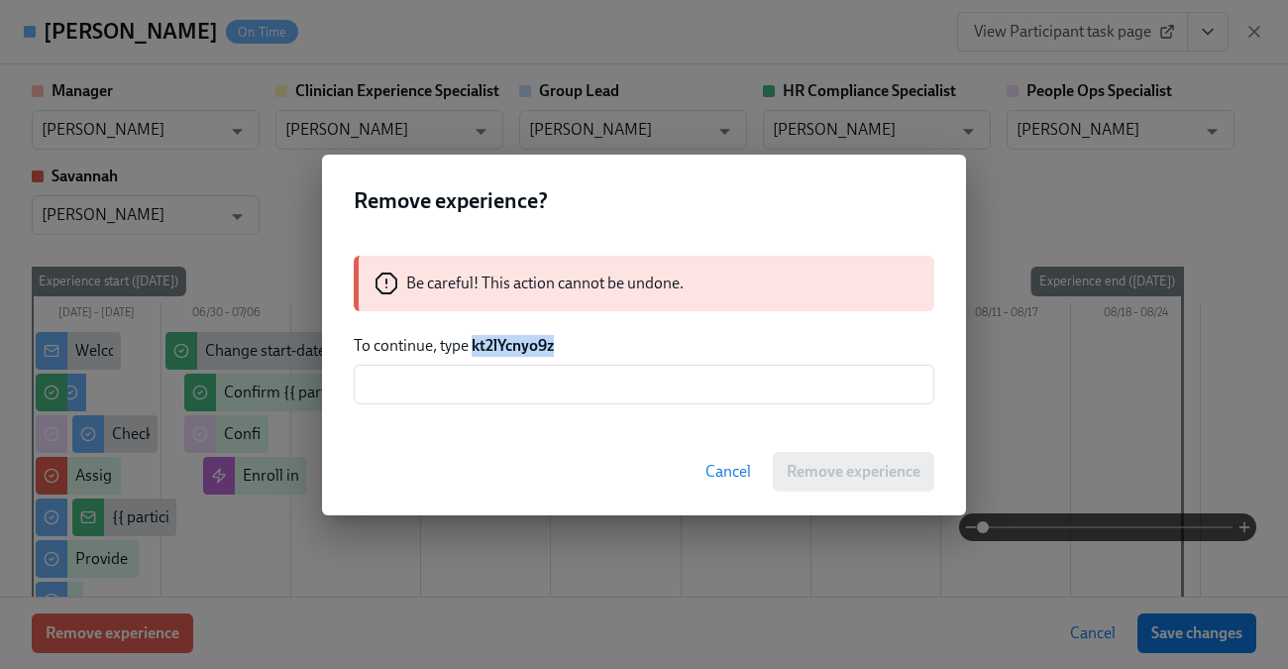
click at [504, 348] on strong "kt2lYcnyo9z" at bounding box center [513, 345] width 82 height 19
copy strong "kt2lYcnyo9z"
click at [488, 387] on input "text" at bounding box center [644, 385] width 581 height 40
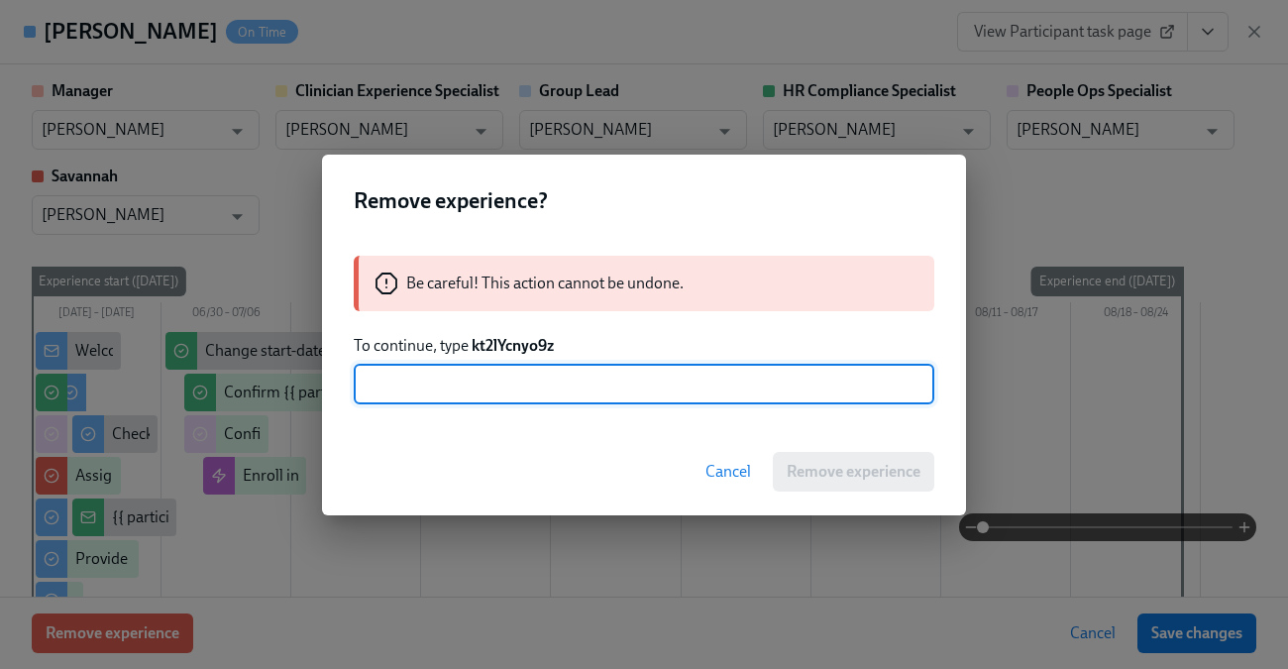
paste input "kt2lYcnyo9z"
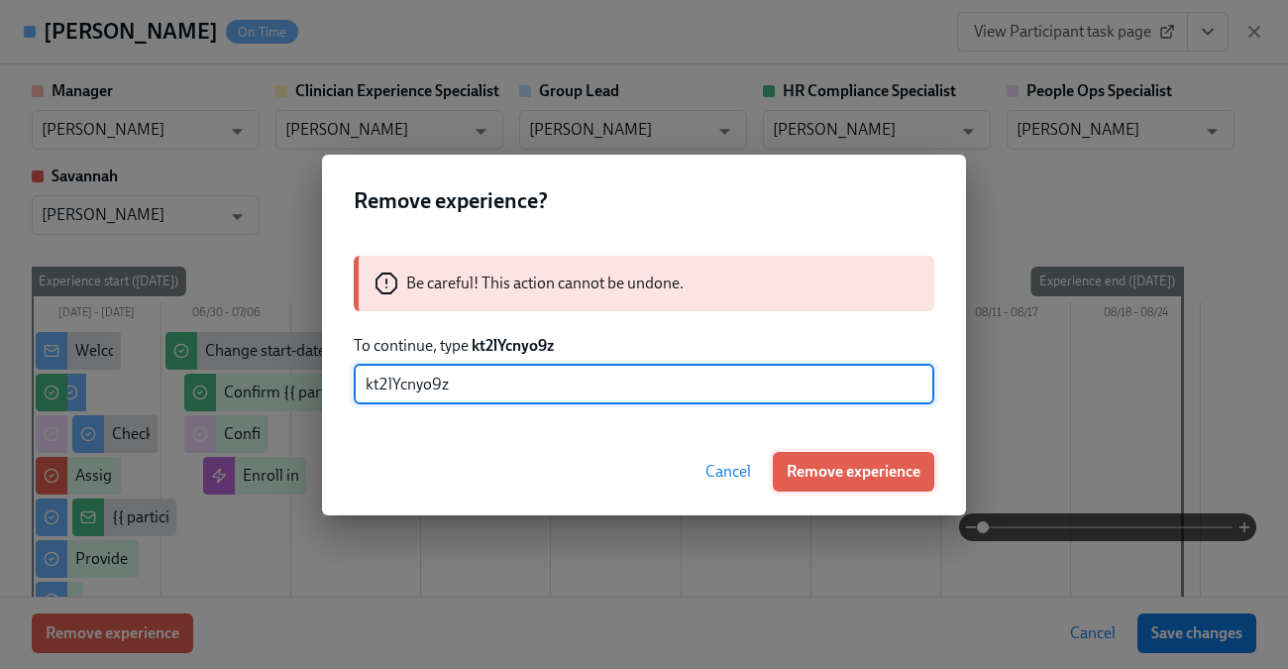
type input "kt2lYcnyo9z"
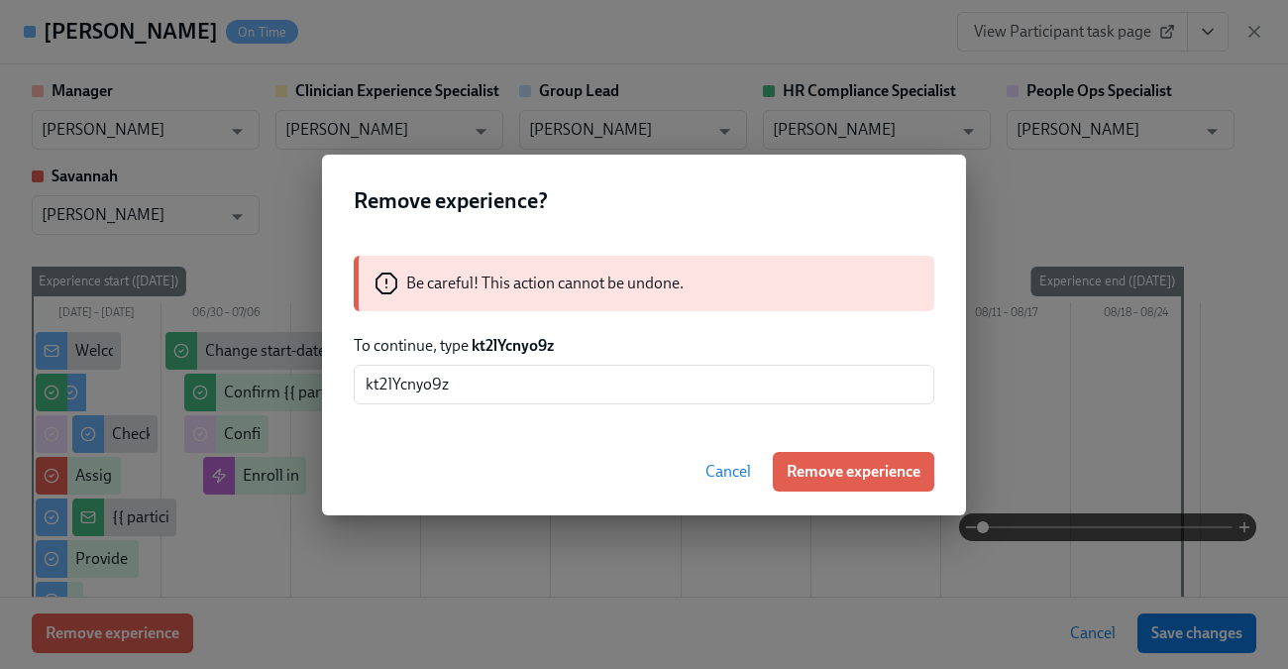
drag, startPoint x: 792, startPoint y: 463, endPoint x: 774, endPoint y: 435, distance: 33.0
click at [790, 464] on span "Remove experience" at bounding box center [854, 472] width 134 height 20
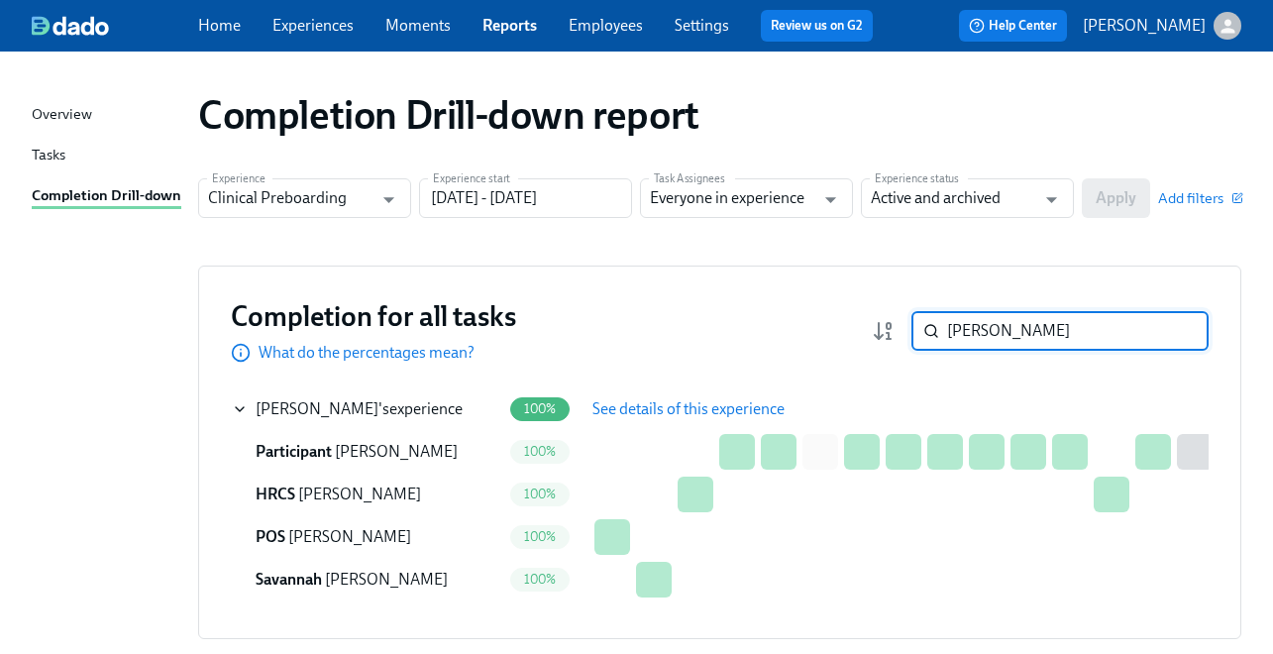
click at [1033, 328] on input "Bernadette Scott" at bounding box center [1078, 331] width 262 height 40
paste input "[PERSON_NAME]"
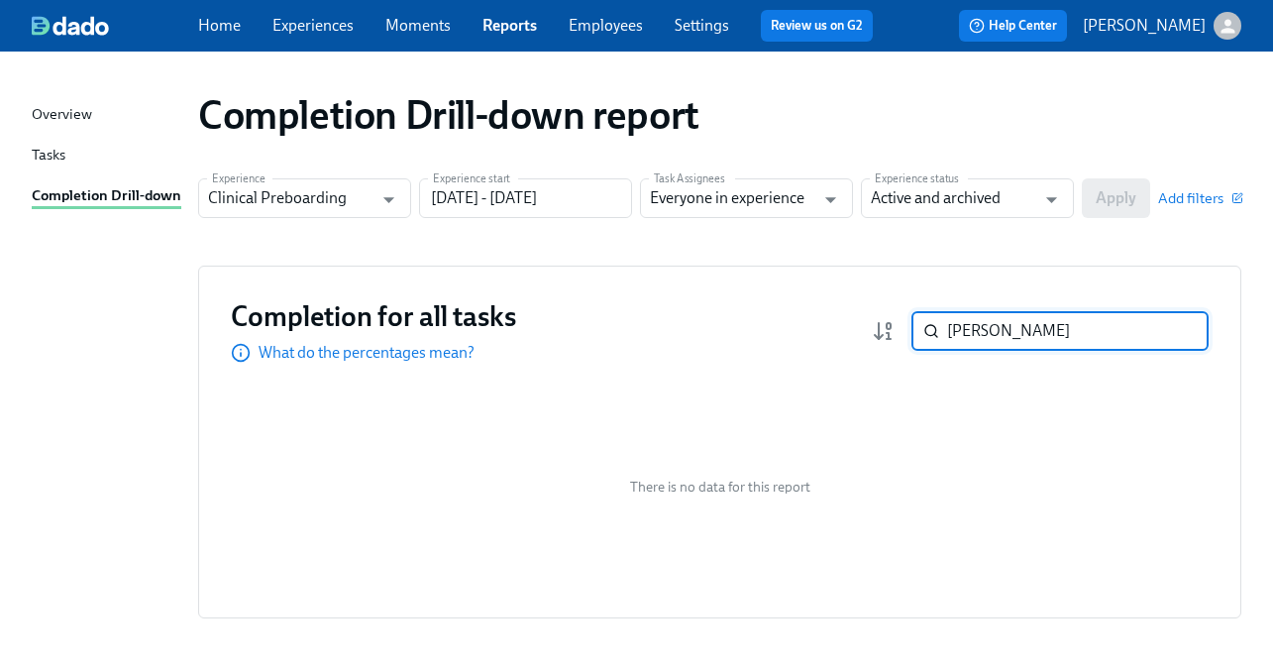
paste input "[PERSON_NAME]"
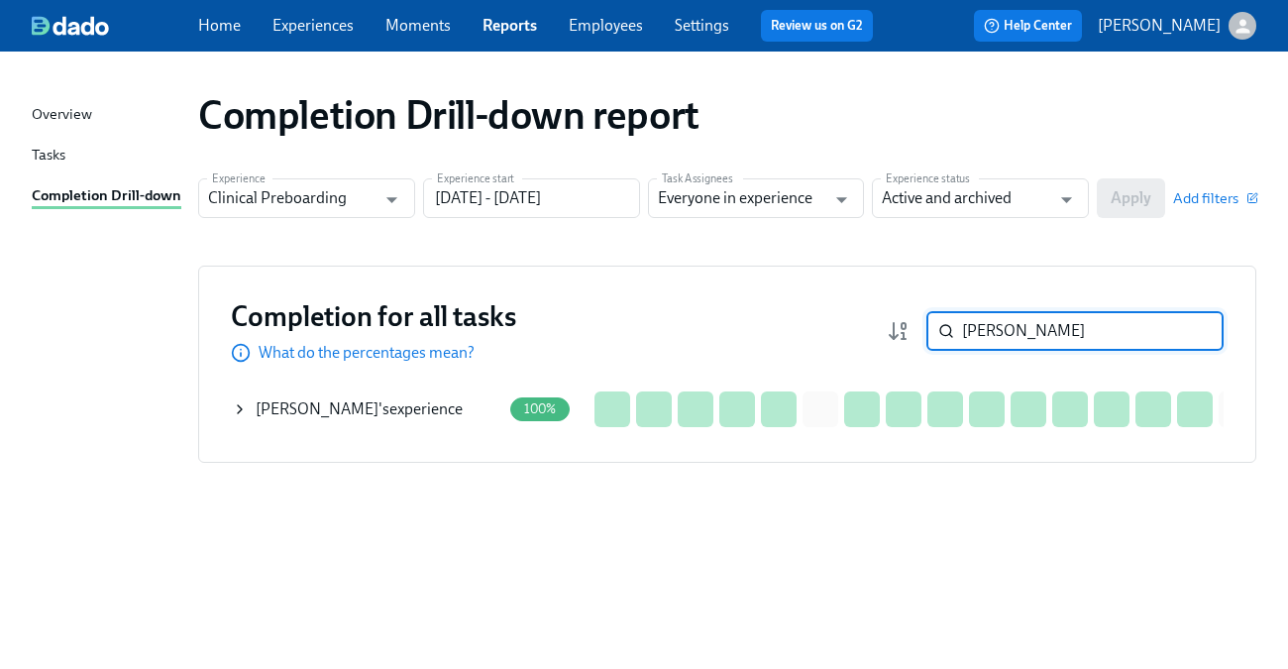
type input "[PERSON_NAME]"
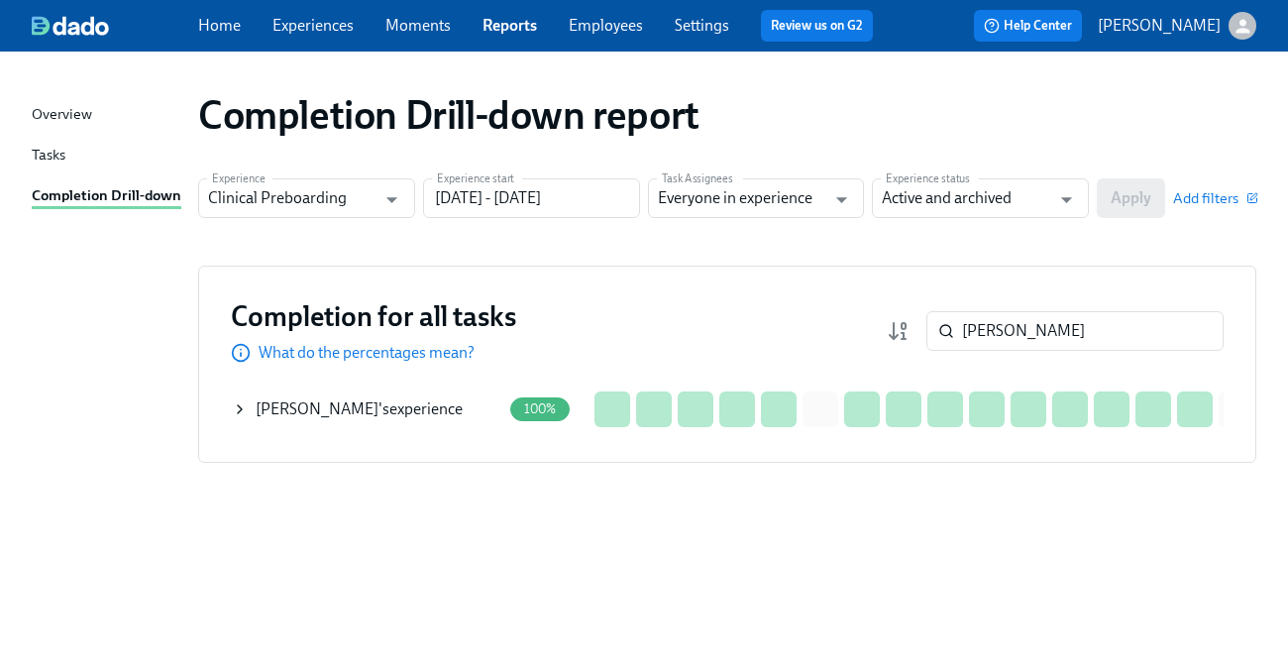
click at [233, 416] on icon at bounding box center [240, 409] width 16 height 16
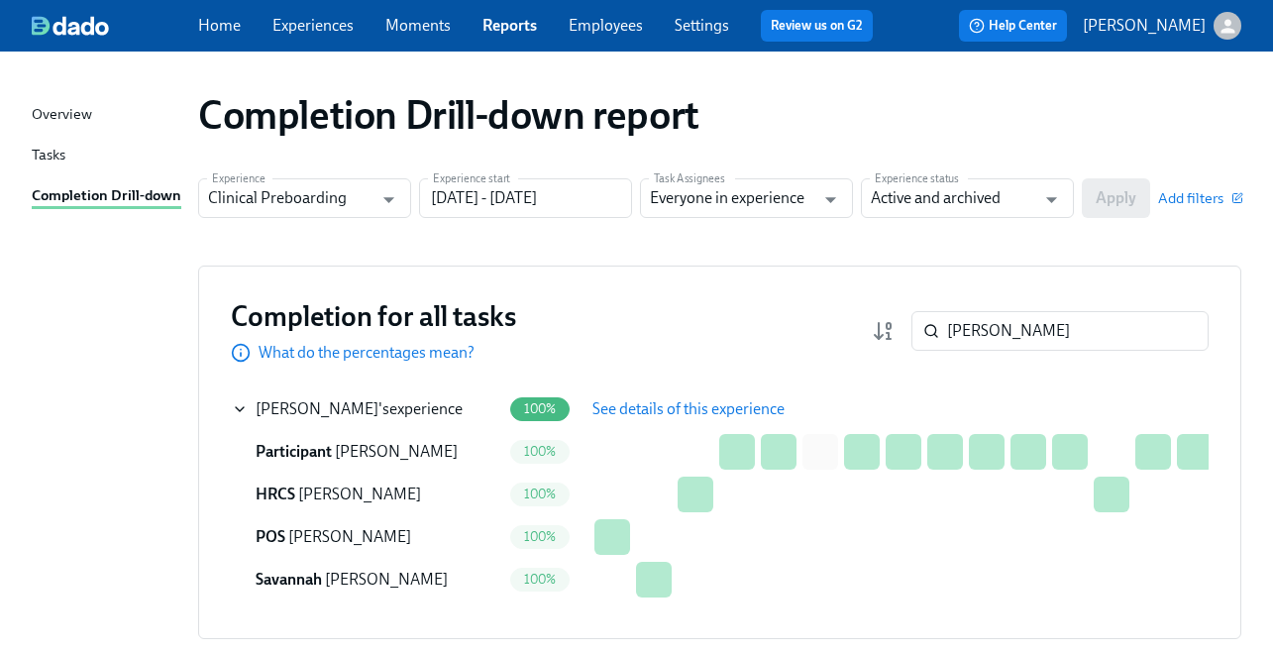
click at [643, 394] on button "See details of this experience" at bounding box center [689, 409] width 220 height 40
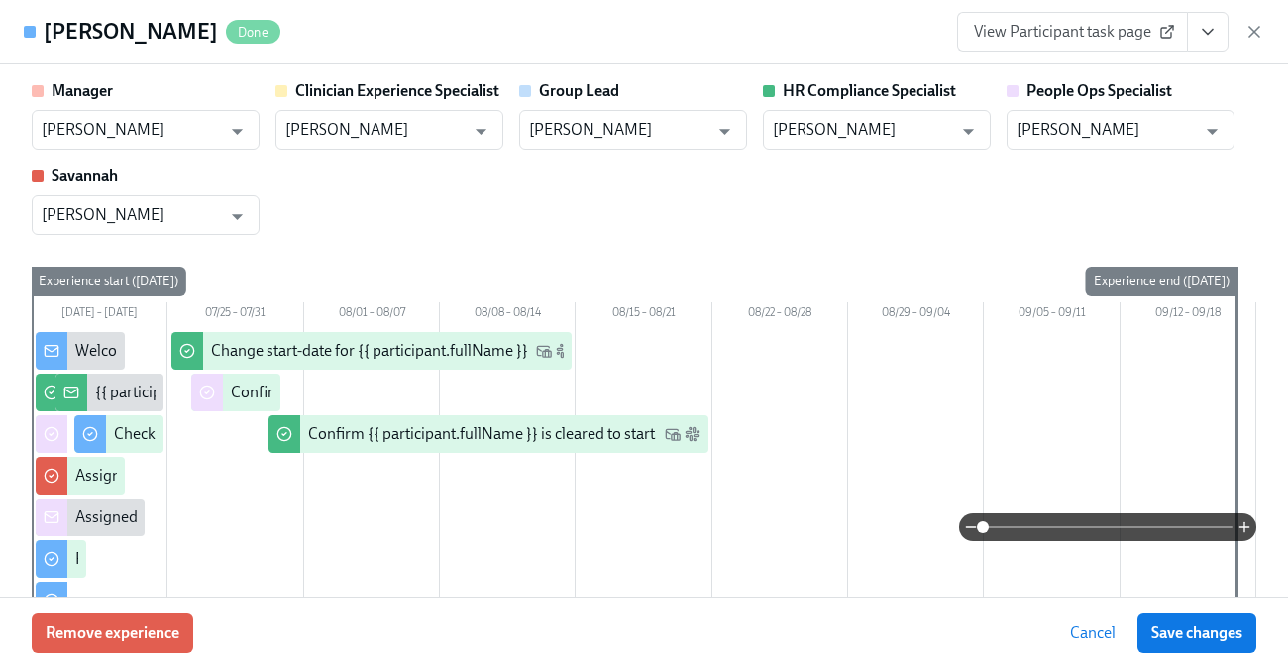
click at [128, 661] on div "Remove experience Cancel Save changes" at bounding box center [644, 632] width 1288 height 72
click at [130, 638] on span "Remove experience" at bounding box center [113, 633] width 134 height 20
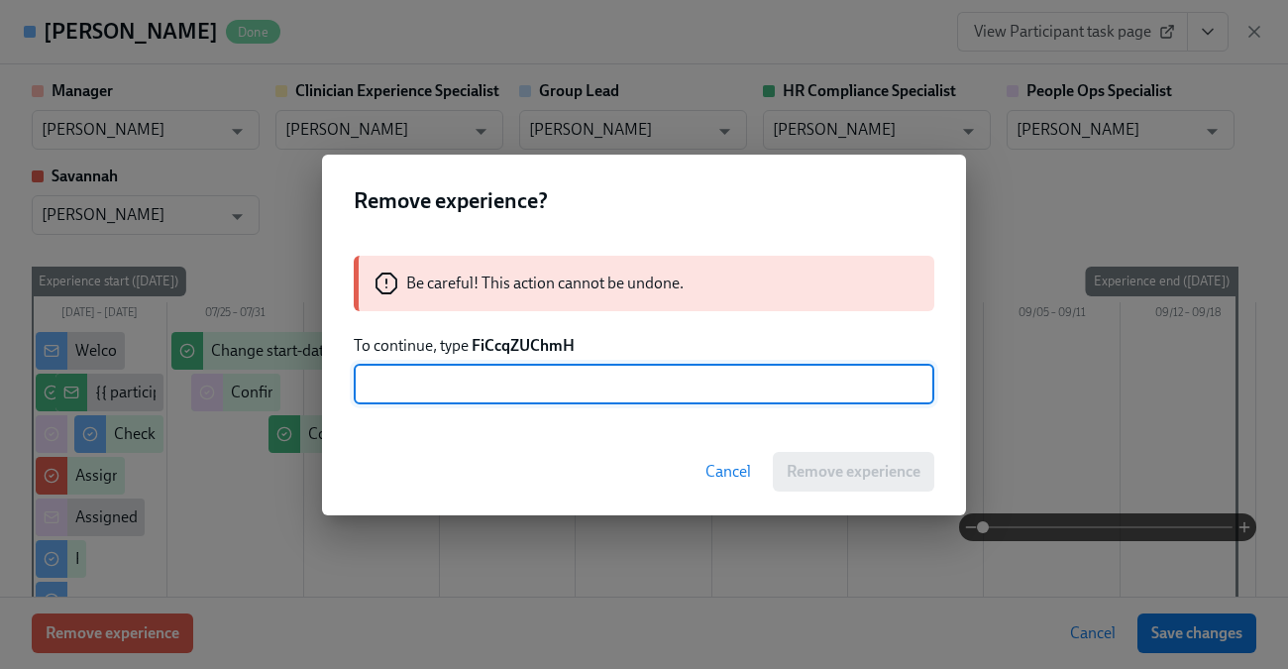
click at [536, 351] on strong "FiCcqZUChmH" at bounding box center [523, 345] width 103 height 19
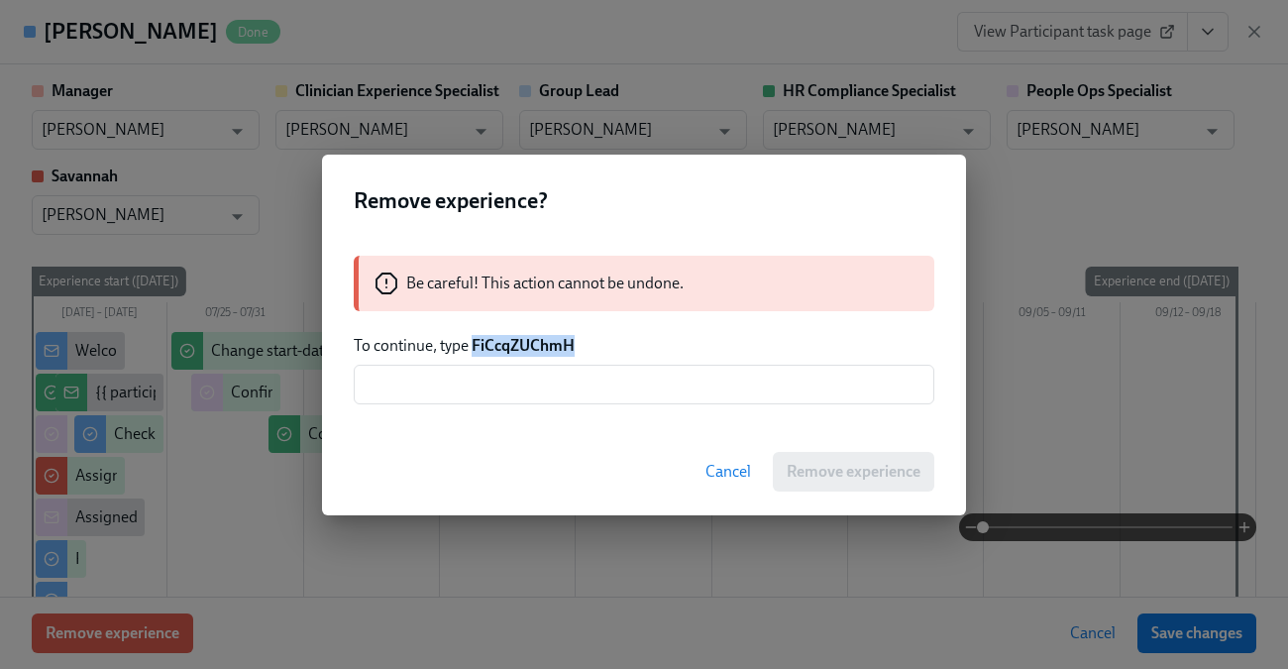
click at [535, 350] on strong "FiCcqZUChmH" at bounding box center [523, 345] width 103 height 19
copy strong "FiCcqZUChmH"
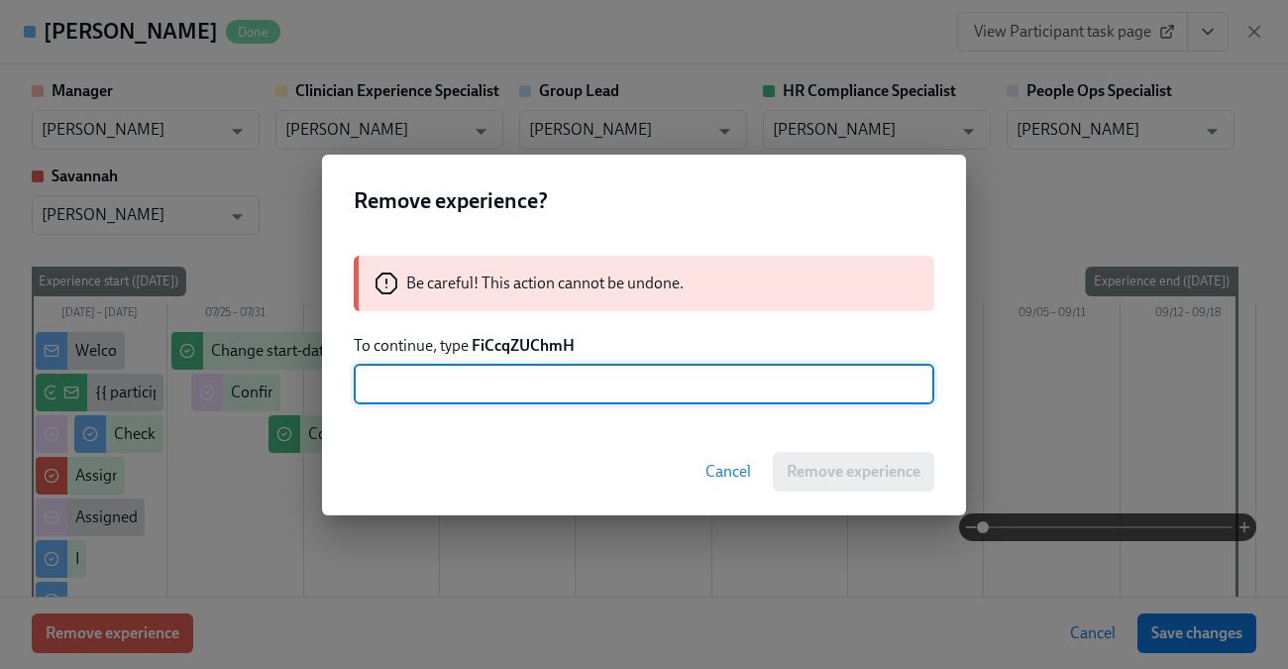
click at [532, 399] on input "text" at bounding box center [644, 385] width 581 height 40
paste input "FiCcqZUChmH"
type input "FiCcqZUChmH"
click at [799, 474] on span "Remove experience" at bounding box center [854, 472] width 134 height 20
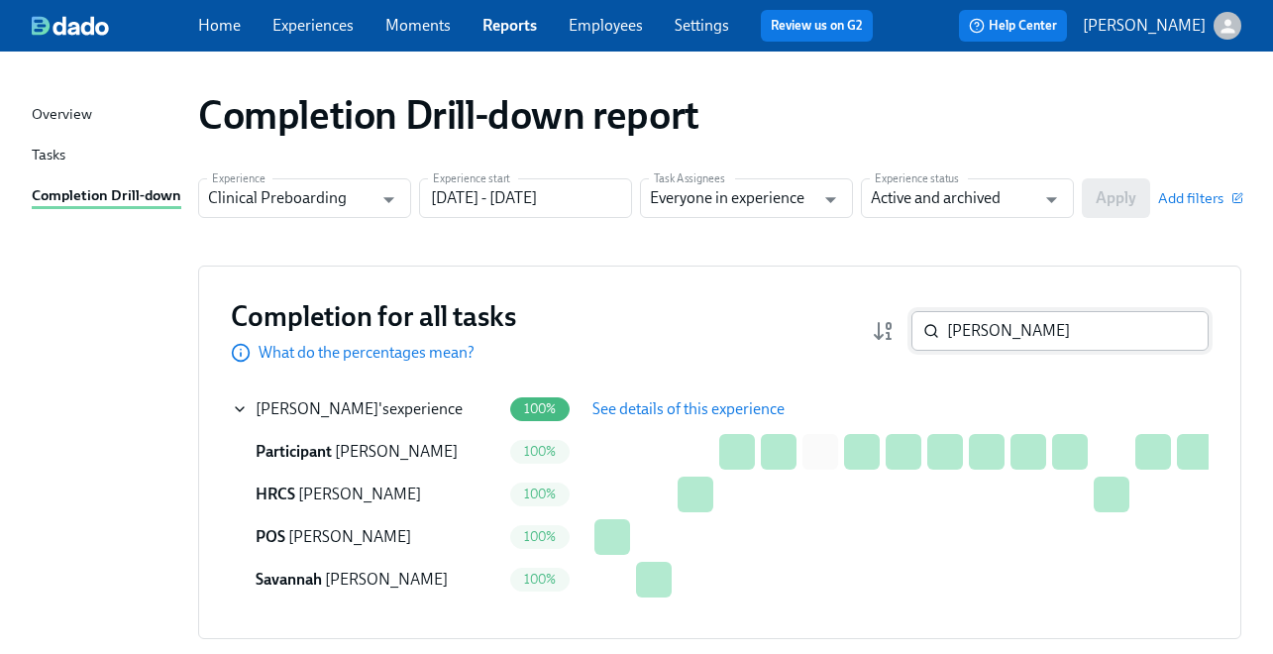
click at [1051, 333] on input "[PERSON_NAME]" at bounding box center [1078, 331] width 262 height 40
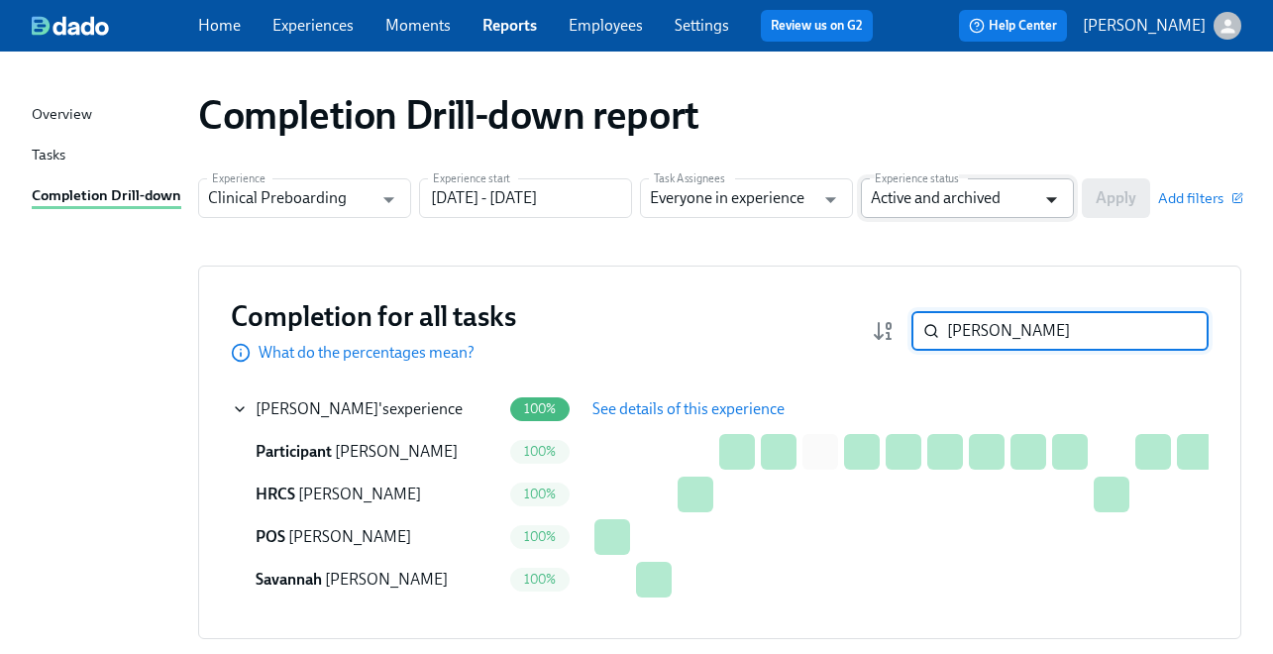
paste input "Lavender Love"
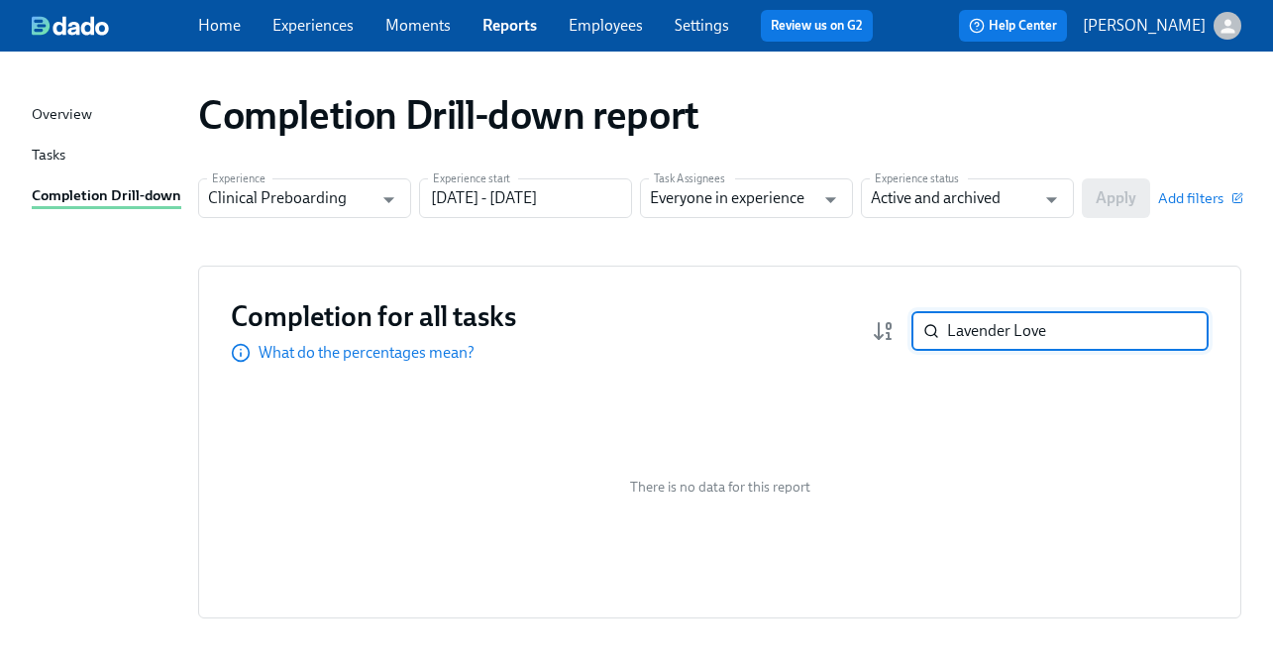
type input "Lavender Love"
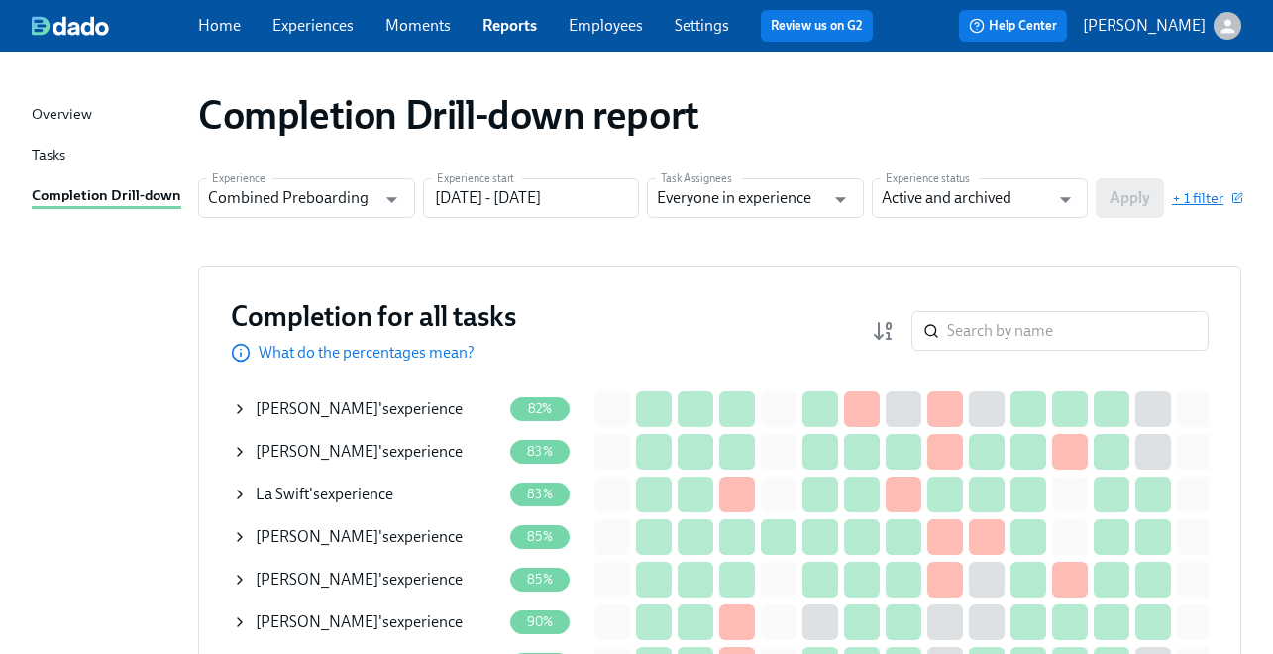
click at [1241, 205] on span "+ 1 filter" at bounding box center [1206, 198] width 69 height 20
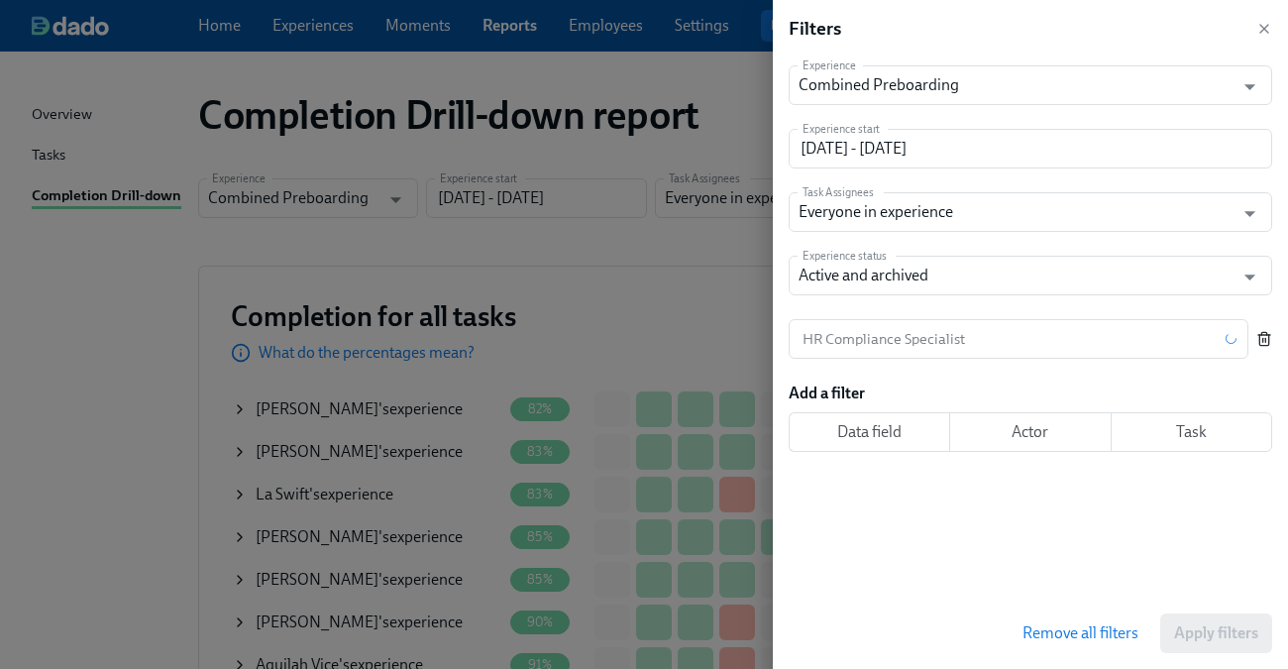
click at [1265, 338] on line "button" at bounding box center [1265, 340] width 0 height 4
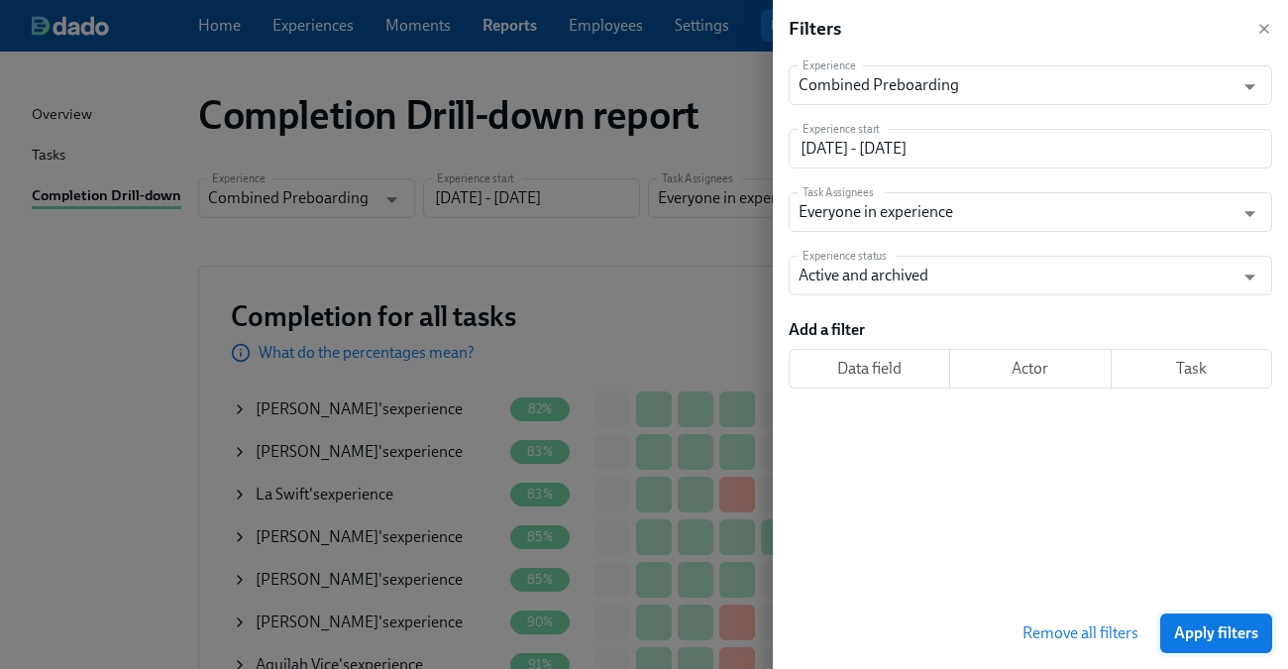
click at [1207, 638] on span "Apply filters" at bounding box center [1216, 633] width 84 height 20
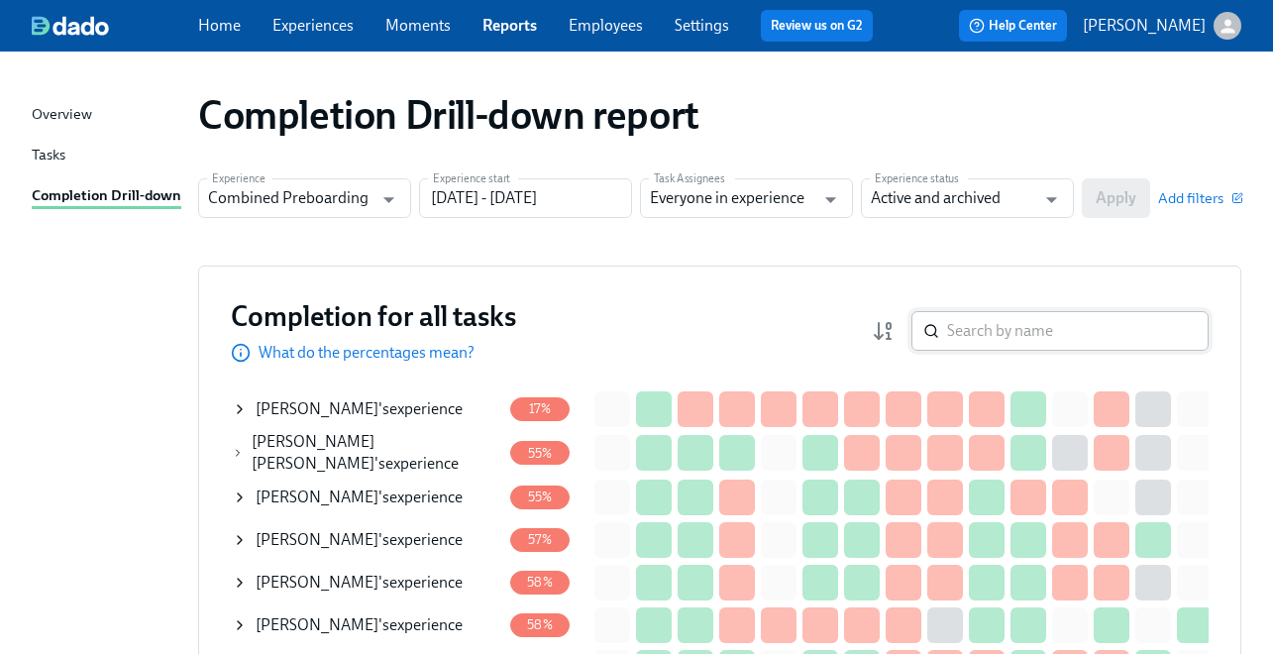
click at [1060, 328] on input "search" at bounding box center [1078, 331] width 262 height 40
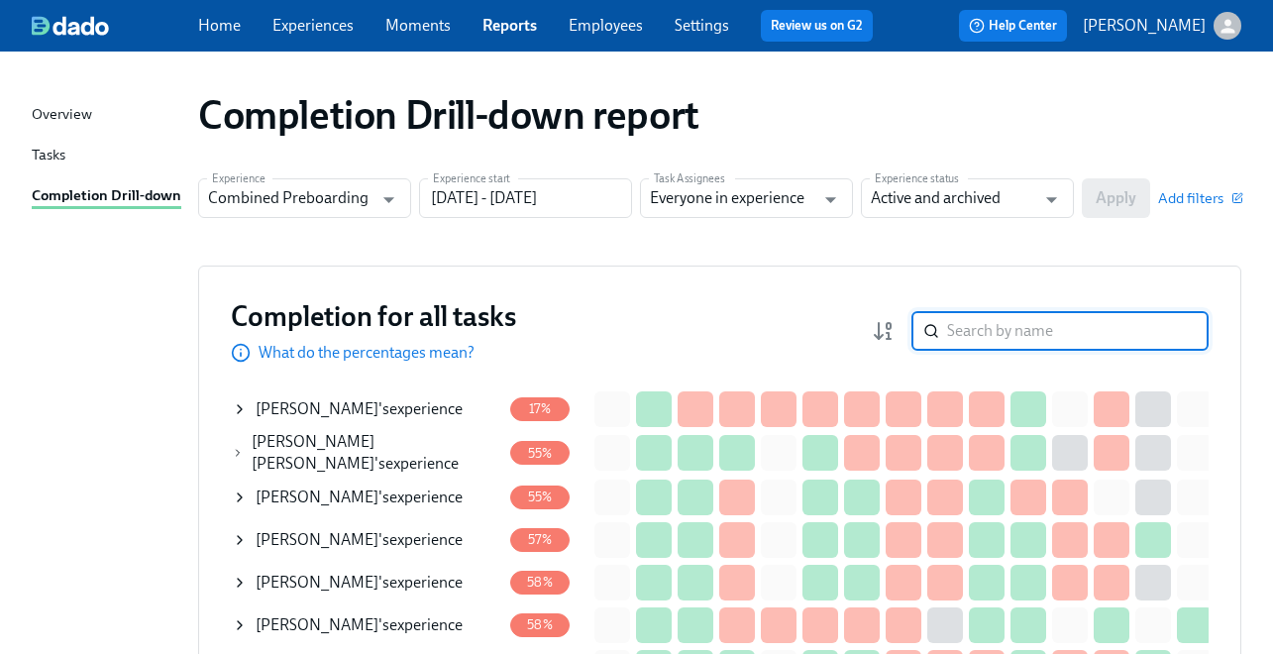
paste input "[PERSON_NAME]"
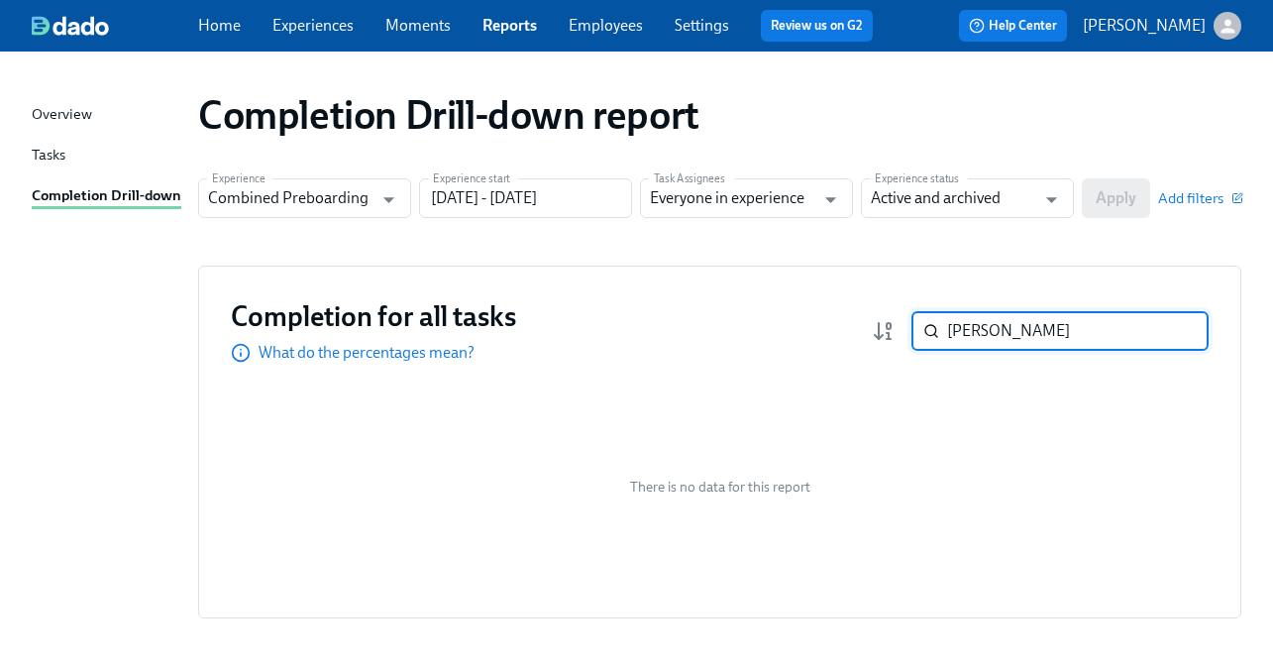
paste input "[PERSON_NAME]"
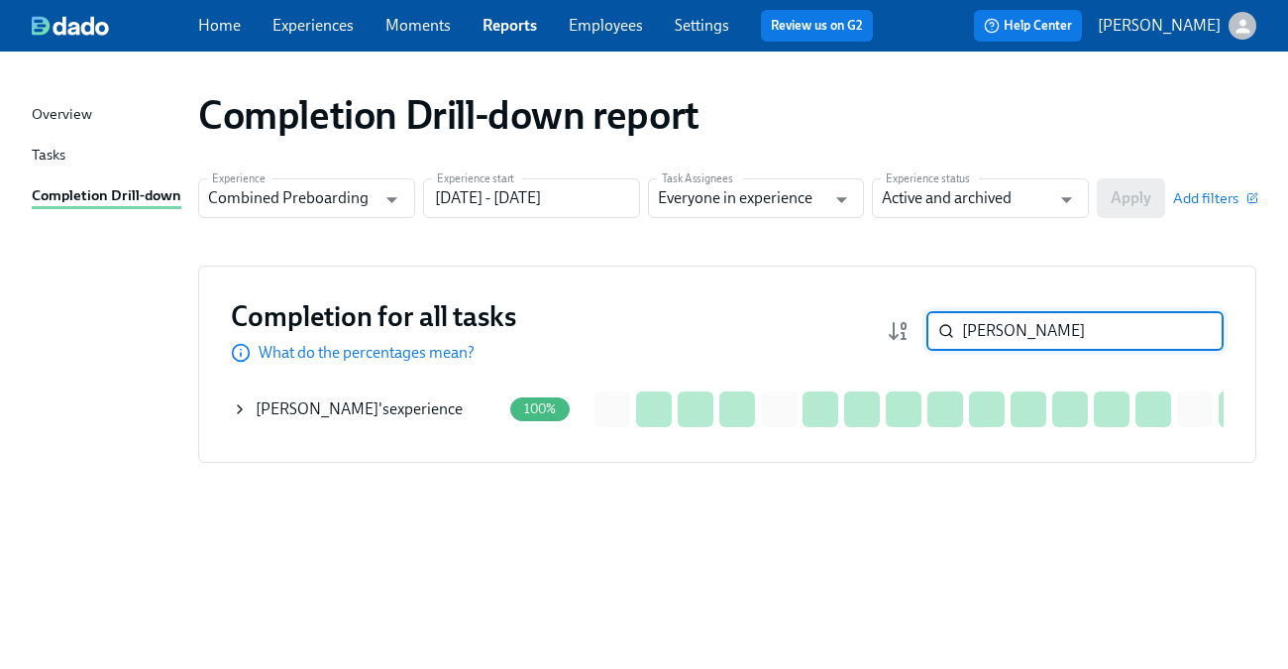
type input "[PERSON_NAME]"
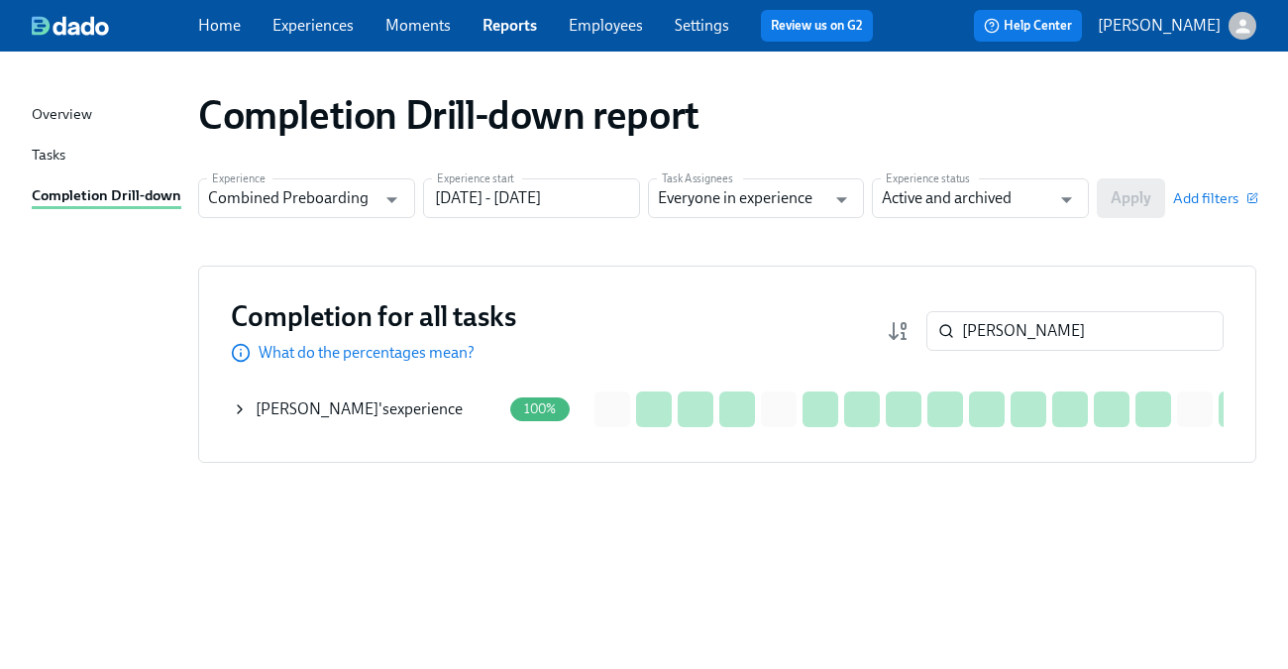
drag, startPoint x: 241, startPoint y: 397, endPoint x: 331, endPoint y: 397, distance: 90.1
click at [241, 397] on div "[PERSON_NAME] 's experience" at bounding box center [366, 409] width 269 height 40
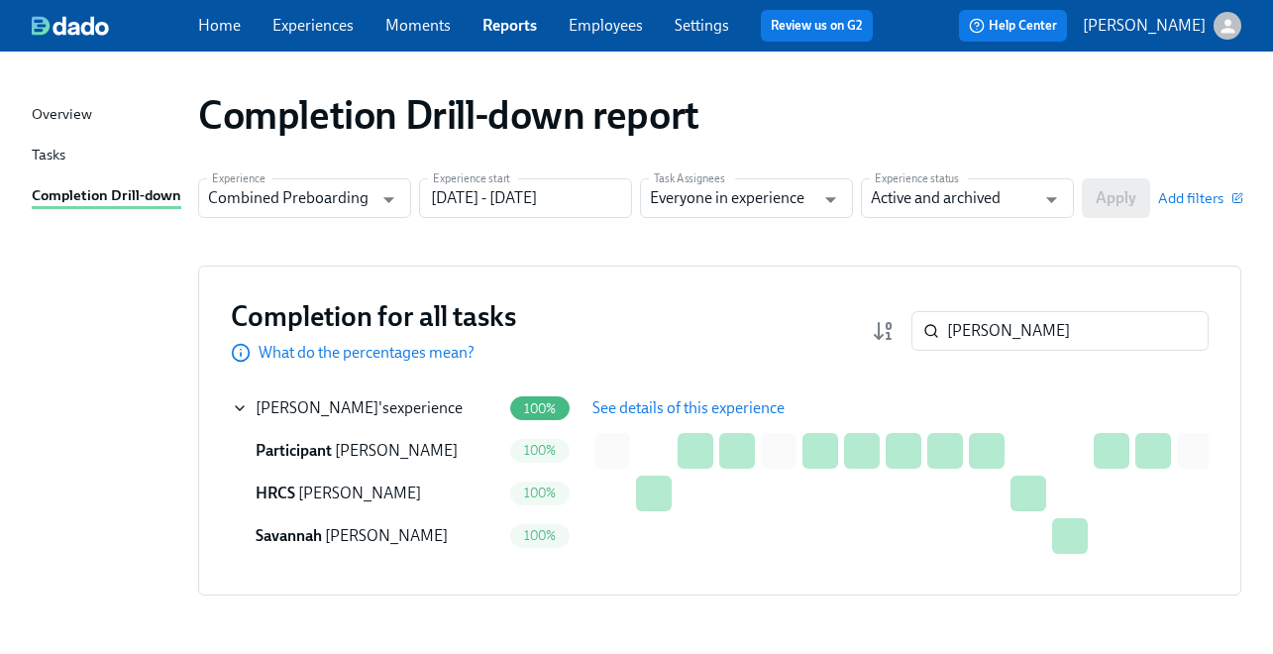
click at [634, 400] on span "See details of this experience" at bounding box center [688, 408] width 192 height 20
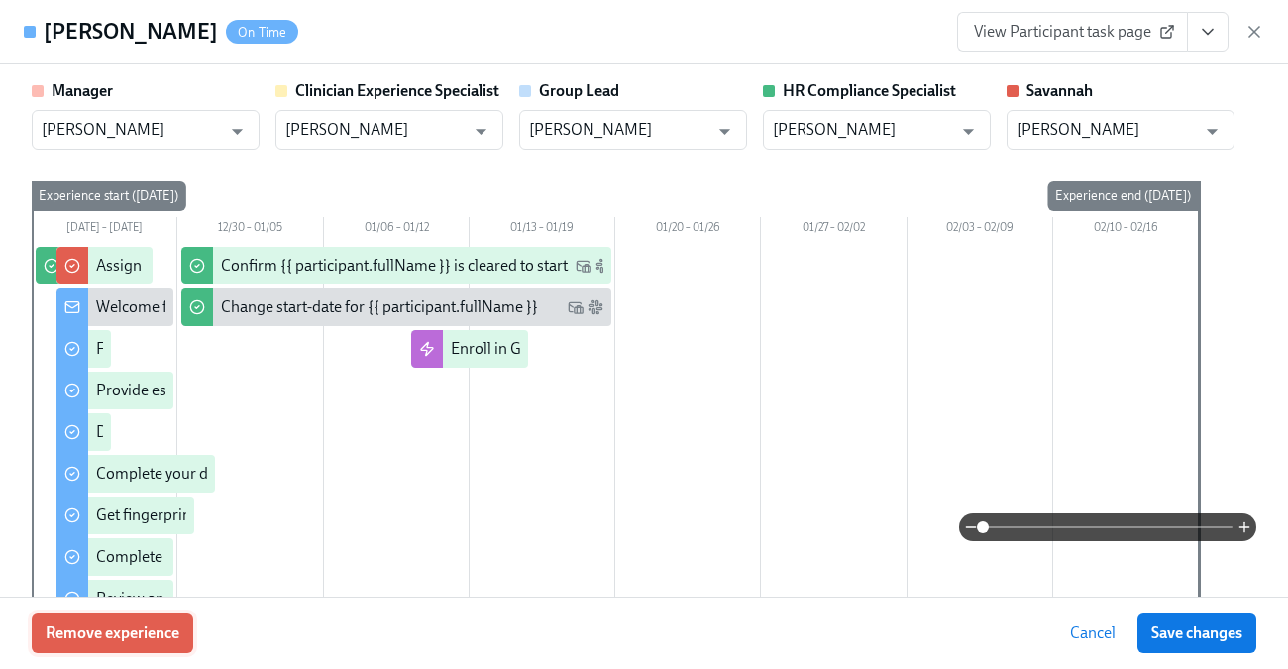
click at [132, 636] on span "Remove experience" at bounding box center [113, 633] width 134 height 20
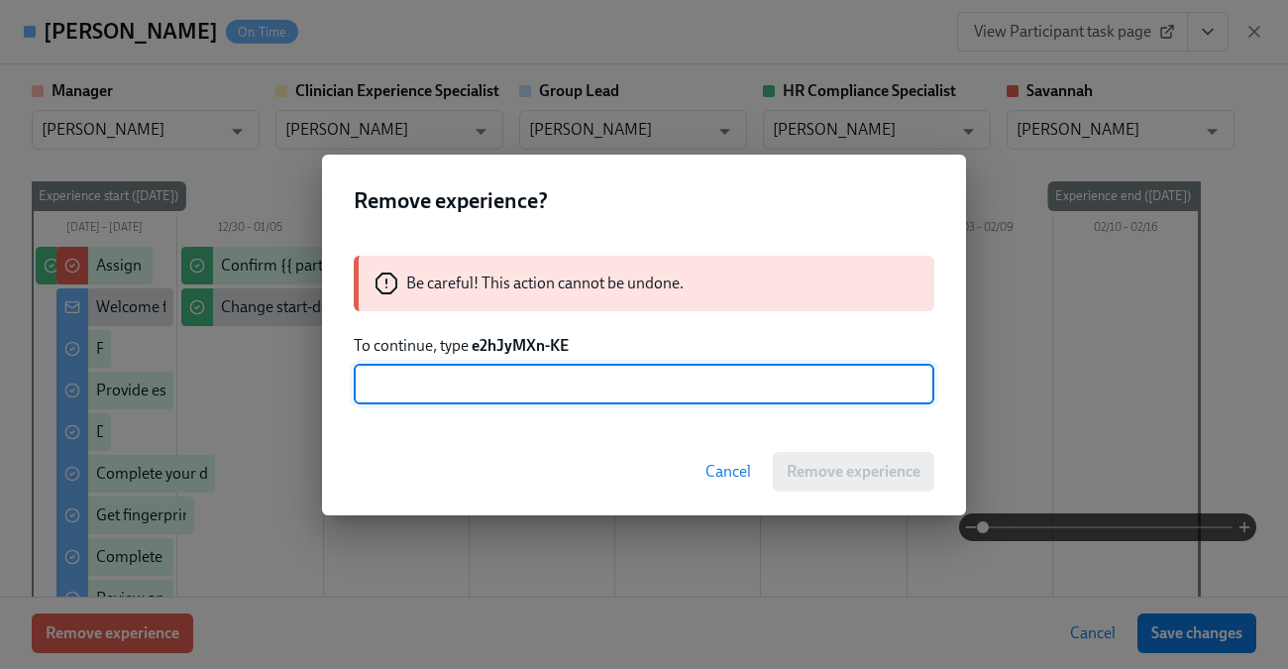
click at [527, 340] on strong "e2hJyMXn-KE" at bounding box center [520, 345] width 97 height 19
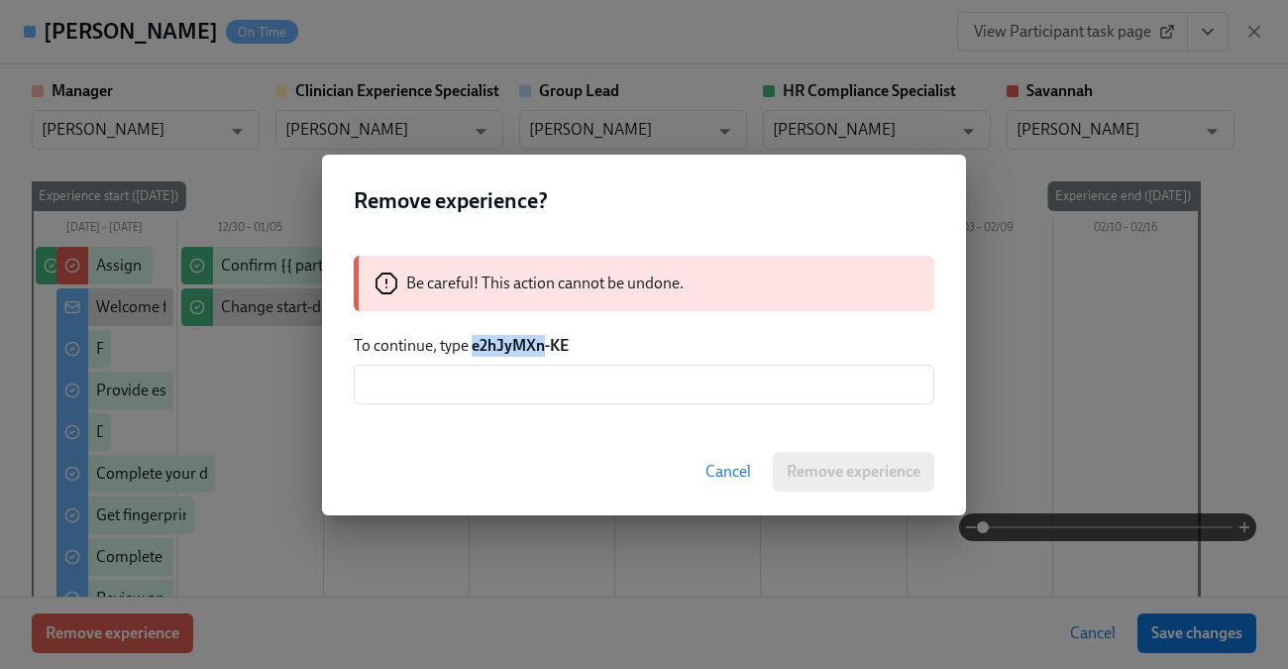
click at [527, 340] on strong "e2hJyMXn-KE" at bounding box center [520, 345] width 97 height 19
copy strong "e2hJyMXn"
click at [522, 372] on input "text" at bounding box center [644, 385] width 581 height 40
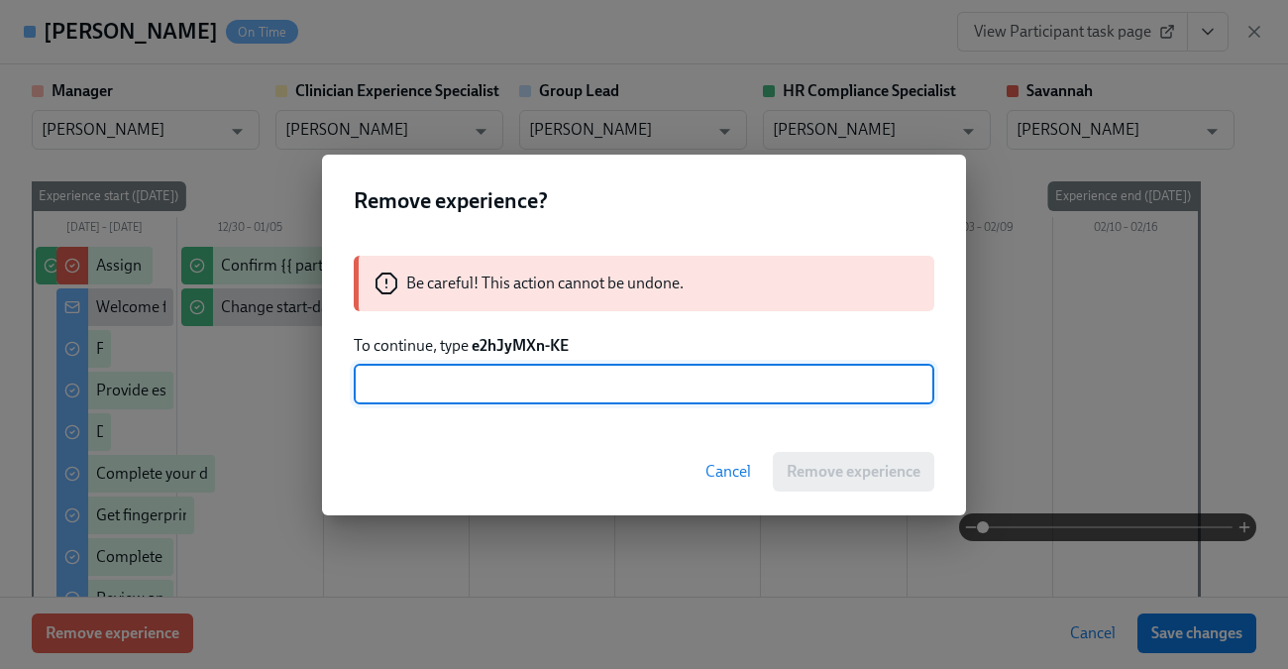
paste input "e2hJyMXn"
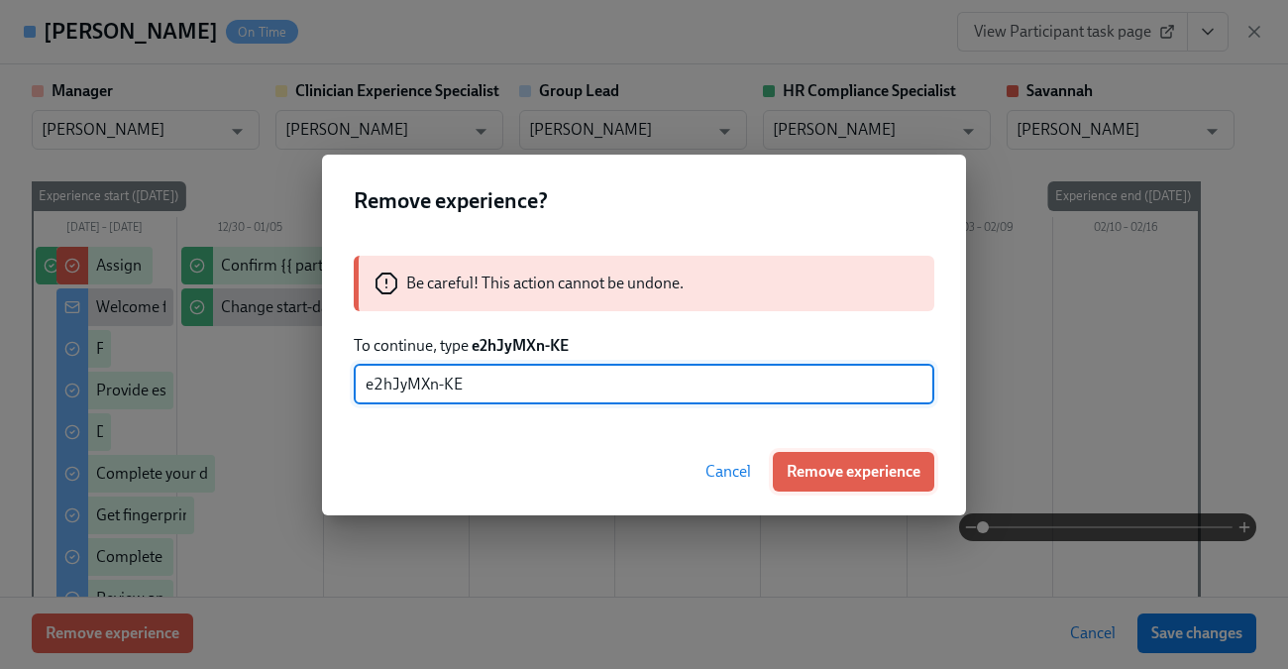
type input "e2hJyMXn-KE"
click at [860, 472] on span "Remove experience" at bounding box center [854, 472] width 134 height 20
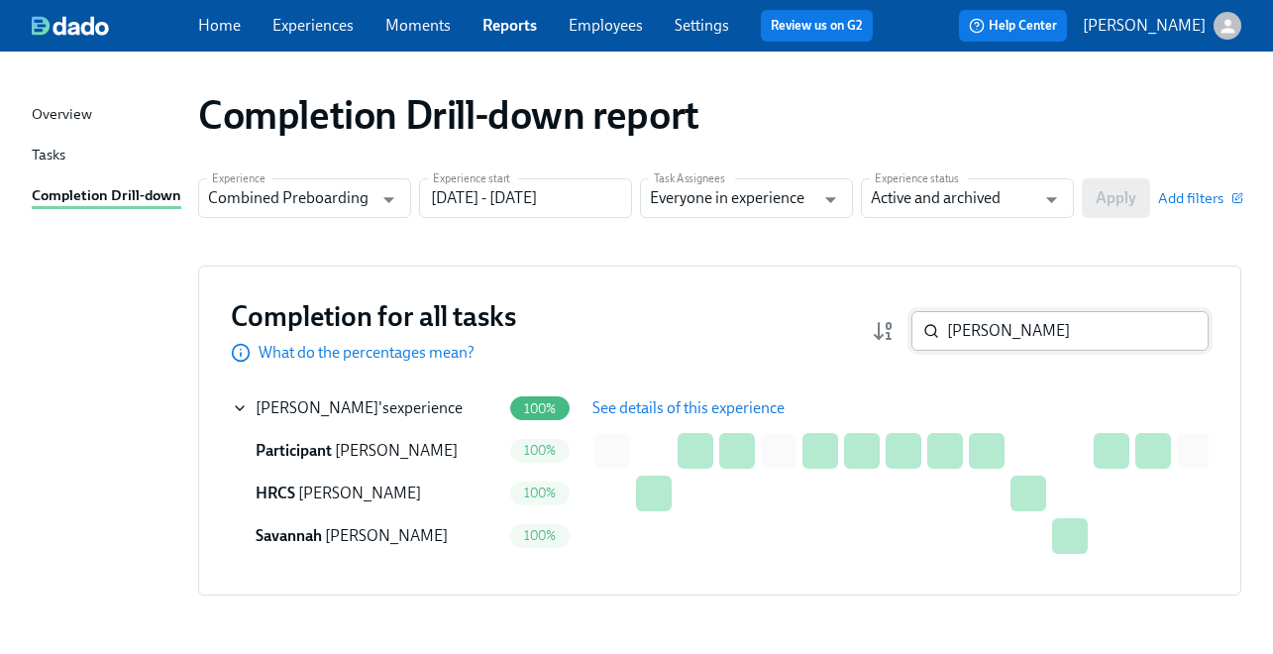
click at [980, 325] on input "[PERSON_NAME]" at bounding box center [1078, 331] width 262 height 40
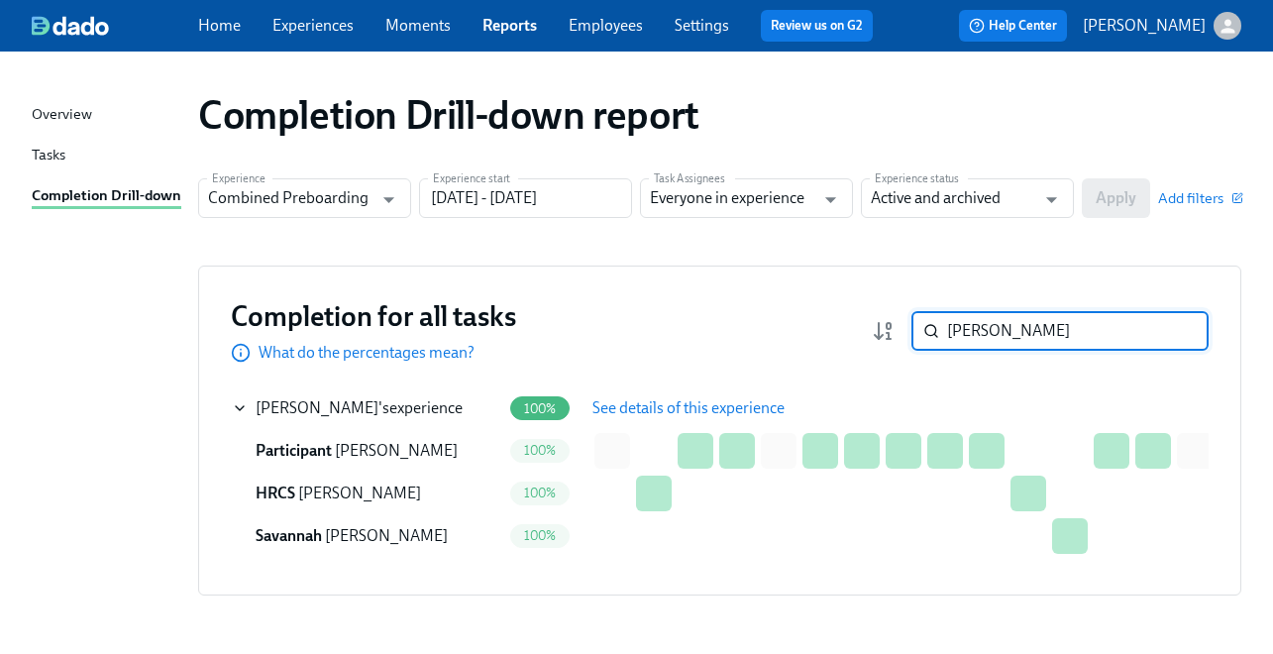
paste input "[PERSON_NAME]"
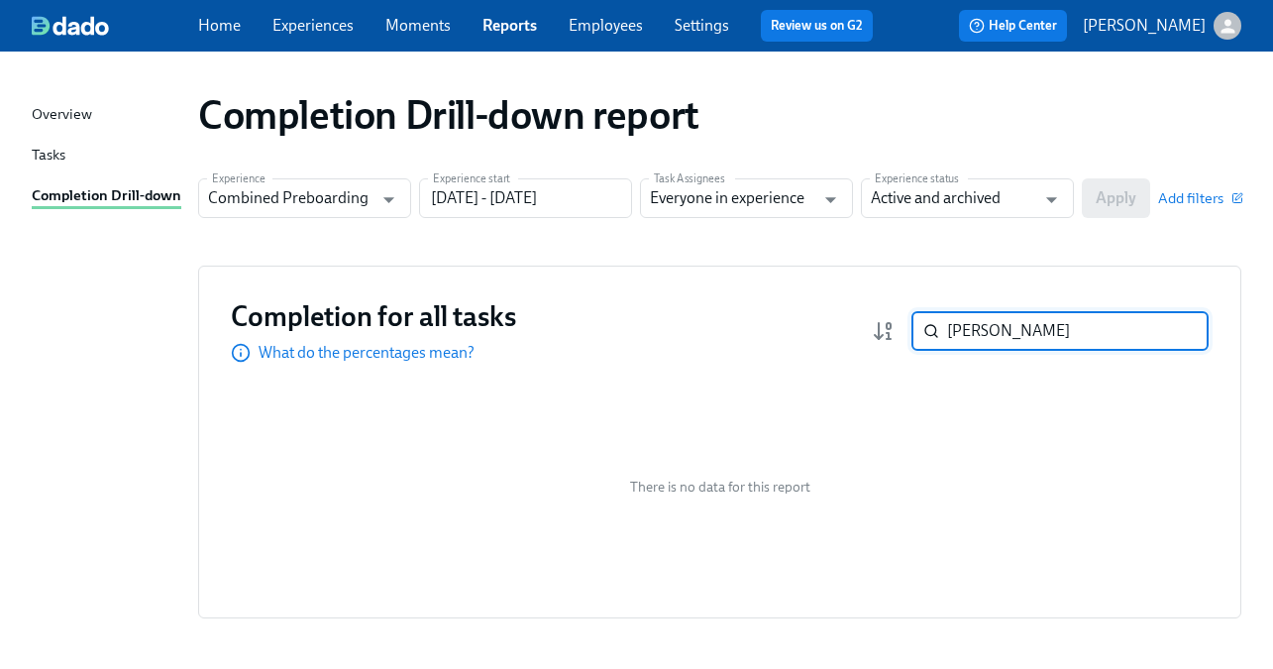
paste input "Trinity Johnst"
paste input "[PERSON_NAME]"
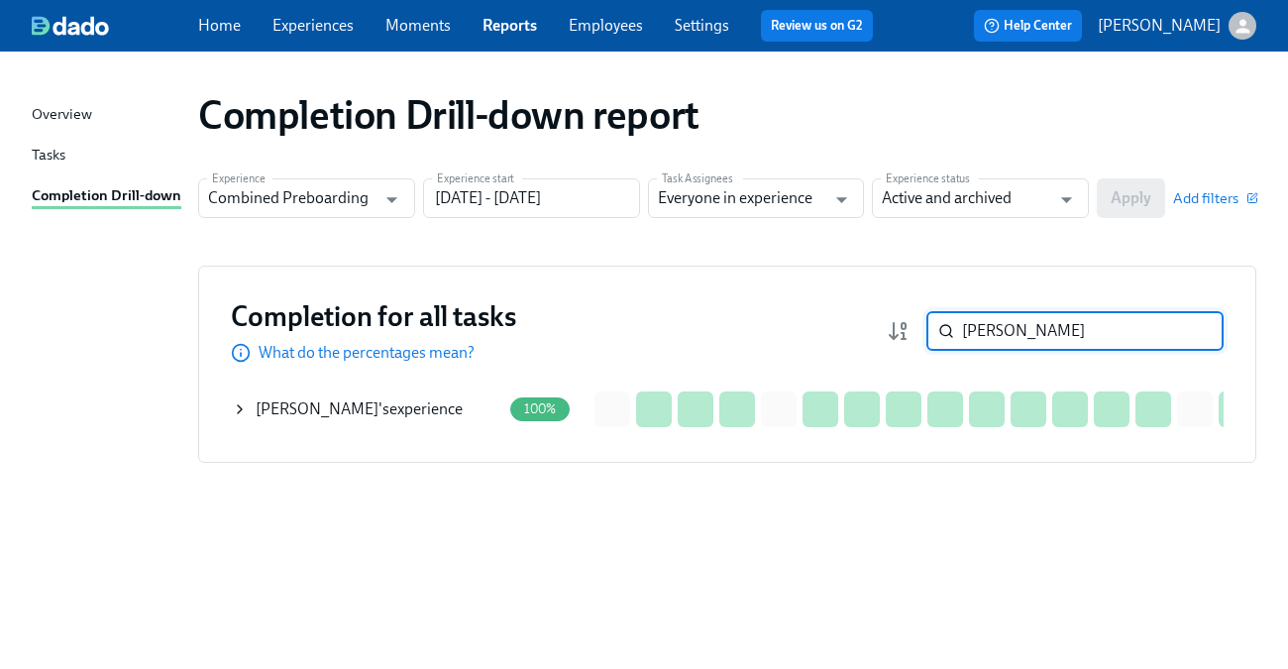
type input "[PERSON_NAME]"
click at [244, 409] on icon at bounding box center [240, 409] width 16 height 16
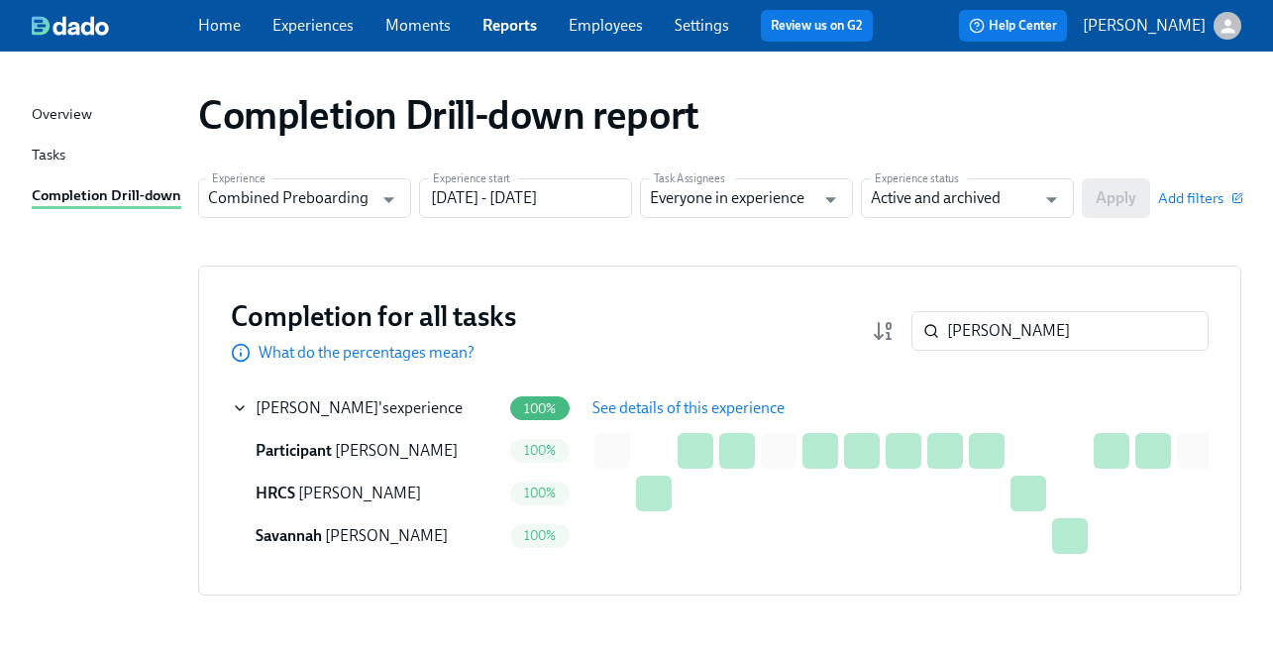
click at [637, 404] on span "See details of this experience" at bounding box center [688, 408] width 192 height 20
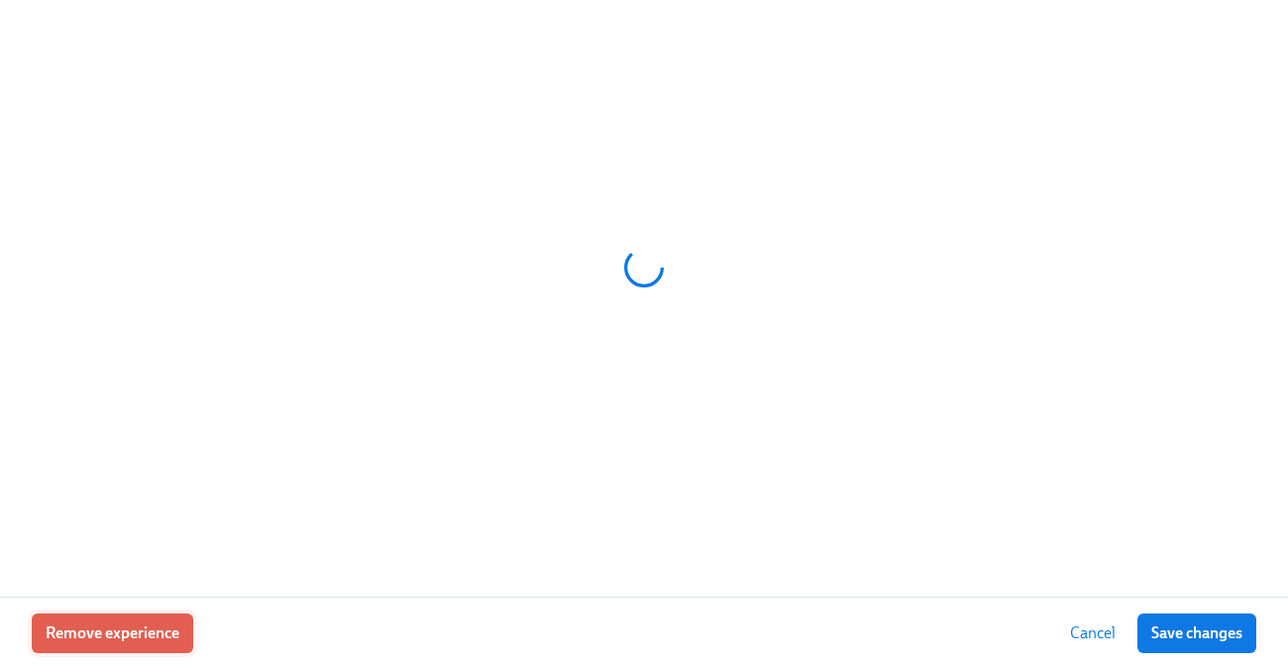
click at [48, 652] on button "Remove experience" at bounding box center [112, 633] width 161 height 40
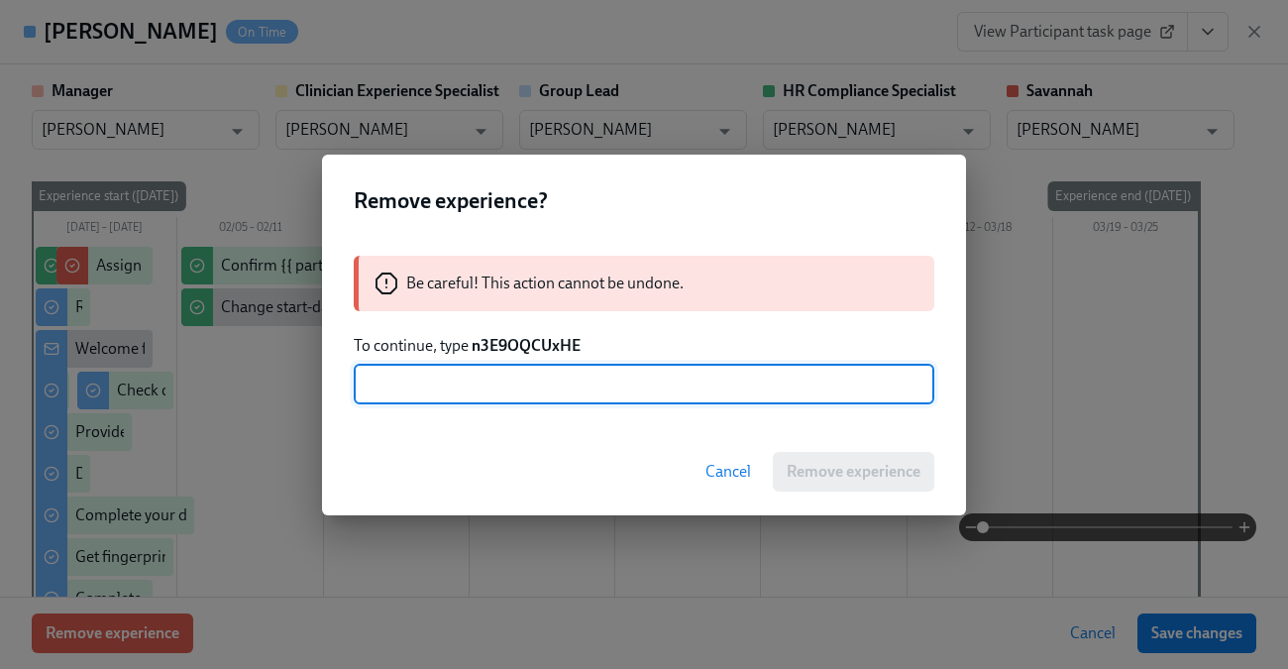
click at [535, 345] on strong "n3E9OQCUxHE" at bounding box center [526, 345] width 109 height 19
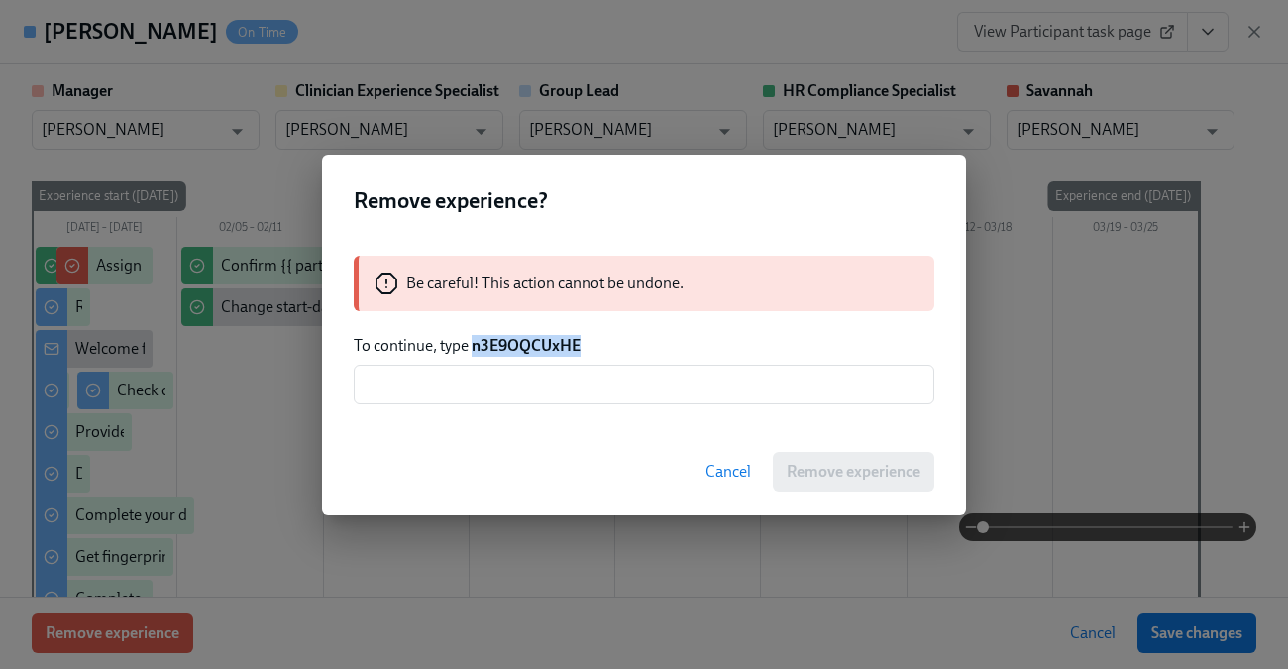
click at [535, 345] on strong "n3E9OQCUxHE" at bounding box center [526, 345] width 109 height 19
copy strong "n3E9OQCUxHE"
click at [526, 404] on div "Be careful! This action cannot be undone. To continue, type n3E9OQCUxHE ​" at bounding box center [644, 330] width 644 height 196
click at [532, 395] on input "text" at bounding box center [644, 385] width 581 height 40
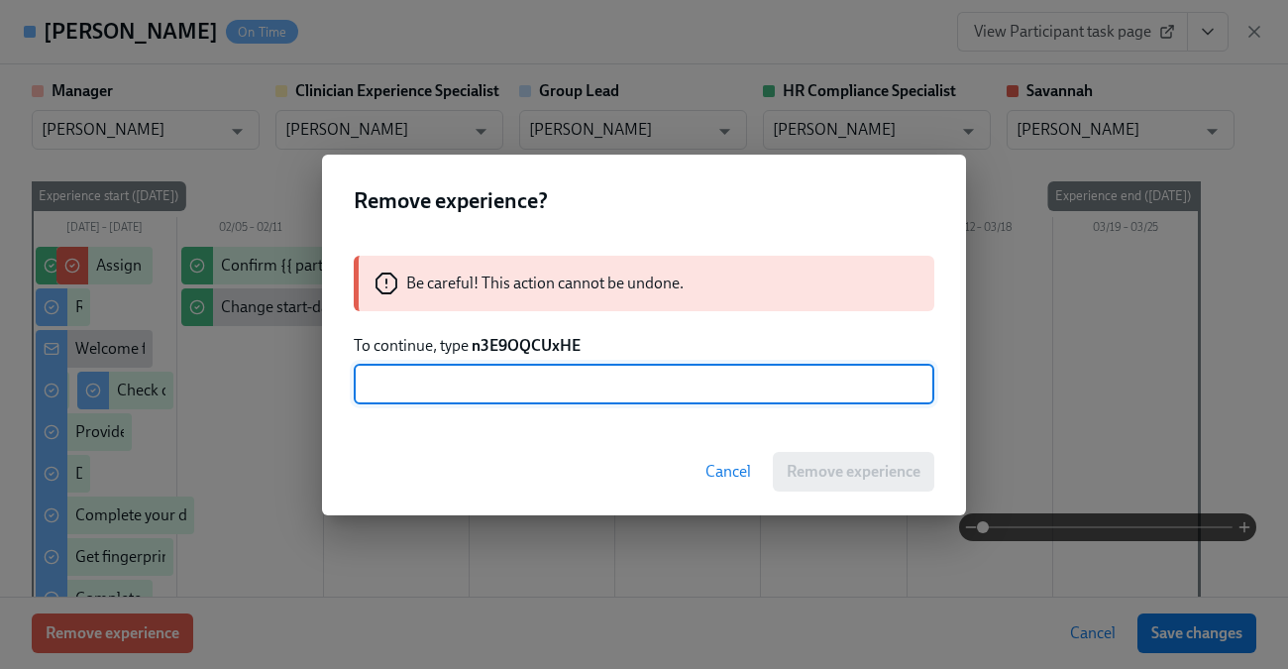
paste input "n3E9OQCUxHE"
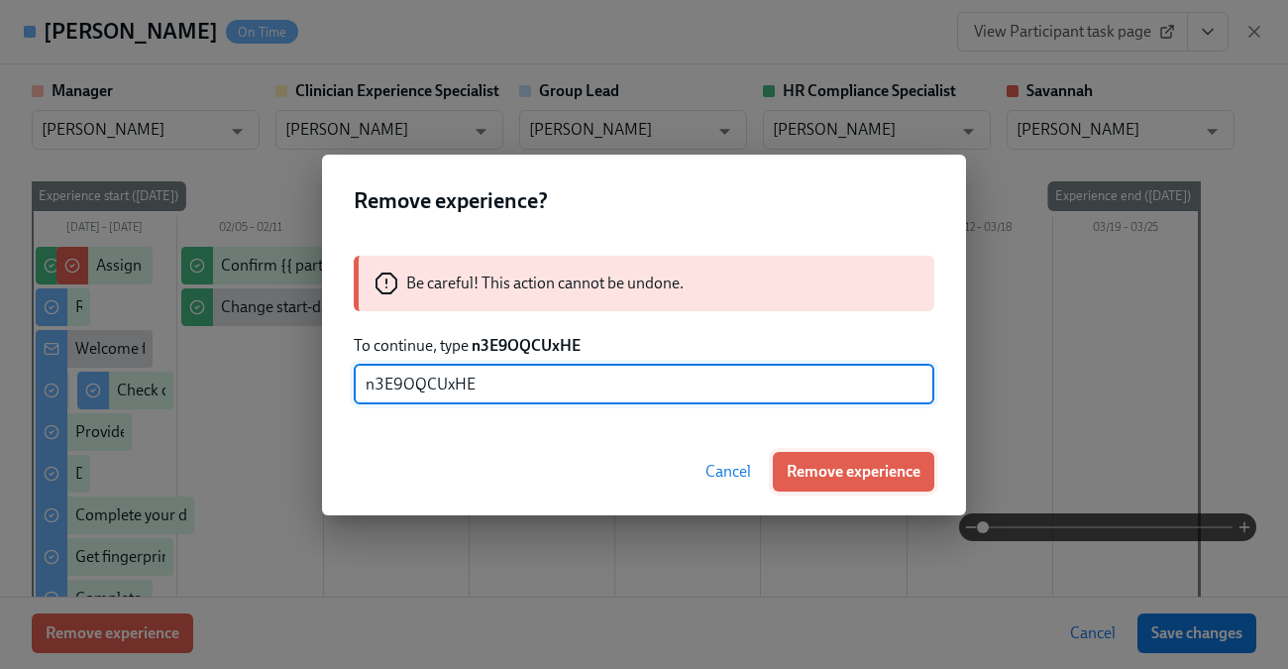
type input "n3E9OQCUxHE"
click at [805, 473] on span "Remove experience" at bounding box center [854, 472] width 134 height 20
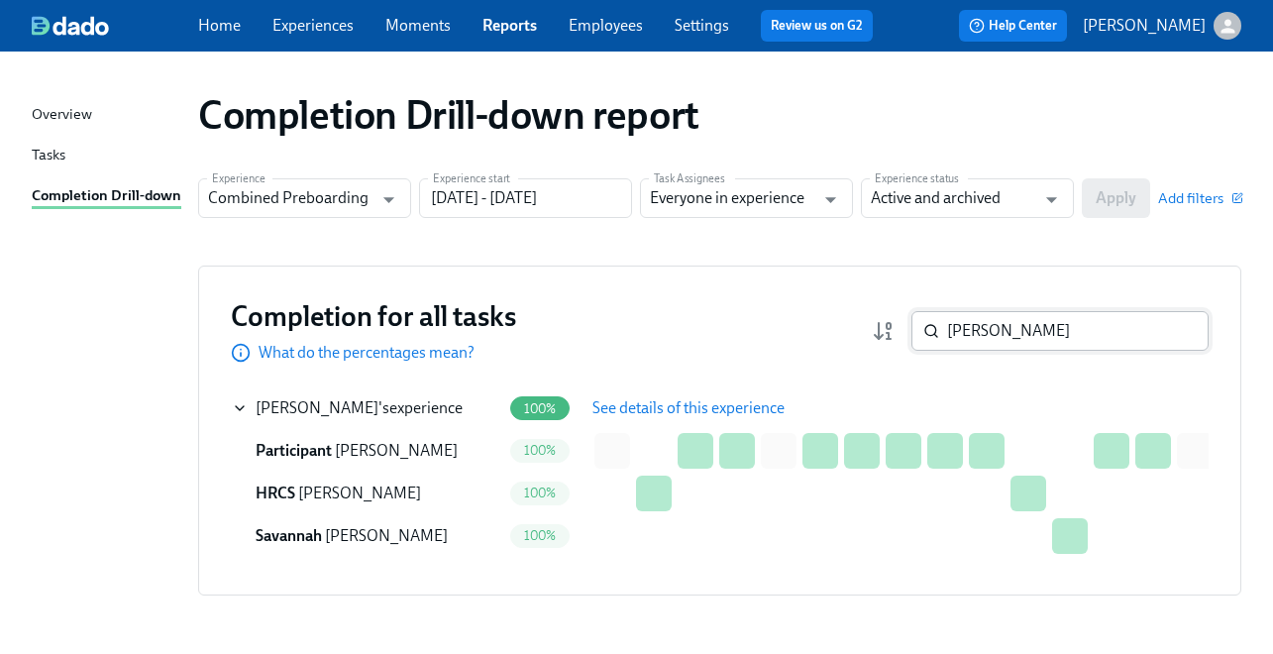
click at [1010, 342] on input "[PERSON_NAME]" at bounding box center [1078, 331] width 262 height 40
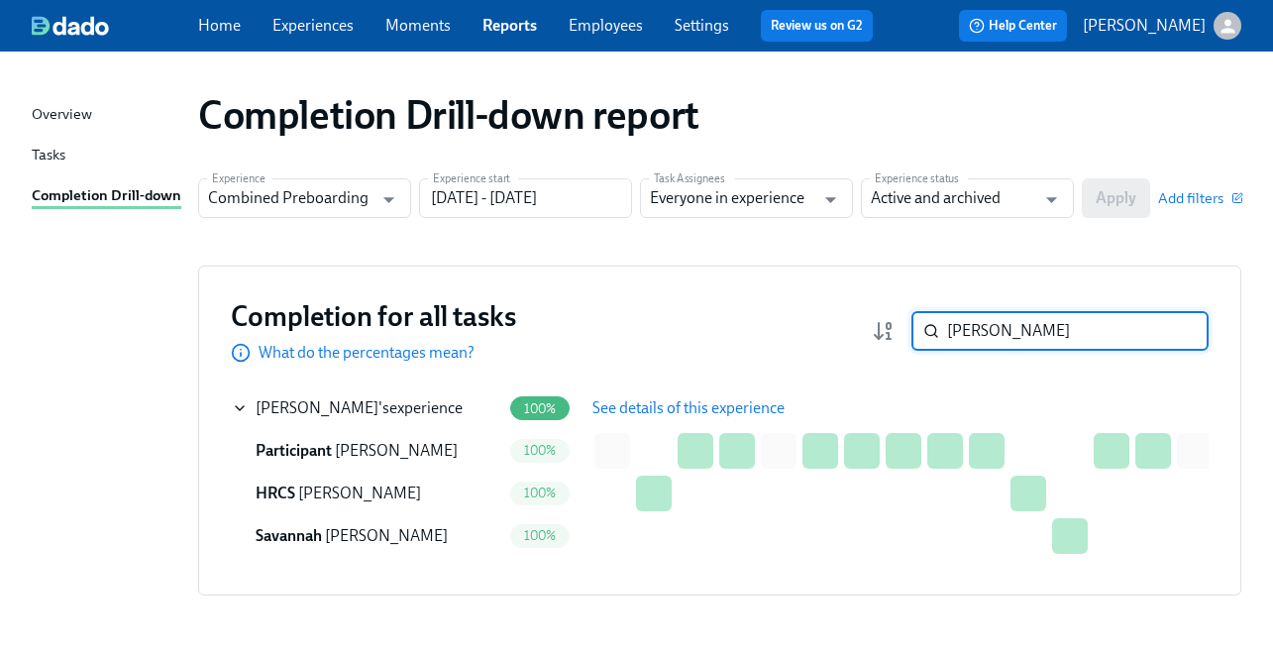
paste input "[PERSON_NAME]"
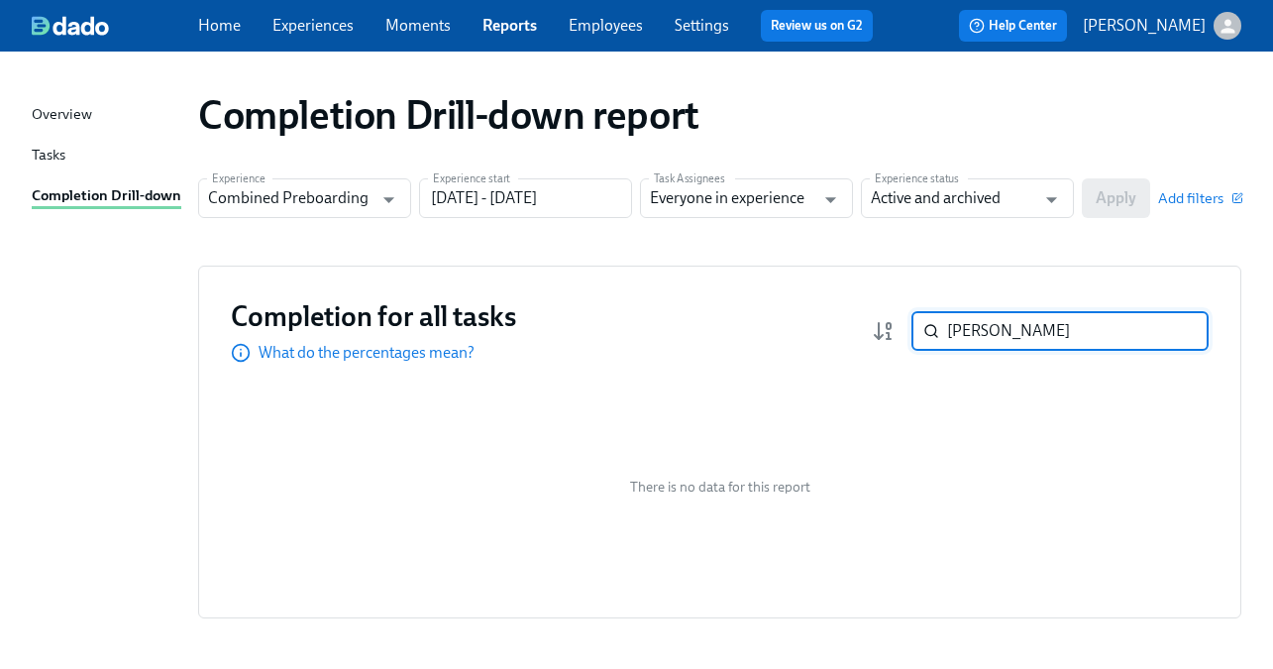
paste input "Te'[PERSON_NAME]"
paste input "[PERSON_NAME]"
paste input "Lavender Love"
type input "Lavender Love"
